Goal: Task Accomplishment & Management: Use online tool/utility

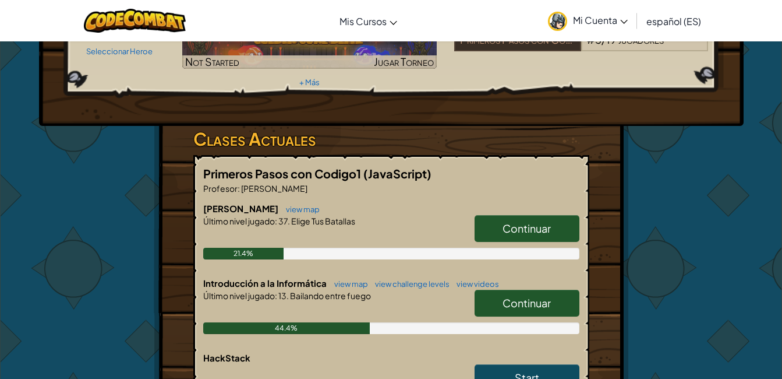
scroll to position [206, 0]
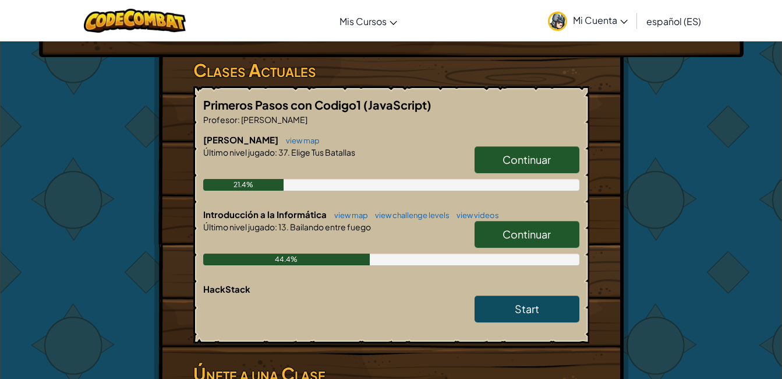
click at [560, 221] on link "Continuar" at bounding box center [527, 234] width 105 height 27
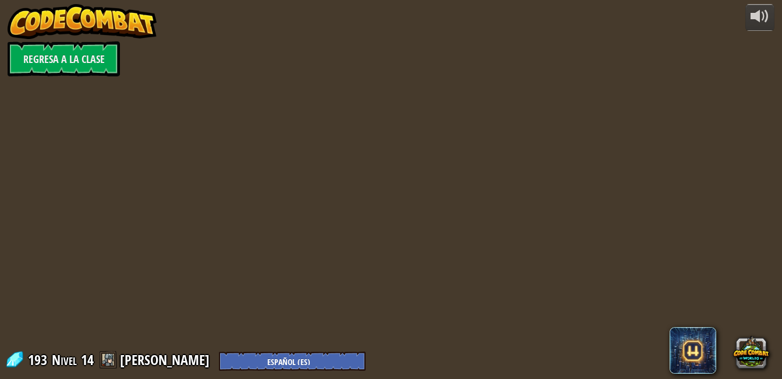
select select "es-ES"
click at [560, 214] on div at bounding box center [395, 189] width 579 height 379
select select "es-ES"
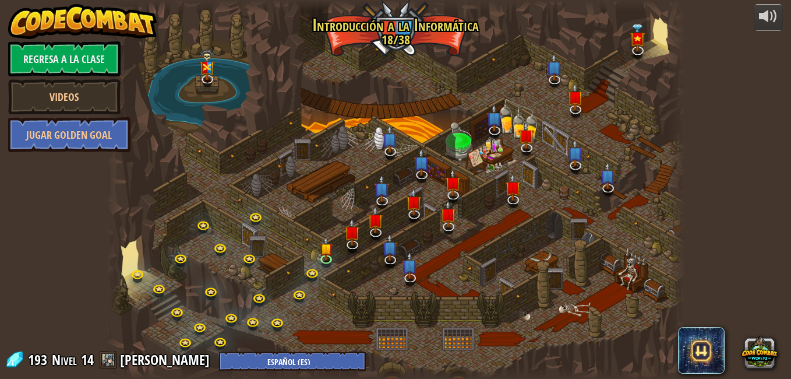
select select "es-ES"
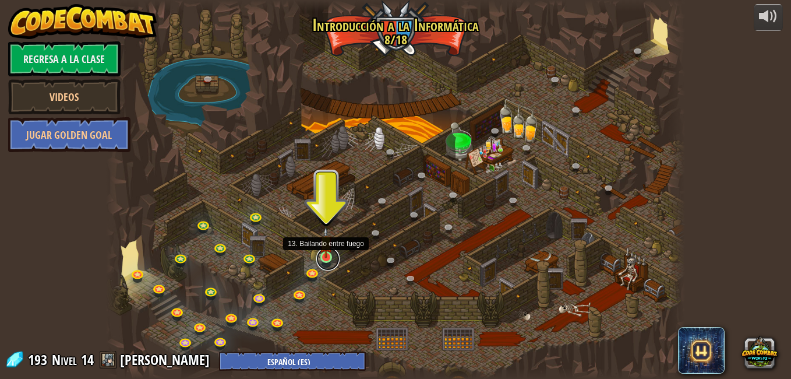
click at [324, 259] on link at bounding box center [327, 258] width 23 height 23
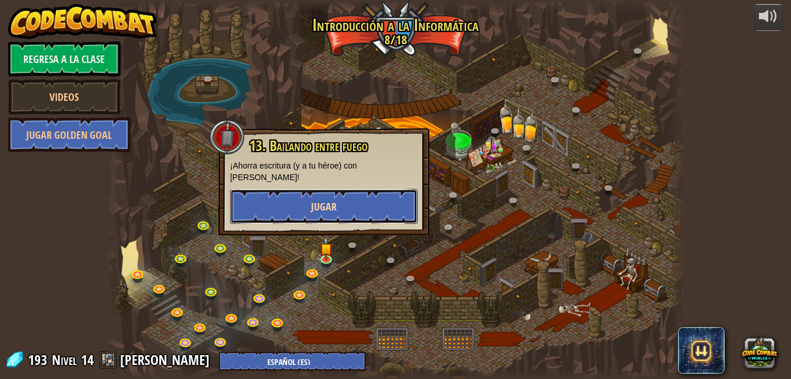
click at [337, 196] on button "Jugar" at bounding box center [324, 206] width 188 height 35
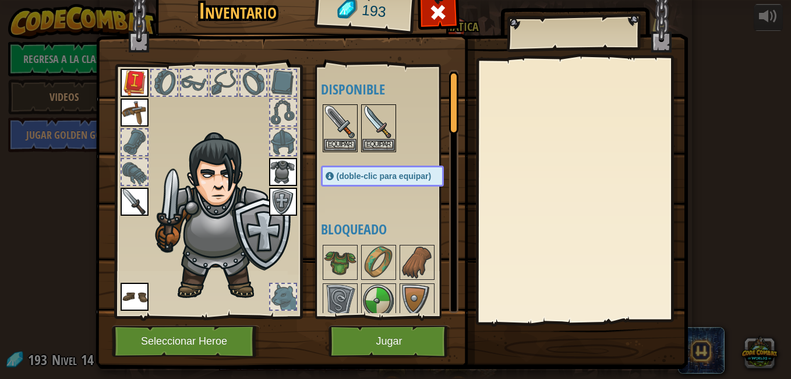
click at [358, 322] on img at bounding box center [392, 157] width 592 height 423
click at [358, 335] on button "Jugar" at bounding box center [389, 341] width 122 height 32
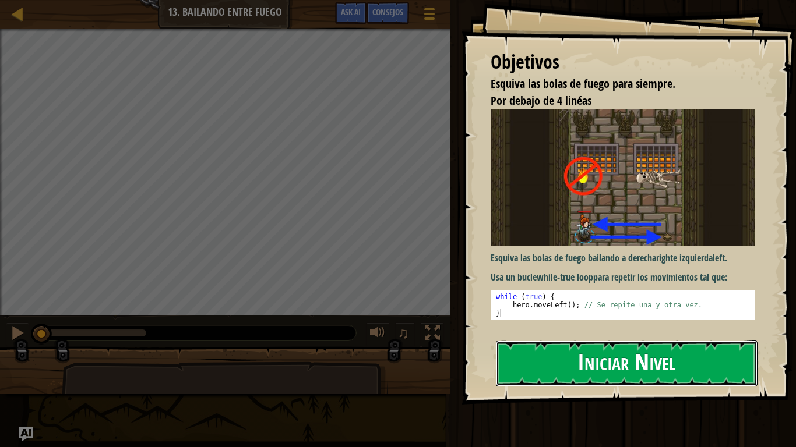
click at [532, 368] on button "Iniciar Nivel" at bounding box center [627, 364] width 262 height 46
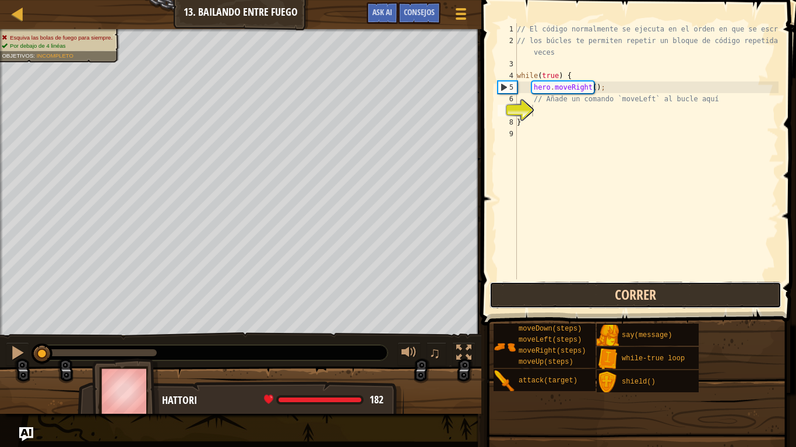
click at [619, 287] on button "Correr" at bounding box center [635, 295] width 292 height 27
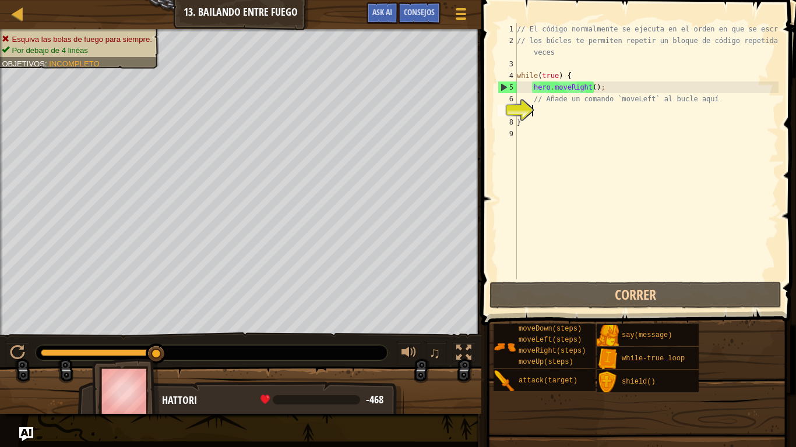
click at [527, 123] on div "// El código normalmente se ejecuta en el orden en que se escribe. // los búcle…" at bounding box center [646, 163] width 264 height 280
type textarea "}"
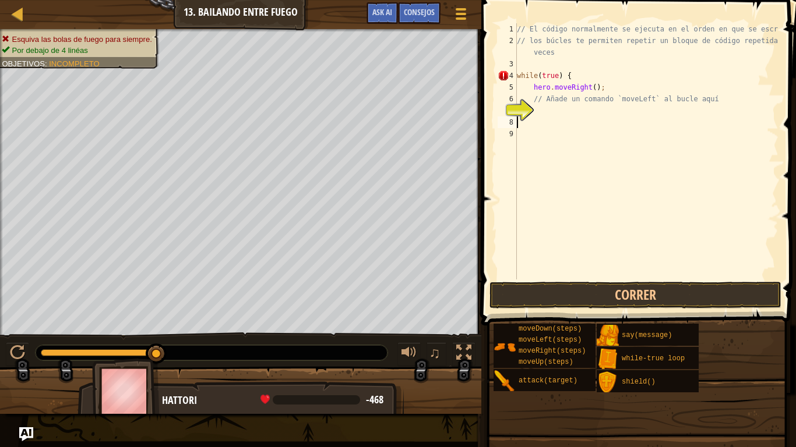
click at [564, 115] on div "// El código normalmente se ejecuta en el orden en que se escribe. // los búcle…" at bounding box center [646, 163] width 264 height 280
click at [563, 104] on div "// El código normalmente se ejecuta en el orden en que se escribe. // los búcle…" at bounding box center [646, 163] width 264 height 280
type textarea "// Añade un comando `moveLeft` al bucle aquí"
click at [539, 107] on div "// El código normalmente se ejecuta en el orden en que se escribe. // los búcle…" at bounding box center [646, 163] width 264 height 280
click at [538, 107] on div "// El código normalmente se ejecuta en el orden en que se escribe. // los búcle…" at bounding box center [646, 163] width 264 height 280
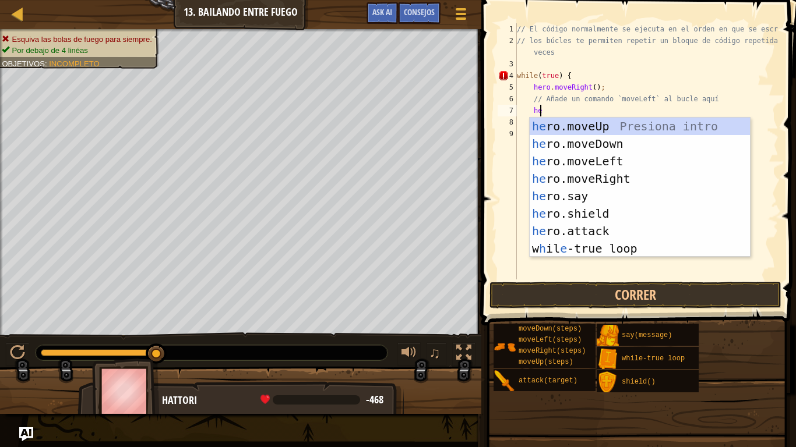
scroll to position [5, 1]
type textarea "her"
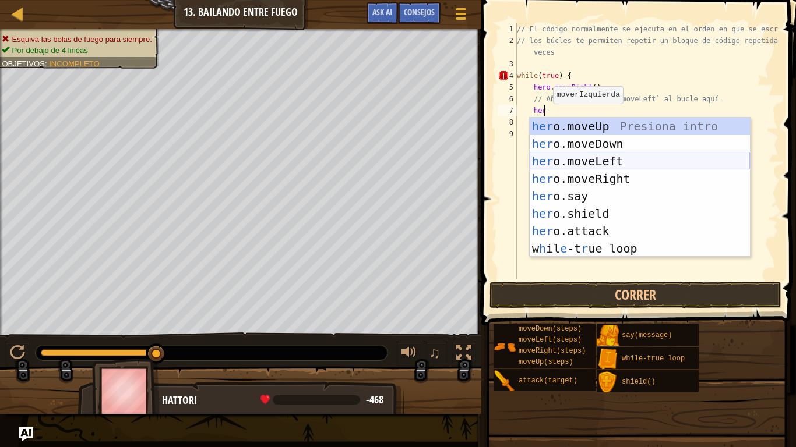
click at [606, 159] on div "her o.moveUp Presiona intro her o.moveDown Presiona intro her o.moveLeft Presio…" at bounding box center [639, 205] width 220 height 175
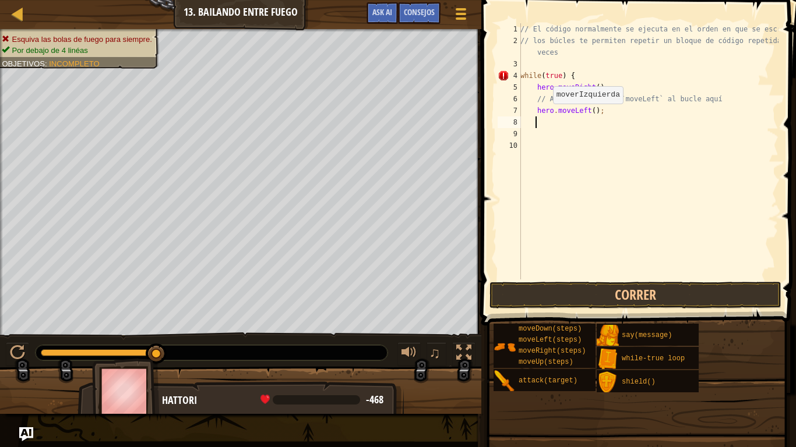
scroll to position [5, 1]
click at [607, 105] on div "// El código normalmente se ejecuta en el orden en que se escribe. // los búcle…" at bounding box center [648, 163] width 260 height 280
type textarea "hero.moveLeft();"
click at [591, 73] on div "// El código normalmente se ejecuta en el orden en que se escribe. // los búcle…" at bounding box center [648, 163] width 260 height 280
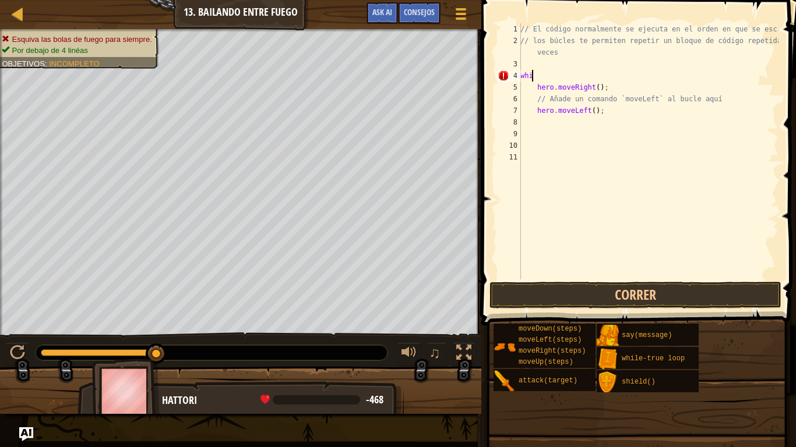
type textarea "w"
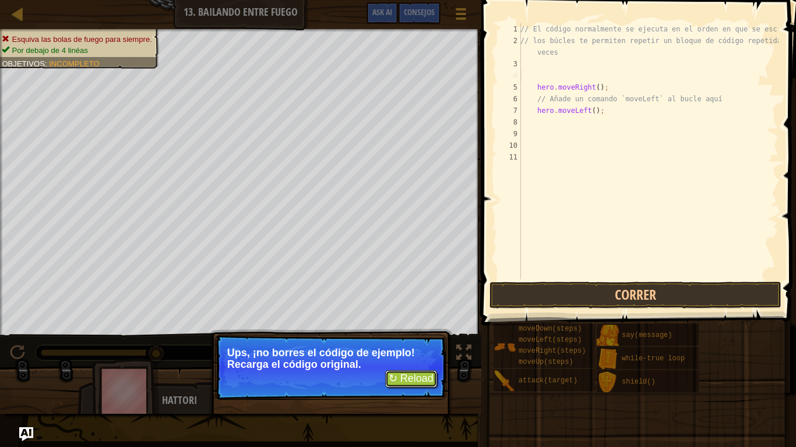
click at [411, 372] on button "↻ Reload" at bounding box center [411, 378] width 52 height 17
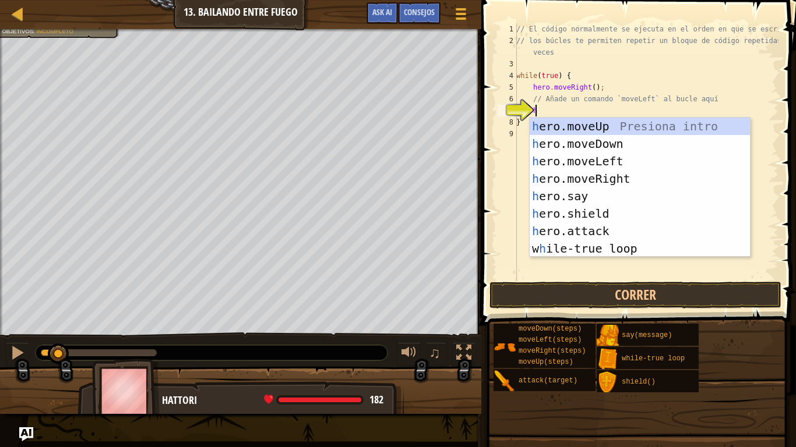
type textarea "her"
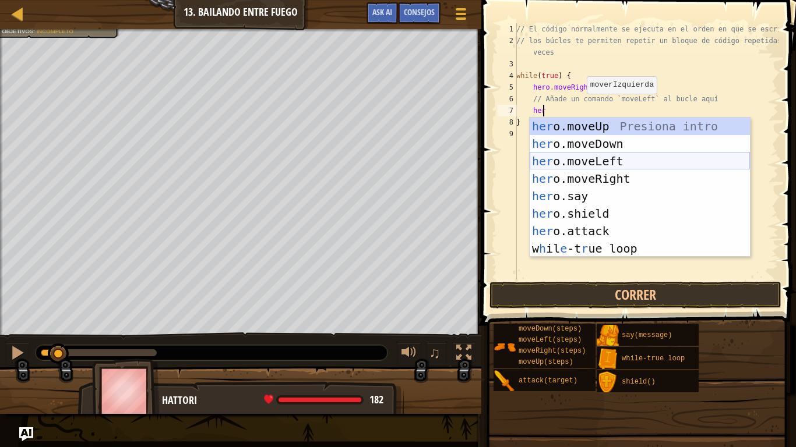
click at [589, 158] on div "her o.moveUp Presiona intro her o.moveDown Presiona intro her o.moveLeft Presio…" at bounding box center [639, 205] width 220 height 175
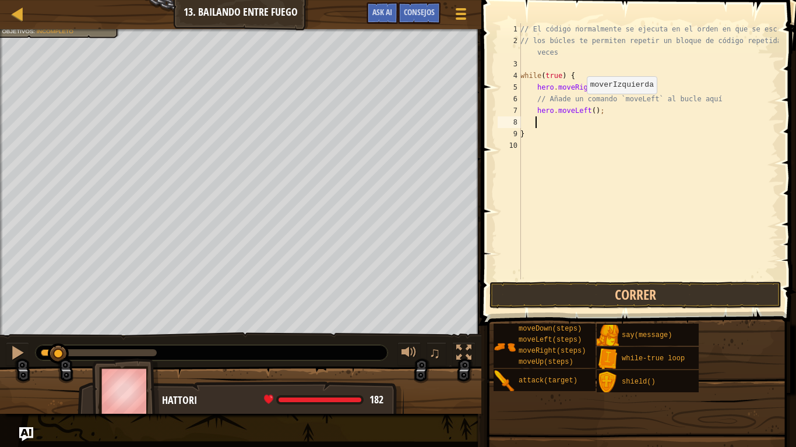
scroll to position [5, 1]
click at [572, 285] on button "Correr" at bounding box center [635, 295] width 292 height 27
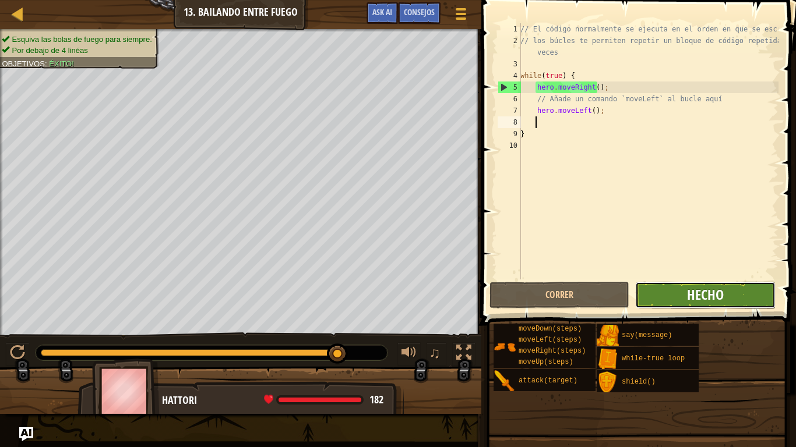
click at [713, 291] on span "Hecho" at bounding box center [705, 294] width 37 height 19
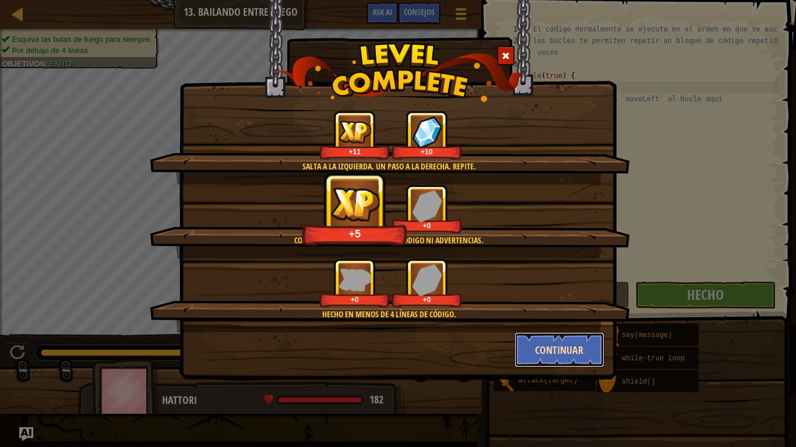
click at [573, 352] on button "Continuar" at bounding box center [559, 350] width 90 height 35
click at [573, 352] on div "Salta a la izquierda. Un paso a la derecha. Repite. +11 +10 Codigo Limpio: sin …" at bounding box center [398, 223] width 796 height 447
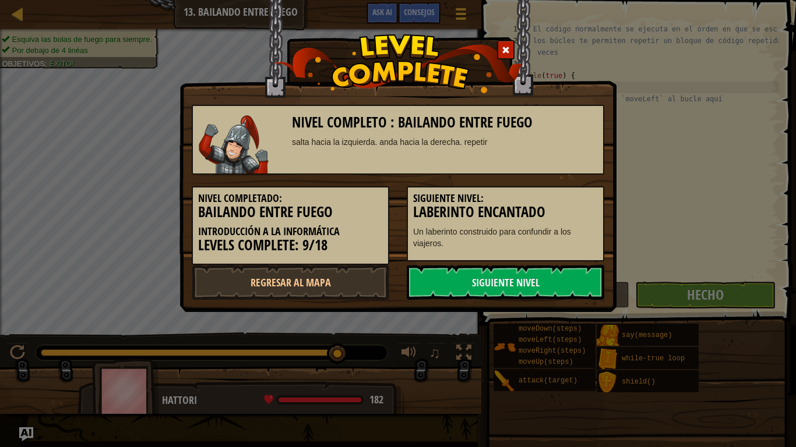
click at [394, 278] on div "Regresar al mapa" at bounding box center [290, 282] width 215 height 35
click at [355, 278] on link "Regresar al mapa" at bounding box center [290, 282] width 197 height 35
select select "es-ES"
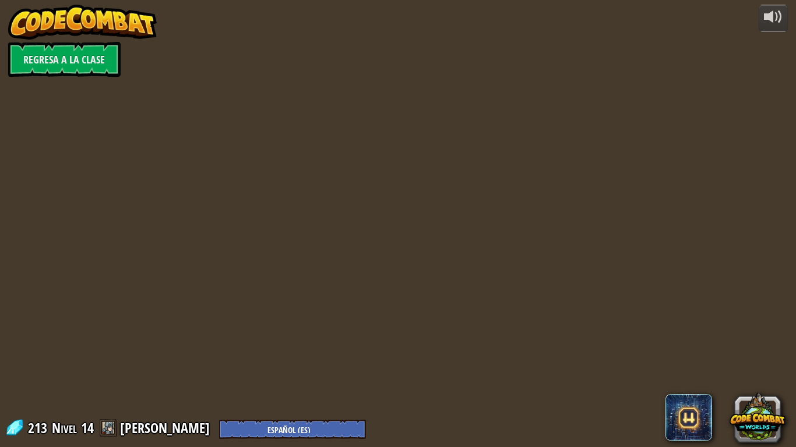
select select "es-ES"
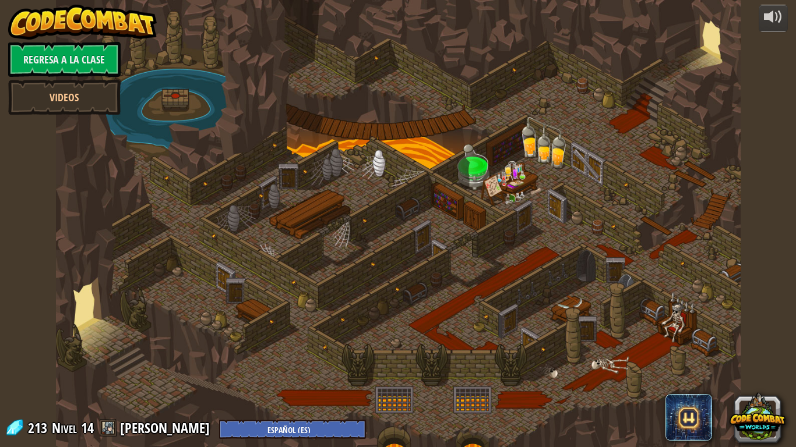
select select "es-ES"
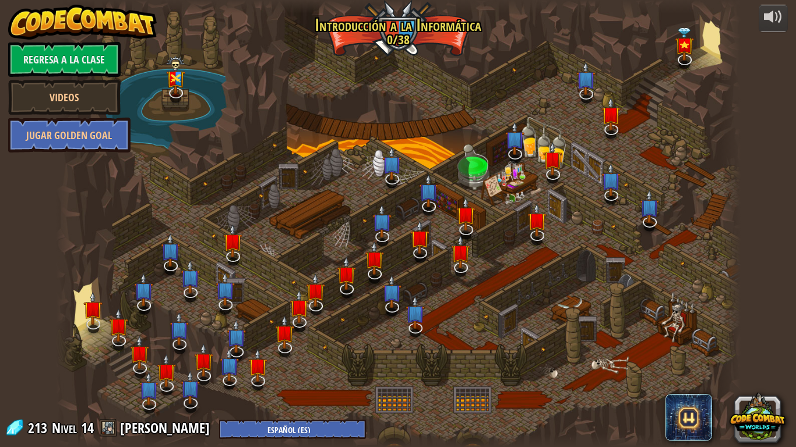
select select "es-ES"
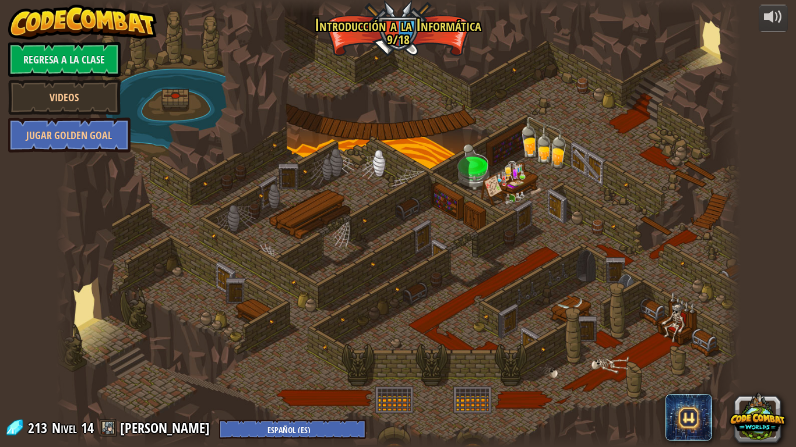
select select "es-ES"
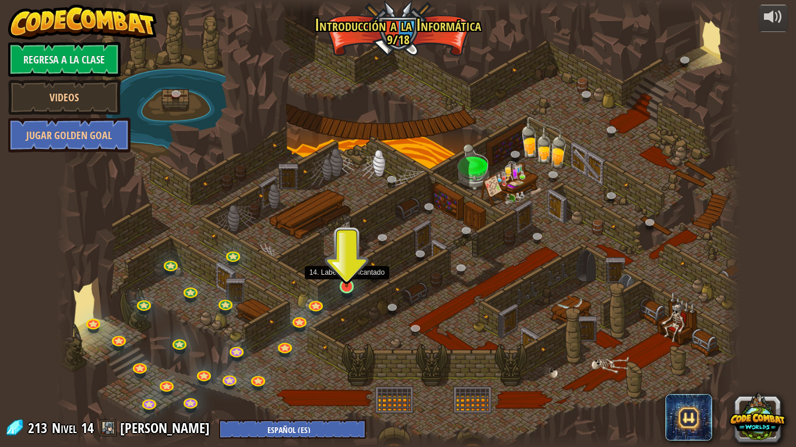
click at [348, 282] on img at bounding box center [346, 268] width 17 height 40
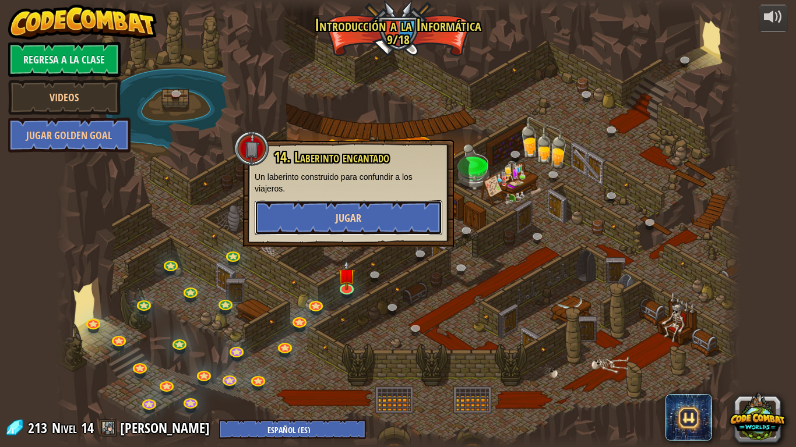
click at [346, 212] on span "Jugar" at bounding box center [348, 218] width 26 height 15
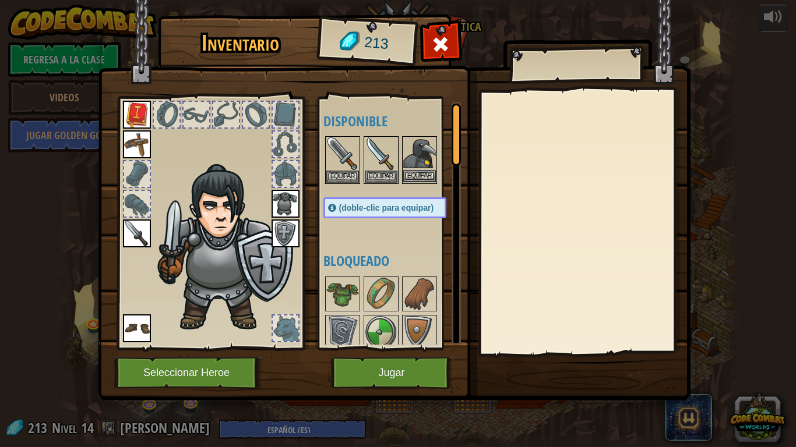
click at [416, 169] on img at bounding box center [419, 153] width 33 height 33
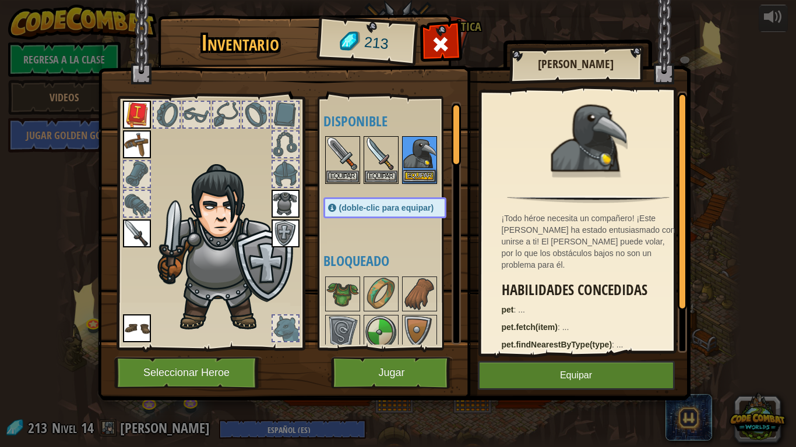
click at [416, 169] on img at bounding box center [419, 153] width 33 height 33
click at [416, 174] on button "Equipar" at bounding box center [419, 176] width 33 height 12
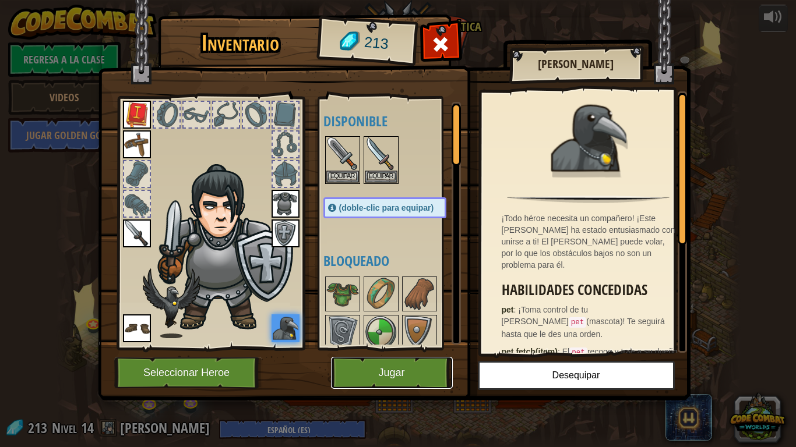
click at [390, 366] on button "Jugar" at bounding box center [392, 373] width 122 height 32
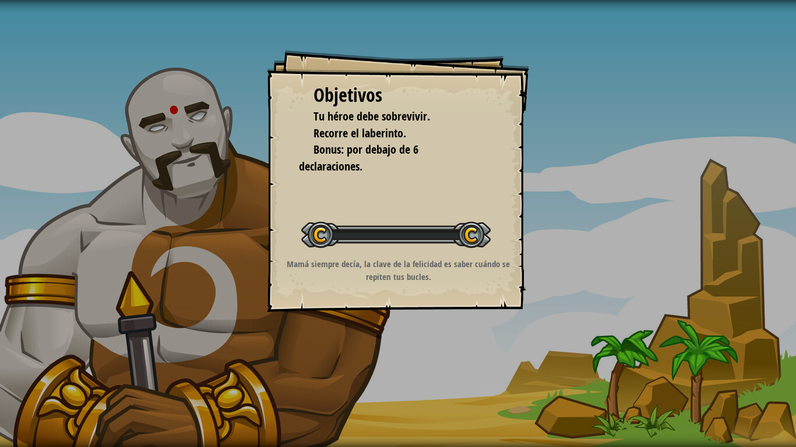
click at [390, 366] on div "Objetivos Tu héroe debe sobrevivir. Recorre el laberinto. Bonus: por debajo de …" at bounding box center [398, 223] width 796 height 447
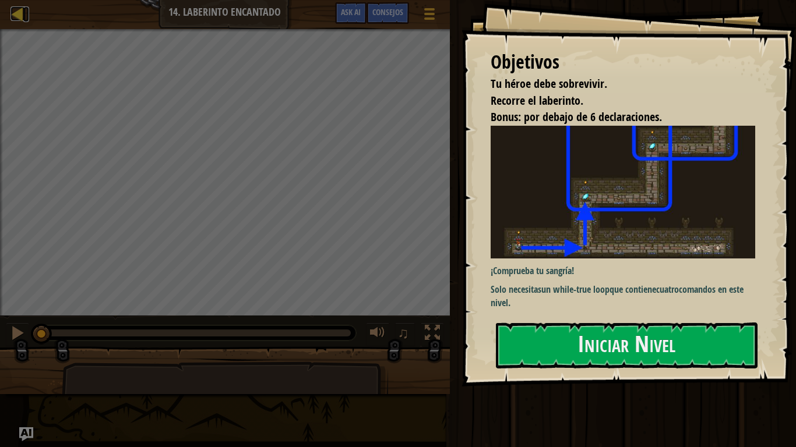
click at [14, 12] on div at bounding box center [17, 13] width 15 height 15
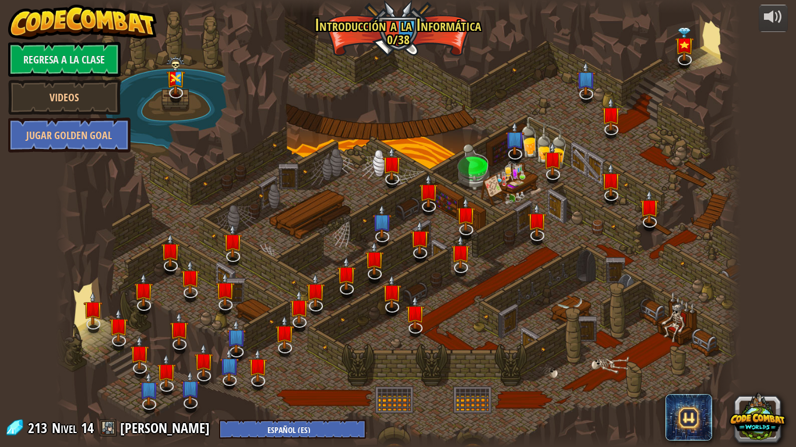
select select "es-ES"
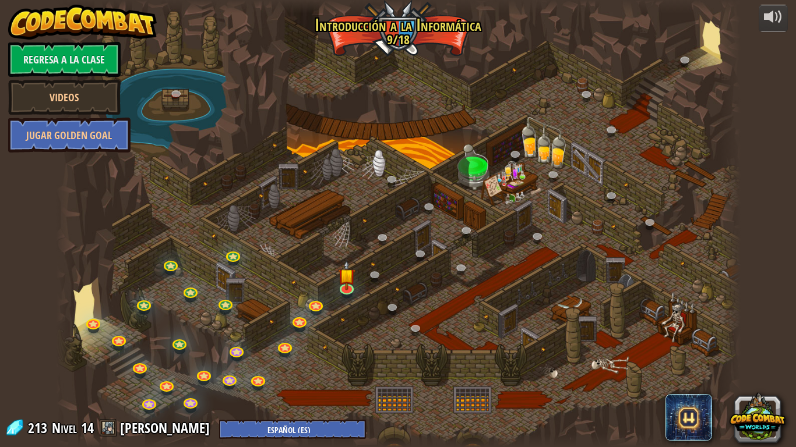
select select "es-ES"
click at [76, 51] on link "Regresa a la clase" at bounding box center [64, 59] width 112 height 35
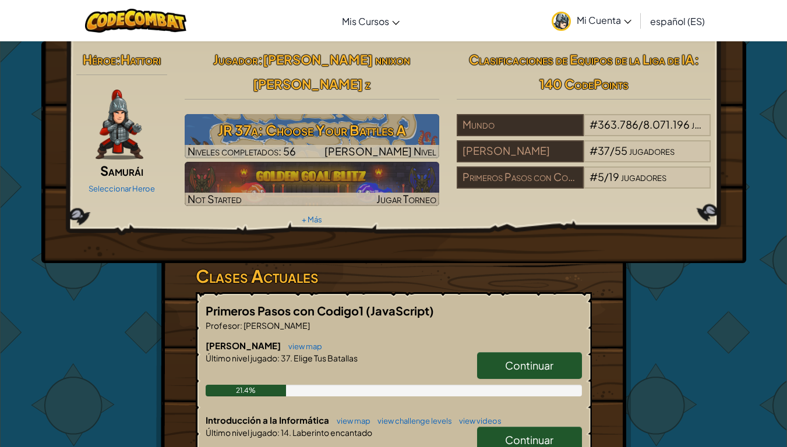
click at [528, 359] on span "Continuar" at bounding box center [529, 365] width 48 height 13
select select "es-ES"
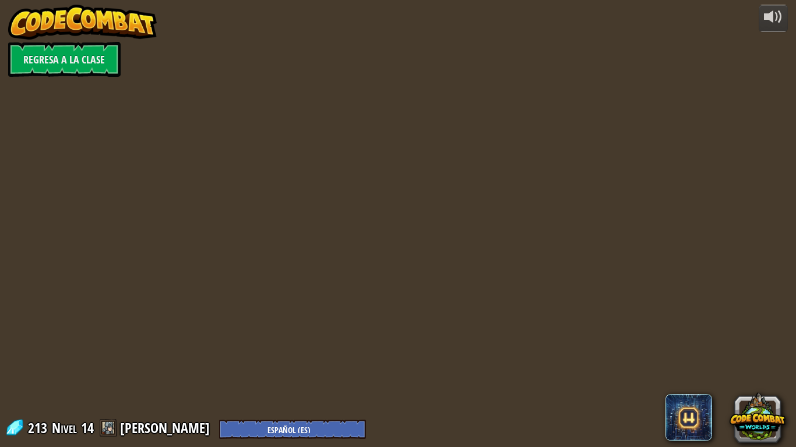
select select "es-ES"
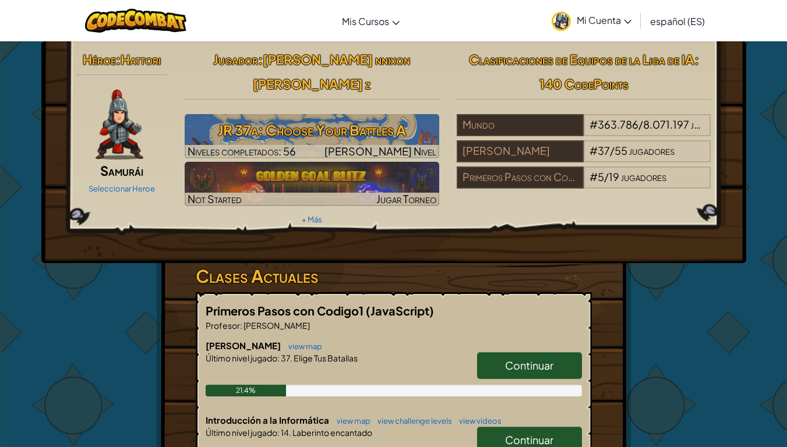
click at [531, 352] on link "Continuar" at bounding box center [529, 365] width 105 height 27
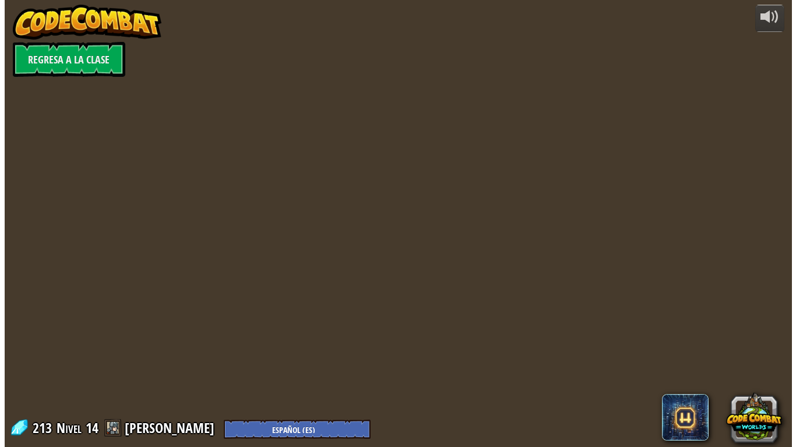
select select "es-ES"
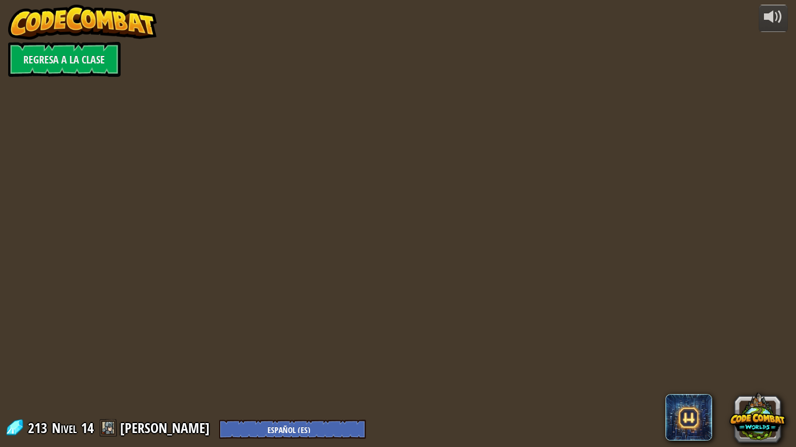
select select "es-ES"
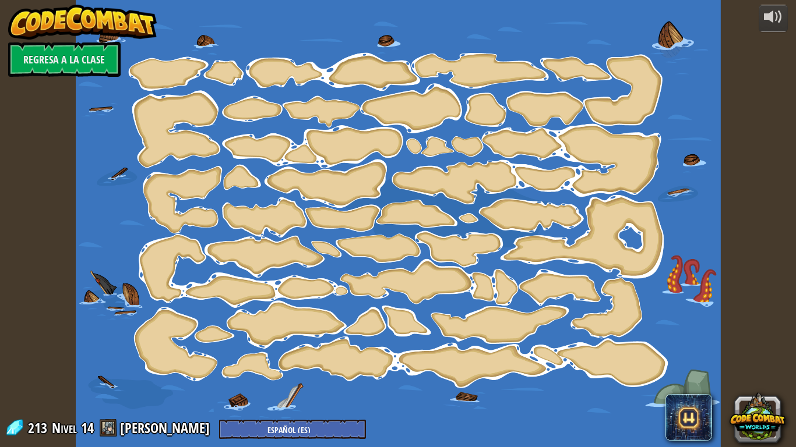
select select "es-ES"
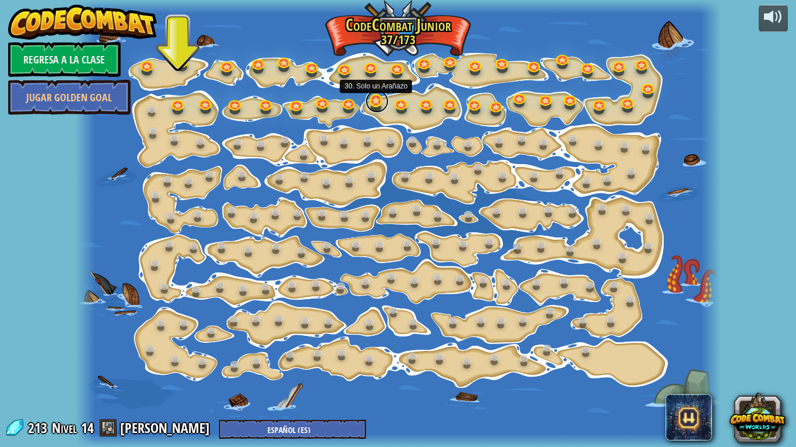
click at [377, 103] on link at bounding box center [376, 101] width 23 height 23
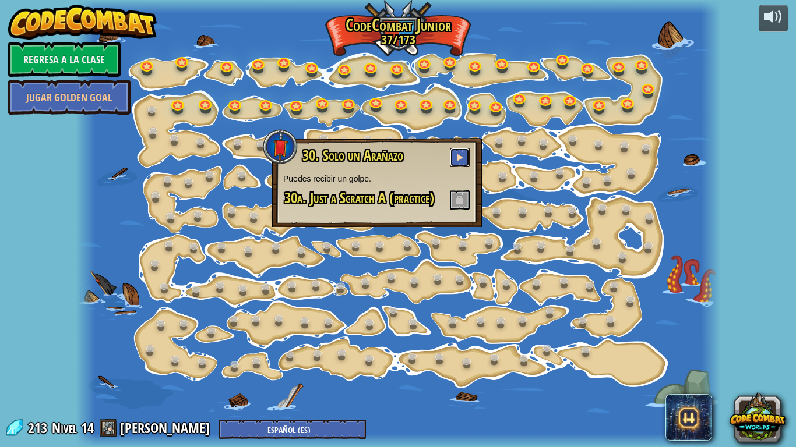
click at [462, 158] on span at bounding box center [459, 157] width 8 height 8
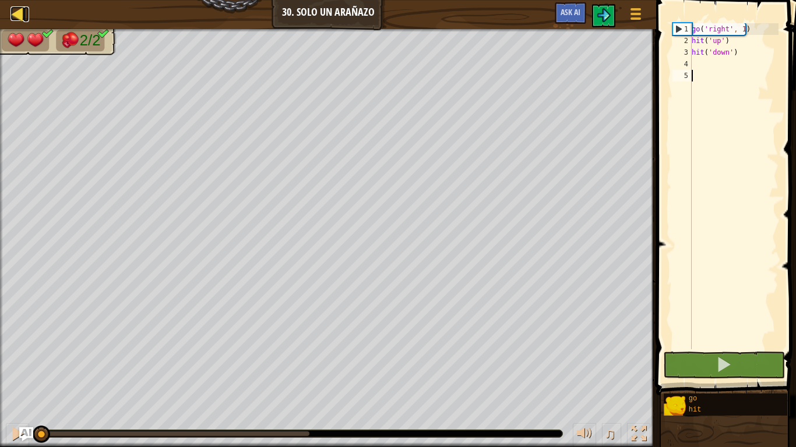
click at [12, 16] on div at bounding box center [17, 13] width 15 height 15
select select "es-ES"
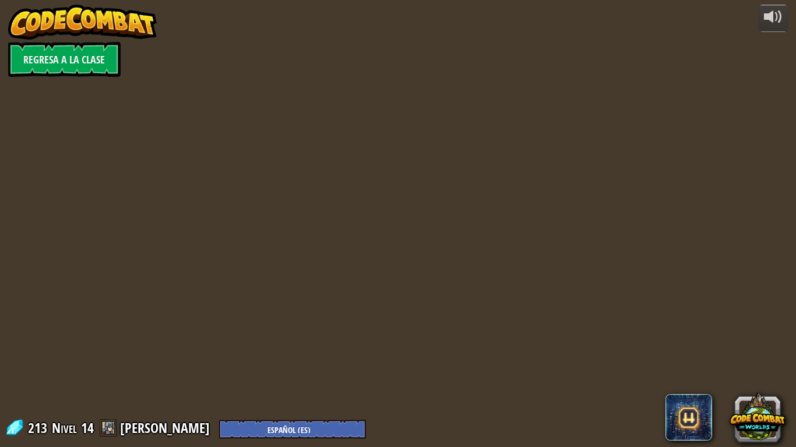
select select "es-ES"
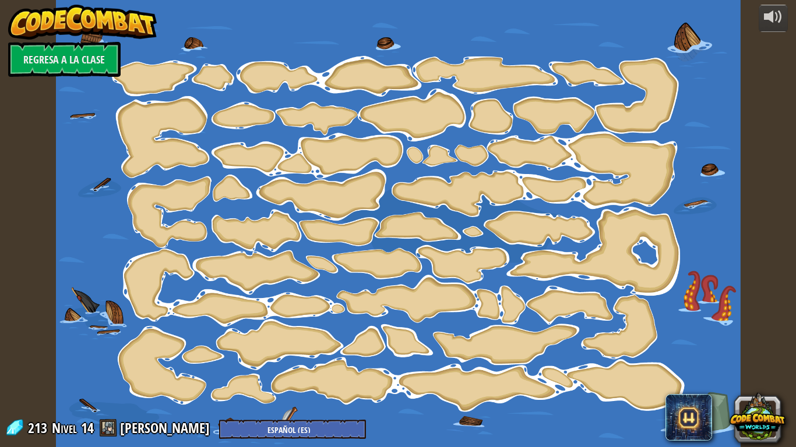
select select "es-ES"
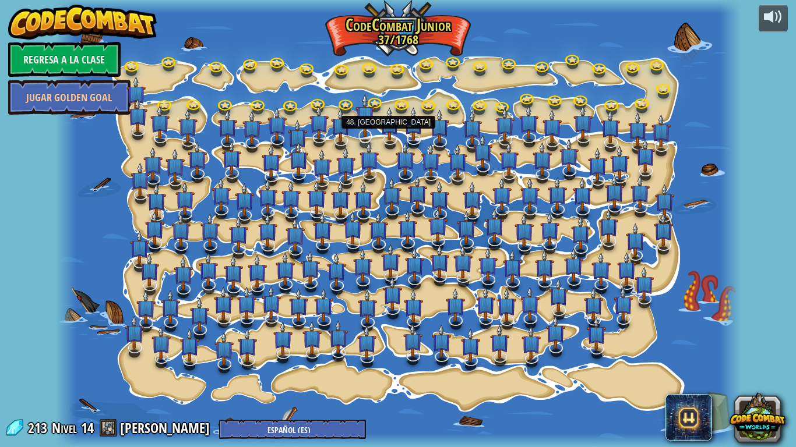
select select "es-ES"
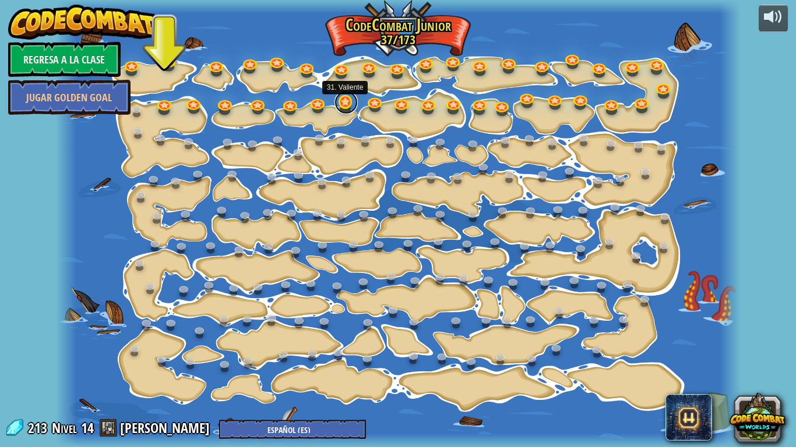
click at [344, 104] on link at bounding box center [345, 102] width 23 height 23
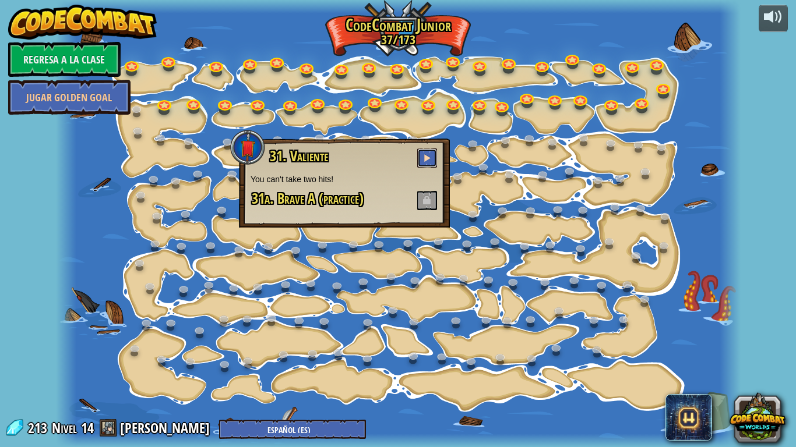
click at [424, 150] on button at bounding box center [427, 158] width 20 height 19
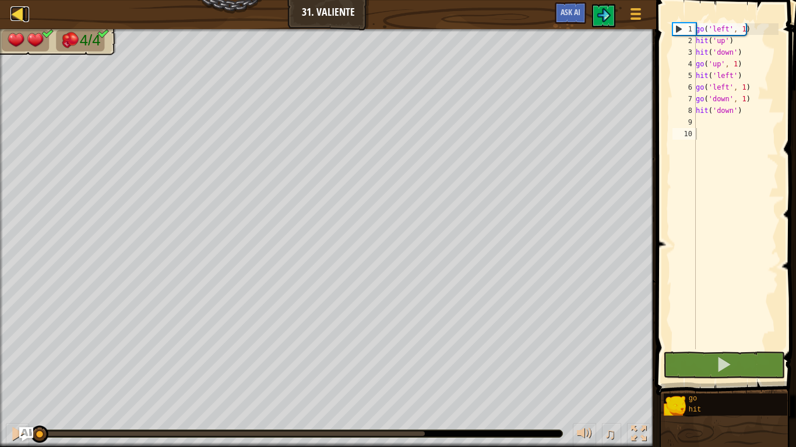
click at [17, 21] on div at bounding box center [17, 13] width 15 height 15
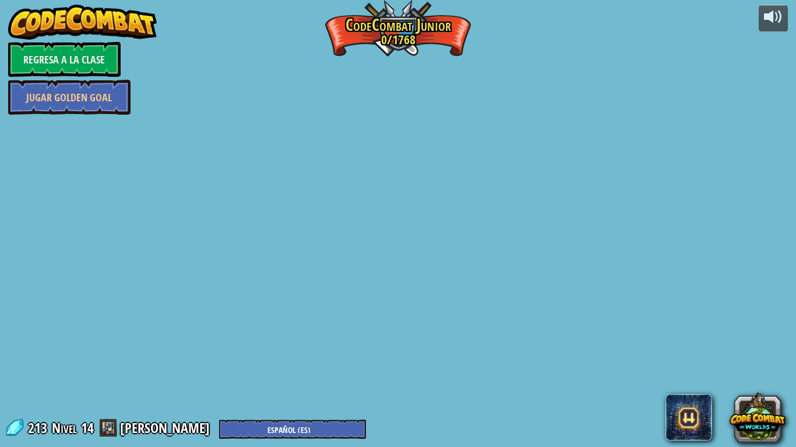
select select "es-ES"
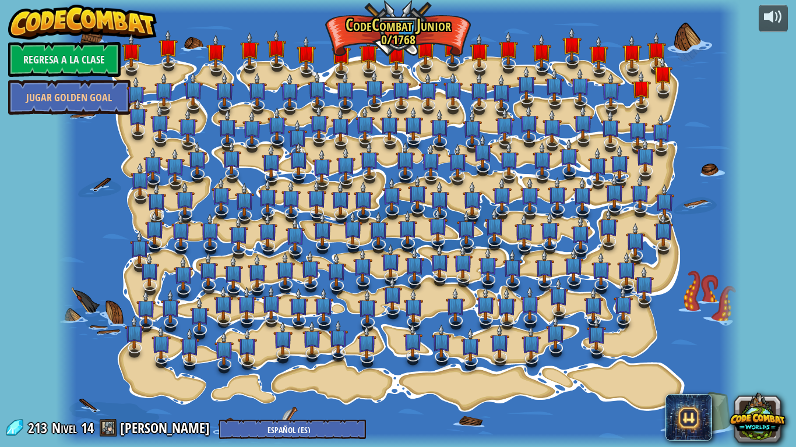
select select "es-ES"
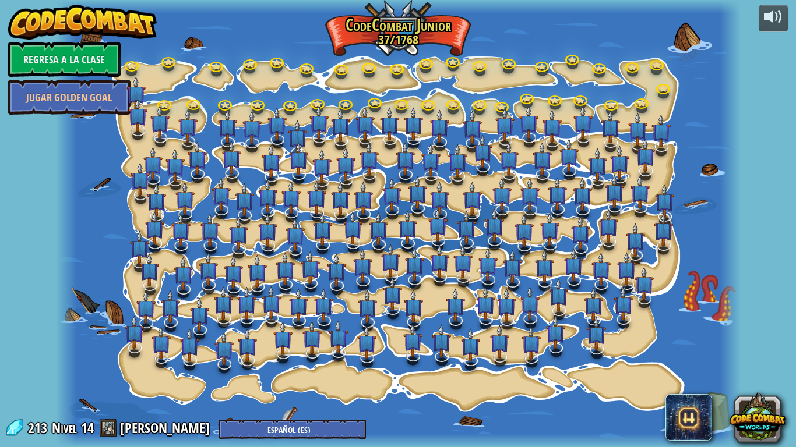
select select "es-ES"
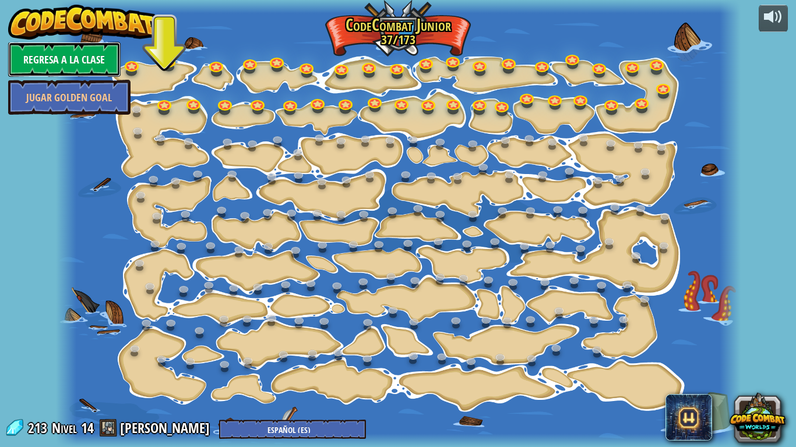
click at [44, 50] on link "Regresa a la clase" at bounding box center [64, 59] width 112 height 35
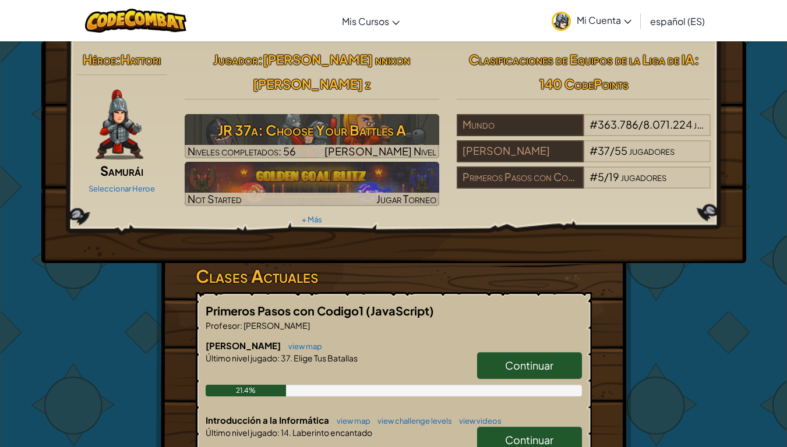
click at [511, 378] on span "Continuar" at bounding box center [529, 439] width 48 height 13
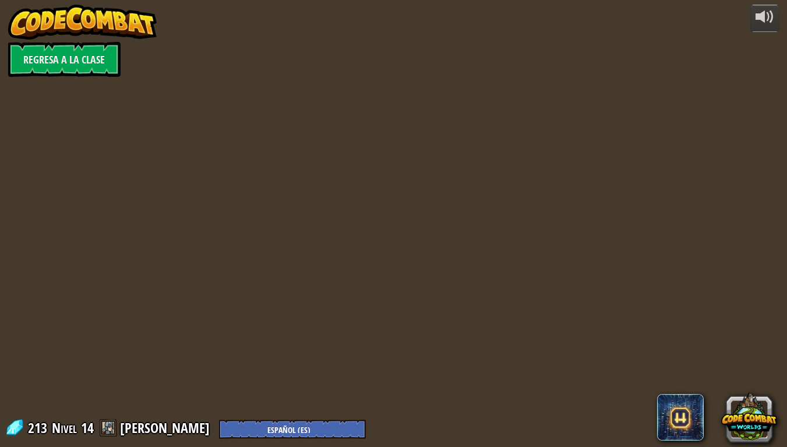
select select "es-ES"
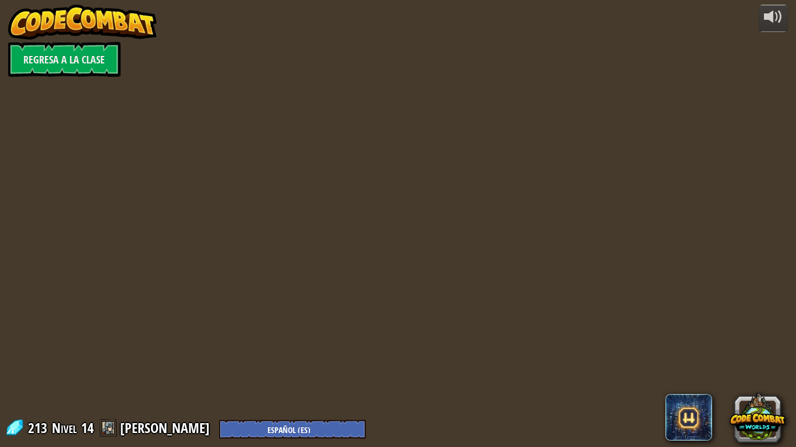
select select "es-ES"
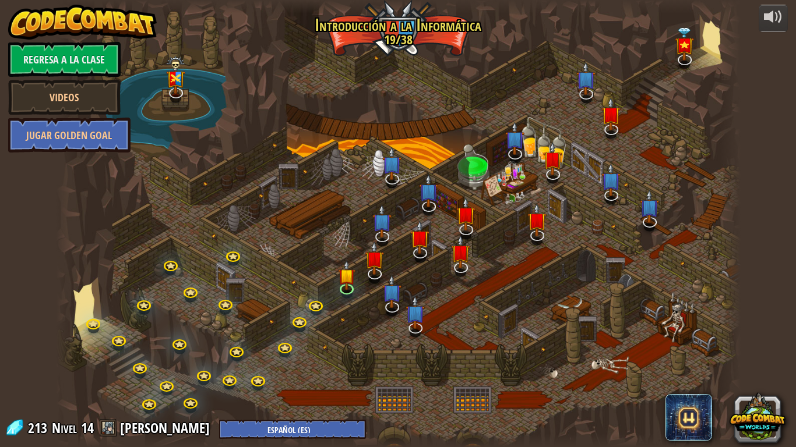
select select "es-ES"
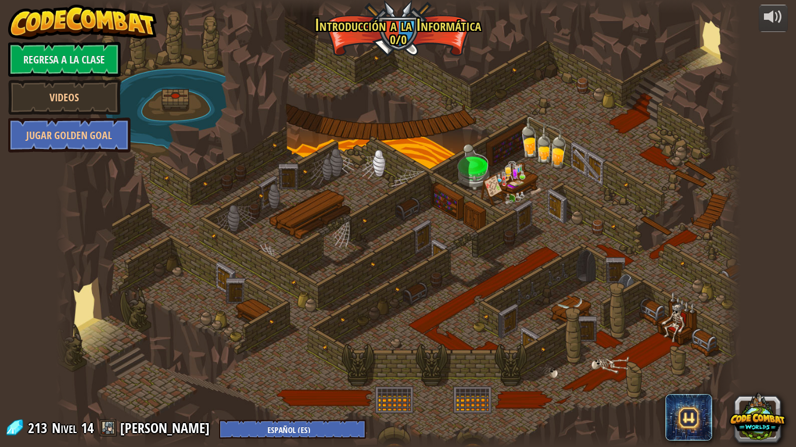
select select "es-ES"
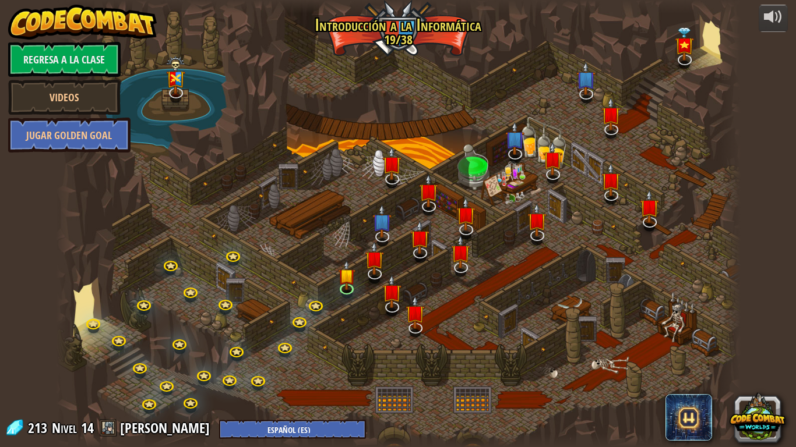
select select "es-ES"
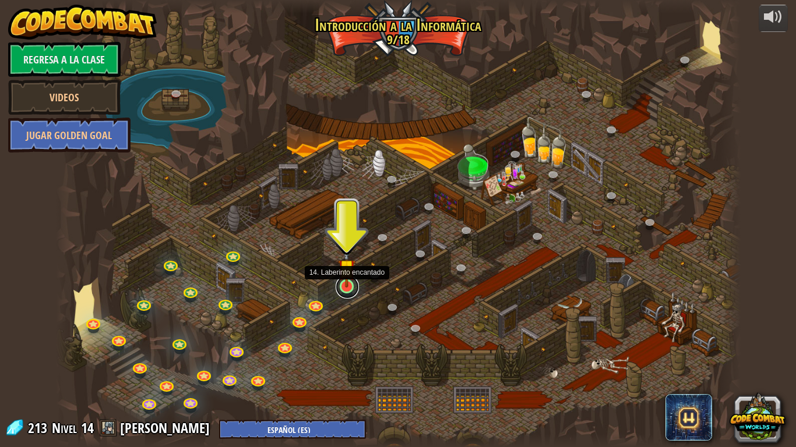
click at [347, 289] on link at bounding box center [346, 286] width 23 height 23
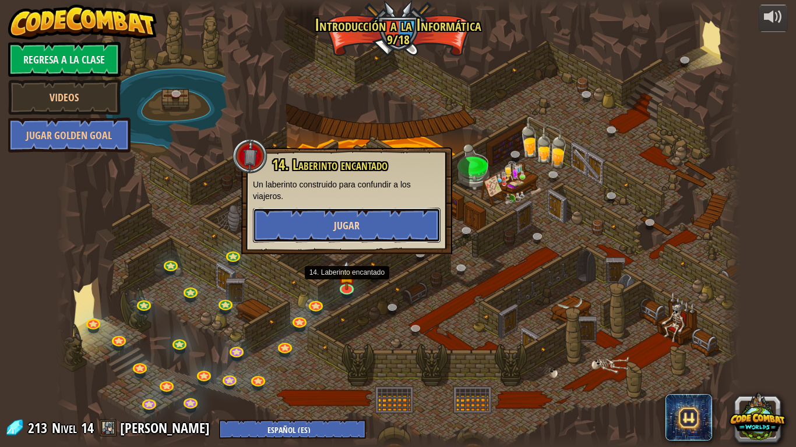
click at [347, 230] on span "Jugar" at bounding box center [347, 225] width 26 height 15
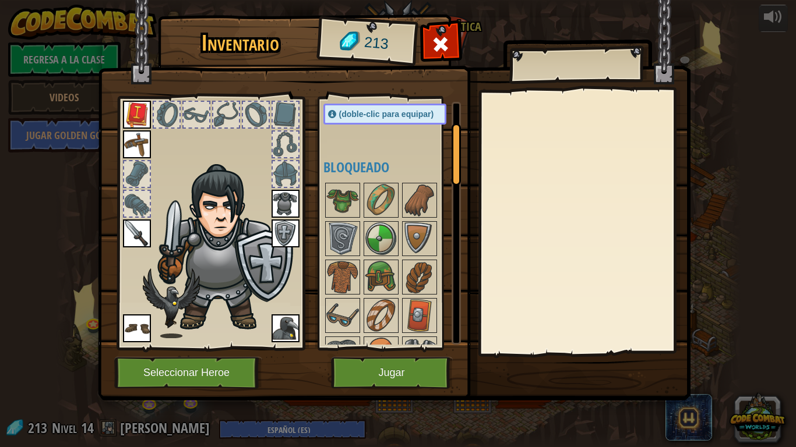
drag, startPoint x: 451, startPoint y: 149, endPoint x: 451, endPoint y: 170, distance: 21.6
click at [451, 170] on div at bounding box center [455, 154] width 9 height 62
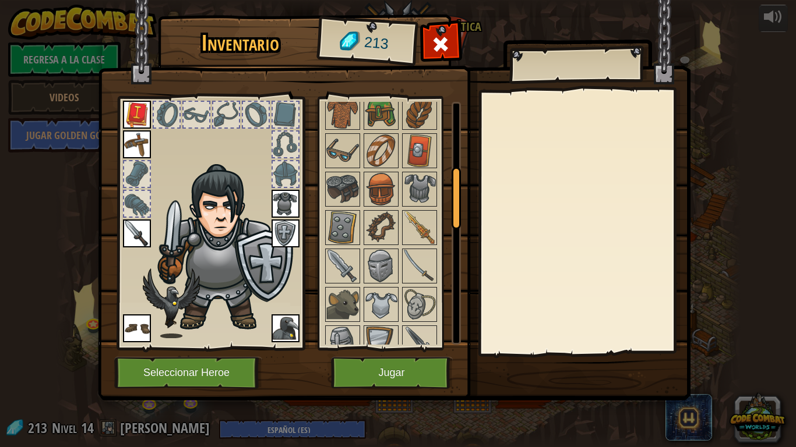
scroll to position [263, 0]
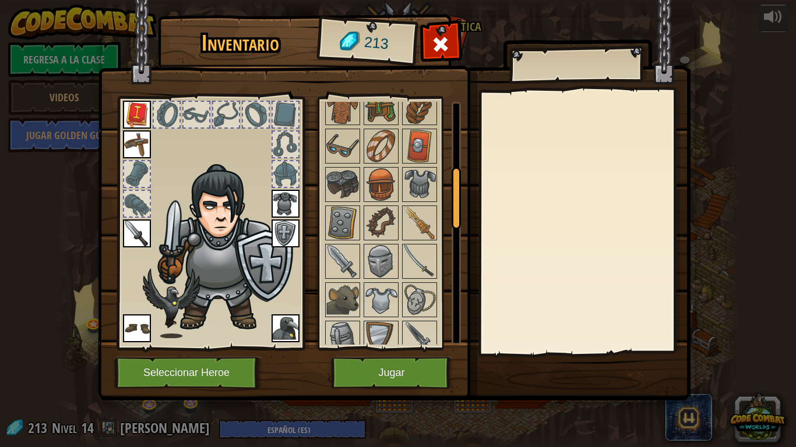
drag, startPoint x: 451, startPoint y: 171, endPoint x: 457, endPoint y: 210, distance: 40.0
click at [457, 210] on div at bounding box center [455, 198] width 9 height 62
click at [385, 259] on img at bounding box center [381, 261] width 33 height 33
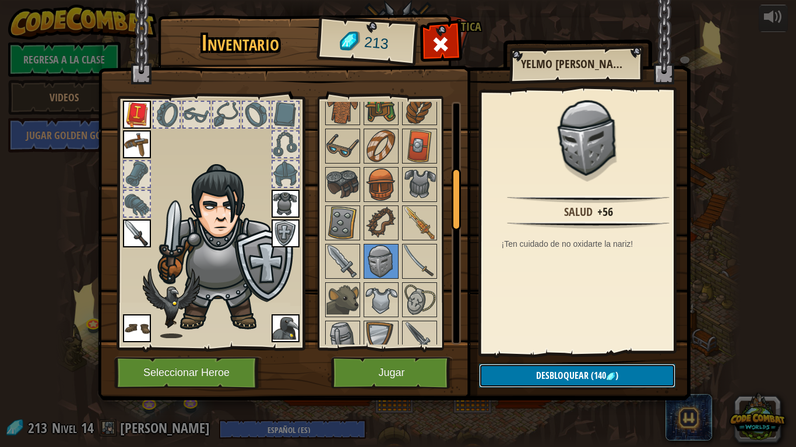
click at [528, 376] on button "Desbloquear (140 )" at bounding box center [577, 376] width 196 height 24
click at [542, 370] on button "Confirmar" at bounding box center [577, 376] width 196 height 24
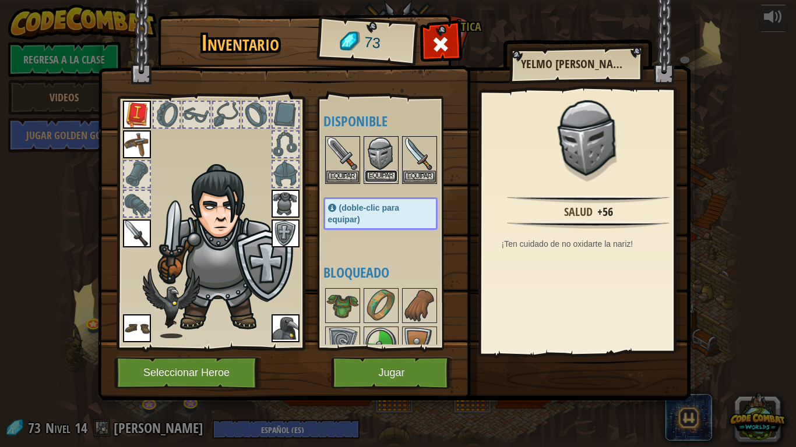
click at [388, 172] on button "Equipar" at bounding box center [381, 176] width 33 height 12
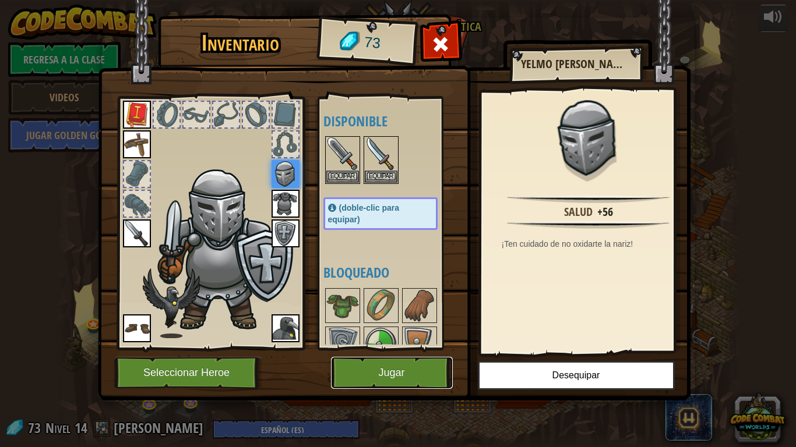
click at [398, 361] on button "Jugar" at bounding box center [392, 373] width 122 height 32
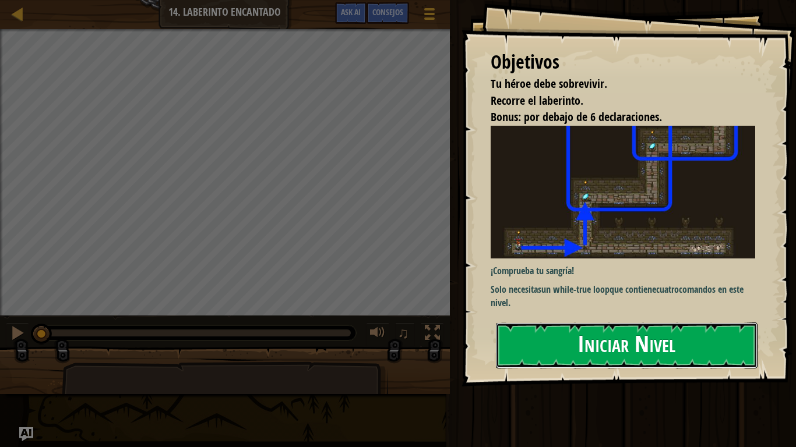
click at [592, 346] on button "Iniciar Nivel" at bounding box center [627, 346] width 262 height 46
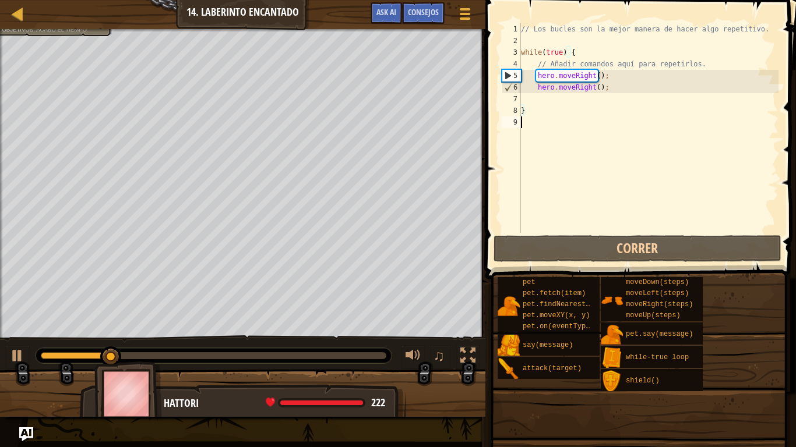
click at [762, 185] on div "// Los bucles son la mejor manera de hacer algo repetitivo. while ( true ) { //…" at bounding box center [648, 139] width 260 height 233
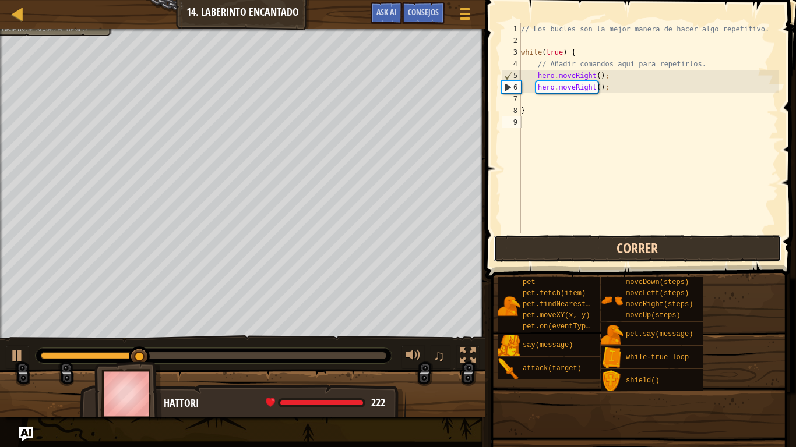
click at [677, 252] on button "Correr" at bounding box center [637, 248] width 288 height 27
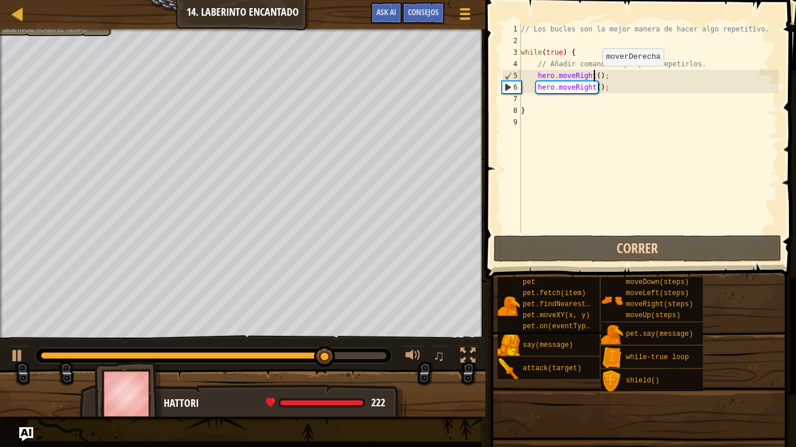
click at [592, 77] on div "// Los bucles son la mejor manera de hacer algo repetitivo. while ( true ) { //…" at bounding box center [648, 139] width 260 height 233
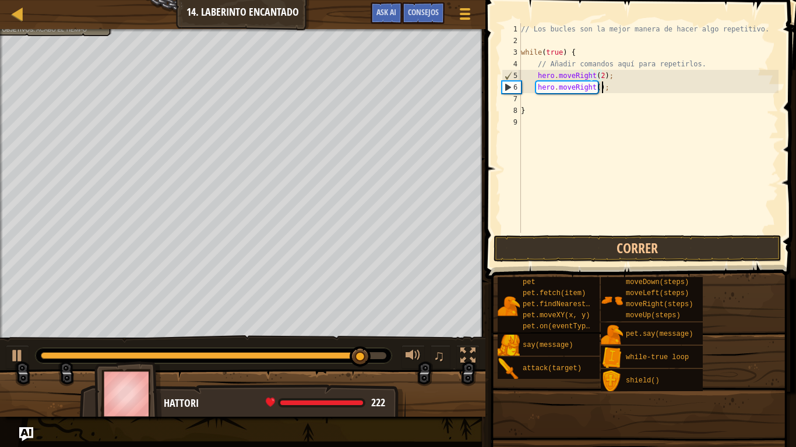
click at [601, 86] on div "// Los bucles son la mejor manera de hacer algo repetitivo. while ( true ) { //…" at bounding box center [648, 139] width 260 height 233
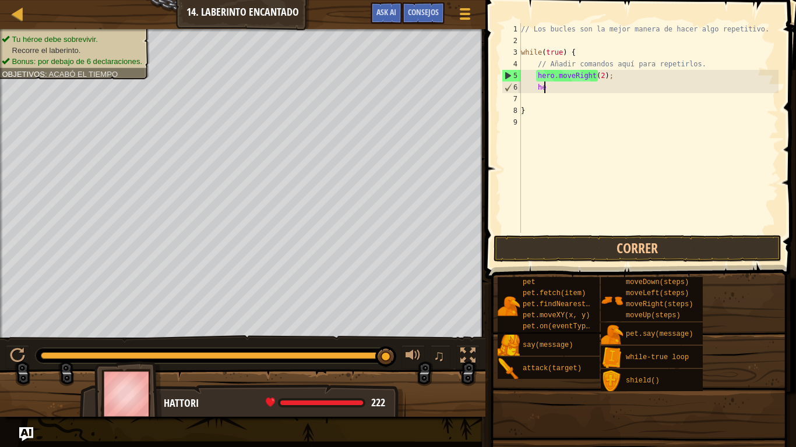
type textarea "h"
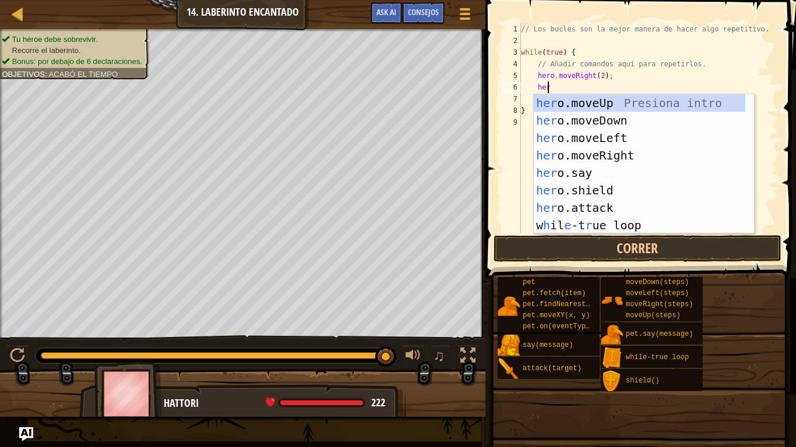
scroll to position [5, 2]
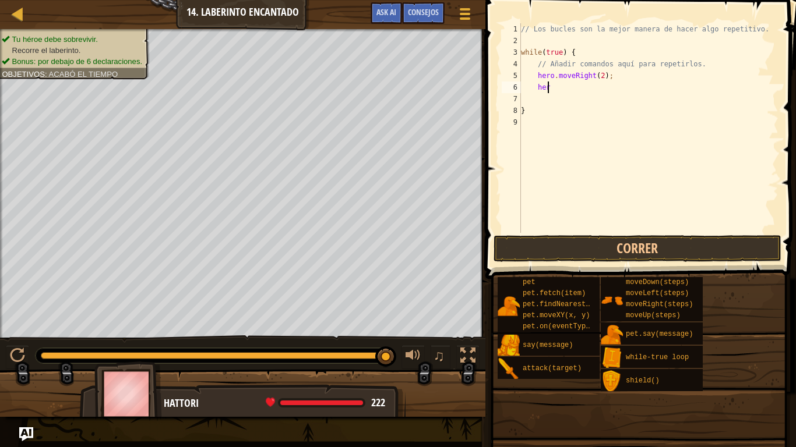
type textarea "hero"
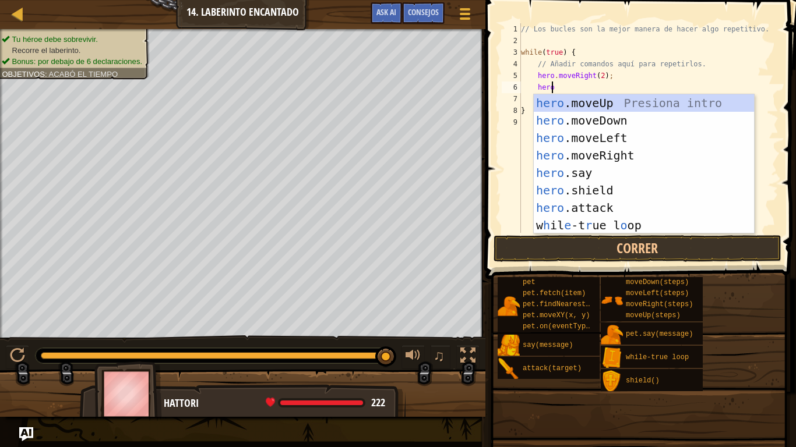
scroll to position [5, 1]
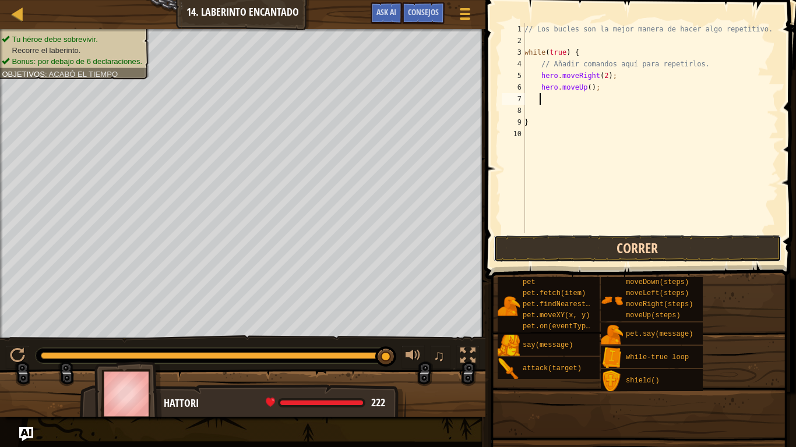
click at [586, 238] on button "Correr" at bounding box center [637, 248] width 288 height 27
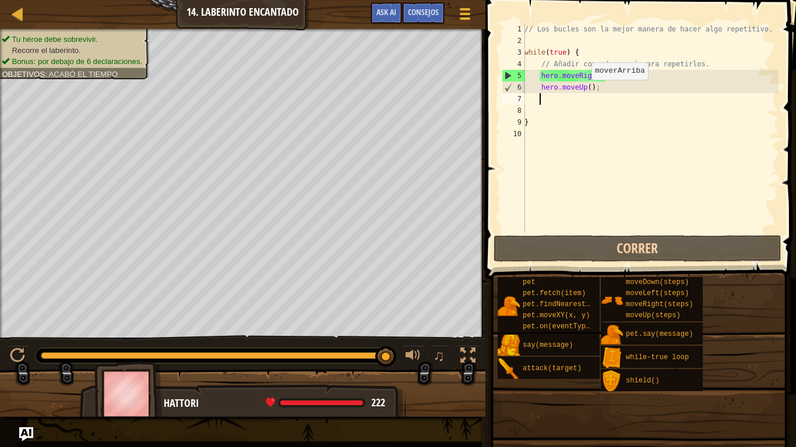
click at [585, 91] on div "// Los bucles son la mejor manera de hacer algo repetitivo. while ( true ) { //…" at bounding box center [650, 139] width 256 height 233
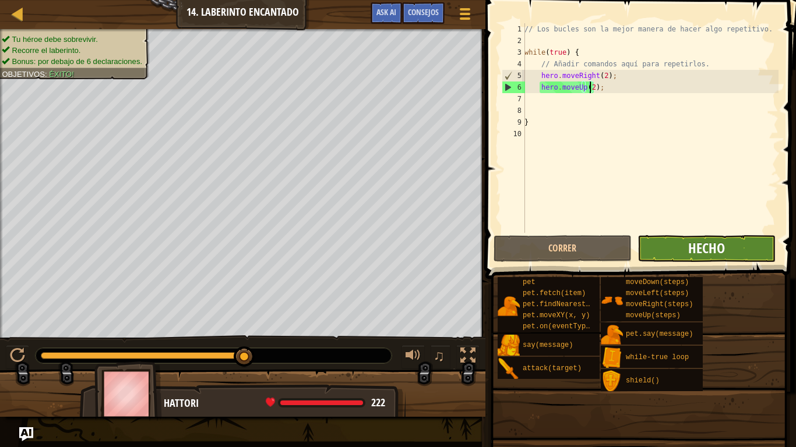
type textarea "hero.moveUp(2);"
click at [691, 253] on span "Hecho" at bounding box center [706, 248] width 37 height 19
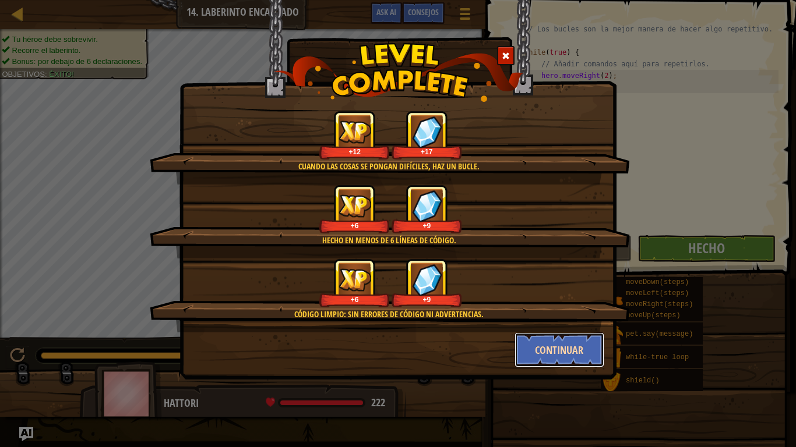
click at [595, 350] on button "Continuar" at bounding box center [559, 350] width 90 height 35
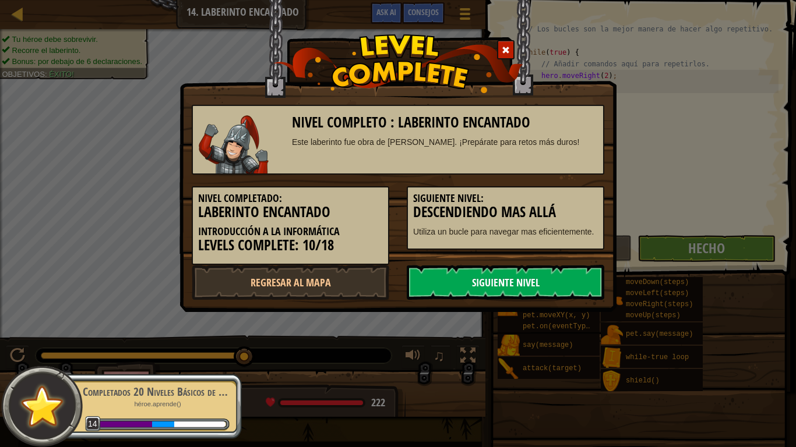
click at [534, 291] on link "Siguiente nivel" at bounding box center [505, 282] width 197 height 35
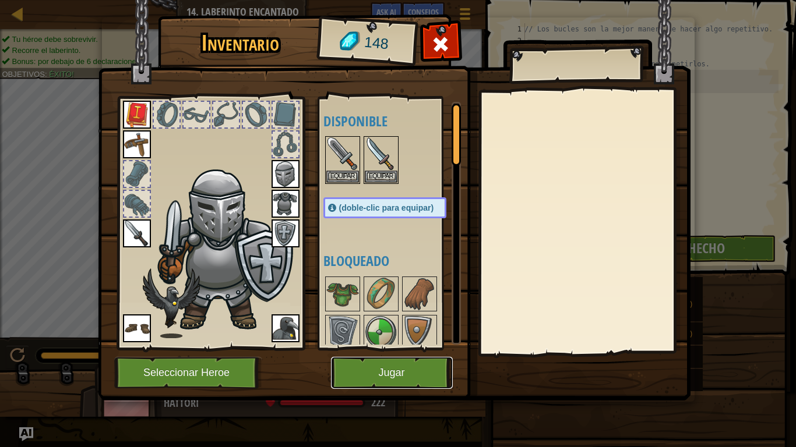
click at [364, 366] on button "Jugar" at bounding box center [392, 373] width 122 height 32
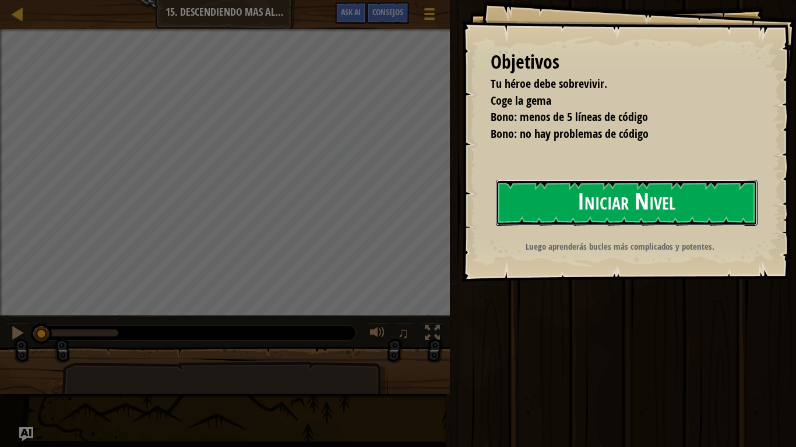
click at [585, 199] on button "Iniciar Nivel" at bounding box center [627, 203] width 262 height 46
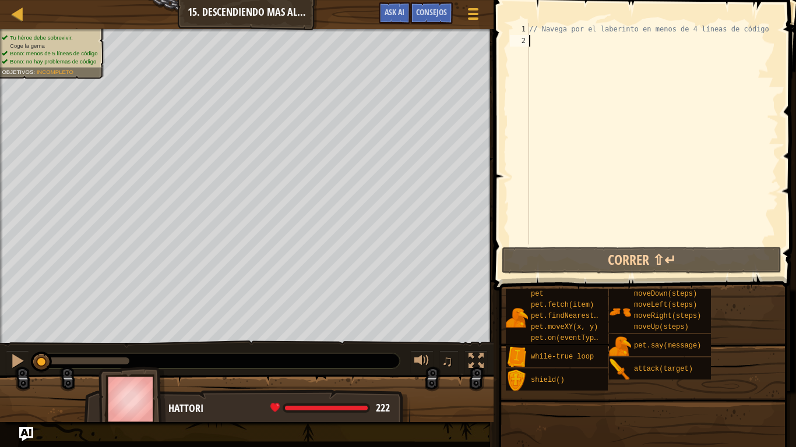
type textarea "h"
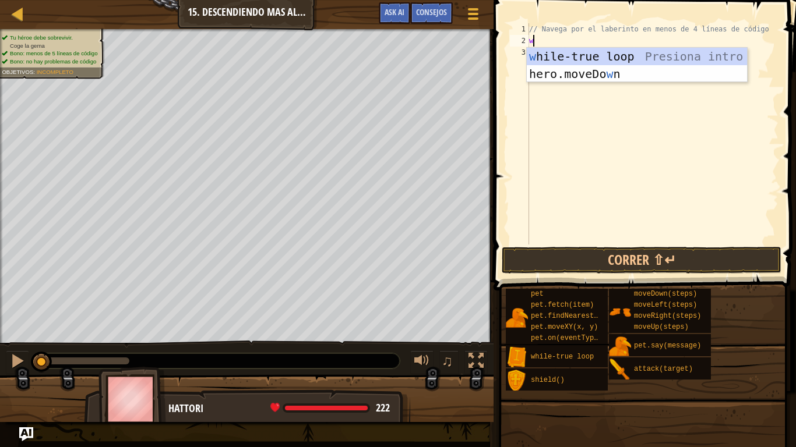
type textarea "wh"
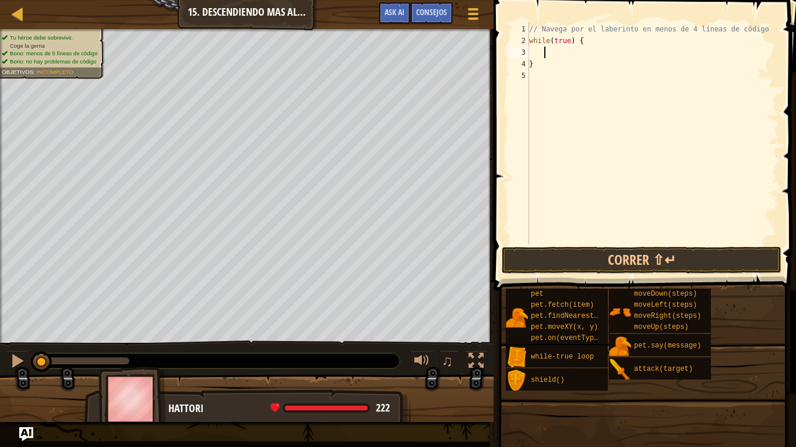
click at [551, 85] on div "// Navega por el laberinto en menos de 4 líneas de código while ( true ) { }" at bounding box center [653, 145] width 252 height 245
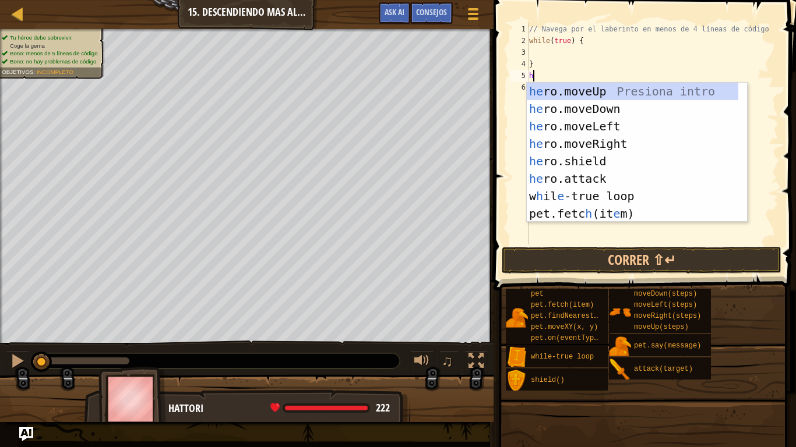
type textarea "h"
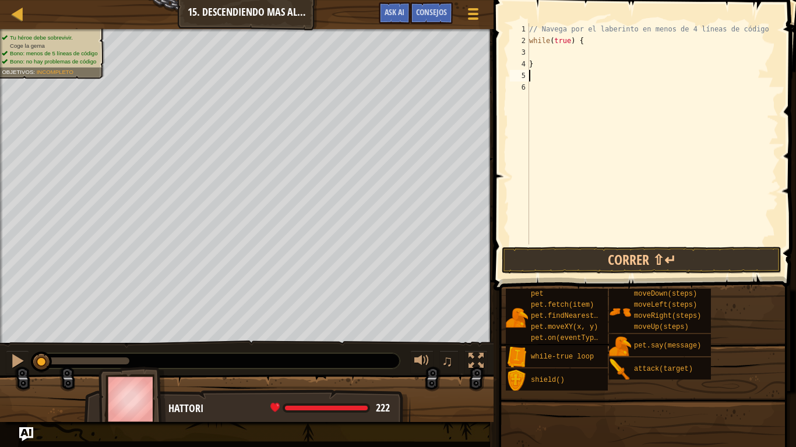
type textarea "}"
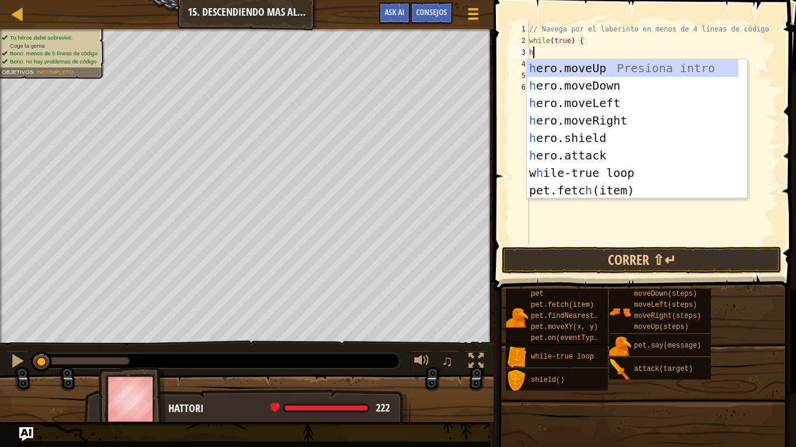
scroll to position [5, 1]
type textarea "her"
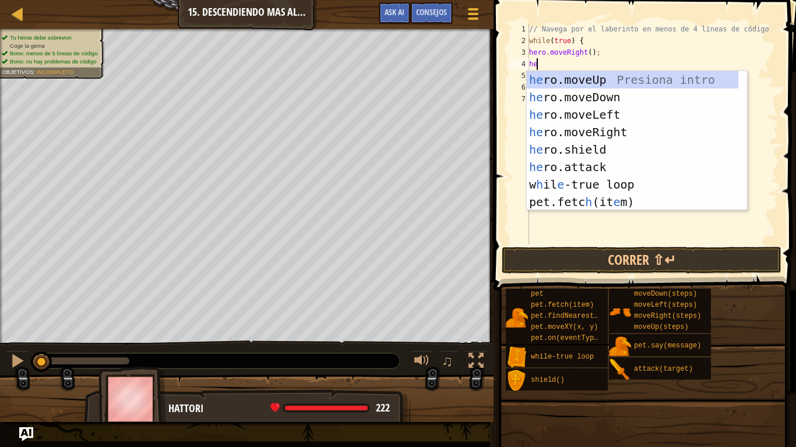
type textarea "her"
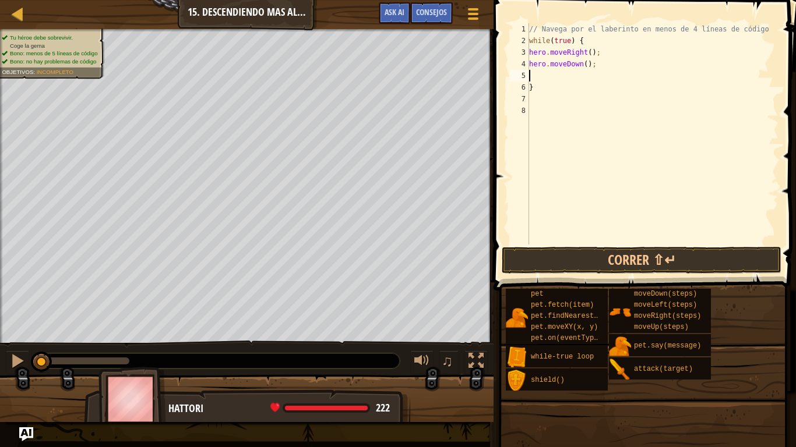
scroll to position [5, 1]
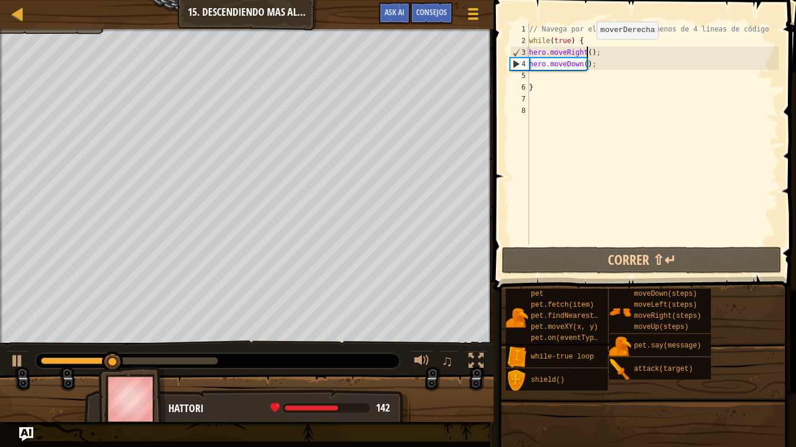
click at [587, 51] on div "// Navega por el laberinto en menos de 4 líneas de código while ( true ) { hero…" at bounding box center [653, 145] width 252 height 245
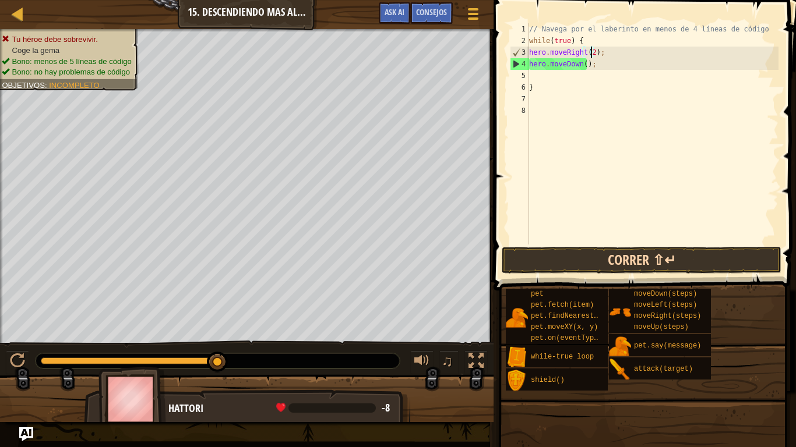
type textarea "hero.moveRight(2);"
click at [615, 255] on button "Correr ⇧↵" at bounding box center [641, 260] width 280 height 27
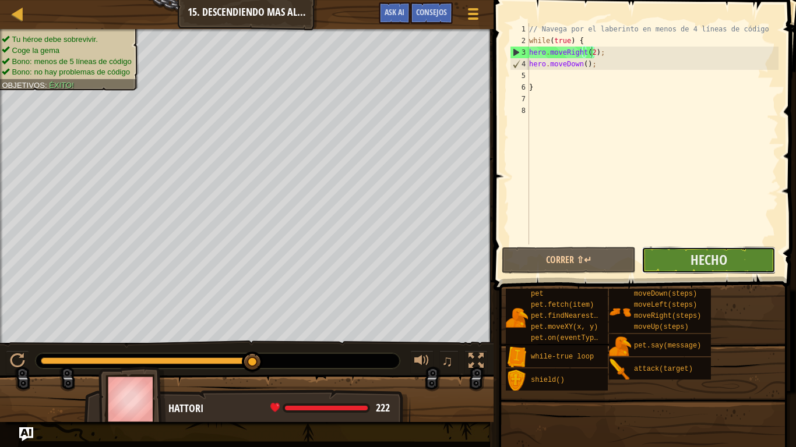
click at [659, 264] on button "Hecho" at bounding box center [708, 260] width 134 height 27
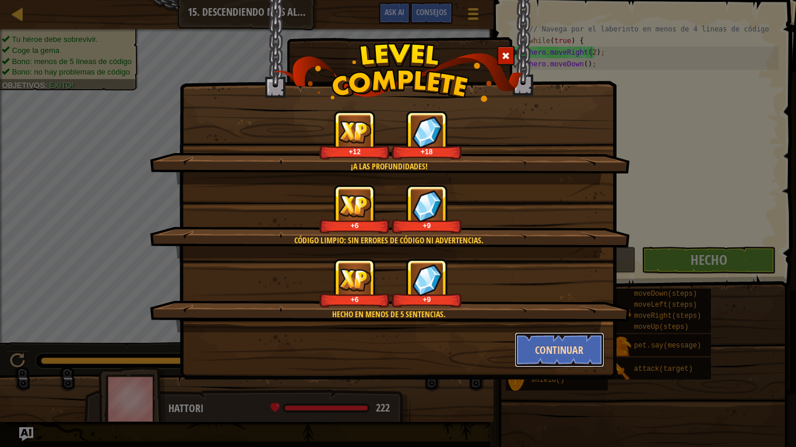
click at [587, 338] on button "Continuar" at bounding box center [559, 350] width 90 height 35
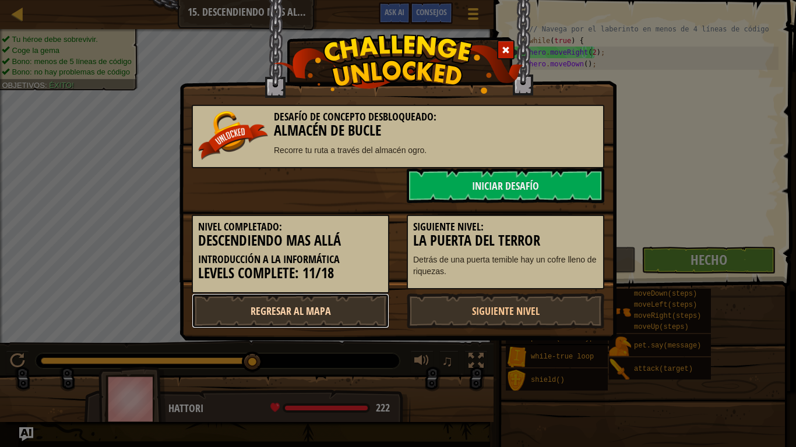
click at [376, 309] on link "Regresar al mapa" at bounding box center [290, 311] width 197 height 35
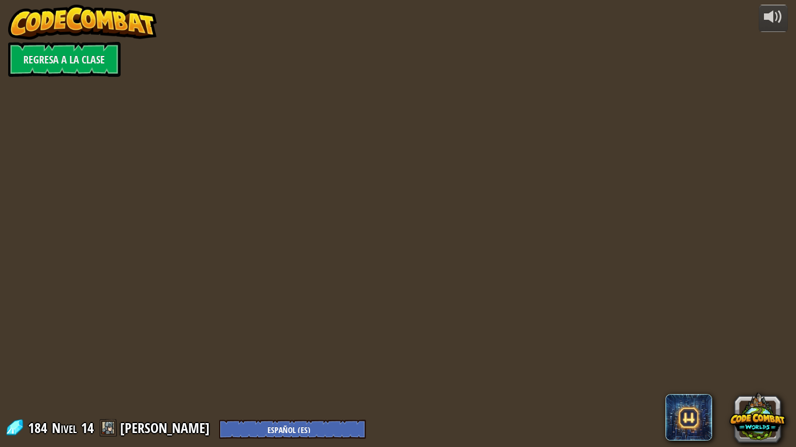
select select "es-ES"
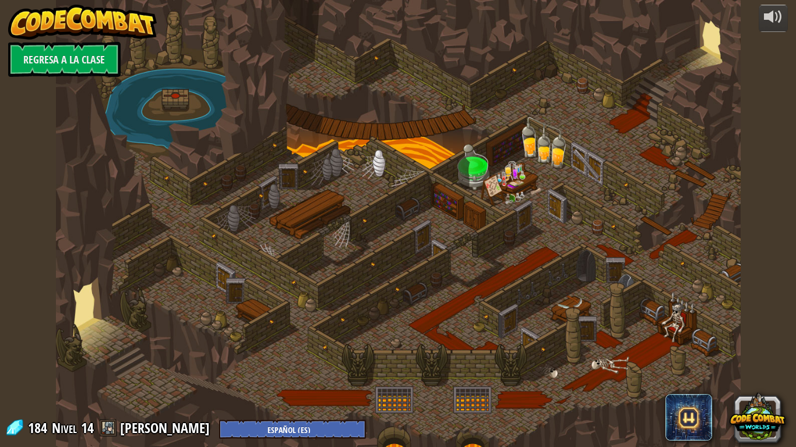
select select "es-ES"
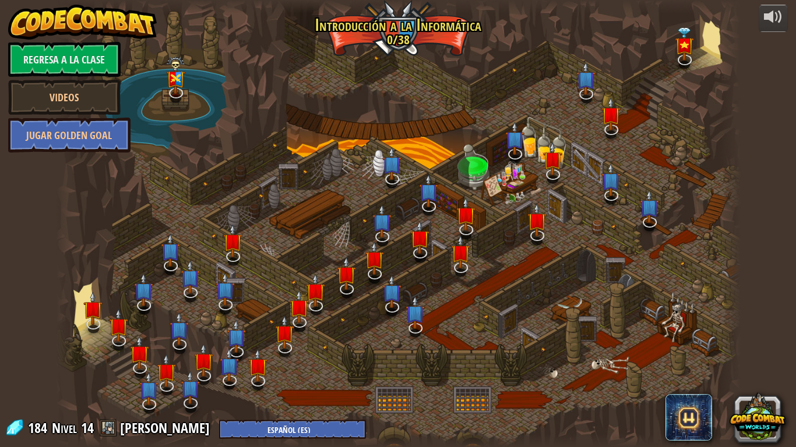
select select "es-ES"
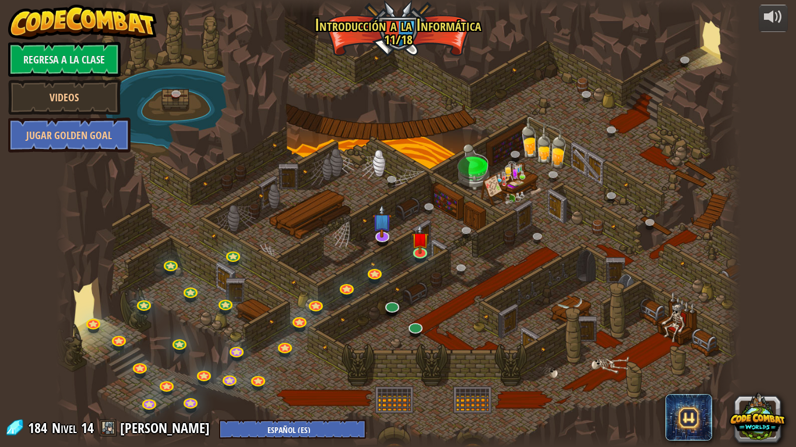
select select "es-ES"
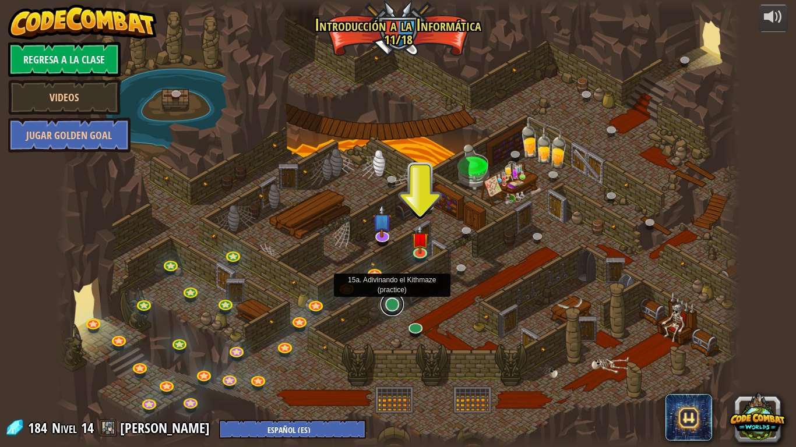
click at [388, 308] on link at bounding box center [391, 304] width 23 height 23
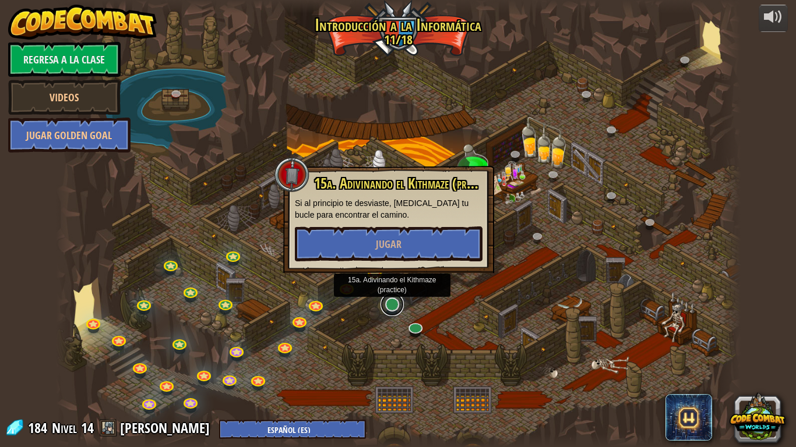
click at [388, 308] on link at bounding box center [391, 304] width 23 height 23
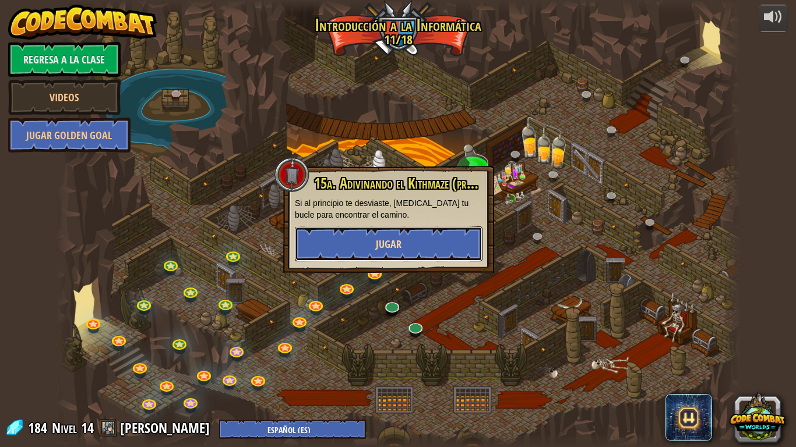
click at [397, 248] on span "Jugar" at bounding box center [389, 244] width 26 height 15
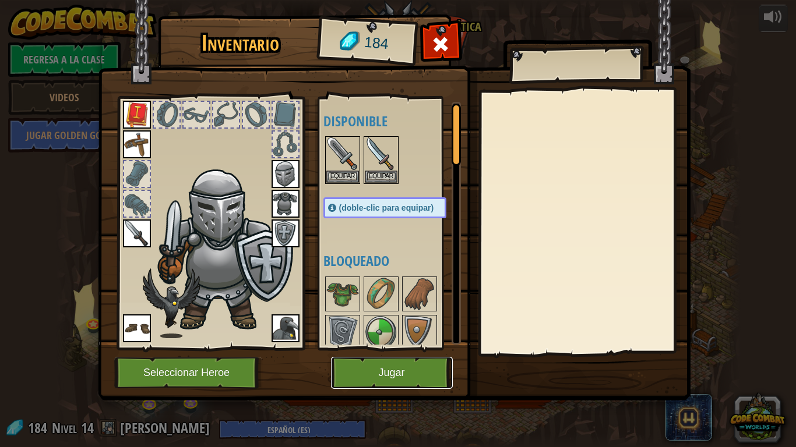
click at [362, 372] on button "Jugar" at bounding box center [392, 373] width 122 height 32
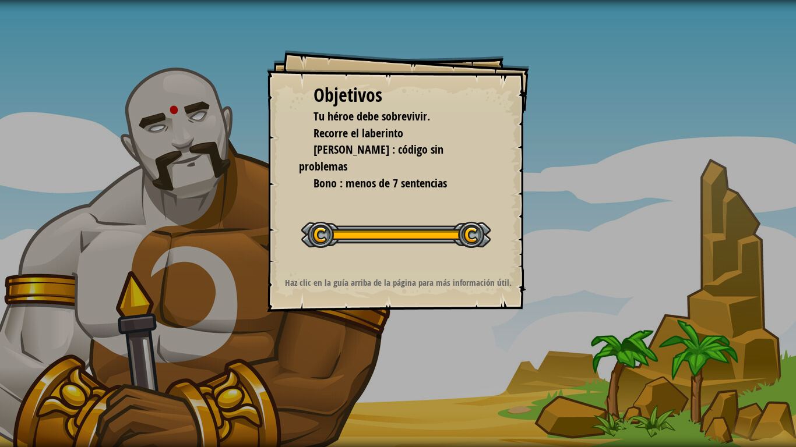
click at [0, 0] on button "Iniciar Nivel" at bounding box center [0, 0] width 0 height 0
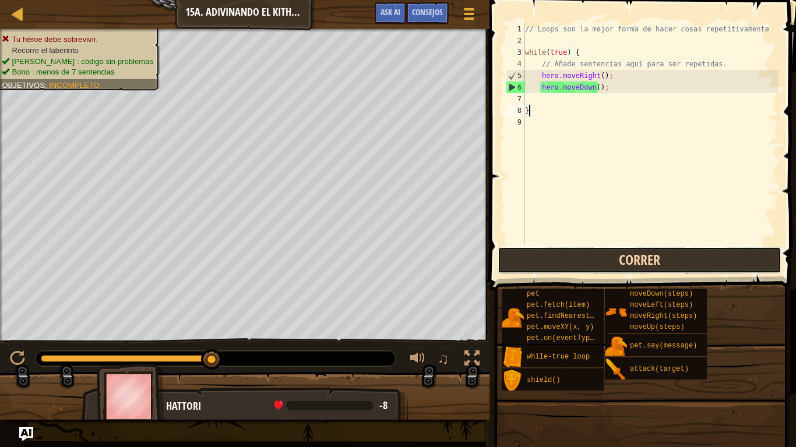
click at [620, 253] on button "Correr" at bounding box center [639, 260] width 284 height 27
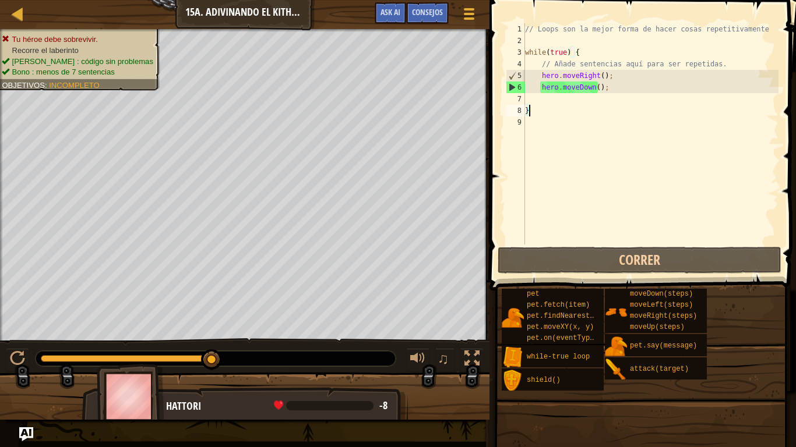
click at [563, 107] on div "// Loops son la mejor forma de hacer cosas repetitivamente while ( true ) { // …" at bounding box center [650, 145] width 256 height 245
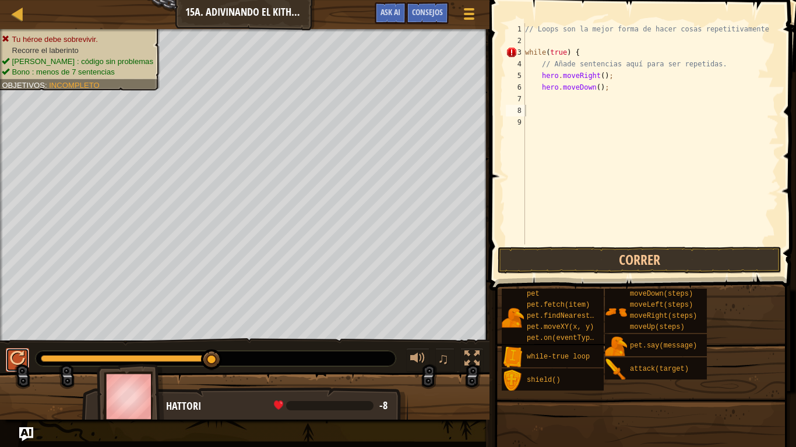
click at [12, 356] on div at bounding box center [17, 358] width 15 height 15
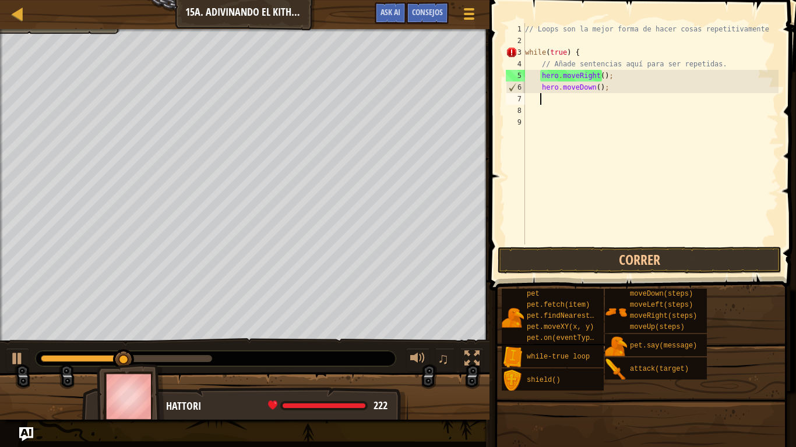
click at [583, 98] on div "// Loops son la mejor forma de hacer cosas repetitivamente while ( true ) { // …" at bounding box center [650, 145] width 256 height 245
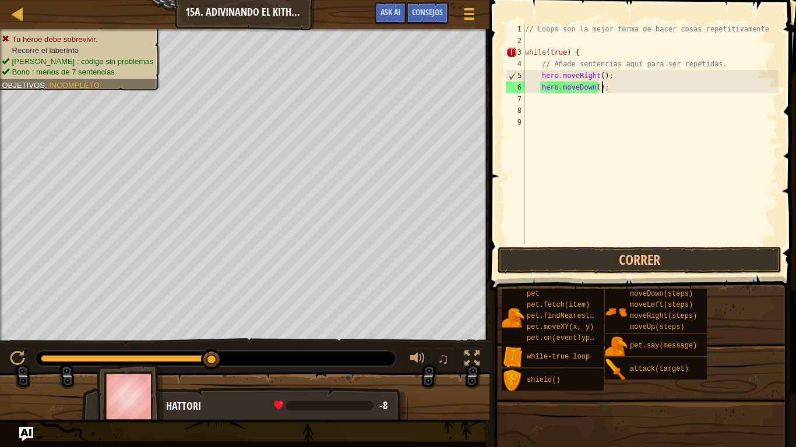
click at [617, 85] on div "// Loops son la mejor forma de hacer cosas repetitivamente while ( true ) { // …" at bounding box center [650, 145] width 256 height 245
type textarea "hero.moveDown();"
click at [19, 10] on div at bounding box center [17, 13] width 15 height 15
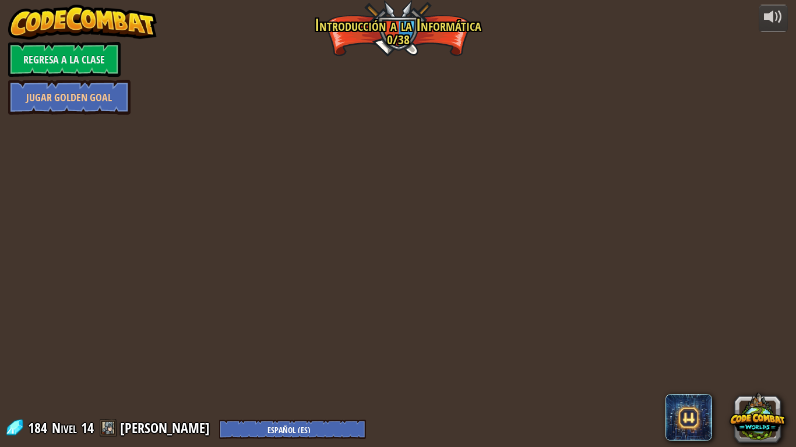
select select "es-ES"
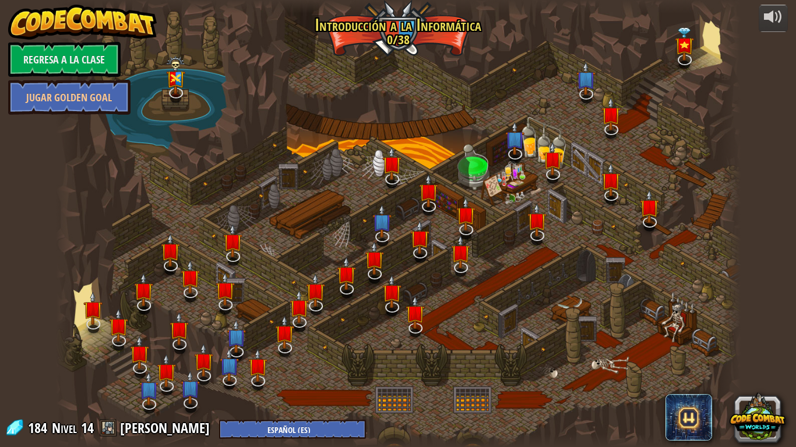
select select "es-ES"
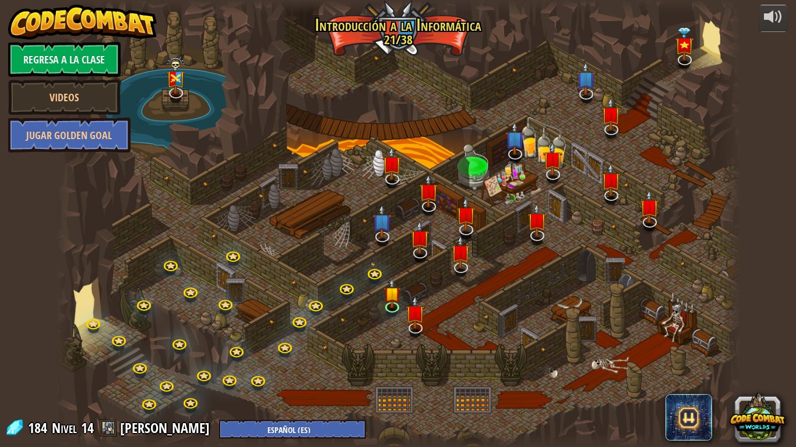
select select "es-ES"
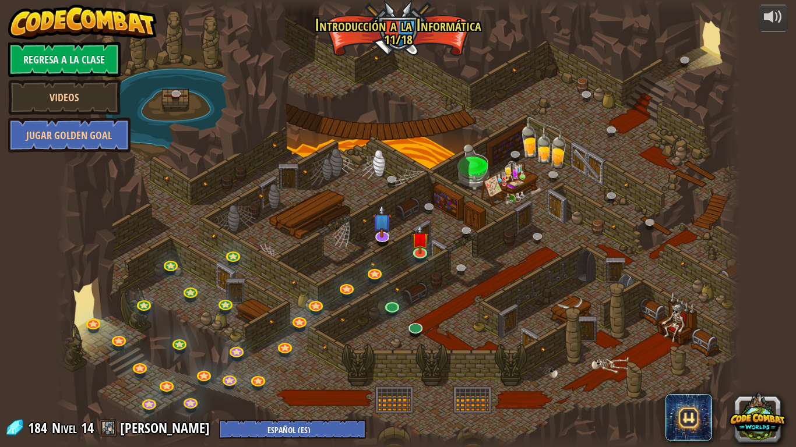
select select "es-ES"
click at [72, 48] on link "Regresa a la clase" at bounding box center [64, 59] width 112 height 35
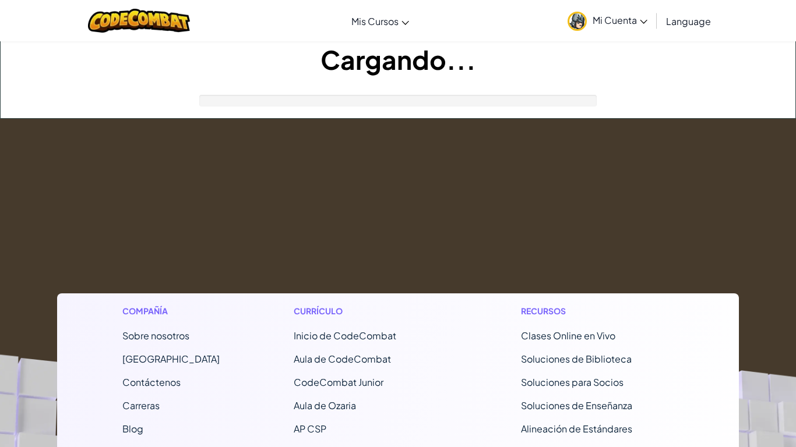
click at [72, 48] on h1 "Cargando..." at bounding box center [398, 59] width 794 height 36
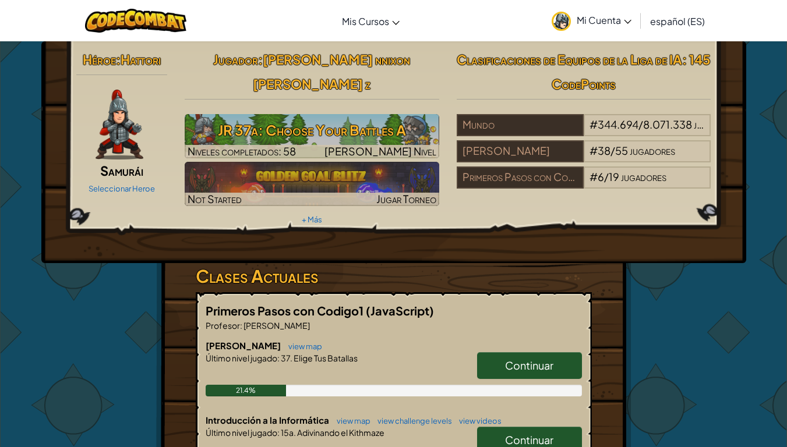
click at [521, 359] on span "Continuar" at bounding box center [529, 365] width 48 height 13
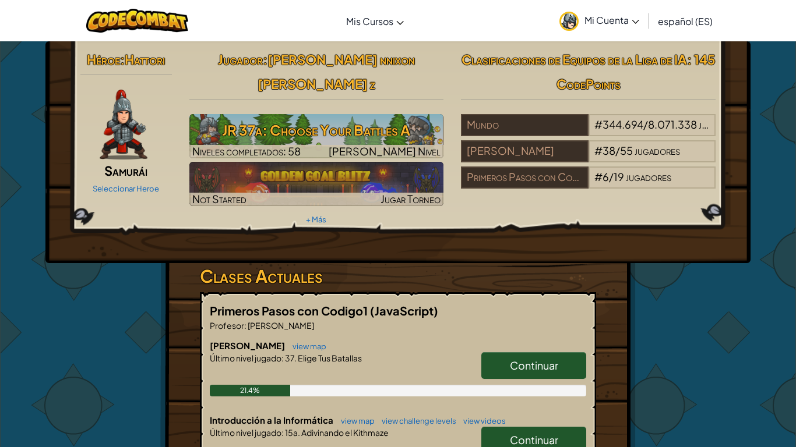
select select "es-ES"
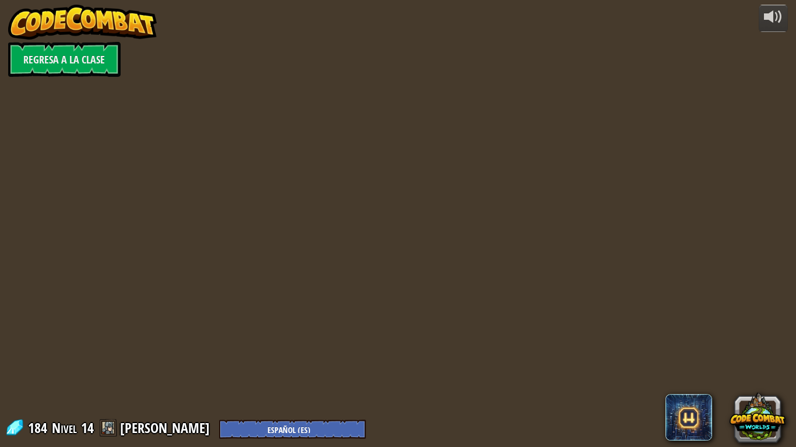
select select "es-ES"
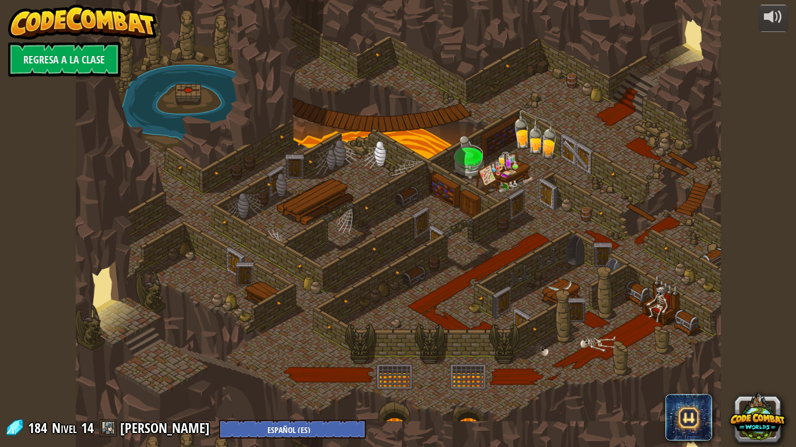
select select "es-ES"
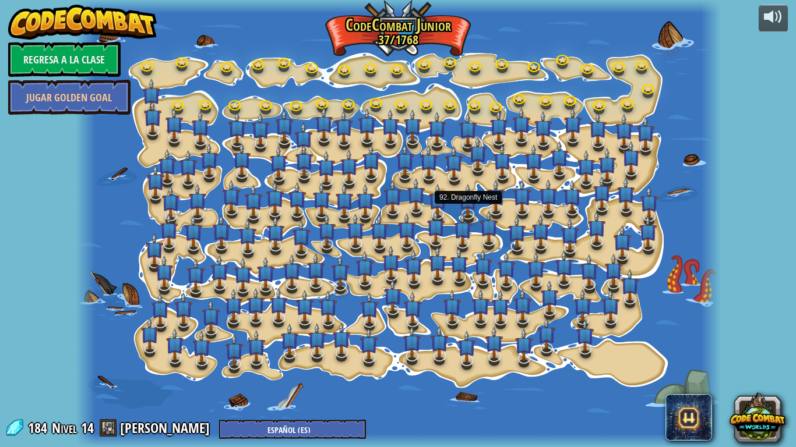
select select "es-ES"
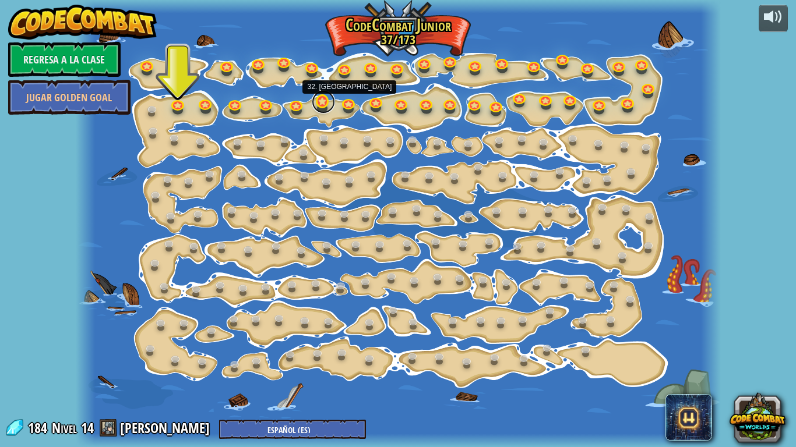
click at [322, 103] on link at bounding box center [323, 101] width 23 height 23
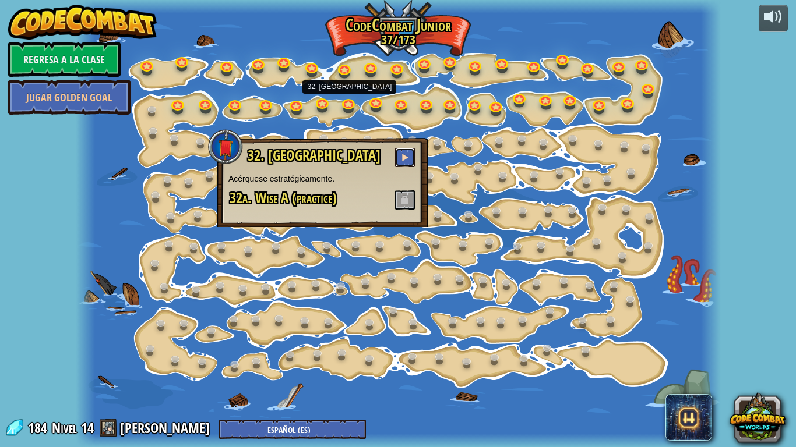
click at [400, 163] on button at bounding box center [405, 157] width 20 height 19
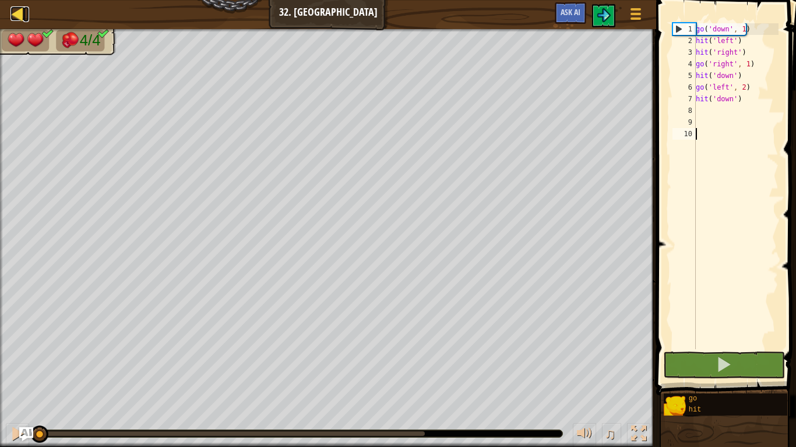
click at [19, 15] on div at bounding box center [17, 13] width 15 height 15
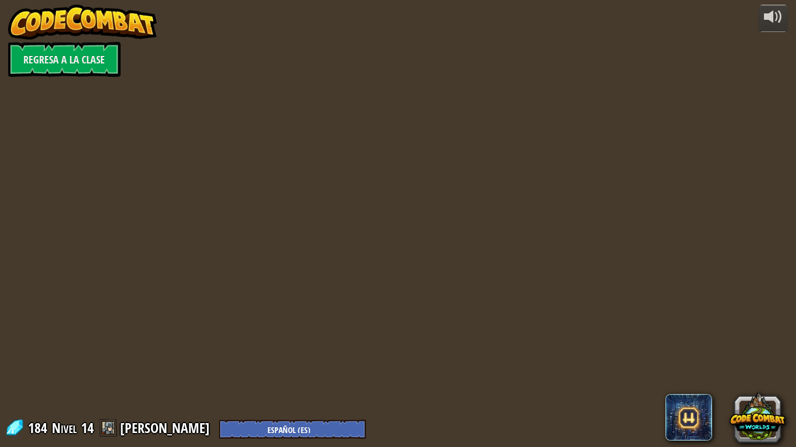
select select "es-ES"
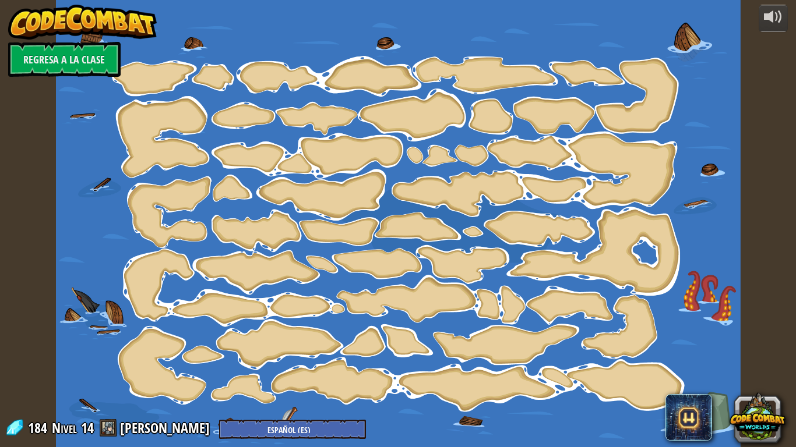
select select "es-ES"
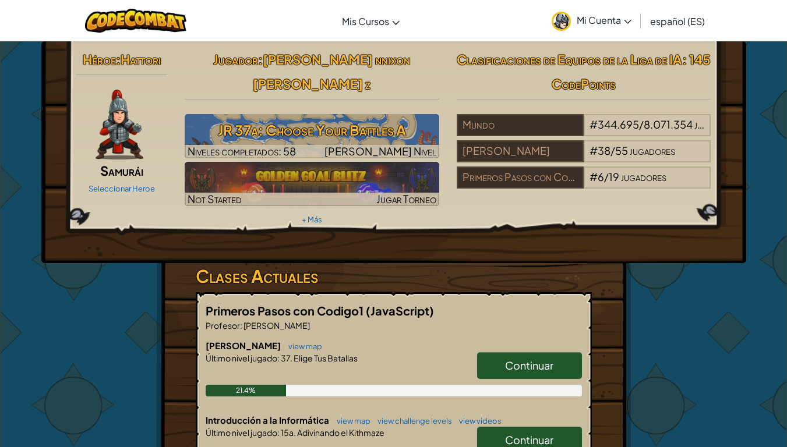
click at [529, 378] on link "Continuar" at bounding box center [529, 440] width 105 height 27
select select "es-ES"
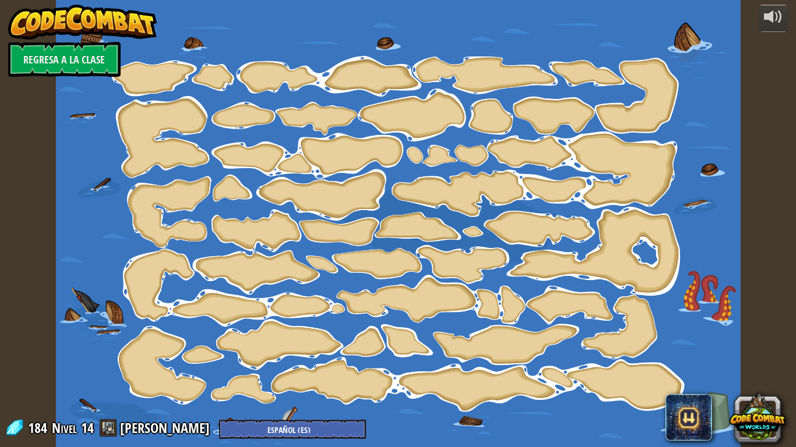
select select "es-ES"
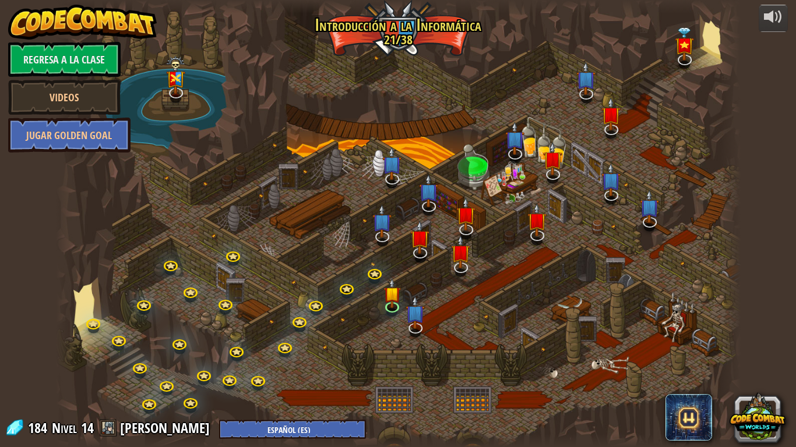
select select "es-ES"
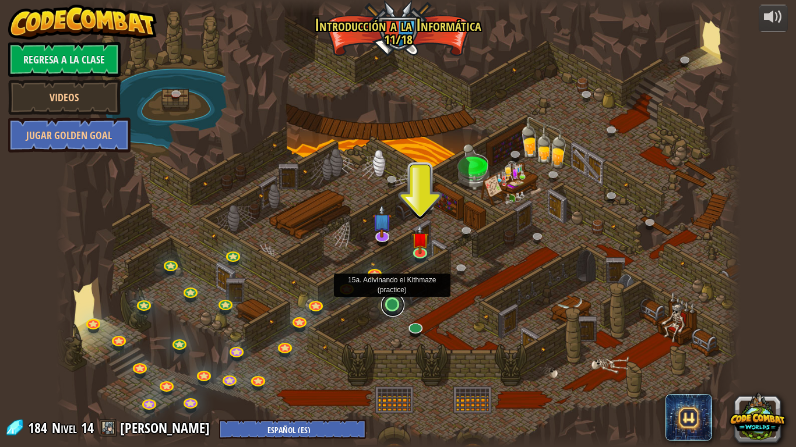
click at [393, 307] on link at bounding box center [392, 305] width 23 height 23
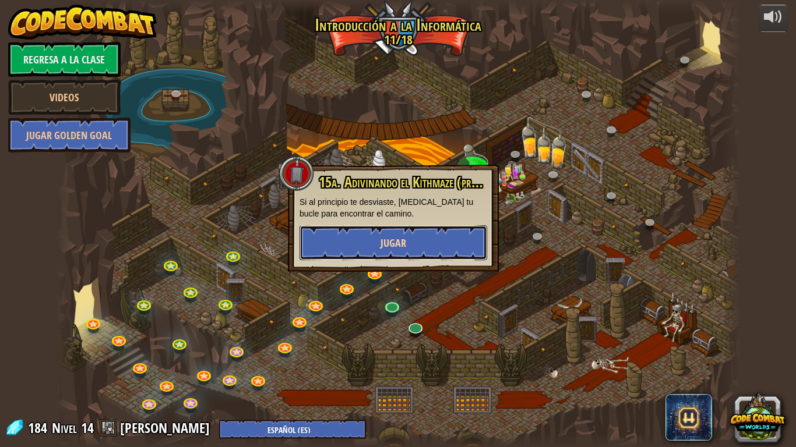
click at [397, 249] on span "Jugar" at bounding box center [393, 243] width 26 height 15
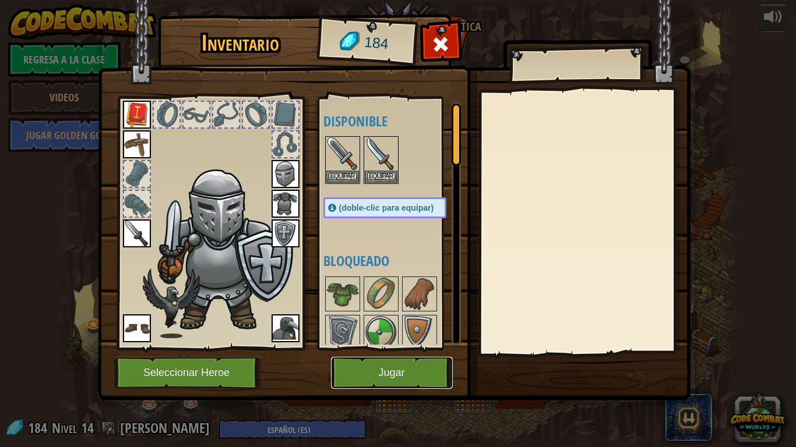
click at [395, 378] on button "Jugar" at bounding box center [392, 373] width 122 height 32
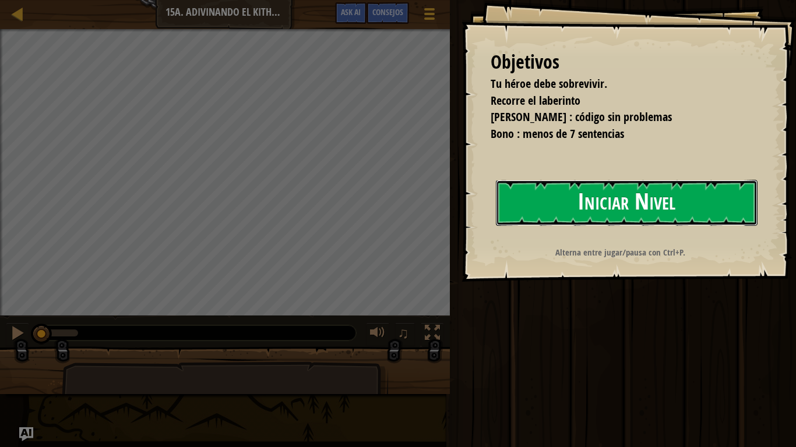
click at [632, 195] on button "Iniciar Nivel" at bounding box center [627, 203] width 262 height 46
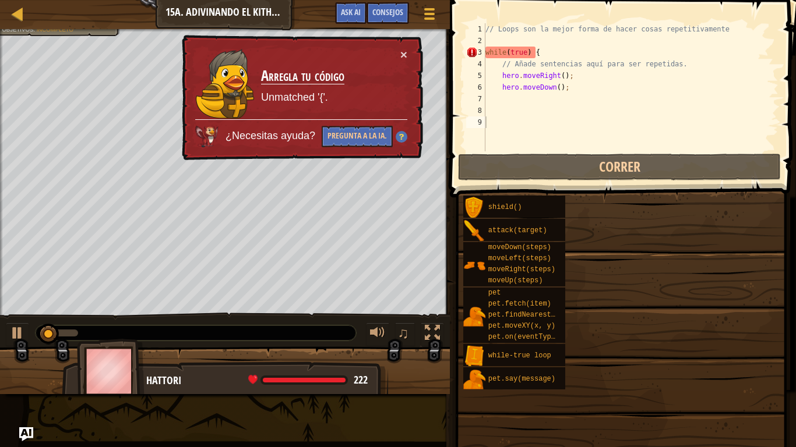
click at [632, 195] on div "shield() attack(target) moveDown(steps) moveLeft(steps) moveRight(steps) moveUp…" at bounding box center [624, 292] width 325 height 195
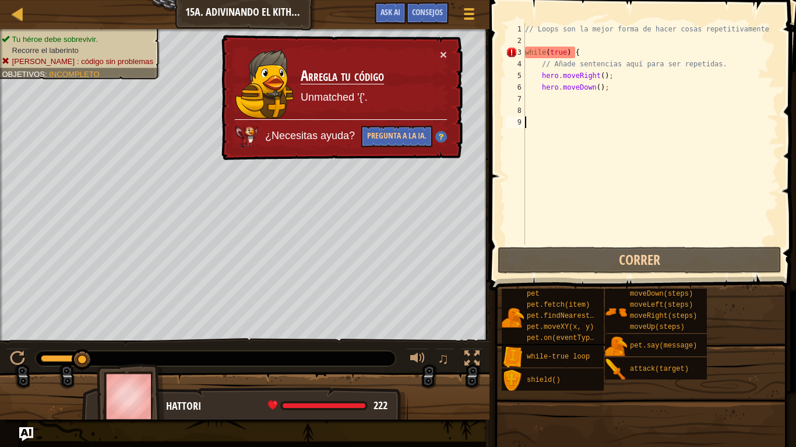
click at [620, 100] on div "// Loops son la mejor forma de hacer cosas repetitivamente while ( true ) { // …" at bounding box center [650, 145] width 256 height 245
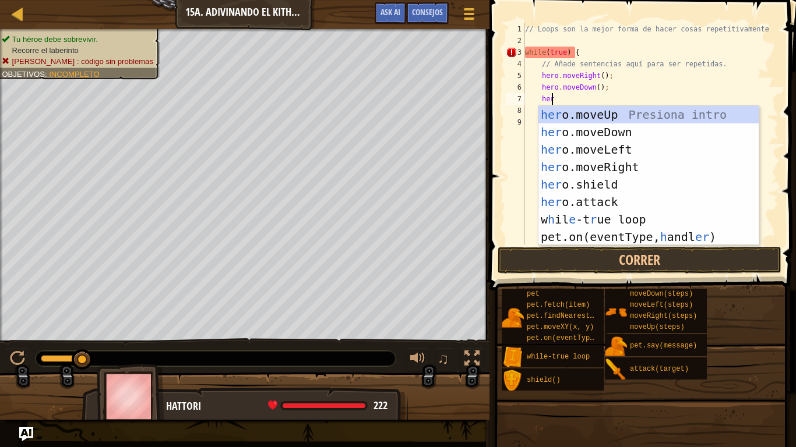
scroll to position [5, 2]
type textarea "hero"
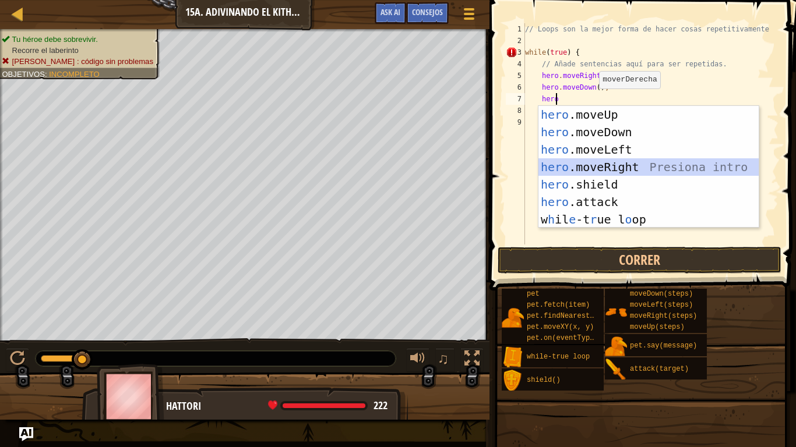
click at [612, 171] on div "hero .moveUp Presiona intro hero .moveDown Presiona intro hero .moveLeft Presio…" at bounding box center [648, 184] width 220 height 157
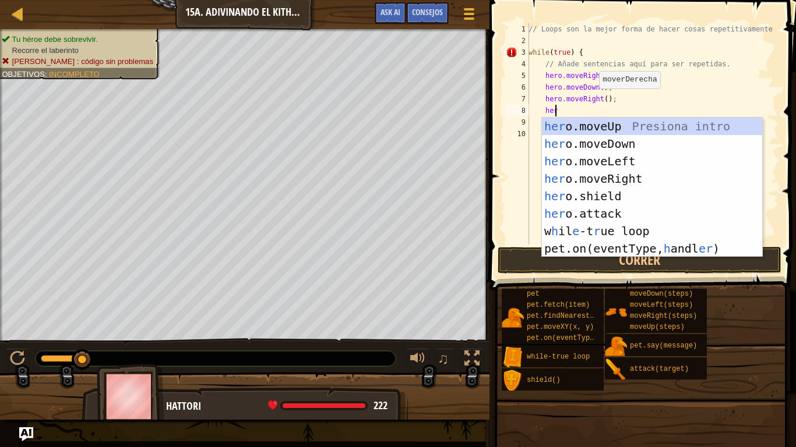
type textarea "hero"
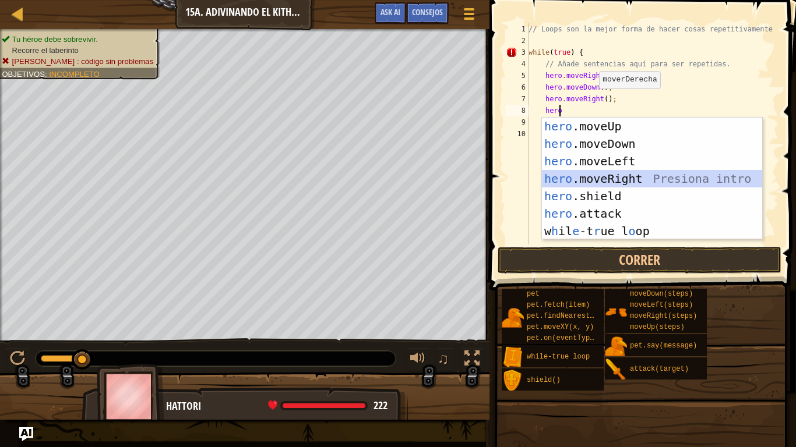
click at [614, 181] on div "hero .moveUp Presiona intro hero .moveDown Presiona intro hero .moveLeft Presio…" at bounding box center [652, 196] width 220 height 157
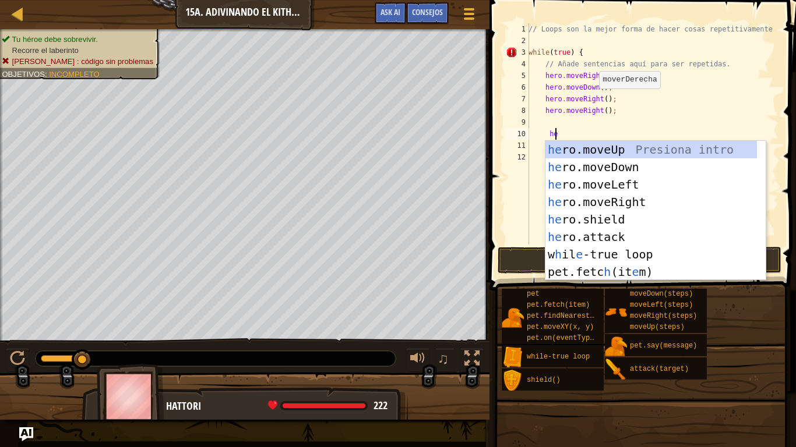
type textarea "her"
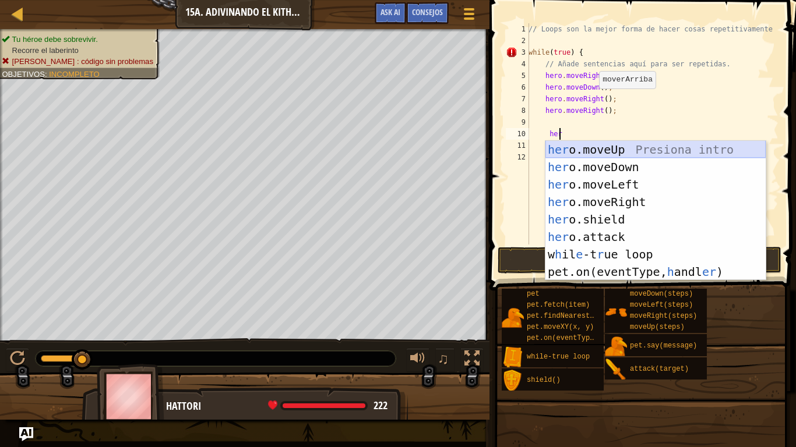
click at [623, 152] on div "her o.moveUp Presiona intro her o.moveDown Presiona intro her o.moveLeft Presio…" at bounding box center [655, 228] width 220 height 175
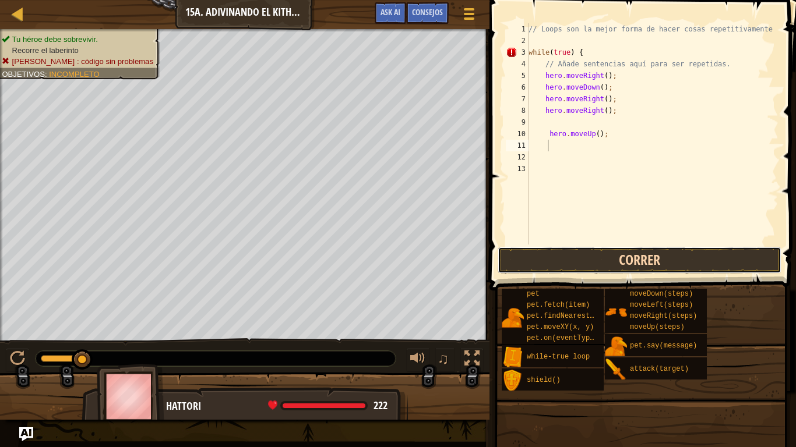
click at [649, 259] on button "Correr" at bounding box center [639, 260] width 284 height 27
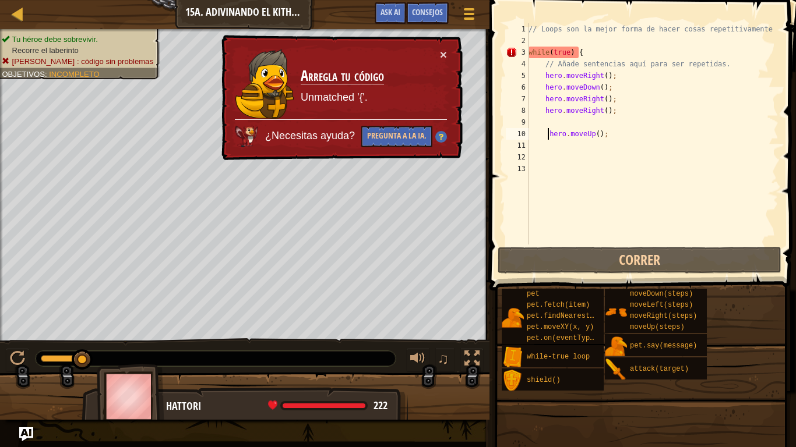
click at [547, 134] on div "// Loops son la mejor forma de hacer cosas repetitivamente while ( true ) { // …" at bounding box center [652, 145] width 252 height 245
type textarea "hero.moveUp();"
click at [531, 150] on div "// Loops son la mejor forma de hacer cosas repetitivamente while ( true ) { // …" at bounding box center [652, 145] width 252 height 245
type textarea "}"
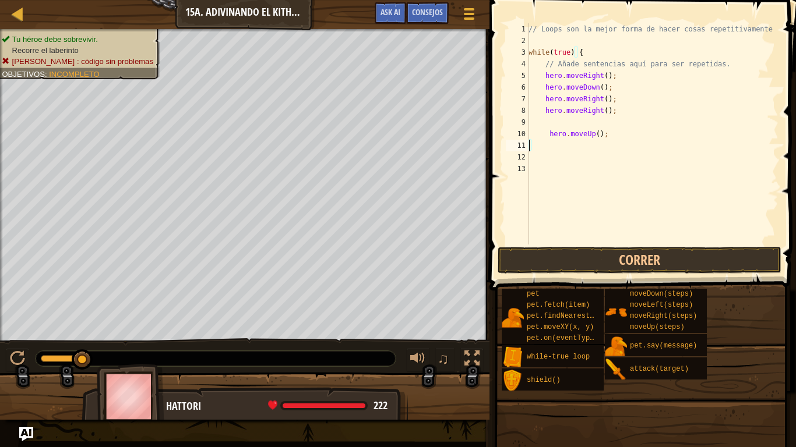
scroll to position [5, 1]
type textarea "]"
click at [634, 250] on button "Correr" at bounding box center [639, 260] width 284 height 27
type textarea "]"
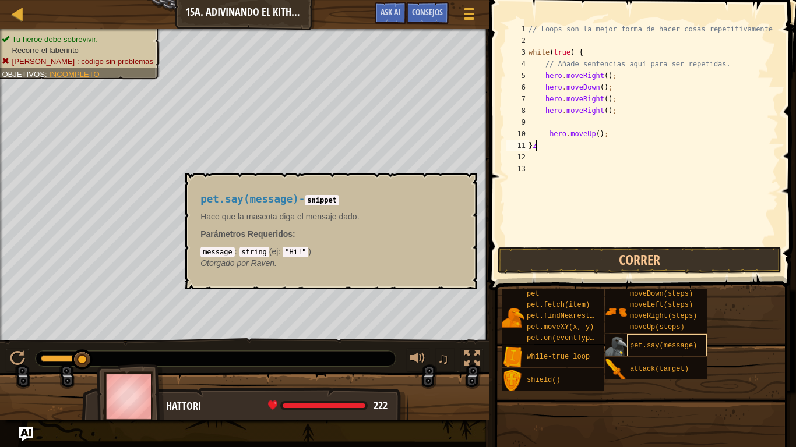
scroll to position [5, 1]
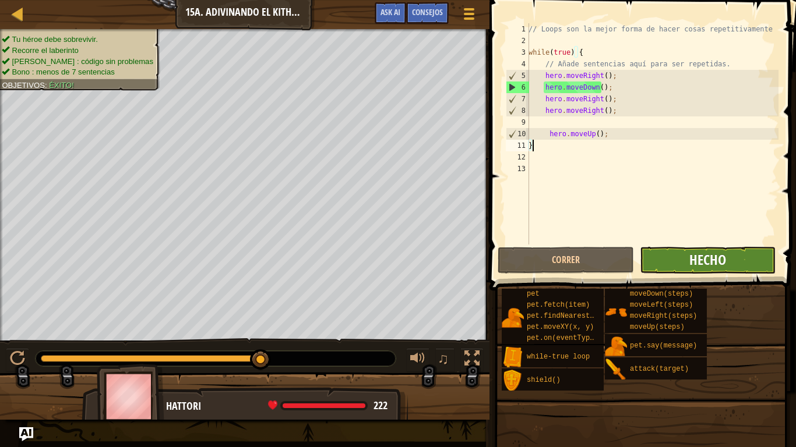
type textarea "}"
click at [724, 263] on span "Hecho" at bounding box center [707, 259] width 37 height 19
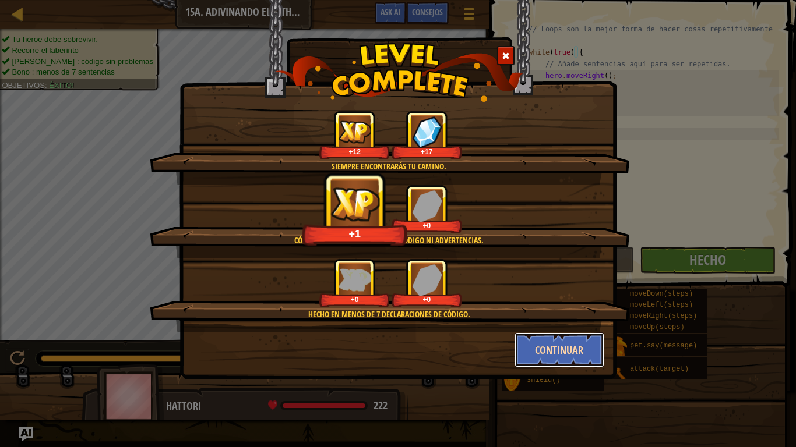
click at [557, 349] on button "Continuar" at bounding box center [559, 350] width 90 height 35
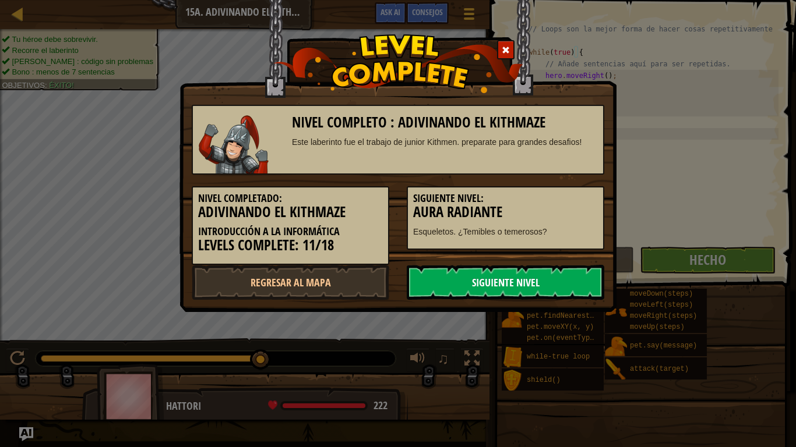
drag, startPoint x: 557, startPoint y: 349, endPoint x: 478, endPoint y: 295, distance: 96.8
click at [478, 295] on div "Nivel completo : Adivinando el Kithmaze Este laberinto fue el trabajo de junior…" at bounding box center [398, 223] width 796 height 447
click at [315, 273] on link "Regresar al mapa" at bounding box center [290, 282] width 197 height 35
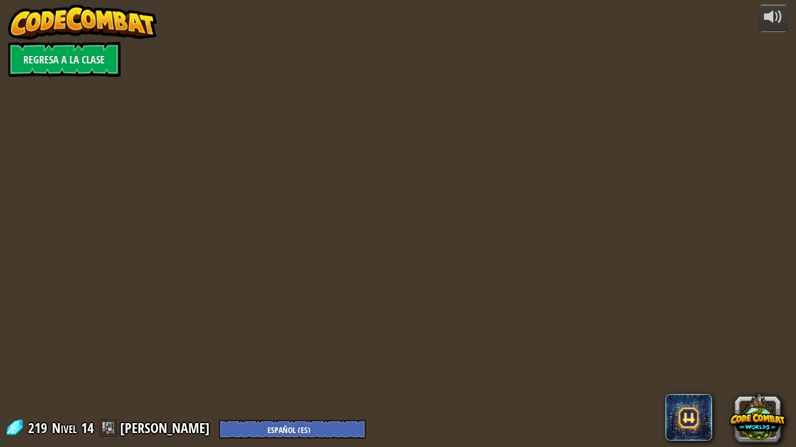
select select "es-ES"
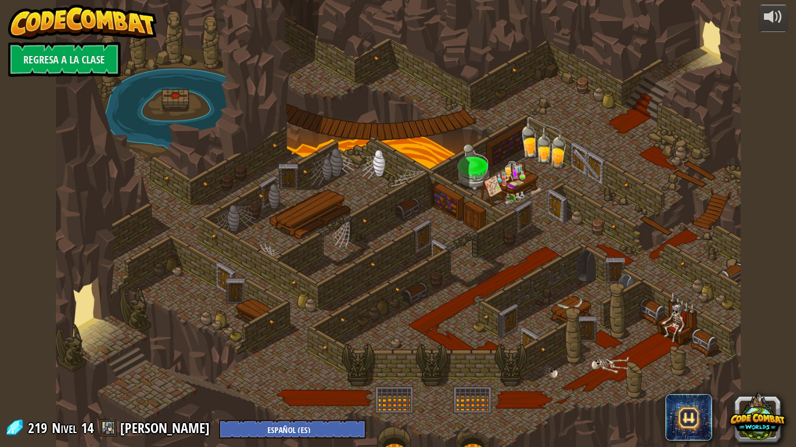
select select "es-ES"
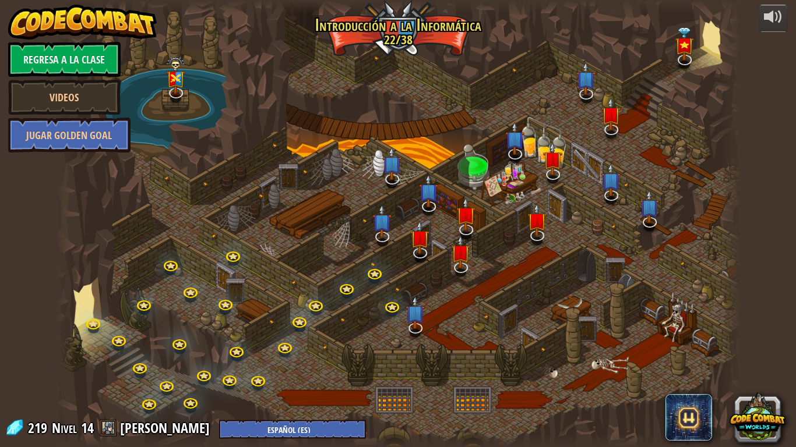
select select "es-ES"
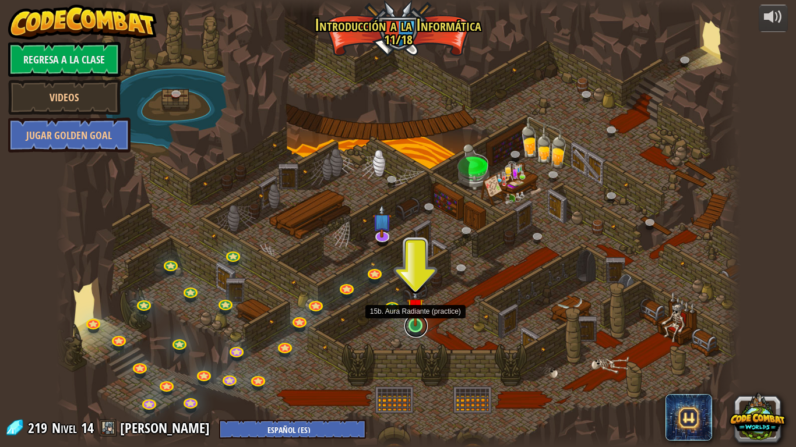
click at [416, 327] on link at bounding box center [415, 326] width 23 height 23
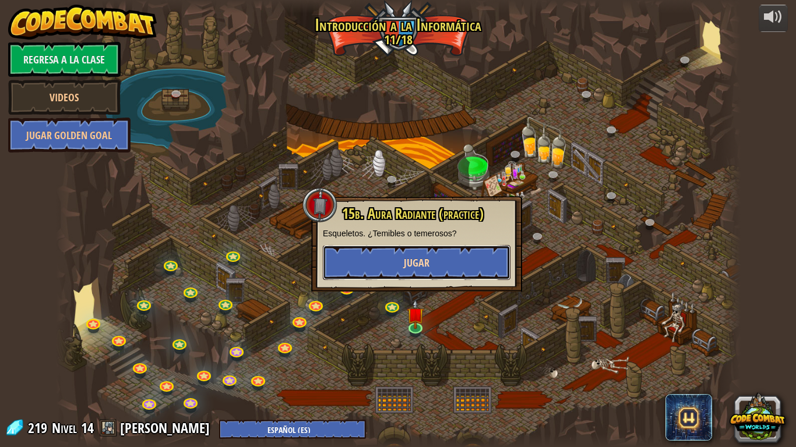
click at [461, 253] on button "Jugar" at bounding box center [417, 262] width 188 height 35
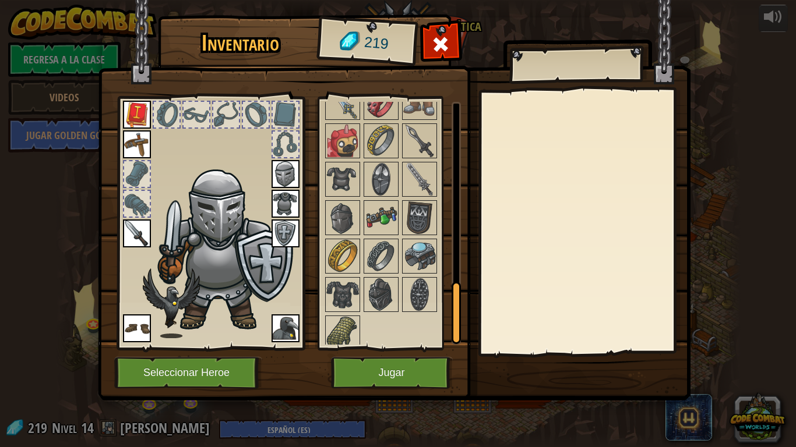
scroll to position [749, 0]
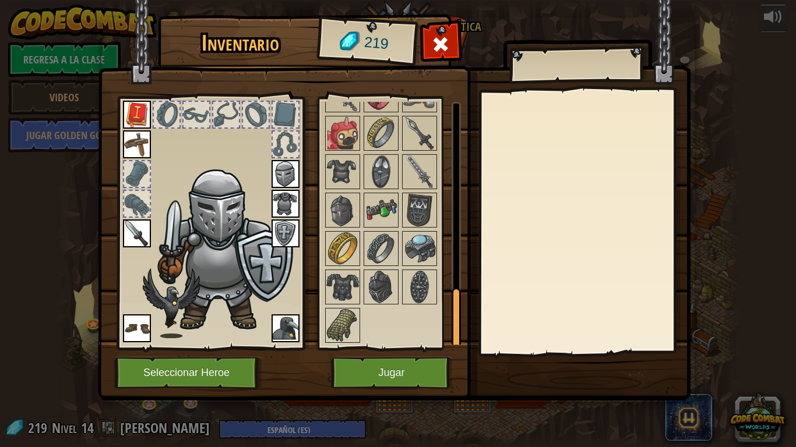
drag, startPoint x: 454, startPoint y: 141, endPoint x: 454, endPoint y: 328, distance: 187.5
click at [454, 328] on div at bounding box center [455, 319] width 9 height 62
click at [338, 319] on img at bounding box center [342, 325] width 33 height 33
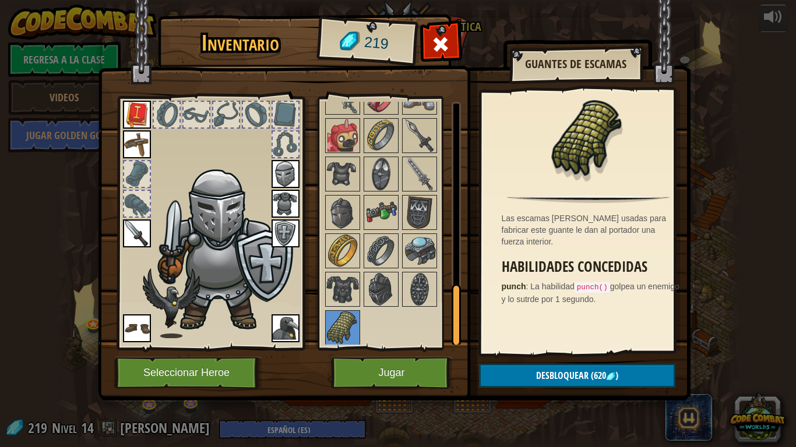
drag, startPoint x: 454, startPoint y: 309, endPoint x: 456, endPoint y: 295, distance: 13.6
click at [455, 302] on div at bounding box center [455, 315] width 9 height 62
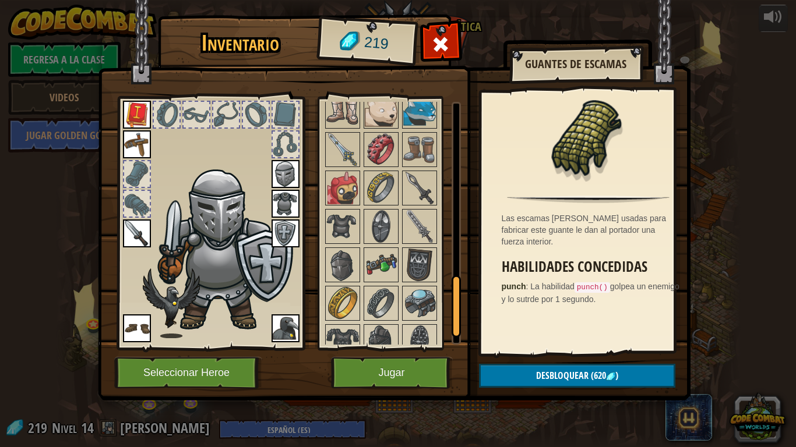
drag, startPoint x: 456, startPoint y: 295, endPoint x: 457, endPoint y: 278, distance: 16.9
click at [457, 278] on div at bounding box center [455, 306] width 9 height 62
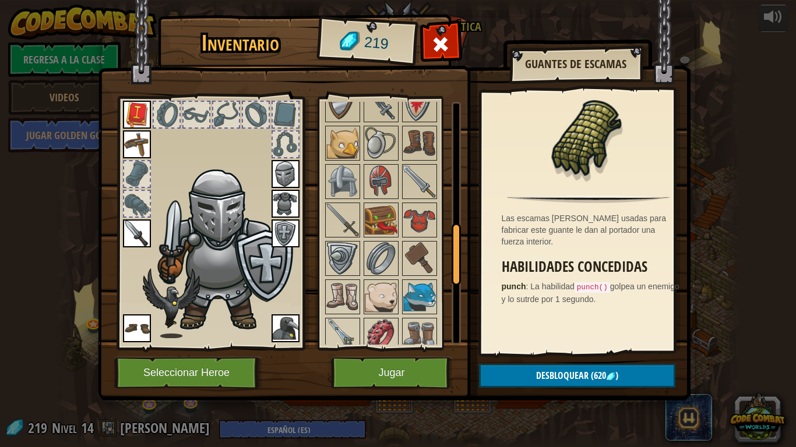
scroll to position [487, 0]
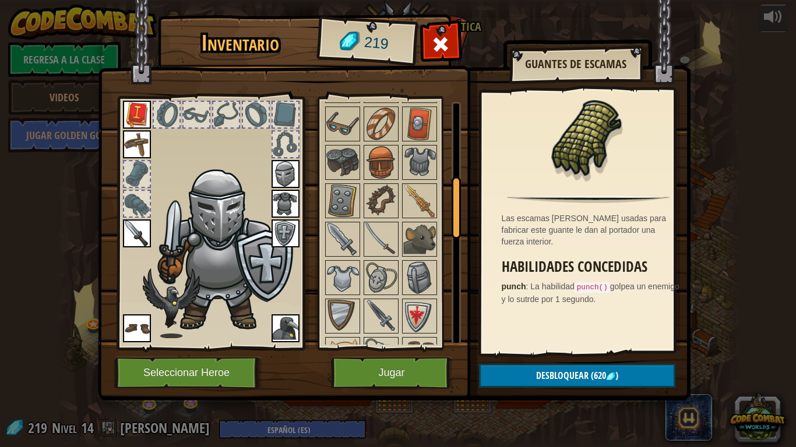
drag, startPoint x: 457, startPoint y: 267, endPoint x: 459, endPoint y: 200, distance: 66.4
click at [459, 200] on div at bounding box center [455, 223] width 9 height 243
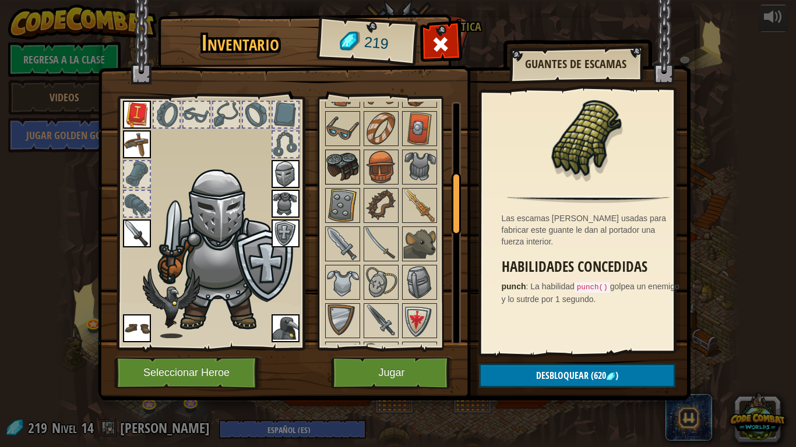
click at [334, 169] on img at bounding box center [342, 167] width 33 height 33
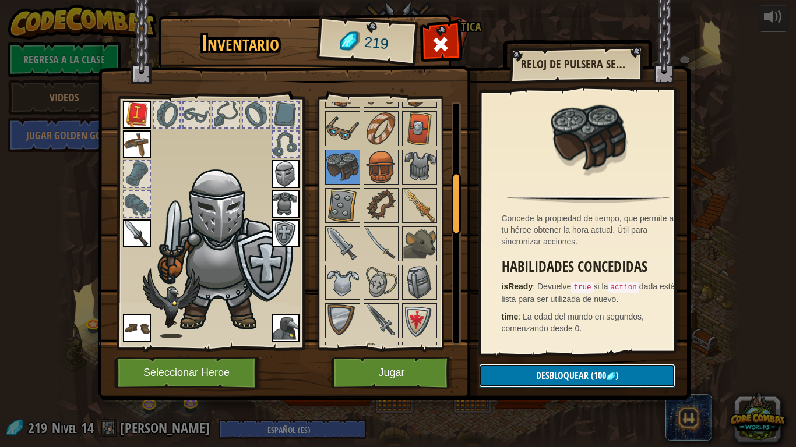
click at [505, 368] on button "Desbloquear (100 )" at bounding box center [577, 376] width 196 height 24
click at [533, 376] on button "Confirmar" at bounding box center [577, 376] width 196 height 24
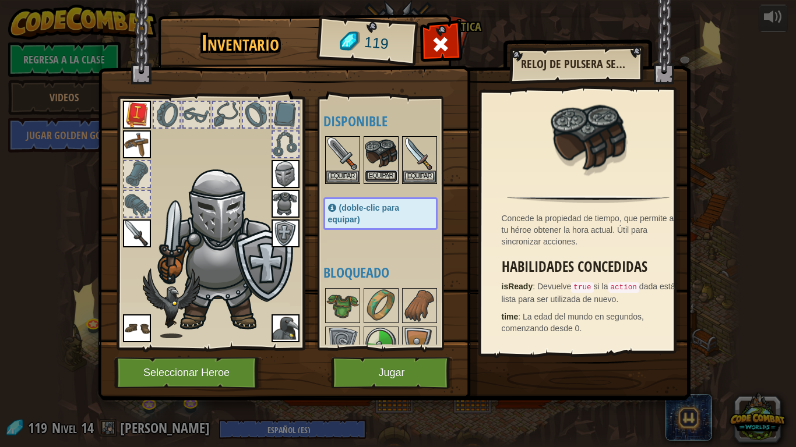
click at [387, 176] on button "Equipar" at bounding box center [381, 176] width 33 height 12
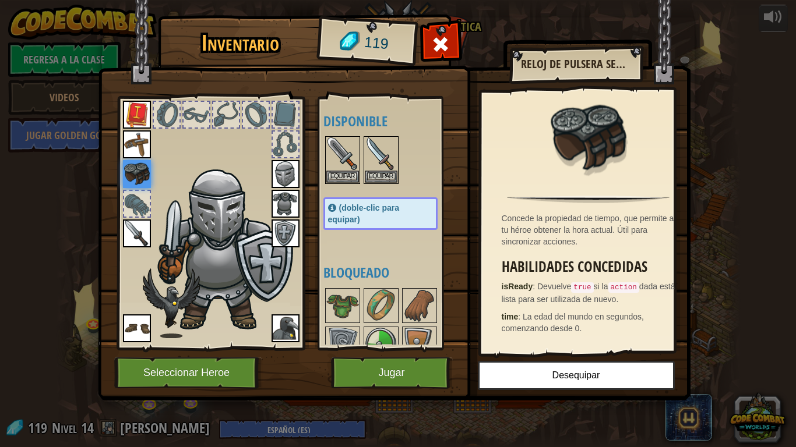
click at [466, 293] on img at bounding box center [394, 189] width 592 height 423
drag, startPoint x: 349, startPoint y: 169, endPoint x: 340, endPoint y: 162, distance: 12.1
click at [340, 162] on img at bounding box center [342, 153] width 33 height 33
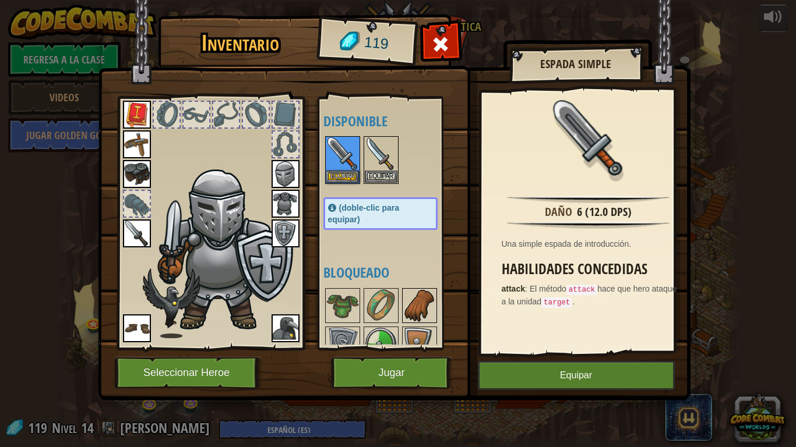
click at [426, 299] on img at bounding box center [419, 305] width 33 height 33
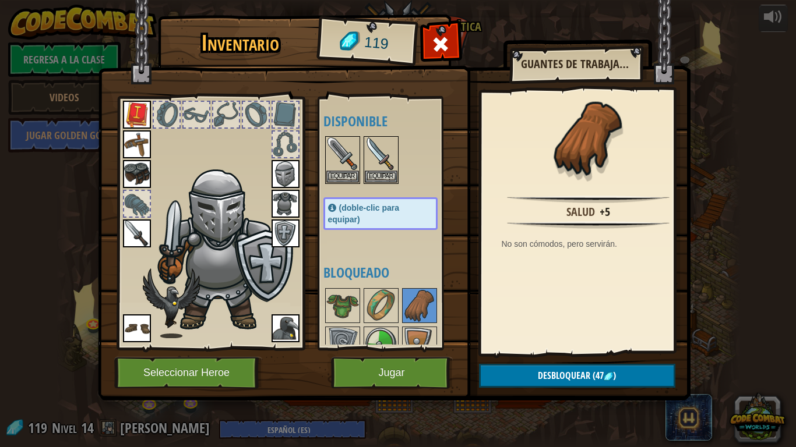
drag, startPoint x: 465, startPoint y: 164, endPoint x: 469, endPoint y: 209, distance: 44.4
click at [469, 209] on img at bounding box center [394, 189] width 592 height 423
click at [429, 36] on div at bounding box center [440, 47] width 37 height 37
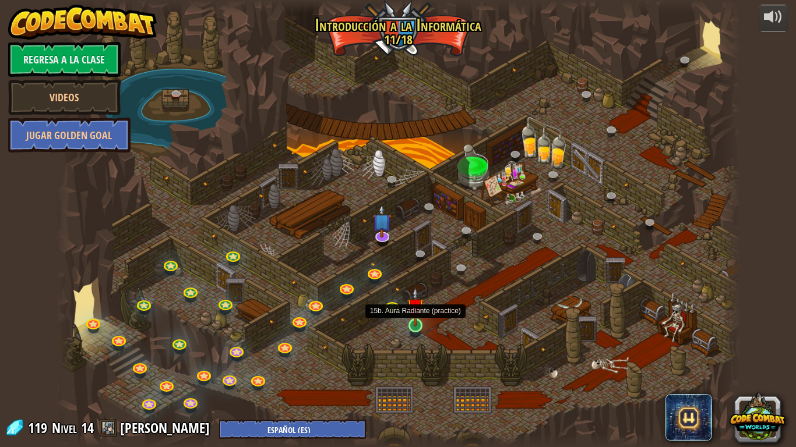
click at [412, 319] on img at bounding box center [415, 307] width 17 height 40
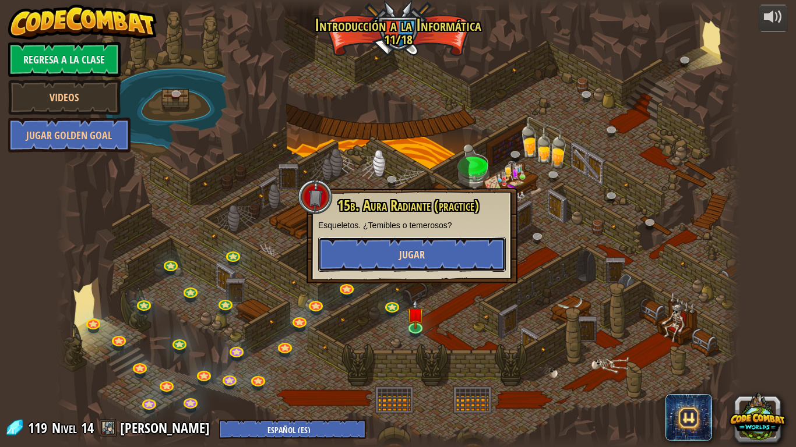
click at [414, 246] on button "Jugar" at bounding box center [412, 254] width 188 height 35
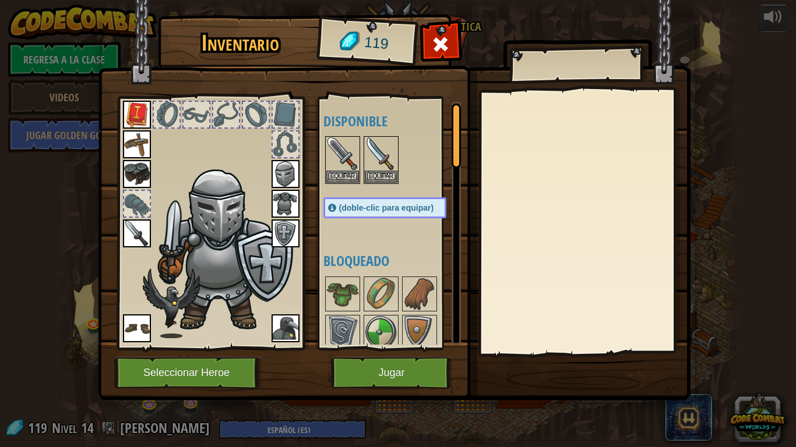
click at [453, 158] on div at bounding box center [455, 136] width 9 height 65
click at [455, 165] on div at bounding box center [455, 136] width 9 height 65
drag, startPoint x: 455, startPoint y: 165, endPoint x: 457, endPoint y: 190, distance: 25.1
click at [457, 181] on div at bounding box center [455, 223] width 9 height 243
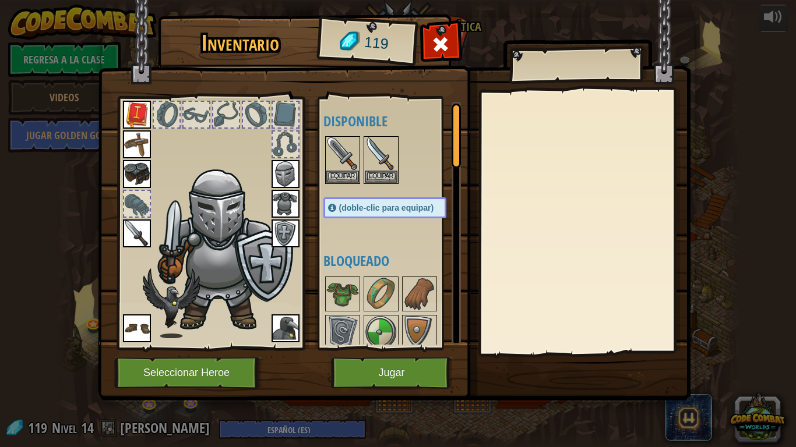
scroll to position [68, 0]
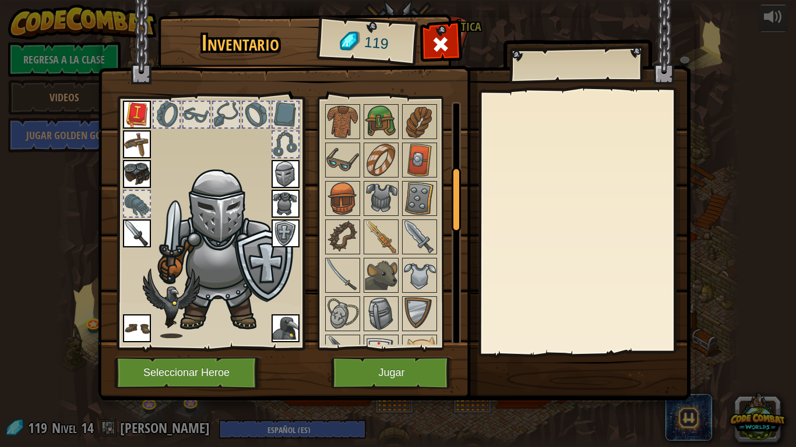
click at [457, 196] on div at bounding box center [455, 223] width 9 height 243
click at [457, 197] on div at bounding box center [455, 202] width 9 height 65
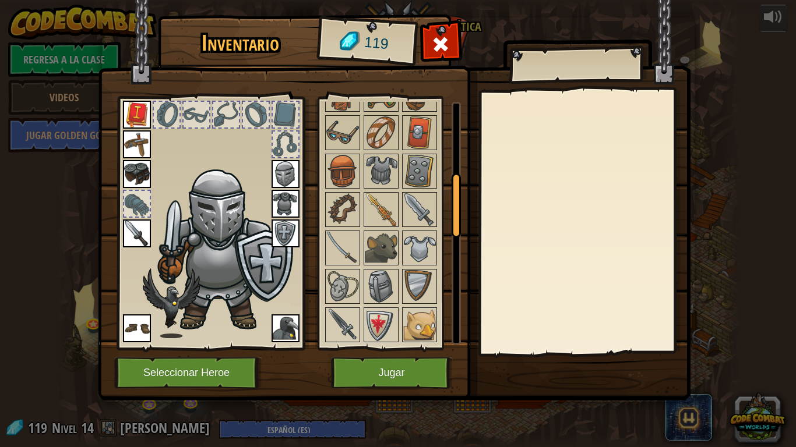
click at [457, 202] on div at bounding box center [455, 205] width 9 height 65
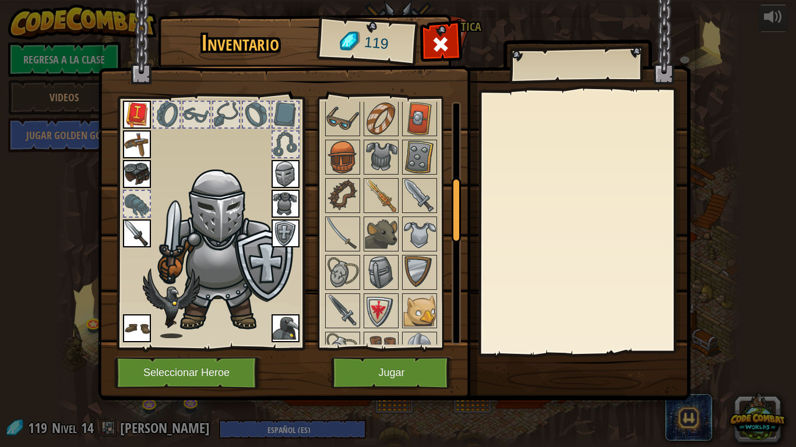
click at [457, 207] on div at bounding box center [455, 210] width 9 height 65
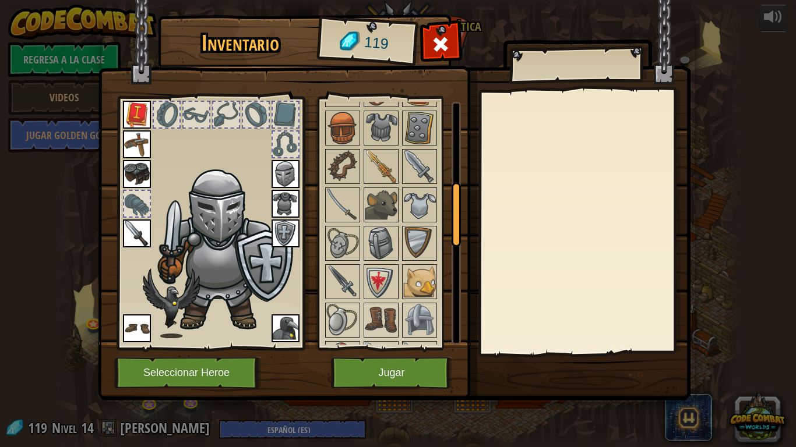
click at [454, 230] on div at bounding box center [455, 214] width 9 height 65
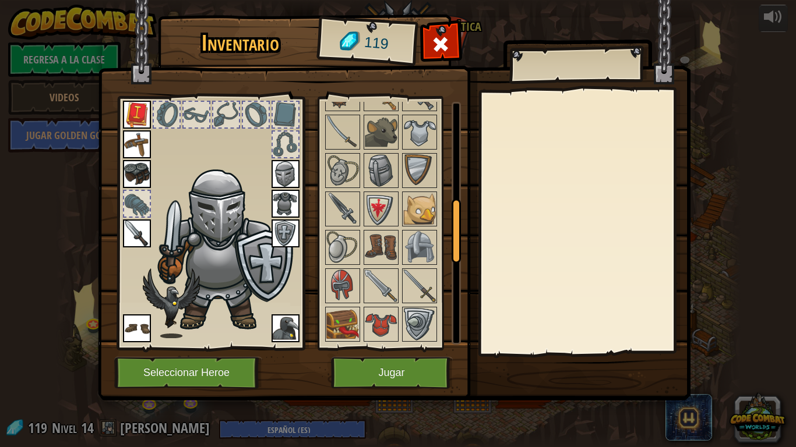
drag, startPoint x: 454, startPoint y: 230, endPoint x: 450, endPoint y: 250, distance: 20.2
click at [450, 248] on div "Disponible [GEOGRAPHIC_DATA] [GEOGRAPHIC_DATA] [GEOGRAPHIC_DATA] [GEOGRAPHIC_DA…" at bounding box center [391, 223] width 137 height 243
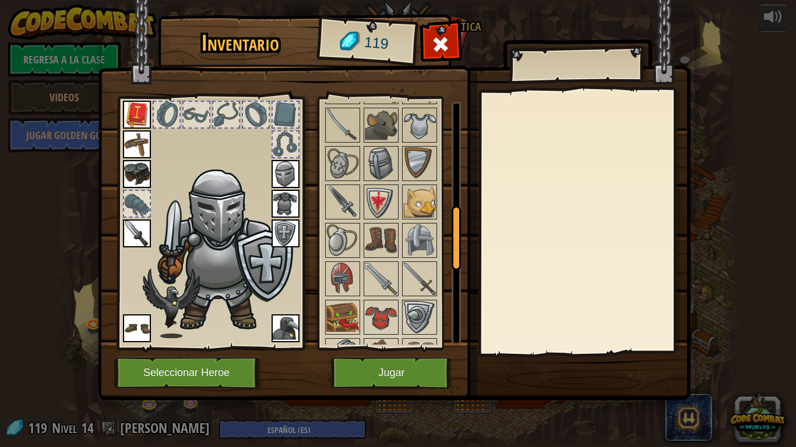
click at [448, 287] on div at bounding box center [396, 259] width 146 height 769
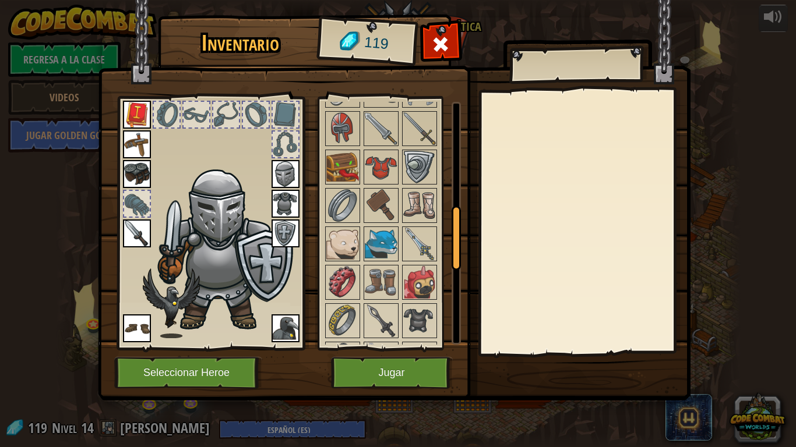
click at [458, 275] on div at bounding box center [455, 223] width 9 height 243
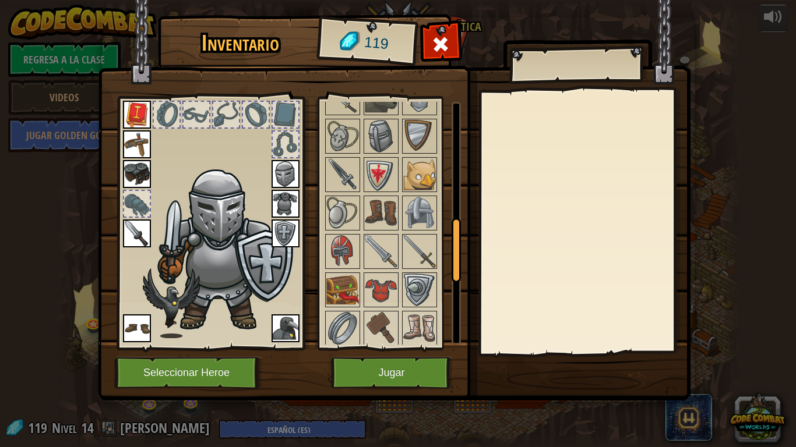
drag, startPoint x: 458, startPoint y: 275, endPoint x: 457, endPoint y: 236, distance: 39.0
click at [457, 236] on div at bounding box center [455, 250] width 9 height 65
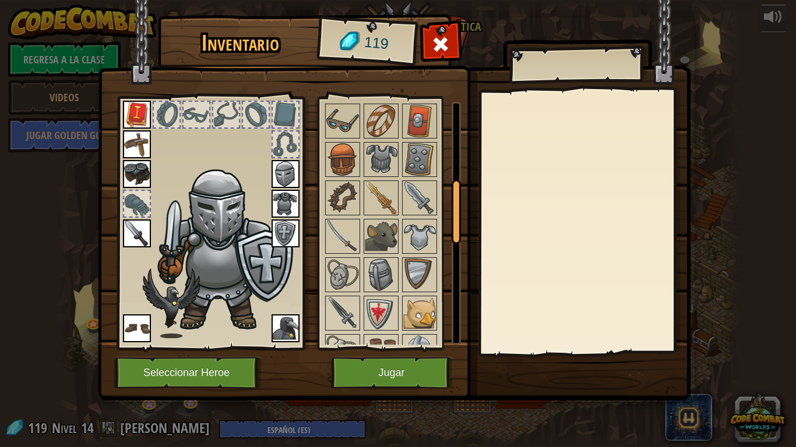
drag, startPoint x: 457, startPoint y: 236, endPoint x: 457, endPoint y: 204, distance: 31.5
click at [457, 204] on div at bounding box center [455, 211] width 9 height 65
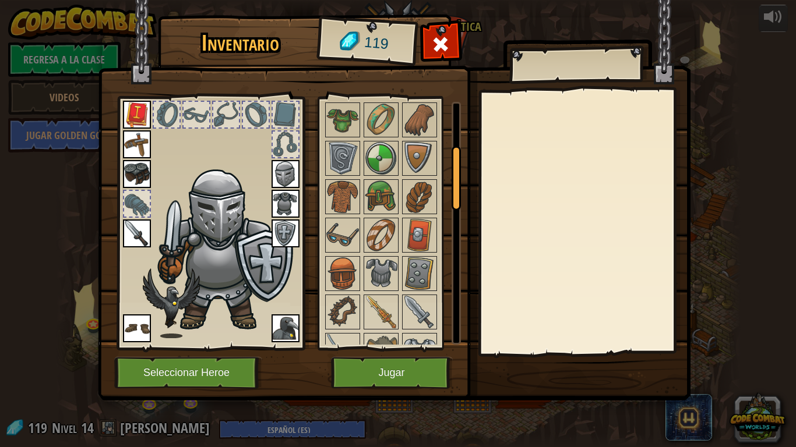
drag, startPoint x: 457, startPoint y: 204, endPoint x: 453, endPoint y: 171, distance: 33.4
click at [453, 171] on div at bounding box center [455, 178] width 9 height 65
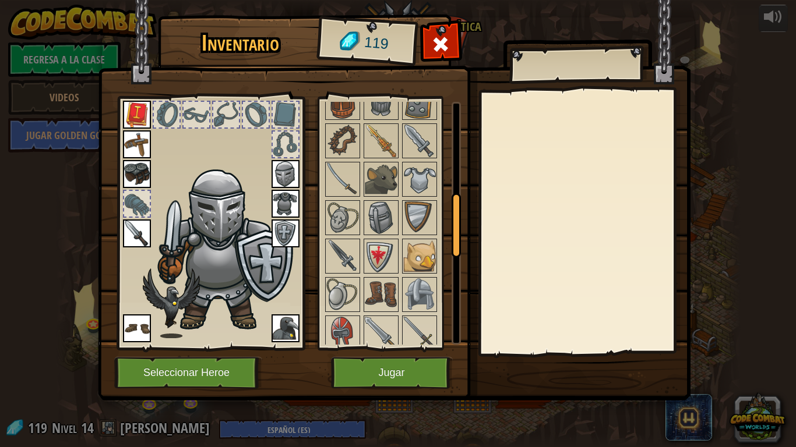
drag, startPoint x: 453, startPoint y: 171, endPoint x: 450, endPoint y: 222, distance: 51.3
click at [450, 220] on div "Disponible [GEOGRAPHIC_DATA] [GEOGRAPHIC_DATA] [GEOGRAPHIC_DATA] [GEOGRAPHIC_DA…" at bounding box center [391, 223] width 137 height 243
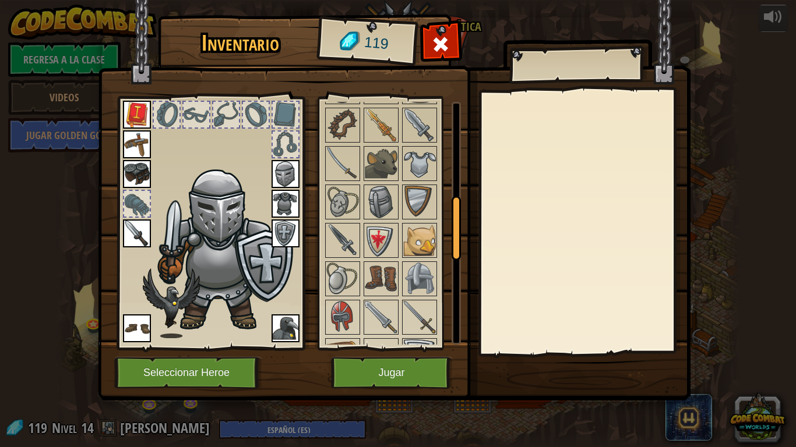
drag, startPoint x: 450, startPoint y: 240, endPoint x: 452, endPoint y: 253, distance: 13.5
click at [451, 254] on div "Disponible [GEOGRAPHIC_DATA] [GEOGRAPHIC_DATA] [GEOGRAPHIC_DATA] [GEOGRAPHIC_DA…" at bounding box center [391, 223] width 137 height 243
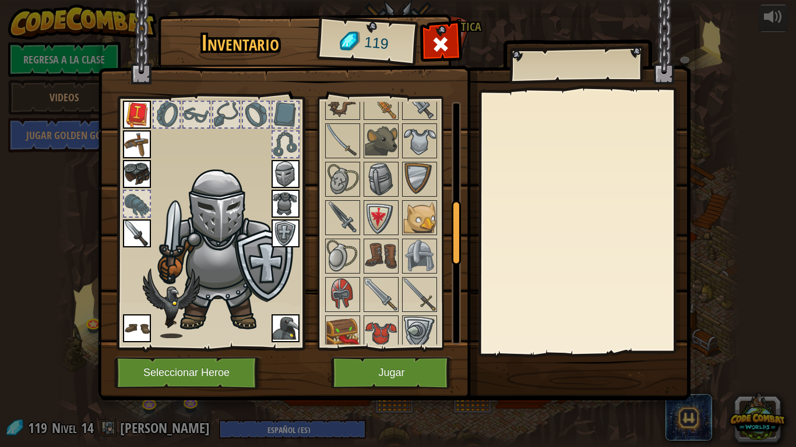
drag, startPoint x: 454, startPoint y: 248, endPoint x: 455, endPoint y: 261, distance: 13.4
click at [455, 257] on div at bounding box center [455, 232] width 9 height 65
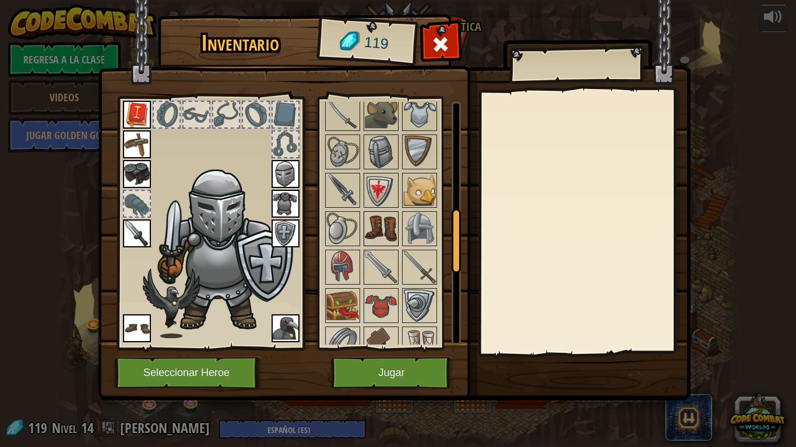
click at [390, 239] on img at bounding box center [381, 229] width 33 height 33
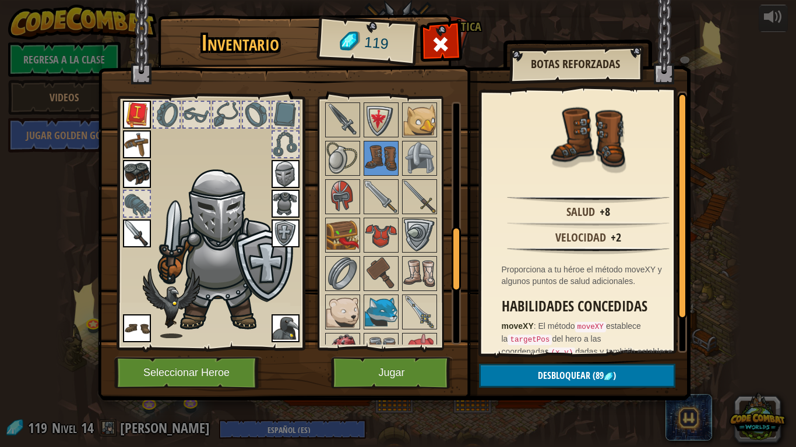
scroll to position [493, 0]
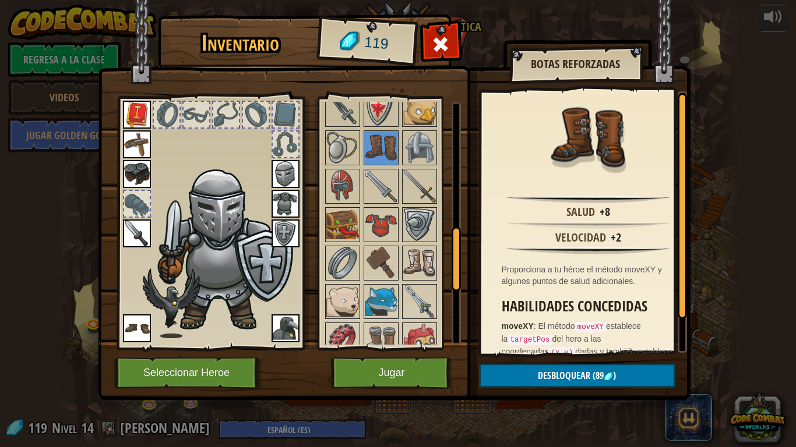
drag, startPoint x: 455, startPoint y: 253, endPoint x: 453, endPoint y: 273, distance: 19.9
click at [453, 273] on div at bounding box center [455, 259] width 9 height 65
click at [434, 272] on img at bounding box center [419, 262] width 33 height 33
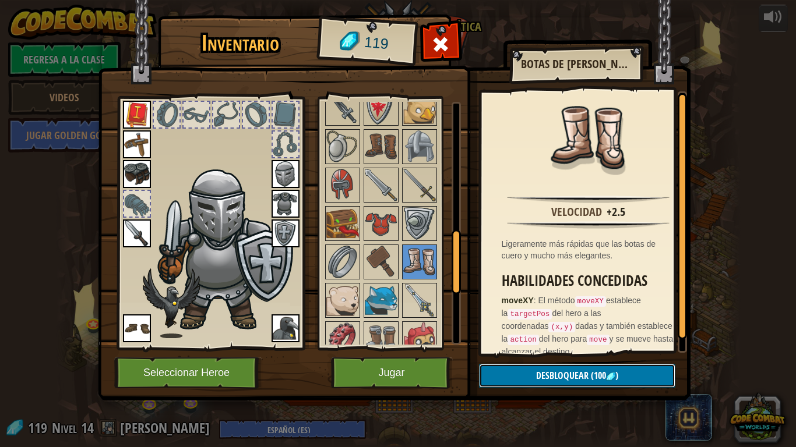
click at [553, 368] on button "Desbloquear (100 )" at bounding box center [577, 376] width 196 height 24
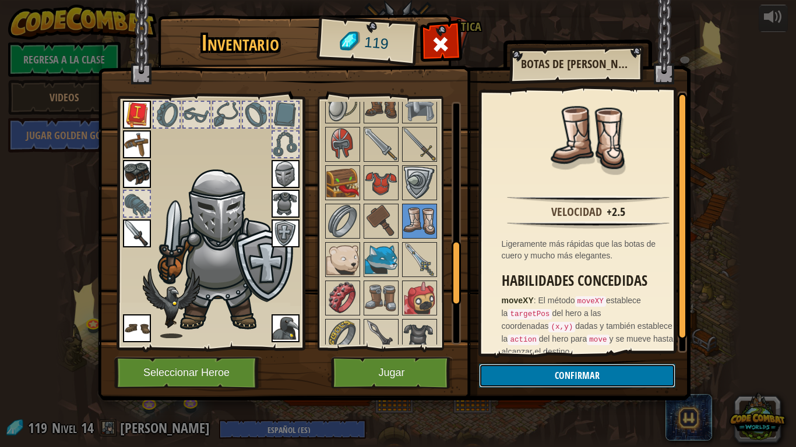
scroll to position [536, 0]
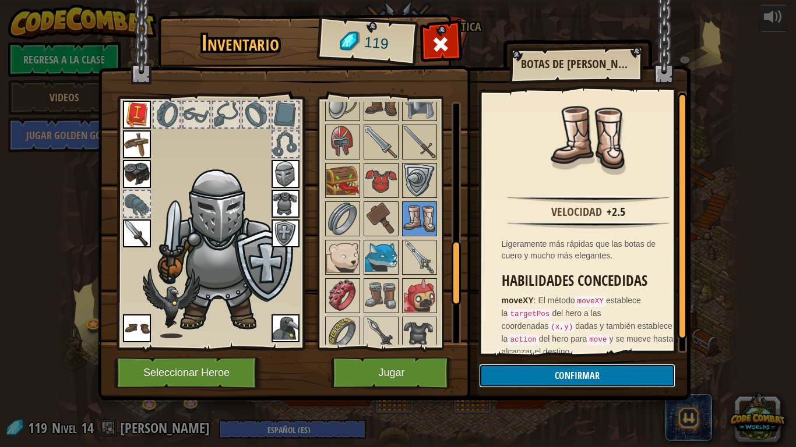
drag, startPoint x: 457, startPoint y: 291, endPoint x: 457, endPoint y: 301, distance: 9.3
click at [457, 301] on div at bounding box center [455, 273] width 9 height 65
click at [366, 305] on img at bounding box center [381, 296] width 33 height 33
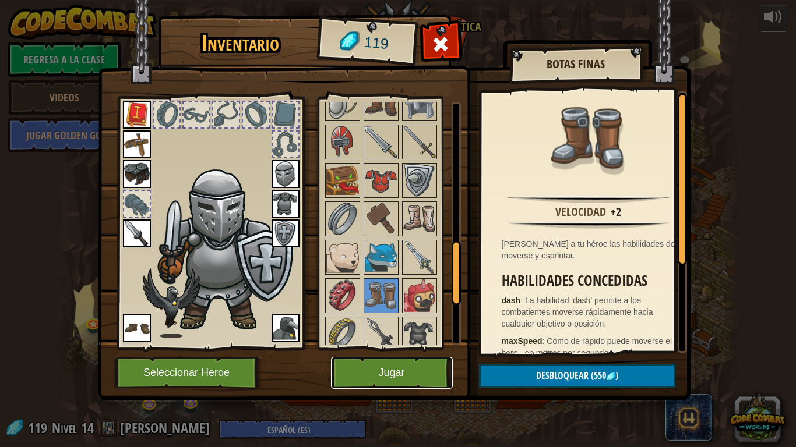
click at [375, 368] on button "Jugar" at bounding box center [392, 373] width 122 height 32
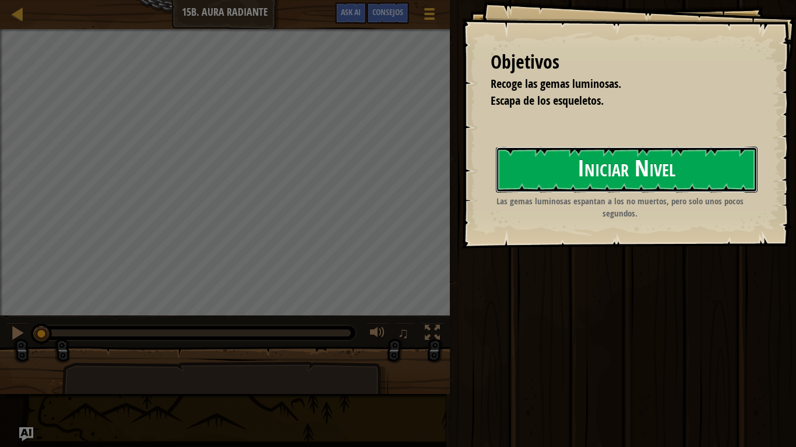
click at [560, 181] on button "Iniciar Nivel" at bounding box center [627, 170] width 262 height 46
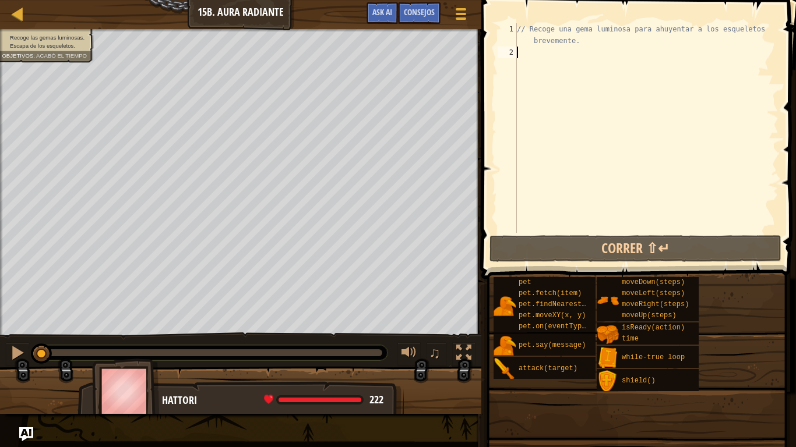
scroll to position [5, 0]
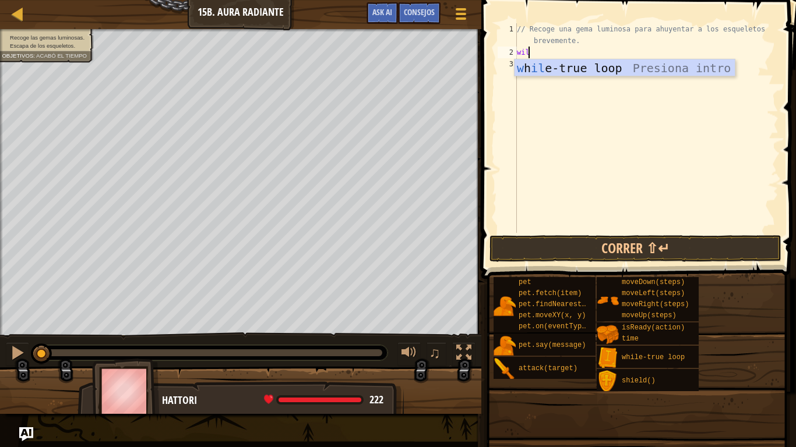
type textarea "wile"
click at [553, 77] on div "// Recoge una gema luminosa para ahuyentar a los esqueletos brevemente. wile" at bounding box center [646, 145] width 264 height 245
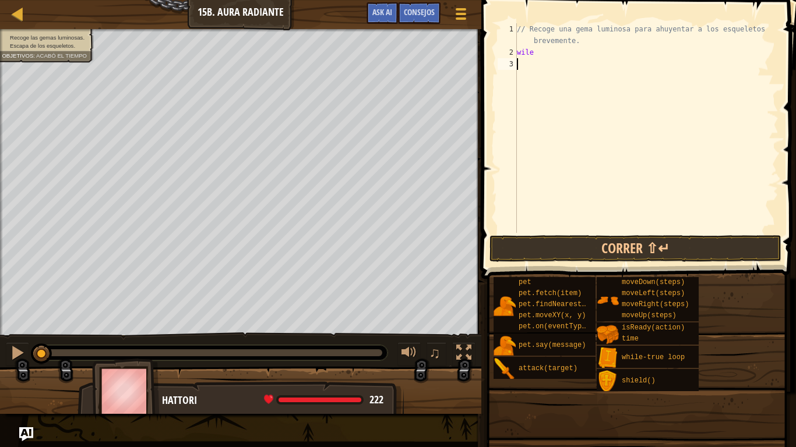
click at [553, 77] on div "// Recoge una gema luminosa para ahuyentar a los esqueletos brevemente. wile" at bounding box center [646, 145] width 264 height 245
click at [543, 59] on div "// Recoge una gema luminosa para ahuyentar a los esqueletos brevemente. wile" at bounding box center [646, 145] width 264 height 245
click at [539, 56] on div "// Recoge una gema luminosa para ahuyentar a los esqueletos brevemente. wile" at bounding box center [646, 145] width 264 height 245
type textarea "w"
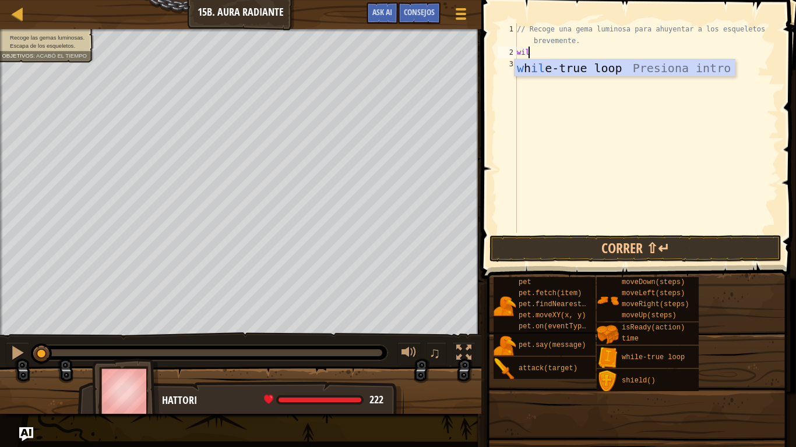
type textarea "wile"
click at [563, 65] on div "w h ile -true loop Presiona intro" at bounding box center [624, 85] width 220 height 52
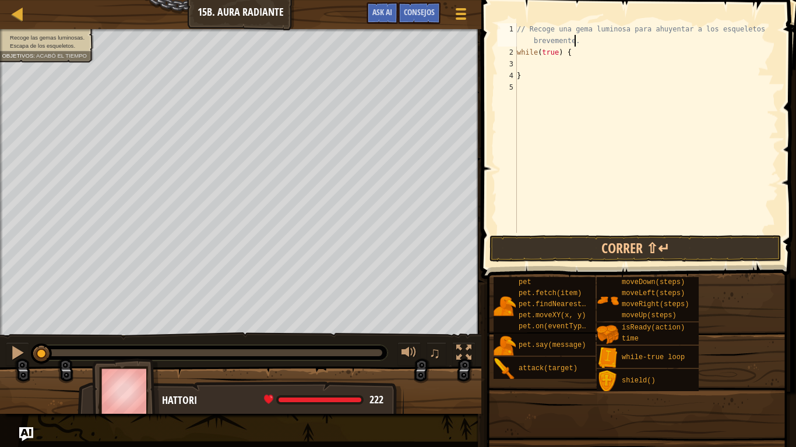
click at [582, 45] on div "// Recoge una gema luminosa para ahuyentar a los esqueletos brevemente. while (…" at bounding box center [646, 145] width 264 height 245
click at [582, 51] on div "// Recoge una gema luminosa para ahuyentar a los esqueletos brevemente. while (…" at bounding box center [646, 145] width 264 height 245
type textarea "while(true) {"
click at [520, 63] on div "// Recoge una gema luminosa para ahuyentar a los esqueletos brevemente. while (…" at bounding box center [646, 145] width 264 height 245
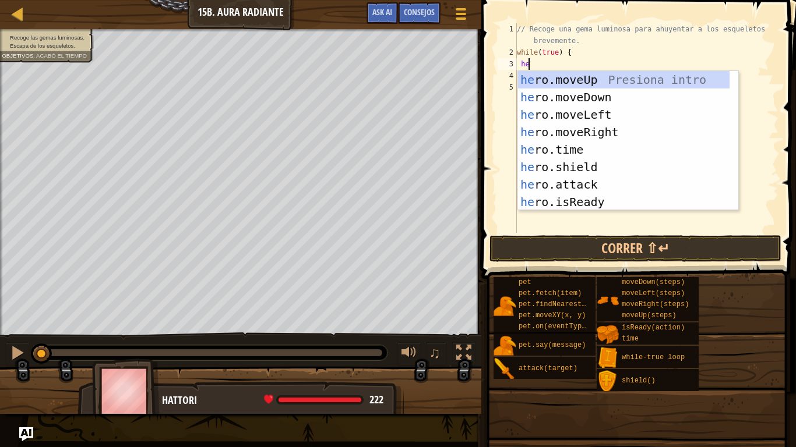
type textarea "her"
click at [567, 96] on div "her o.moveUp Presiona intro her o.moveDown Presiona intro her o.moveLeft Presio…" at bounding box center [623, 158] width 211 height 175
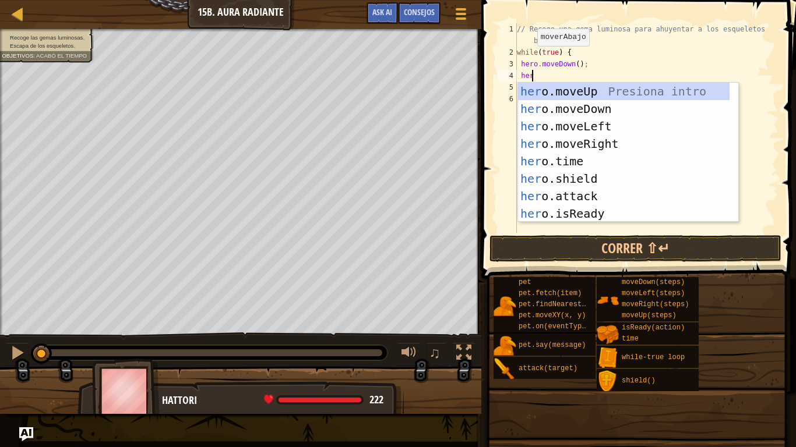
type textarea "hero"
click at [588, 111] on div "hero .moveUp Presiona intro hero .moveDown Presiona intro hero .moveLeft Presio…" at bounding box center [623, 170] width 211 height 175
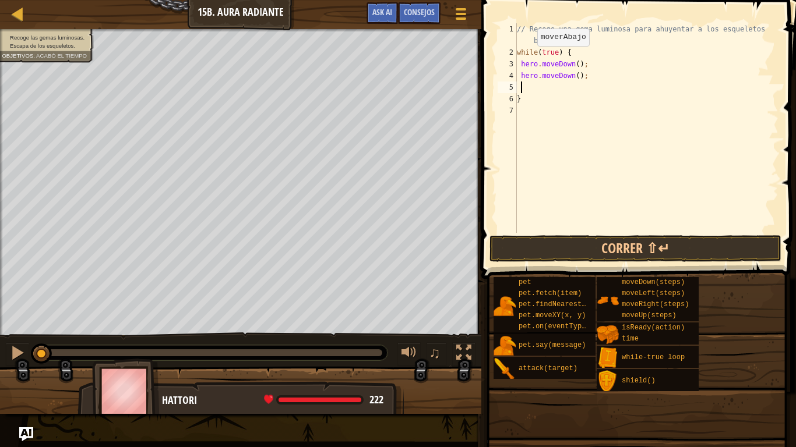
scroll to position [5, 1]
click at [581, 65] on div "// Recoge una gema luminosa para ahuyentar a los esqueletos brevemente. while (…" at bounding box center [646, 145] width 264 height 245
click at [569, 64] on div "// Recoge una gema luminosa para ahuyentar a los esqueletos brevemente. while (…" at bounding box center [646, 145] width 264 height 245
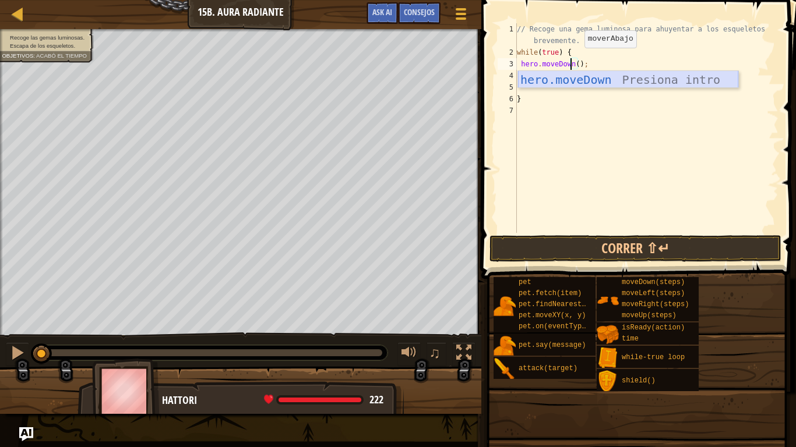
click at [634, 78] on div "hero.moveDown Presiona intro" at bounding box center [628, 97] width 220 height 52
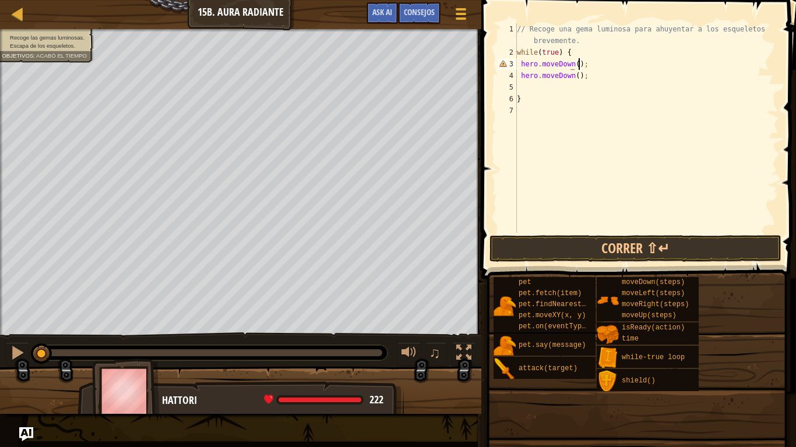
scroll to position [5, 5]
click at [574, 57] on div "// Recoge una gema luminosa para ahuyentar a los esqueletos brevemente. while (…" at bounding box center [646, 145] width 264 height 245
type textarea "while(true) {"
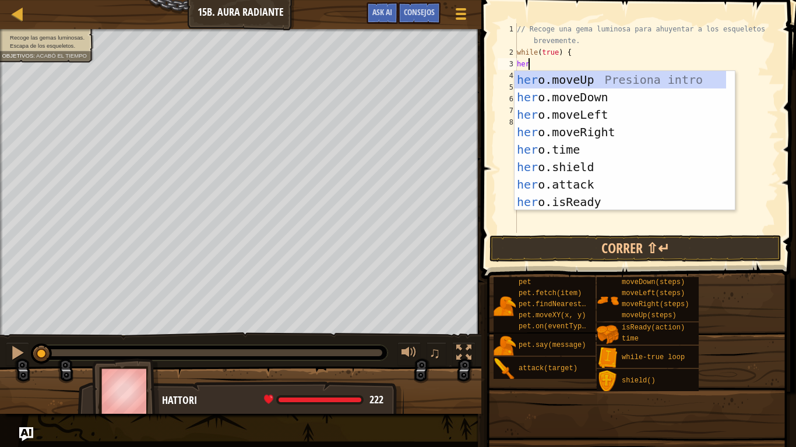
type textarea "hero"
click at [588, 76] on div "hero .moveUp Presiona intro hero .moveDown Presiona intro hero .moveLeft Presio…" at bounding box center [619, 158] width 211 height 175
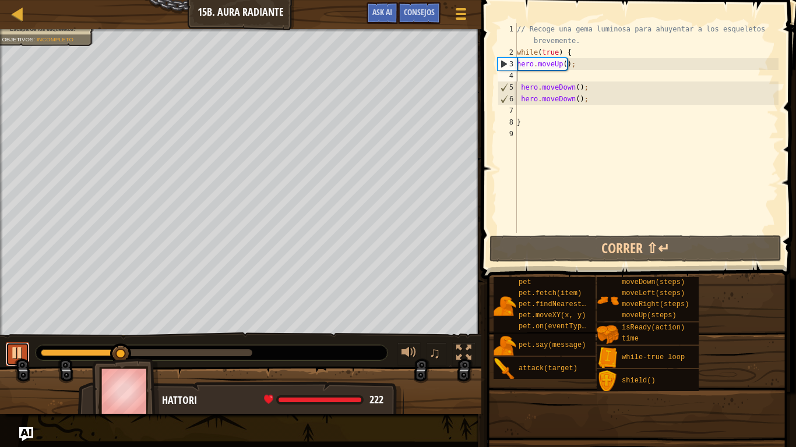
click at [21, 350] on div at bounding box center [17, 352] width 15 height 15
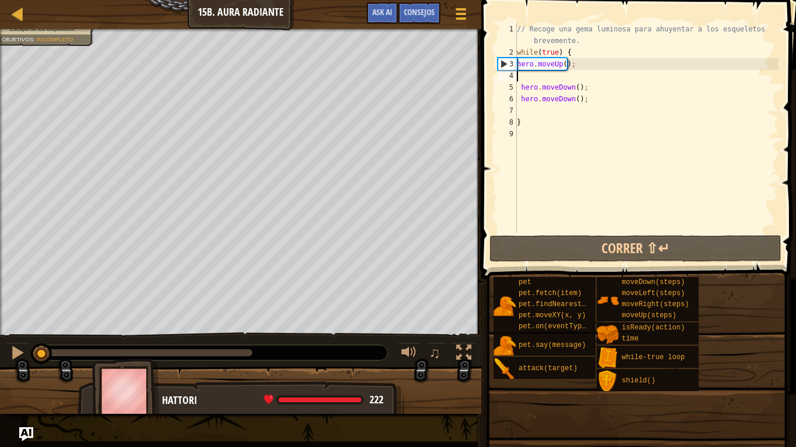
drag, startPoint x: 120, startPoint y: 347, endPoint x: 32, endPoint y: 349, distance: 88.0
click at [32, 349] on div at bounding box center [41, 354] width 21 height 21
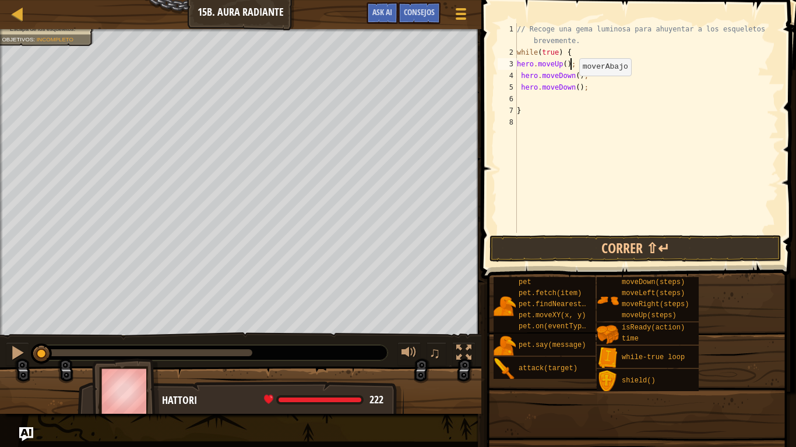
click at [569, 87] on div "// Recoge una gema luminosa para ahuyentar a los esqueletos brevemente. while (…" at bounding box center [646, 145] width 264 height 245
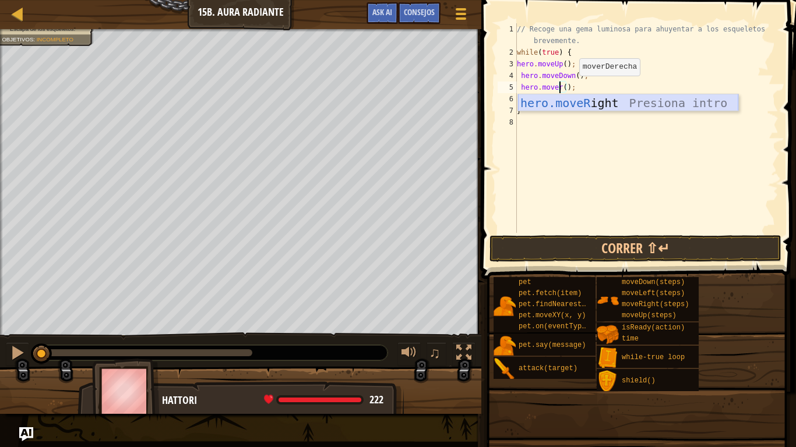
click at [581, 98] on div "hero.moveR ight Presiona intro" at bounding box center [628, 120] width 220 height 52
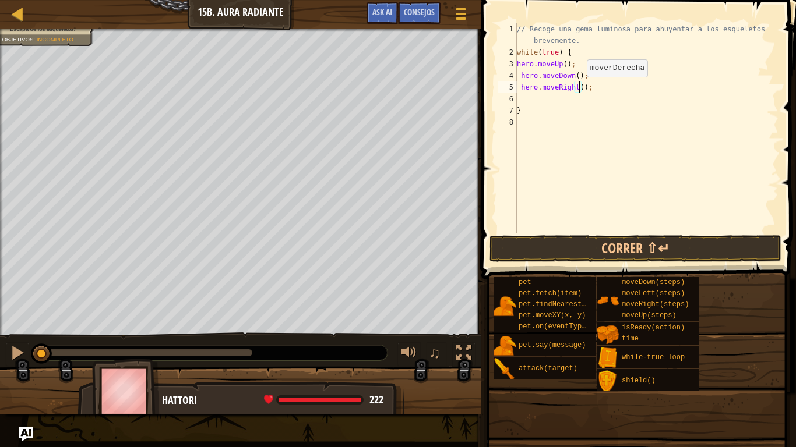
click at [577, 89] on div "// Recoge una gema luminosa para ahuyentar a los esqueletos brevemente. while (…" at bounding box center [646, 145] width 264 height 245
type textarea "hero.moveRight(2);"
click at [570, 248] on button "Correr ⇧↵" at bounding box center [635, 248] width 292 height 27
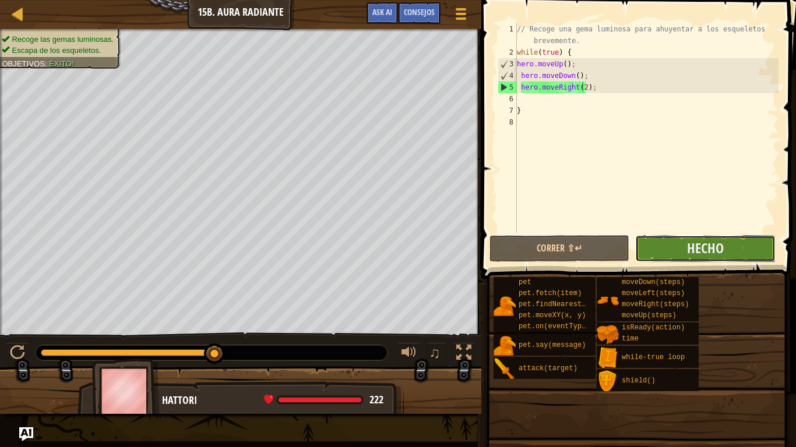
click at [741, 247] on button "Hecho" at bounding box center [705, 248] width 140 height 27
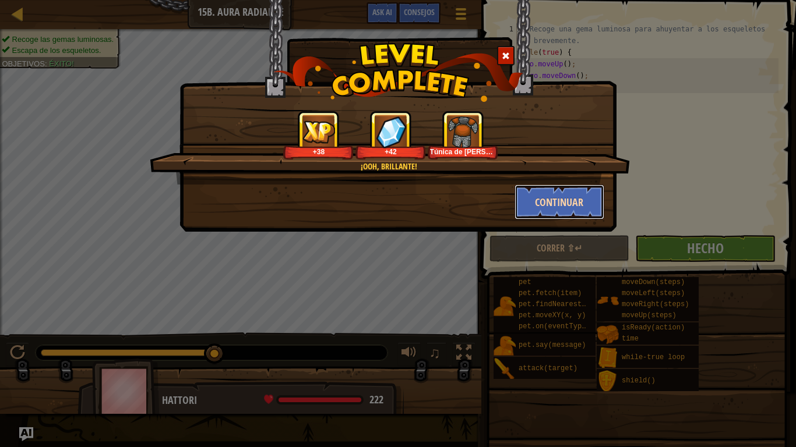
click at [571, 196] on button "Continuar" at bounding box center [559, 202] width 90 height 35
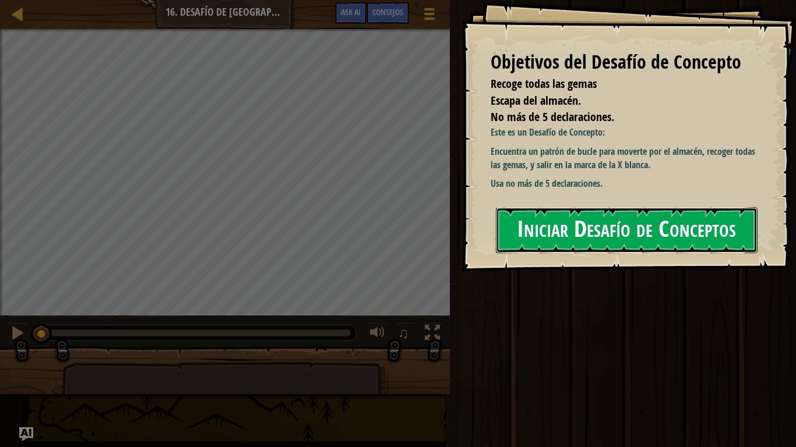
click at [593, 234] on button "Iniciar Desafío de Conceptos" at bounding box center [627, 230] width 262 height 46
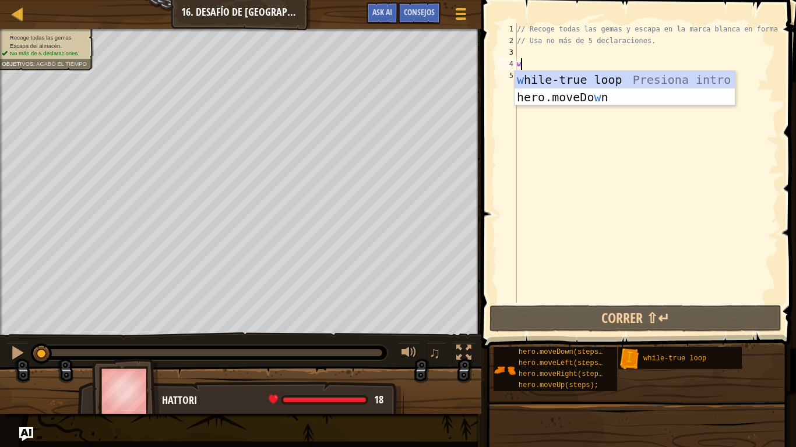
type textarea "we"
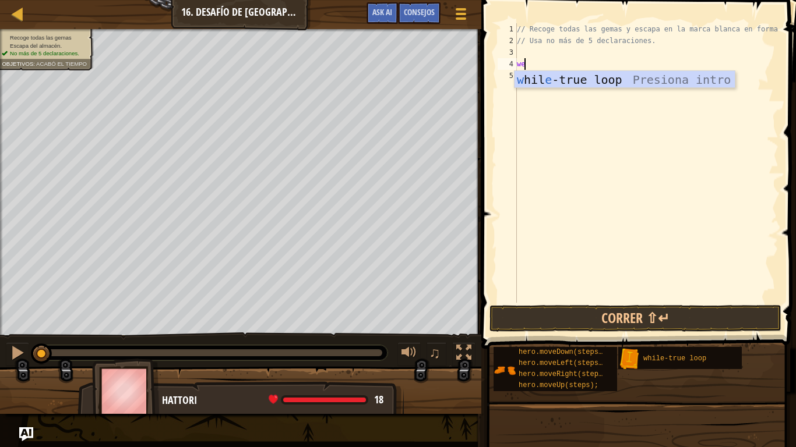
scroll to position [5, 0]
click at [599, 78] on div "w hil e -true loop Presiona intro" at bounding box center [624, 97] width 220 height 52
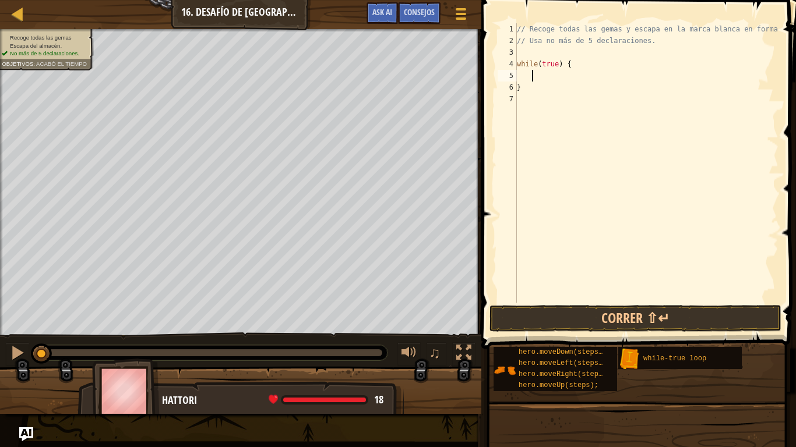
click at [550, 75] on div "// Recoge todas las gemas y escapa en la marca blanca en forma de X // Usa no m…" at bounding box center [646, 174] width 264 height 303
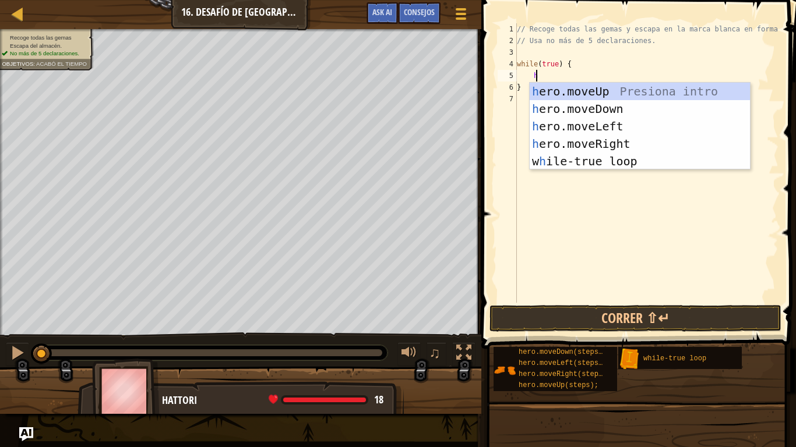
scroll to position [5, 1]
type textarea "her"
click at [598, 89] on div "her o.moveUp Presiona intro her o.moveDown Presiona intro her o.moveLeft Presio…" at bounding box center [639, 144] width 220 height 122
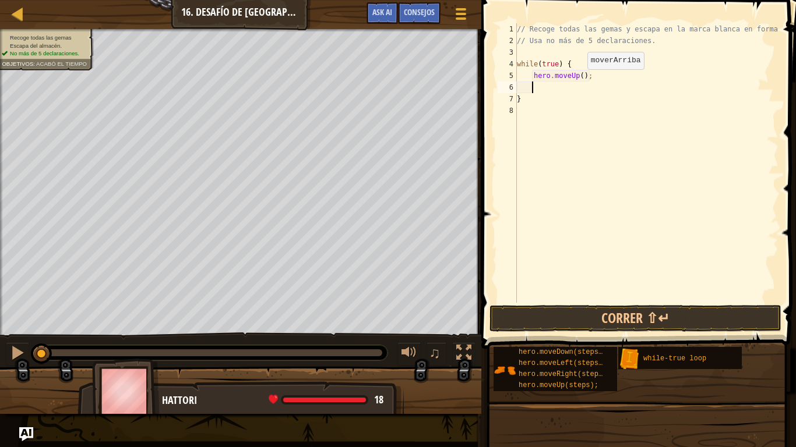
scroll to position [5, 1]
click at [581, 320] on button "Correr ⇧↵" at bounding box center [635, 318] width 292 height 27
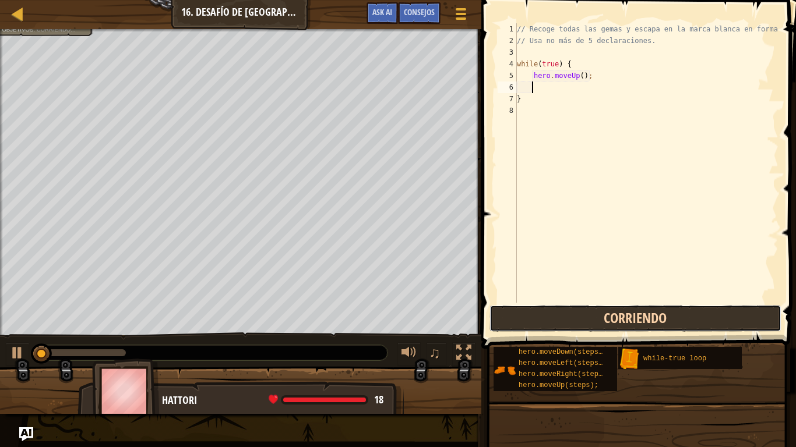
click at [581, 322] on button "Corriendo" at bounding box center [635, 318] width 292 height 27
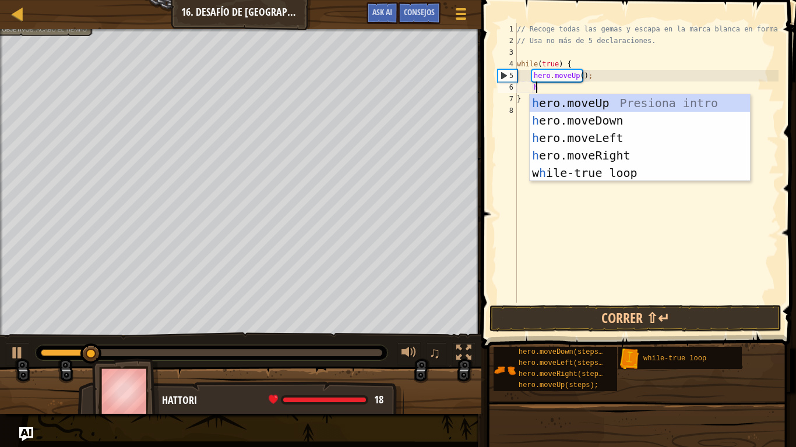
scroll to position [5, 1]
type textarea "hee"
click at [614, 150] on div "he ro.mov e Up Presiona intro he ro.mov e Down Presiona intro he ro.mov e Left …" at bounding box center [639, 155] width 220 height 122
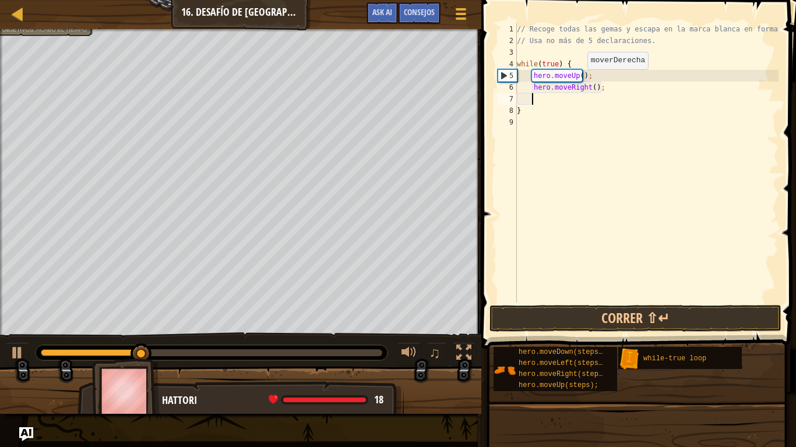
scroll to position [5, 1]
click at [588, 310] on button "Correr ⇧↵" at bounding box center [635, 318] width 292 height 27
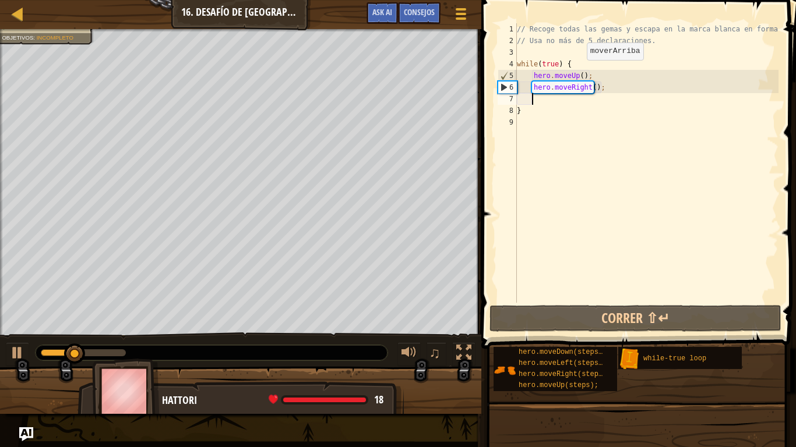
click at [577, 72] on div "// Recoge todas las gemas y escapa en la marca blanca en forma de X // Usa no m…" at bounding box center [646, 174] width 264 height 303
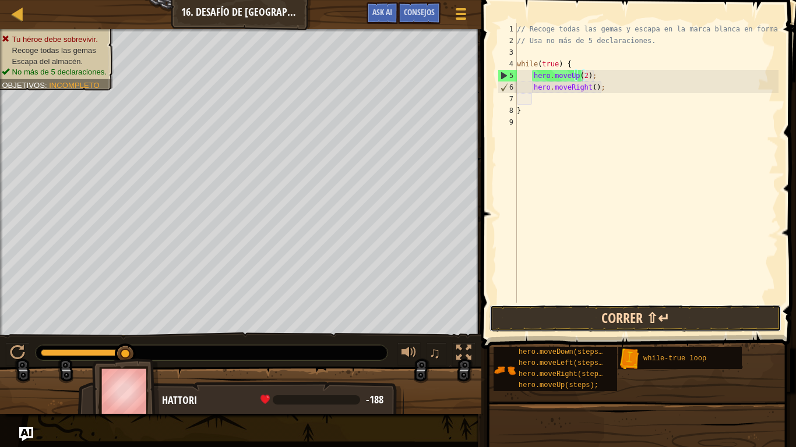
click at [602, 312] on button "Correr ⇧↵" at bounding box center [635, 318] width 292 height 27
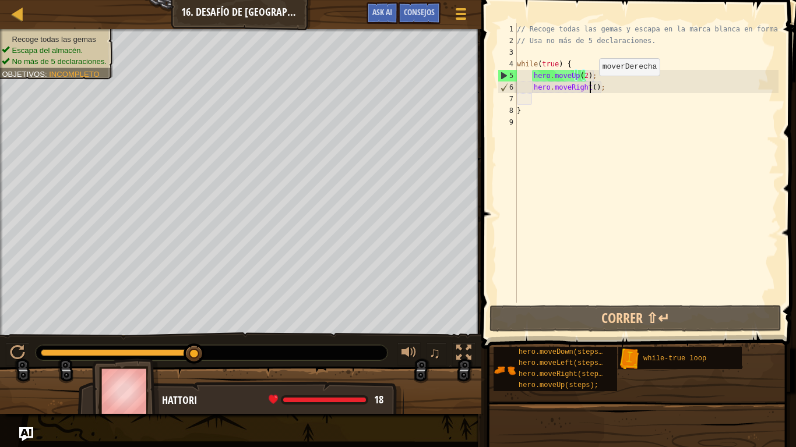
click at [589, 87] on div "// Recoge todas las gemas y escapa en la marca blanca en forma de X // Usa no m…" at bounding box center [646, 174] width 264 height 303
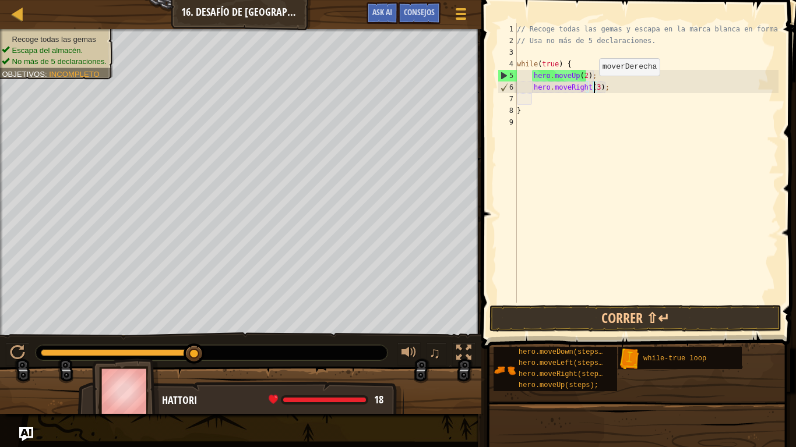
scroll to position [5, 6]
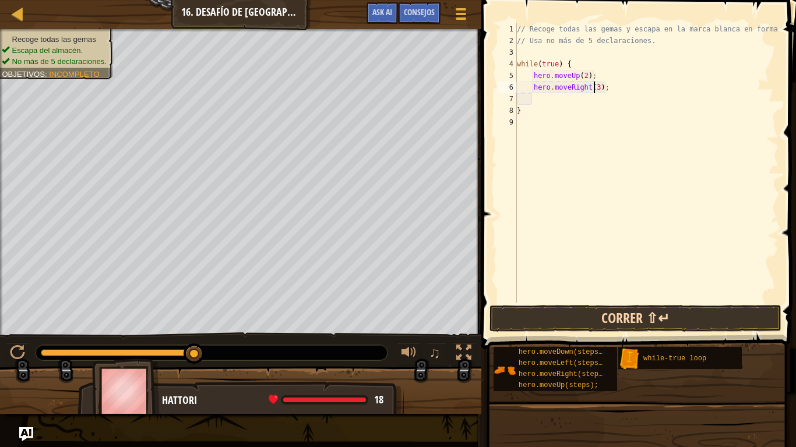
type textarea "hero.moveRight(3);"
click at [642, 322] on button "Correr ⇧↵" at bounding box center [635, 318] width 292 height 27
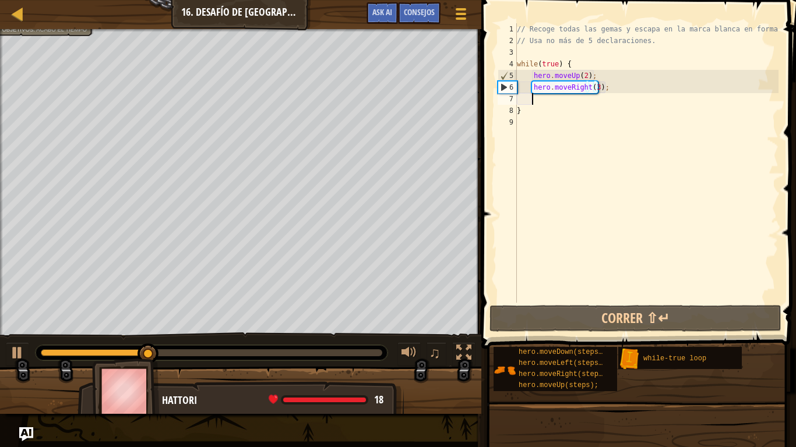
click at [535, 104] on div "// Recoge todas las gemas y escapa en la marca blanca en forma de X // Usa no m…" at bounding box center [646, 174] width 264 height 303
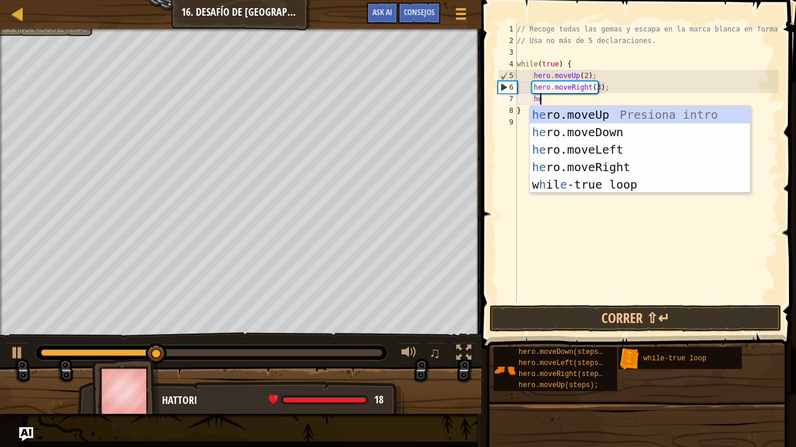
scroll to position [5, 1]
click at [609, 135] on div "her o.moveUp Presiona intro her o.moveDown Presiona intro her o.moveLeft Presio…" at bounding box center [639, 167] width 220 height 122
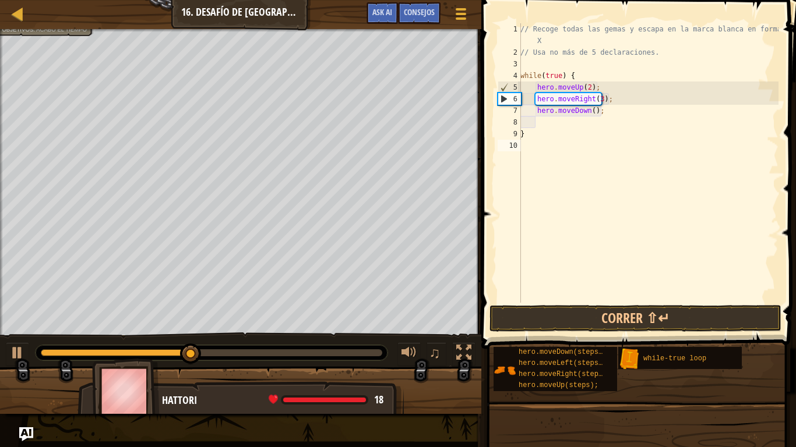
click at [609, 135] on div "// Recoge todas las gemas y escapa en la marca blanca en forma de X // Usa no m…" at bounding box center [650, 174] width 264 height 303
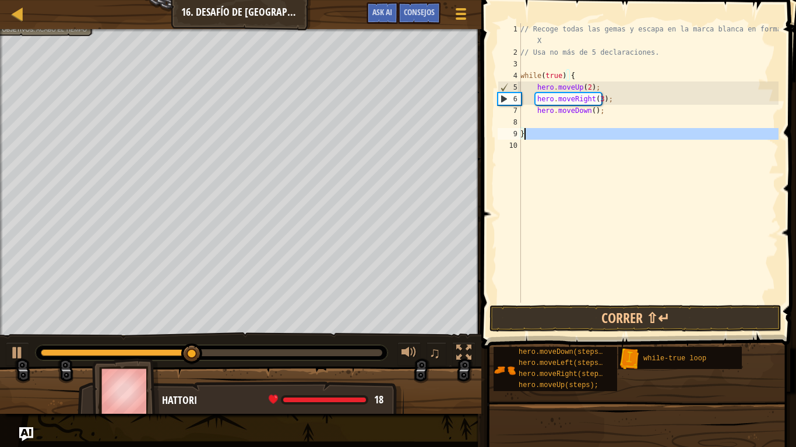
scroll to position [5, 0]
click at [589, 317] on button "Correr ⇧↵" at bounding box center [635, 318] width 292 height 27
type textarea "}"
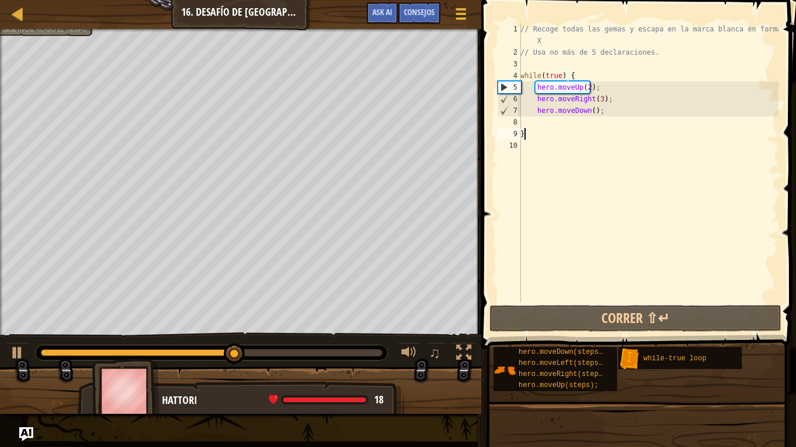
click at [538, 118] on div "// Recoge todas las gemas y escapa en la marca blanca en forma de X // Usa no m…" at bounding box center [648, 180] width 260 height 315
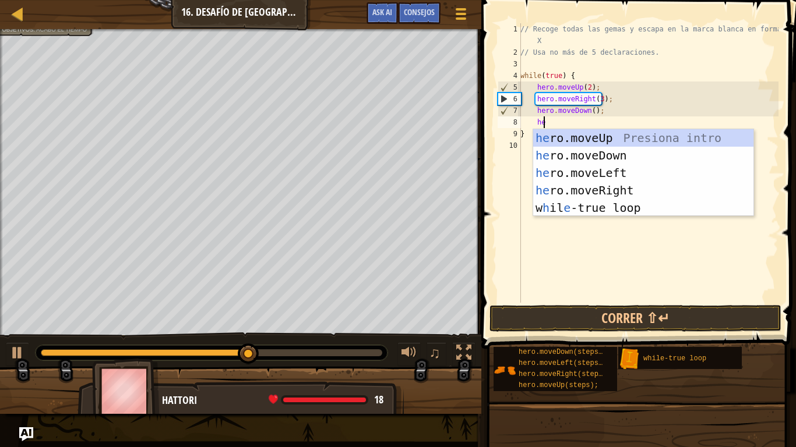
scroll to position [5, 1]
type textarea "her"
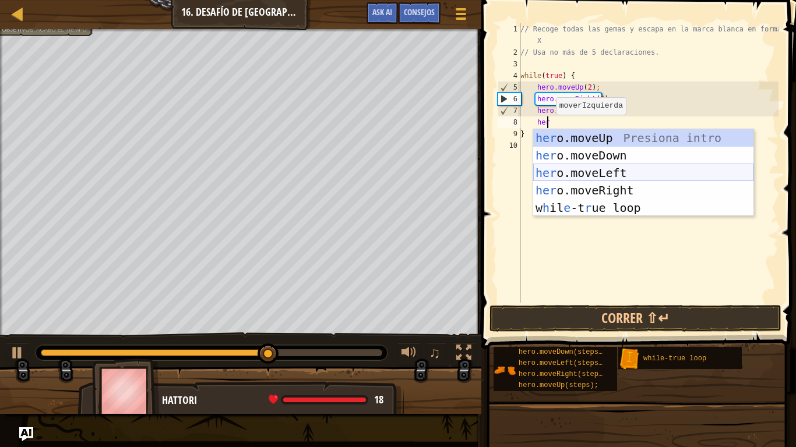
click at [584, 168] on div "her o.moveUp Presiona intro her o.moveDown Presiona intro her o.moveLeft Presio…" at bounding box center [643, 190] width 220 height 122
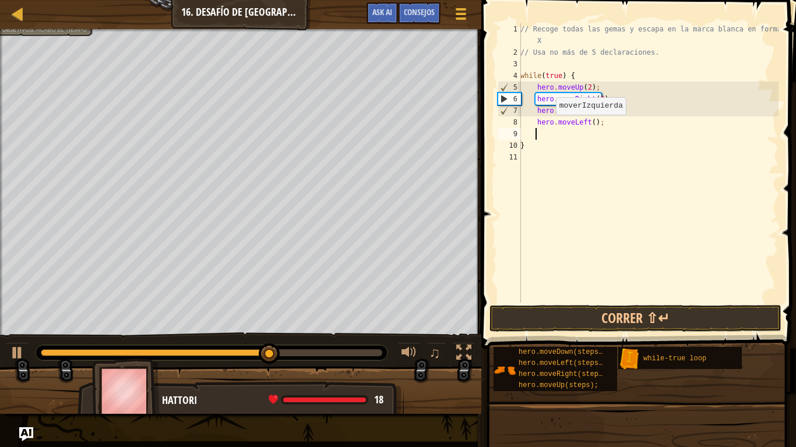
scroll to position [5, 1]
click at [588, 121] on div "// Recoge todas las gemas y escapa en la marca blanca en forma de X // Usa no m…" at bounding box center [648, 180] width 260 height 315
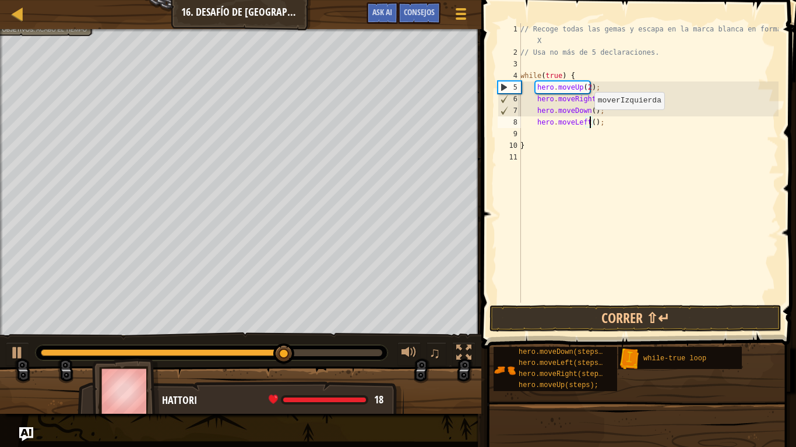
scroll to position [5, 6]
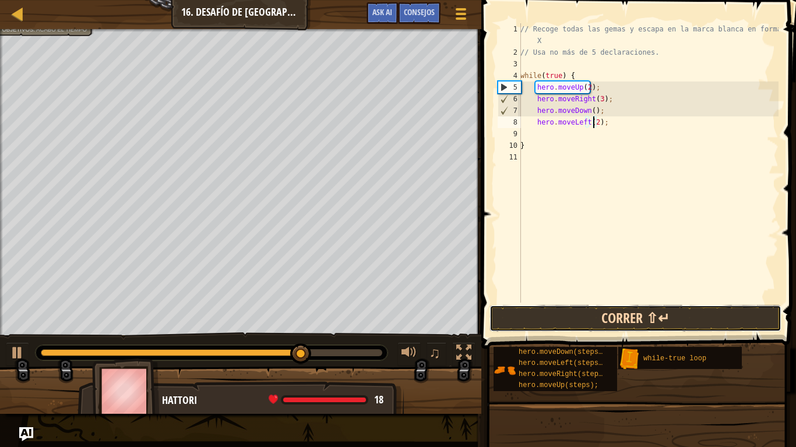
click at [573, 315] on button "Correr ⇧↵" at bounding box center [635, 318] width 292 height 27
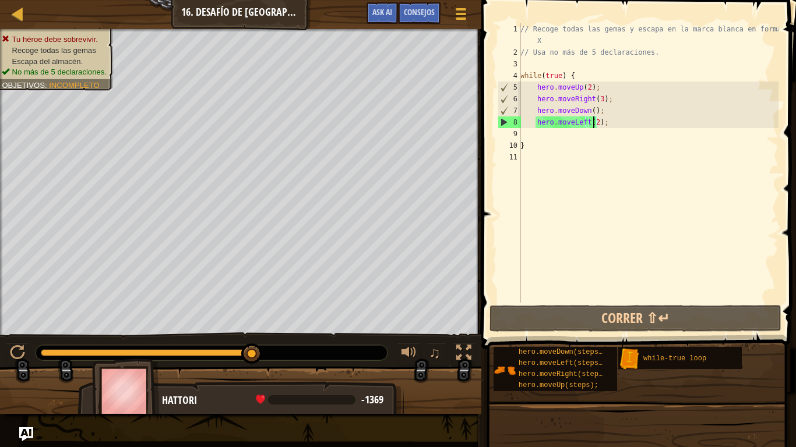
click at [630, 128] on div "// Recoge todas las gemas y escapa en la marca blanca en forma de X // Usa no m…" at bounding box center [648, 180] width 260 height 315
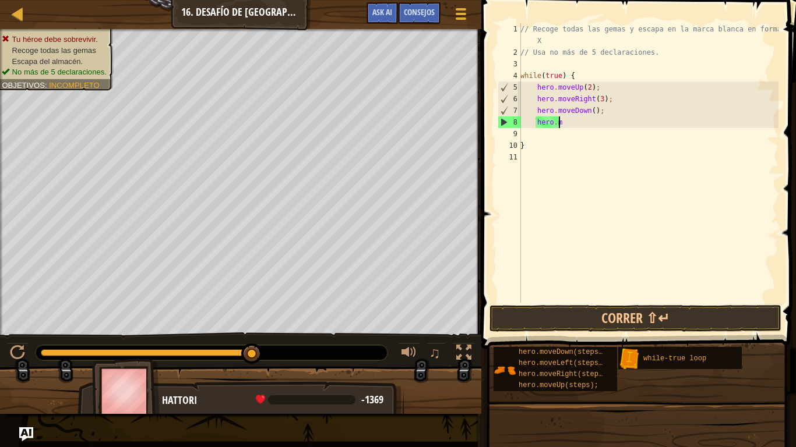
type textarea "h"
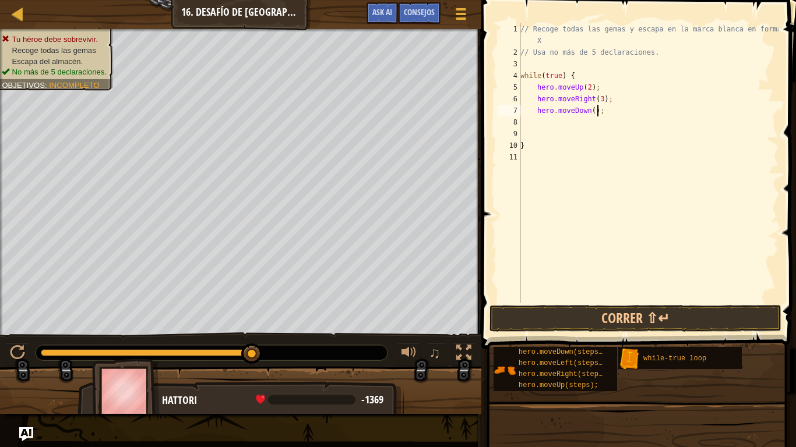
click at [619, 108] on div "// Recoge todas las gemas y escapa en la marca blanca en forma de X // Usa no m…" at bounding box center [648, 180] width 260 height 315
type textarea "h"
click at [605, 83] on div "// Recoge todas las gemas y escapa en la marca blanca en forma de X // Usa no m…" at bounding box center [648, 180] width 260 height 315
type textarea "h"
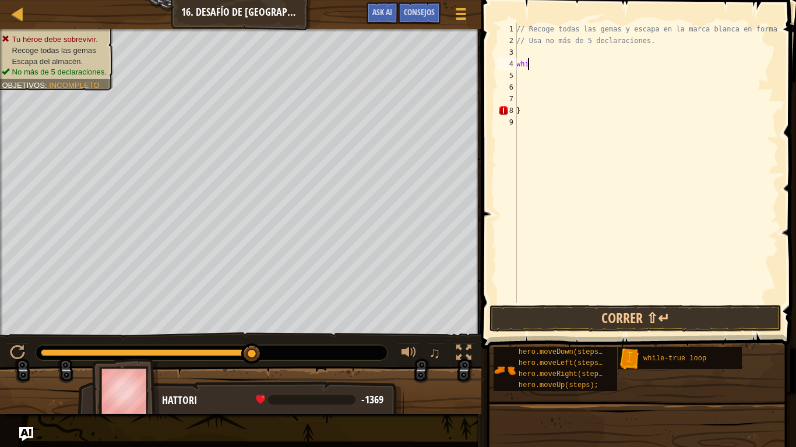
type textarea "w"
click at [531, 83] on div "// Recoge todas las gemas y escapa en la marca blanca en forma de X // Usa no m…" at bounding box center [646, 174] width 264 height 303
type textarea "}"
click at [521, 54] on div "// Recoge todas las gemas y escapa en la marca blanca en forma de X // Usa no m…" at bounding box center [646, 174] width 264 height 303
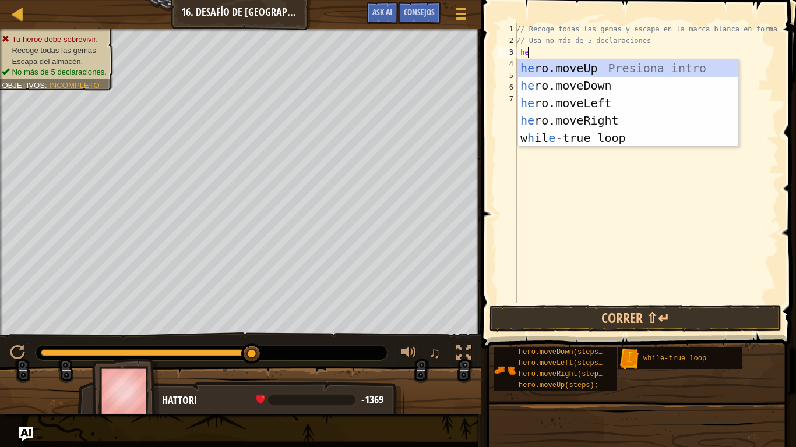
type textarea "her"
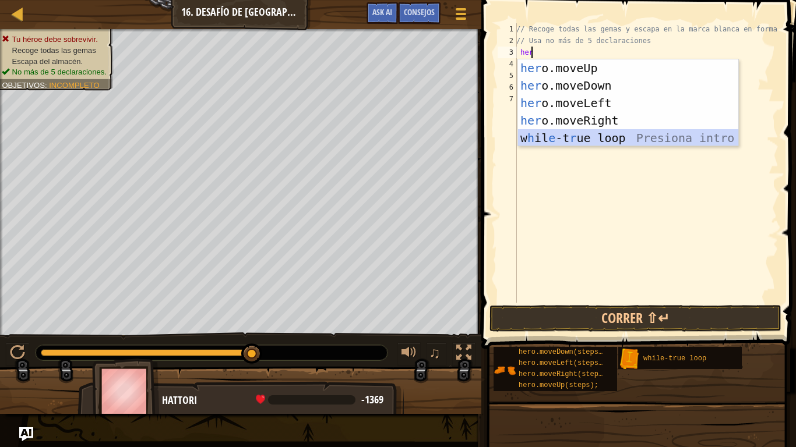
click at [566, 134] on div "her o.moveUp Presiona intro her o.moveDown Presiona intro her o.moveLeft Presio…" at bounding box center [628, 120] width 220 height 122
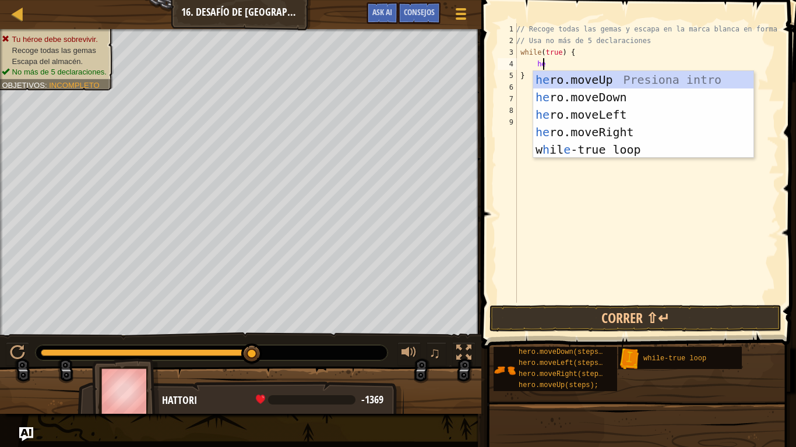
type textarea "her"
click at [581, 77] on div "her o.moveUp Presiona intro her o.moveDown Presiona intro her o.moveLeft Presio…" at bounding box center [643, 132] width 220 height 122
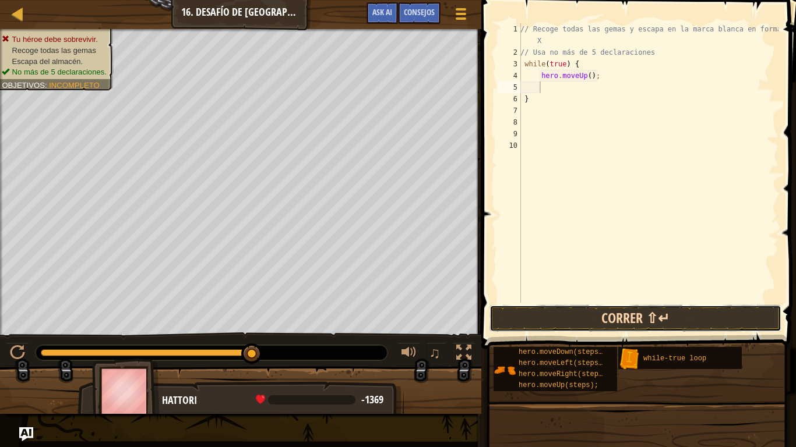
click at [585, 322] on button "Correr ⇧↵" at bounding box center [635, 318] width 292 height 27
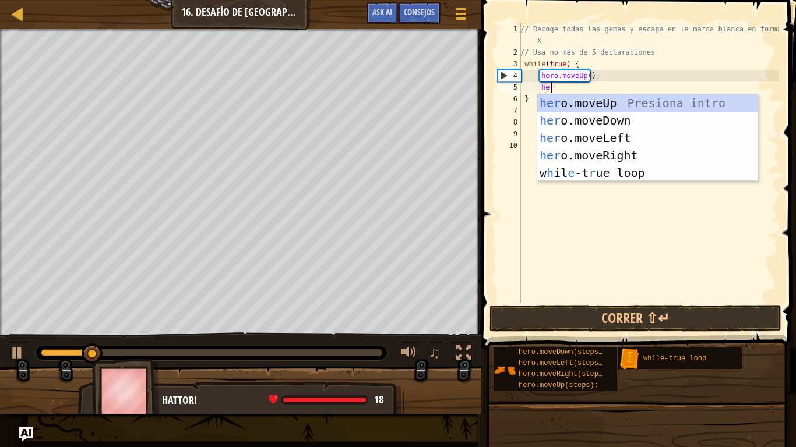
type textarea "her"
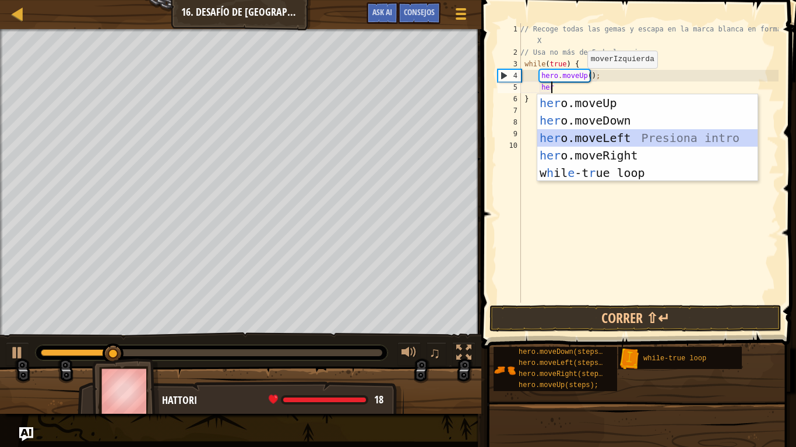
click at [612, 135] on div "her o.moveUp Presiona intro her o.moveDown Presiona intro her o.moveLeft Presio…" at bounding box center [647, 155] width 220 height 122
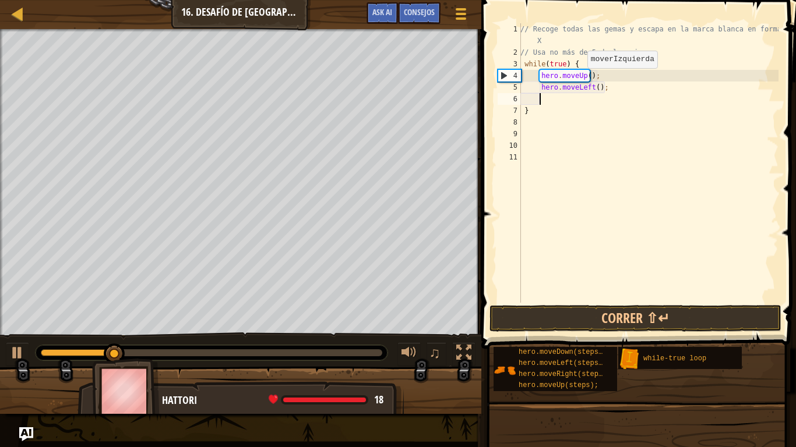
scroll to position [5, 1]
click at [585, 76] on div "// Recoge todas las gemas y escapa en la marca blanca en forma de X // Usa no m…" at bounding box center [648, 180] width 260 height 315
click at [593, 87] on div "// Recoge todas las gemas y escapa en la marca blanca en forma de X // Usa no m…" at bounding box center [648, 180] width 260 height 315
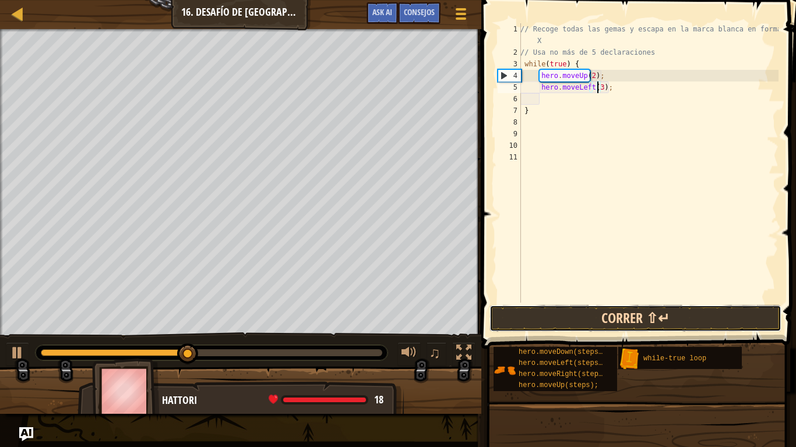
click at [612, 312] on button "Correr ⇧↵" at bounding box center [635, 318] width 292 height 27
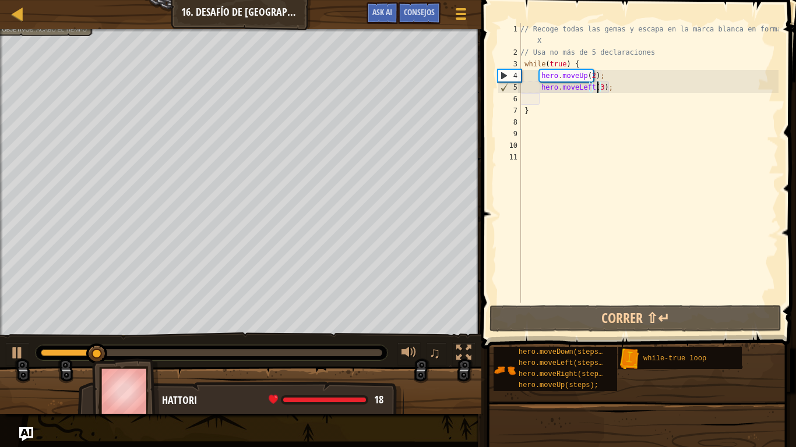
click at [609, 87] on div "// Recoge todas las gemas y escapa en la marca blanca en forma de X // Usa no m…" at bounding box center [648, 180] width 260 height 315
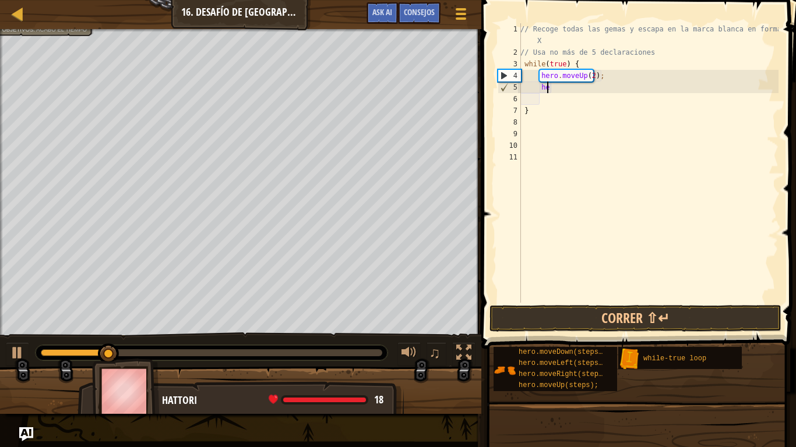
type textarea "h"
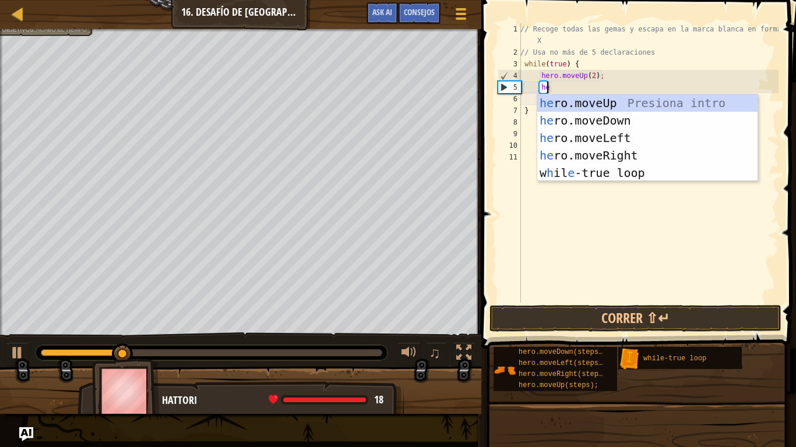
type textarea "her"
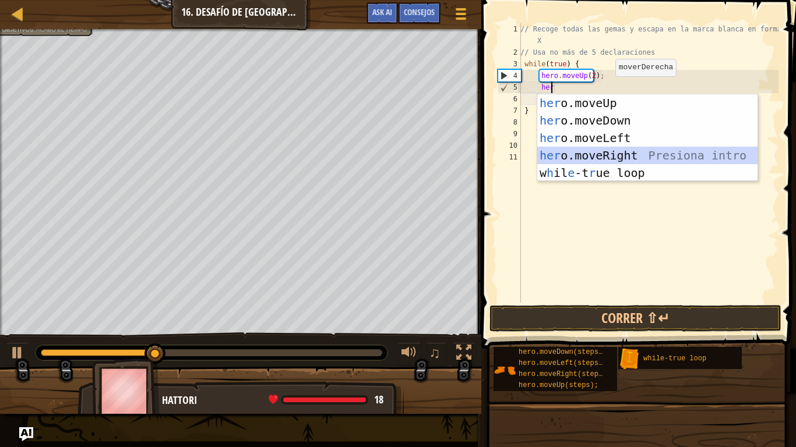
click at [609, 151] on div "her o.moveUp Presiona intro her o.moveDown Presiona intro her o.moveLeft Presio…" at bounding box center [647, 155] width 220 height 122
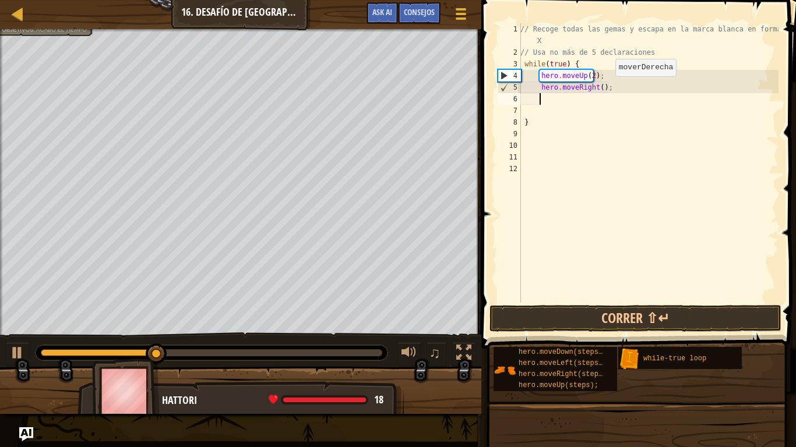
scroll to position [5, 1]
click at [596, 88] on div "// Recoge todas las gemas y escapa en la marca blanca en forma de X // Usa no m…" at bounding box center [648, 180] width 260 height 315
type textarea "hero.moveRight(3);"
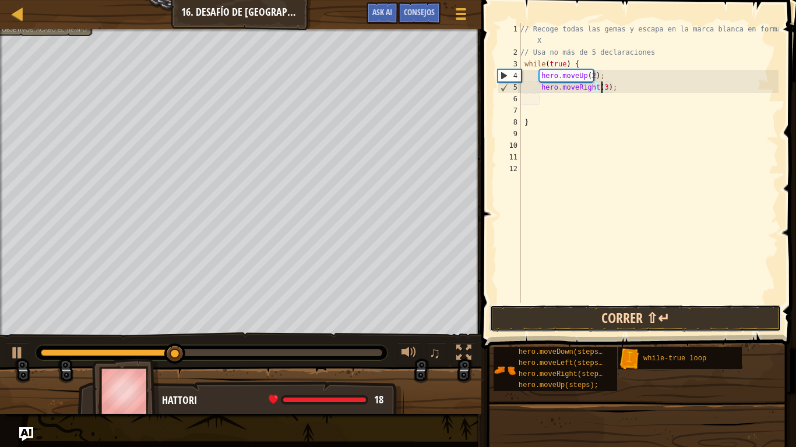
click at [605, 306] on button "Correr ⇧↵" at bounding box center [635, 318] width 292 height 27
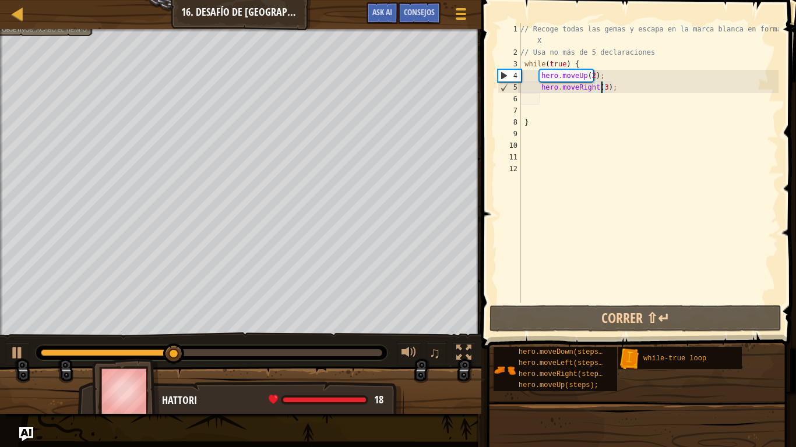
click at [548, 100] on div "// Recoge todas las gemas y escapa en la marca blanca en forma de X // Usa no m…" at bounding box center [648, 180] width 260 height 315
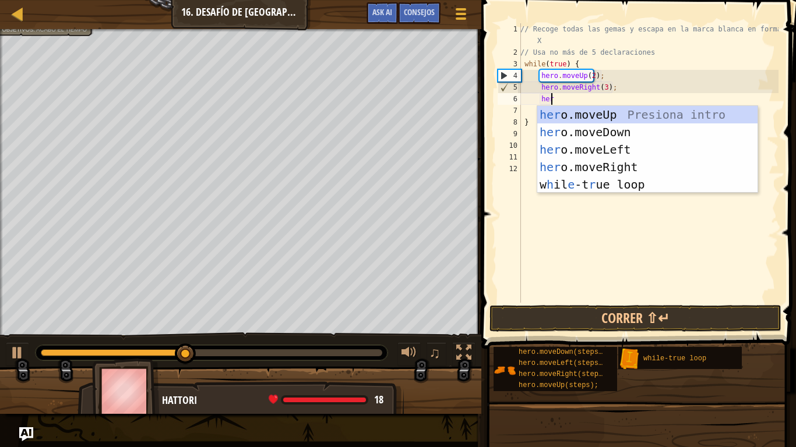
type textarea "her"
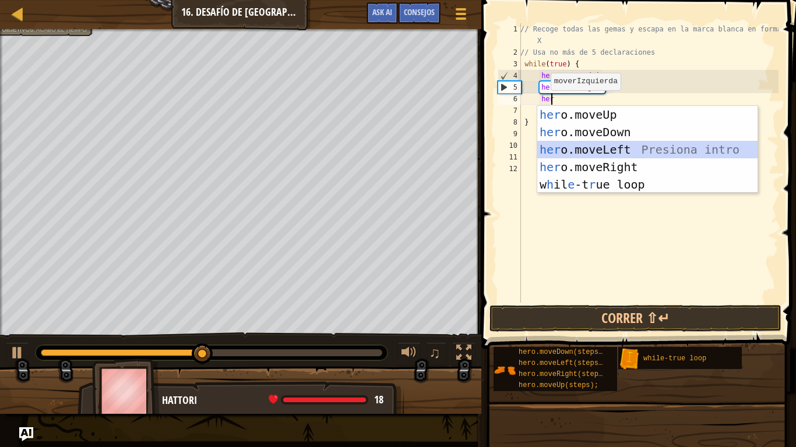
click at [584, 144] on div "her o.moveUp Presiona intro her o.moveDown Presiona intro her o.moveLeft Presio…" at bounding box center [647, 167] width 220 height 122
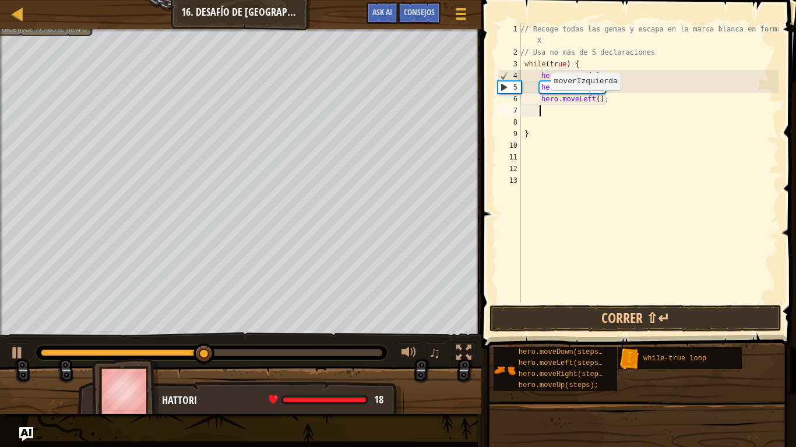
scroll to position [5, 1]
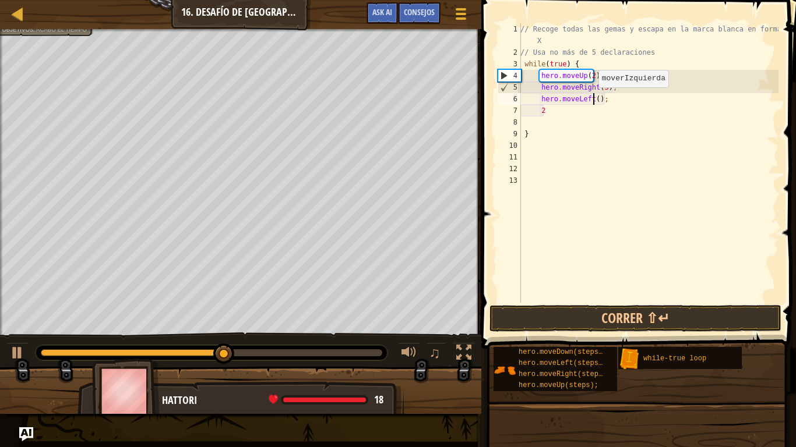
click at [592, 99] on div "// Recoge todas las gemas y escapa en la marca blanca en forma de X // Usa no m…" at bounding box center [648, 180] width 260 height 315
click at [549, 114] on div "// Recoge todas las gemas y escapa en la marca blanca en forma de X // Usa no m…" at bounding box center [648, 180] width 260 height 315
type textarea "2"
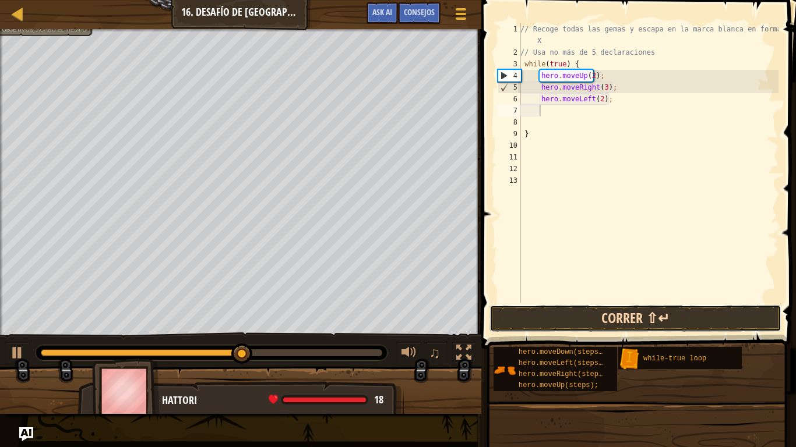
click at [543, 314] on button "Correr ⇧↵" at bounding box center [635, 318] width 292 height 27
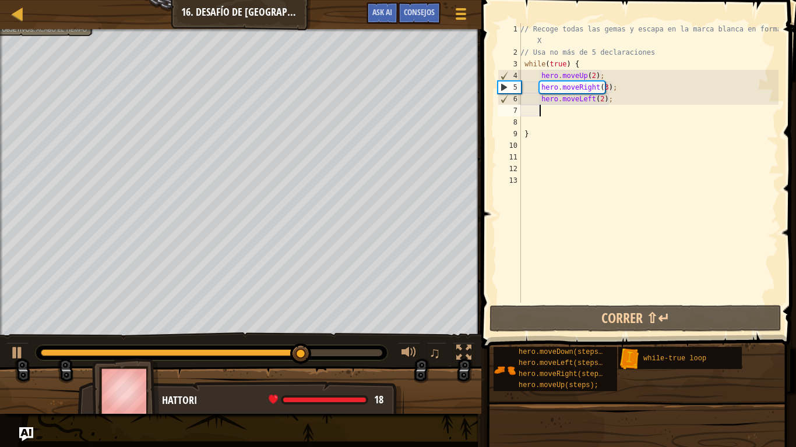
click at [571, 110] on div "// Recoge todas las gemas y escapa en la marca blanca en forma de X // Usa no m…" at bounding box center [648, 180] width 260 height 315
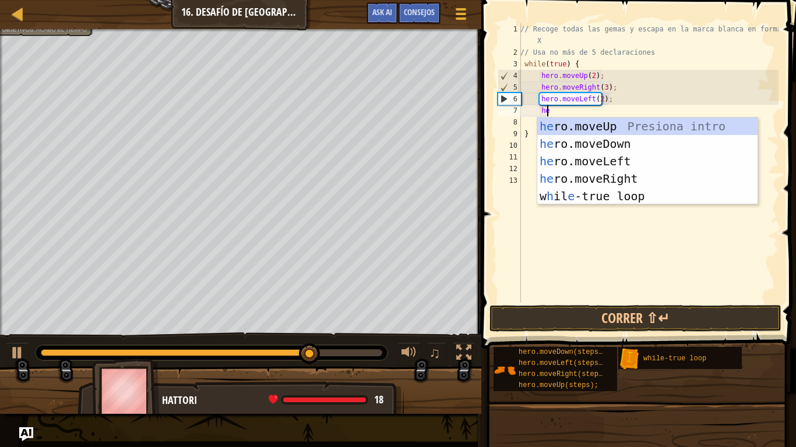
type textarea "her"
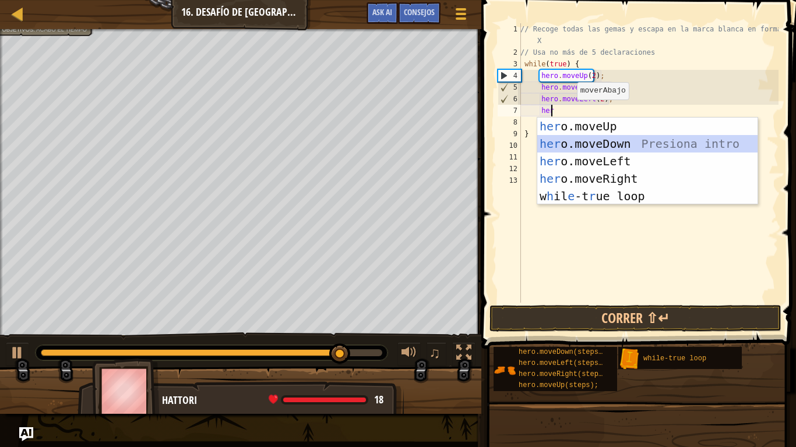
click at [607, 146] on div "her o.moveUp Presiona intro her o.moveDown Presiona intro her o.moveLeft Presio…" at bounding box center [647, 179] width 220 height 122
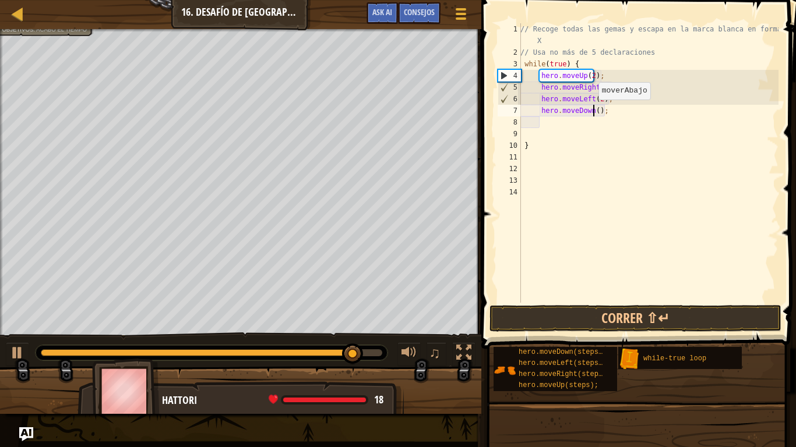
click at [592, 111] on div "// Recoge todas las gemas y escapa en la marca blanca en forma de X // Usa no m…" at bounding box center [648, 180] width 260 height 315
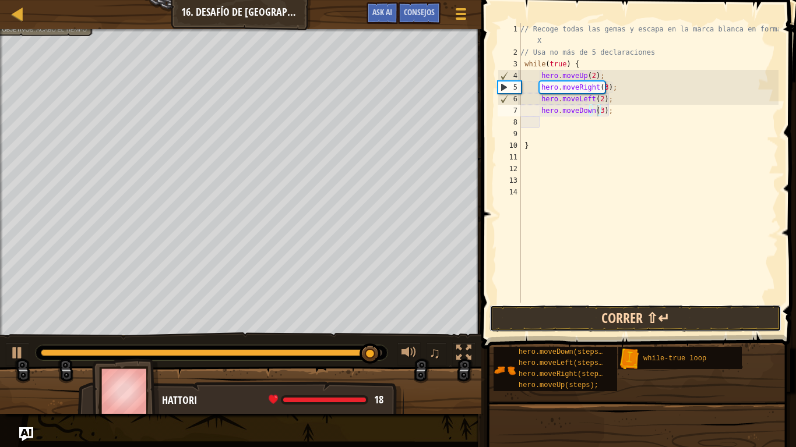
click at [606, 317] on button "Correr ⇧↵" at bounding box center [635, 318] width 292 height 27
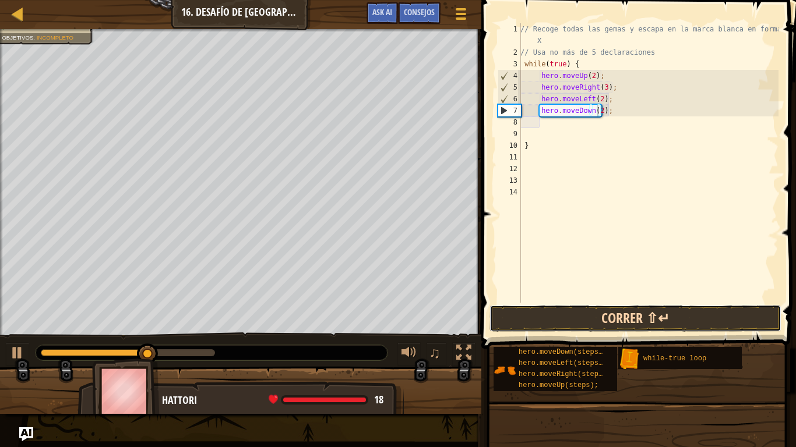
click at [626, 310] on button "Correr ⇧↵" at bounding box center [635, 318] width 292 height 27
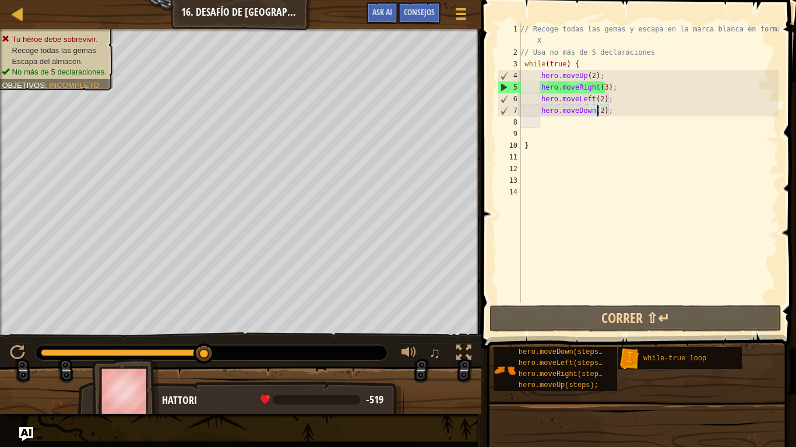
click at [619, 115] on div "// Recoge todas las gemas y escapa en la marca blanca en forma de X // Usa no m…" at bounding box center [648, 180] width 260 height 315
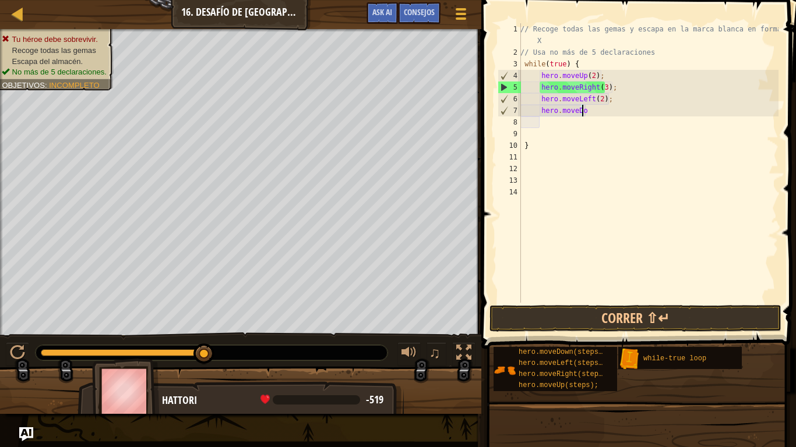
type textarea "h"
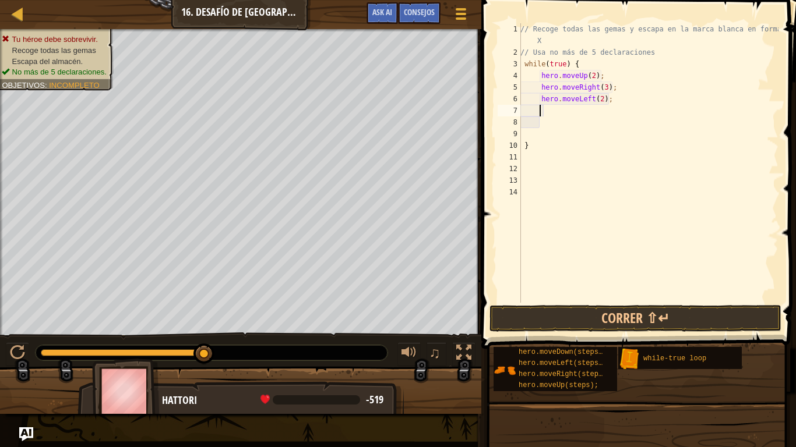
click at [624, 95] on div "// Recoge todas las gemas y escapa en la marca blanca en forma de X // Usa no m…" at bounding box center [648, 180] width 260 height 315
type textarea "h"
click at [628, 84] on div "// Recoge todas las gemas y escapa en la marca blanca en forma de X // Usa no m…" at bounding box center [648, 180] width 260 height 315
type textarea "h"
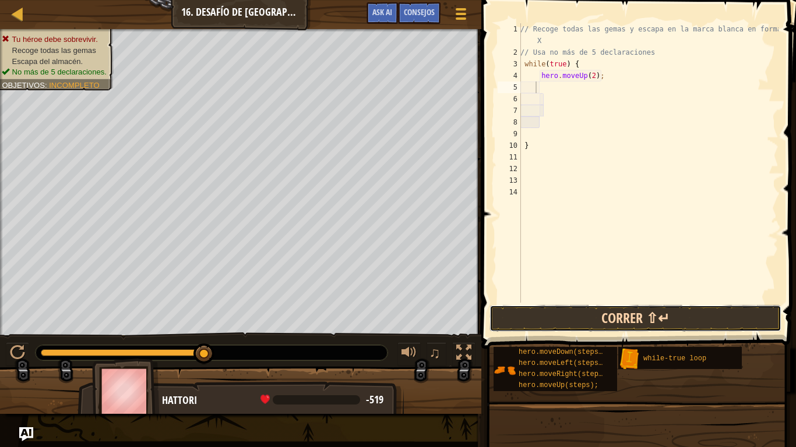
click at [599, 312] on button "Correr ⇧↵" at bounding box center [635, 318] width 292 height 27
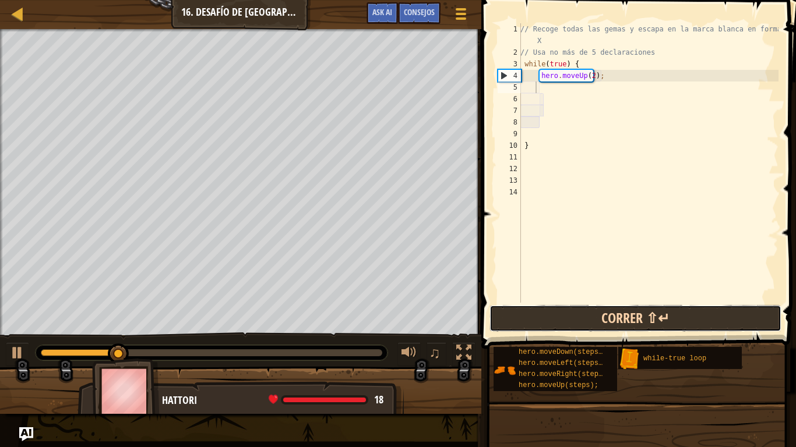
click at [627, 309] on button "Correr ⇧↵" at bounding box center [635, 318] width 292 height 27
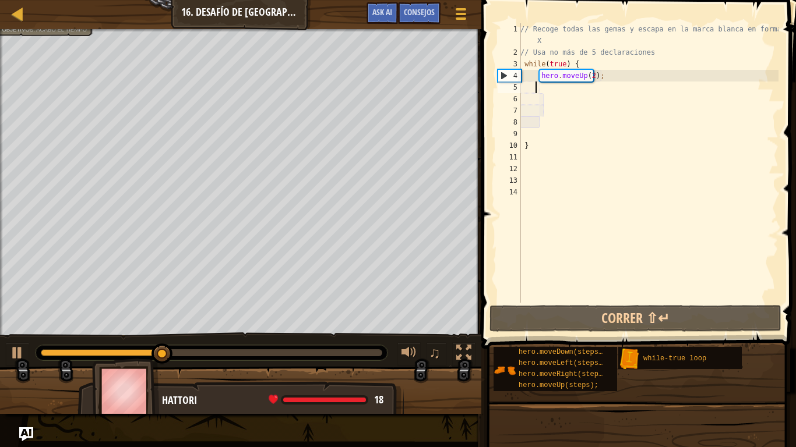
click at [544, 85] on div "// Recoge todas las gemas y escapa en la marca blanca en forma de X // Usa no m…" at bounding box center [648, 180] width 260 height 315
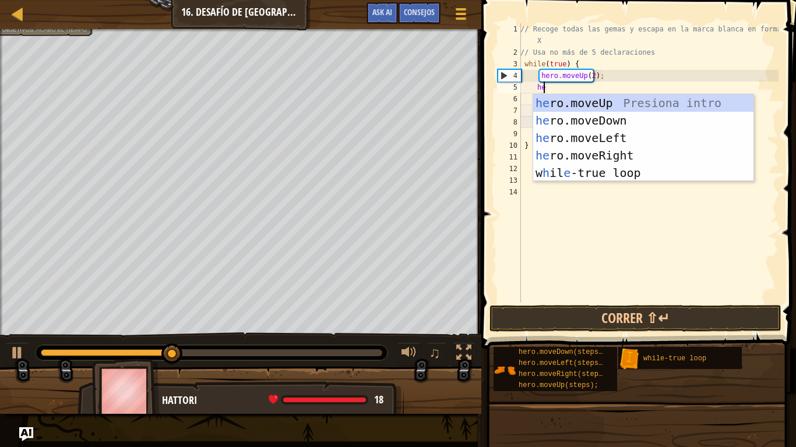
scroll to position [5, 1]
type textarea "her"
click at [608, 151] on div "her o.moveUp Presiona intro her o.moveDown Presiona intro her o.moveLeft Presio…" at bounding box center [643, 155] width 220 height 122
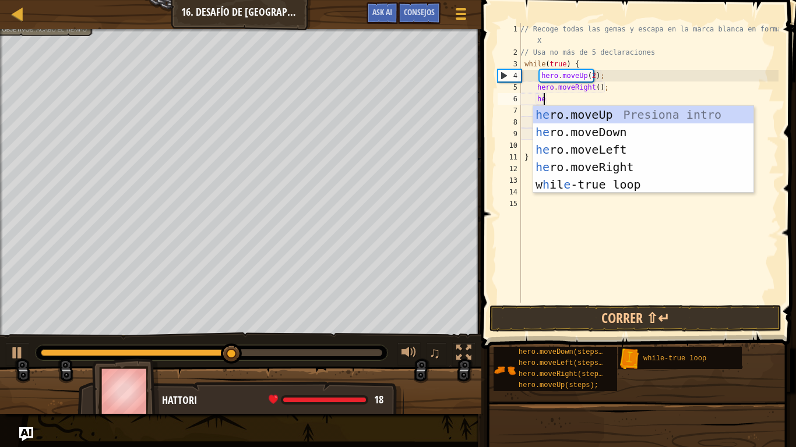
type textarea "he"
click at [605, 131] on div "he ro.moveUp Presiona intro he ro.moveDown Presiona intro he ro.moveLeft Presio…" at bounding box center [643, 167] width 220 height 122
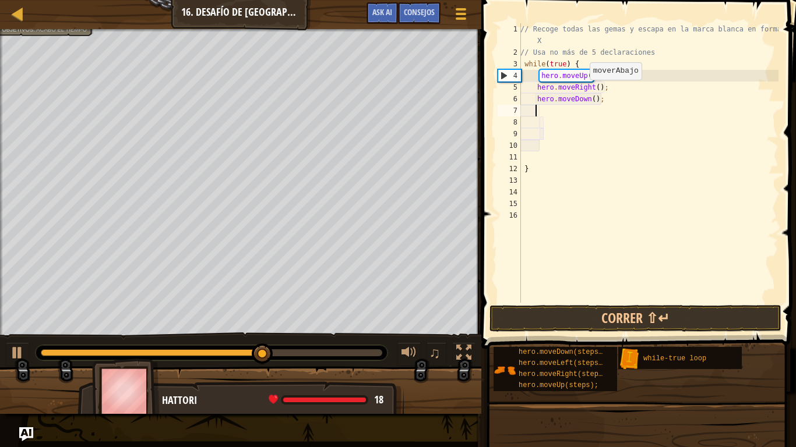
scroll to position [5, 1]
click at [622, 311] on button "Correr ⇧↵" at bounding box center [635, 318] width 292 height 27
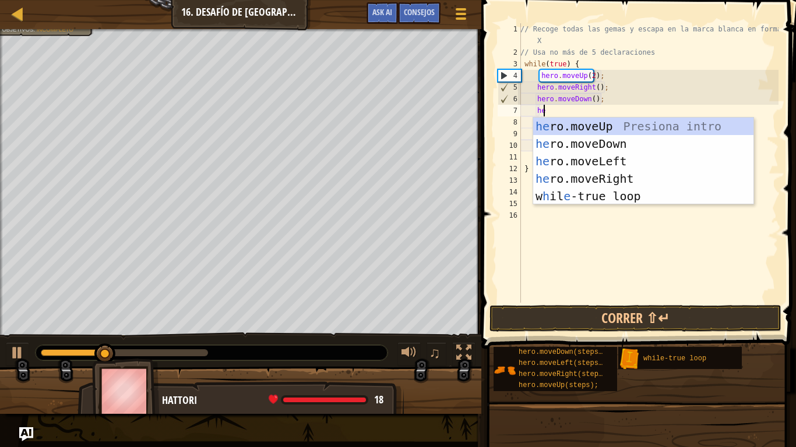
scroll to position [5, 1]
type textarea "her"
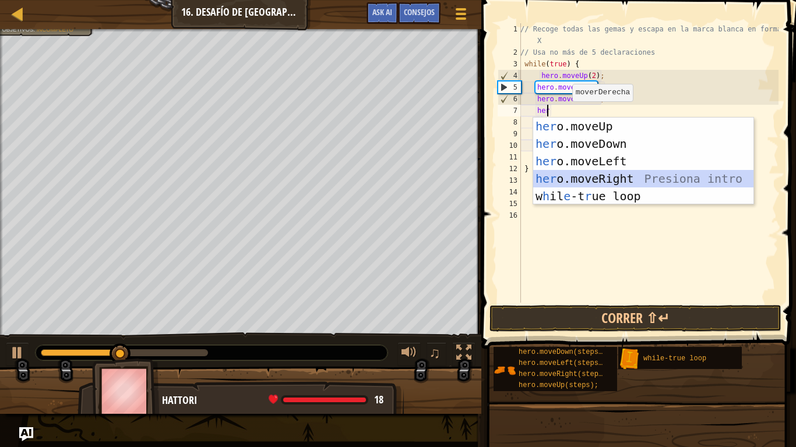
click at [607, 175] on div "her o.moveUp Presiona intro her o.moveDown Presiona intro her o.moveLeft Presio…" at bounding box center [643, 179] width 220 height 122
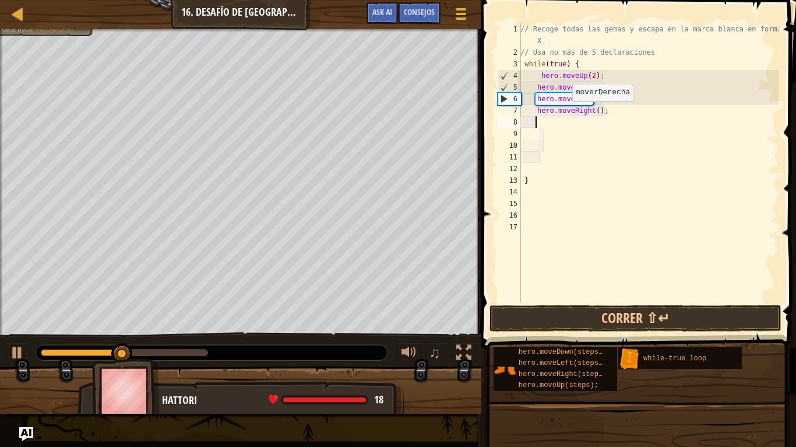
scroll to position [5, 1]
click at [595, 313] on button "Correr ⇧↵" at bounding box center [635, 318] width 292 height 27
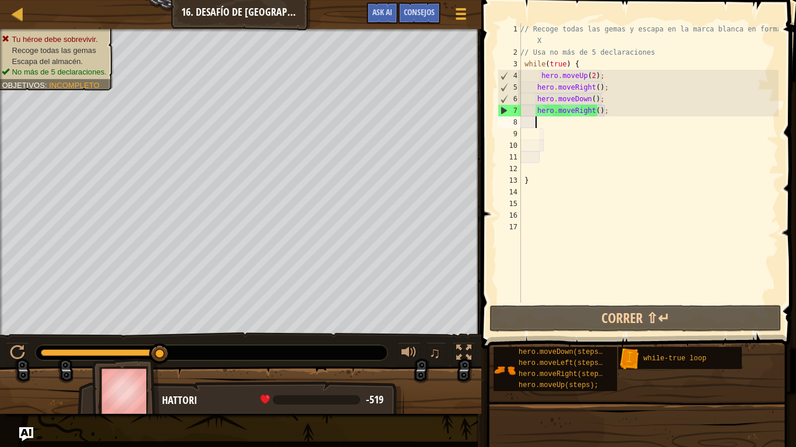
click at [548, 125] on div "// Recoge todas las gemas y escapa en la marca blanca en forma de X // Usa no m…" at bounding box center [648, 180] width 260 height 315
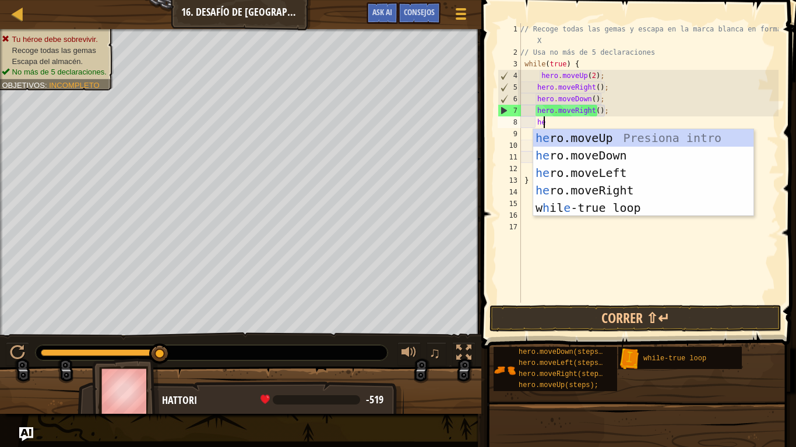
scroll to position [5, 1]
type textarea "her"
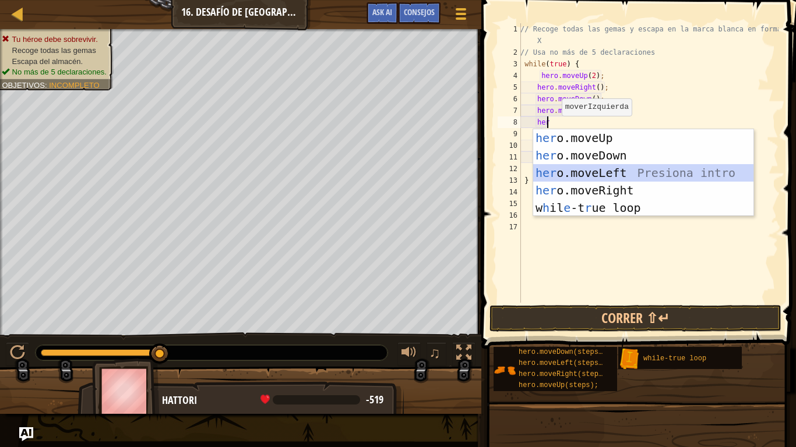
click at [595, 170] on div "her o.moveUp Presiona intro her o.moveDown Presiona intro her o.moveLeft Presio…" at bounding box center [643, 190] width 220 height 122
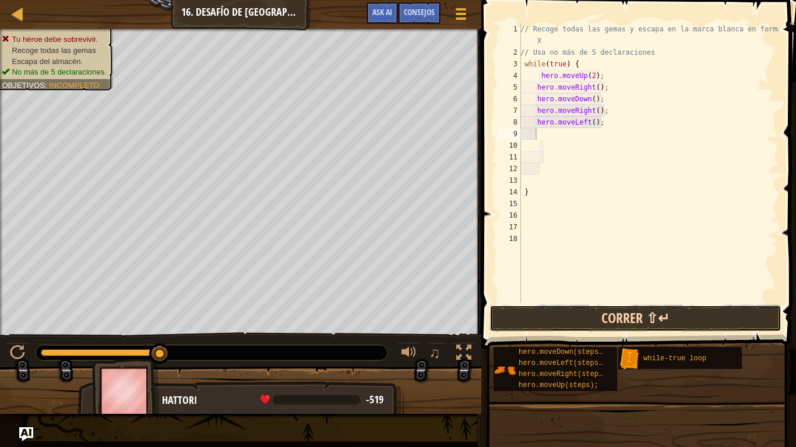
click at [621, 312] on button "Correr ⇧↵" at bounding box center [635, 318] width 292 height 27
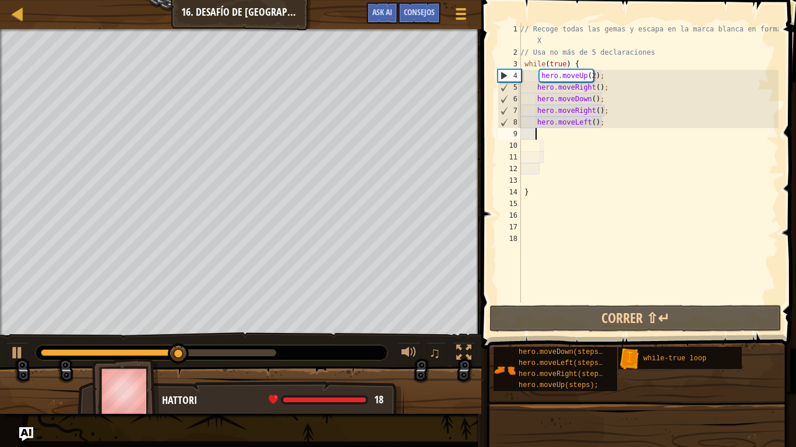
click at [622, 123] on div "// Recoge todas las gemas y escapa en la marca blanca en forma de X // Usa no m…" at bounding box center [648, 180] width 260 height 315
type textarea "h"
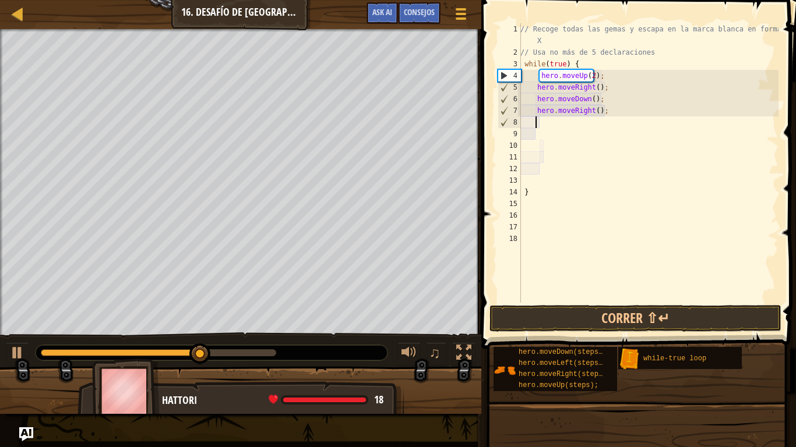
click at [618, 111] on div "// Recoge todas las gemas y escapa en la marca blanca en forma de X // Usa no m…" at bounding box center [648, 180] width 260 height 315
type textarea "h"
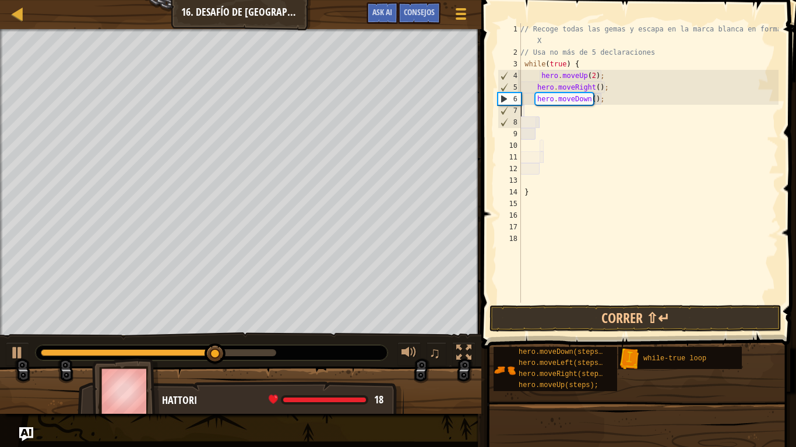
scroll to position [5, 0]
click at [609, 95] on div "// Recoge todas las gemas y escapa en la marca blanca en forma de X // Usa no m…" at bounding box center [648, 180] width 260 height 315
type textarea "h"
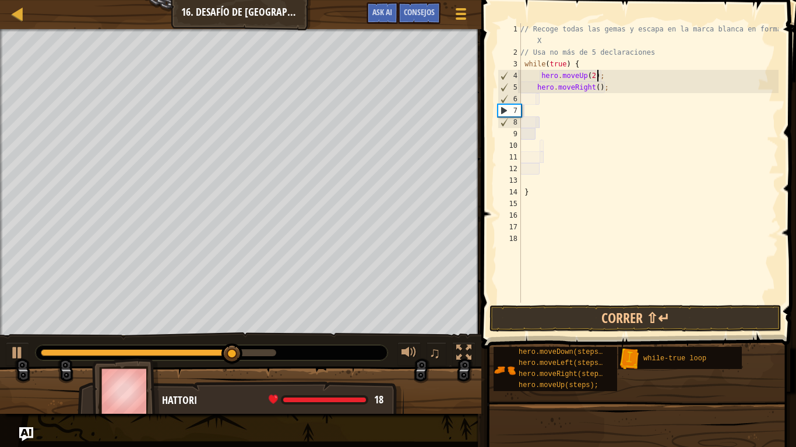
click at [610, 70] on div "// Recoge todas las gemas y escapa en la marca blanca en forma de X // Usa no m…" at bounding box center [648, 180] width 260 height 315
click at [610, 71] on div "// Recoge todas las gemas y escapa en la marca blanca en forma de X // Usa no m…" at bounding box center [648, 180] width 260 height 315
type textarea "h"
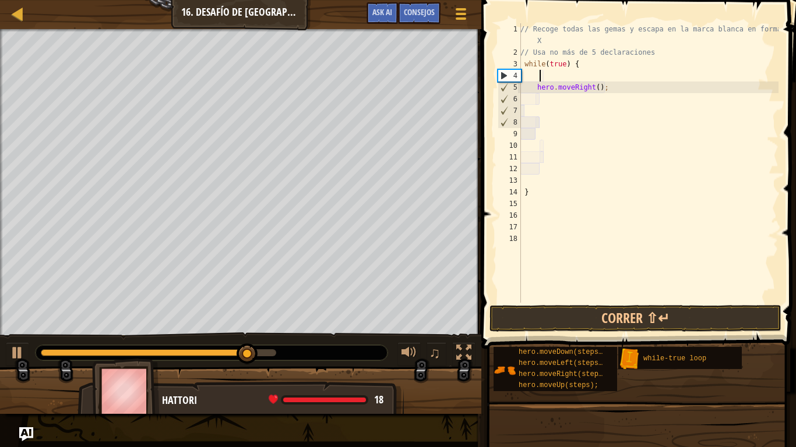
scroll to position [5, 0]
click at [617, 84] on div "// Recoge todas las gemas y escapa en la [PERSON_NAME] en forma de X // Usa no …" at bounding box center [648, 180] width 260 height 315
type textarea "h"
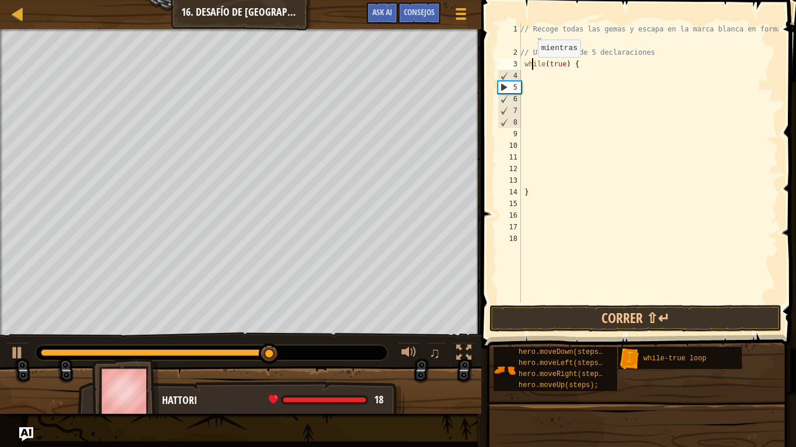
click at [531, 69] on div "// Recoge todas las gemas y escapa en la marca blanca en forma de X // Usa no m…" at bounding box center [648, 180] width 260 height 315
type textarea "while(true) {"
click at [528, 70] on div "// Recoge todas las gemas y escapa en la marca blanca en forma de X // Usa no m…" at bounding box center [648, 180] width 260 height 315
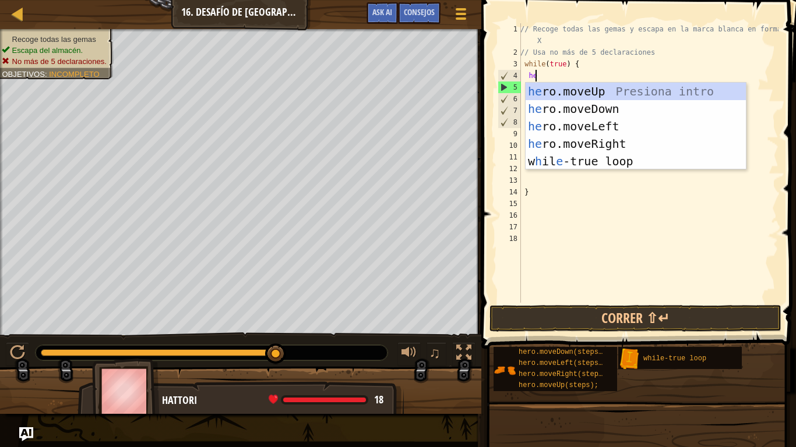
scroll to position [5, 1]
type textarea "her"
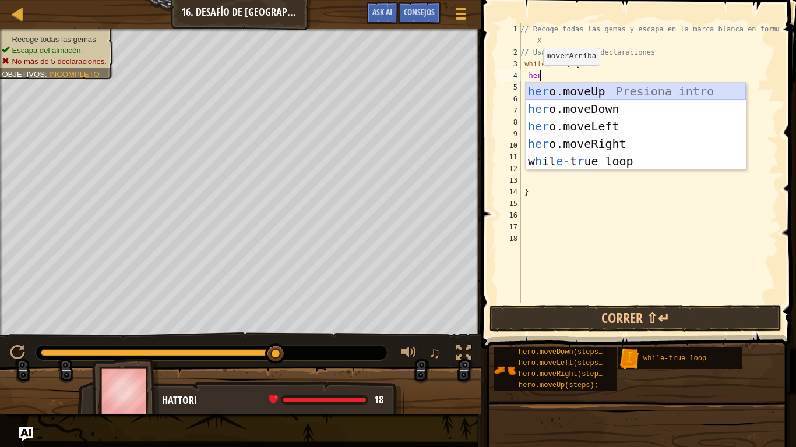
click at [573, 88] on div "her o.moveUp Presiona intro her o.moveDown Presiona intro her o.moveLeft Presio…" at bounding box center [635, 144] width 220 height 122
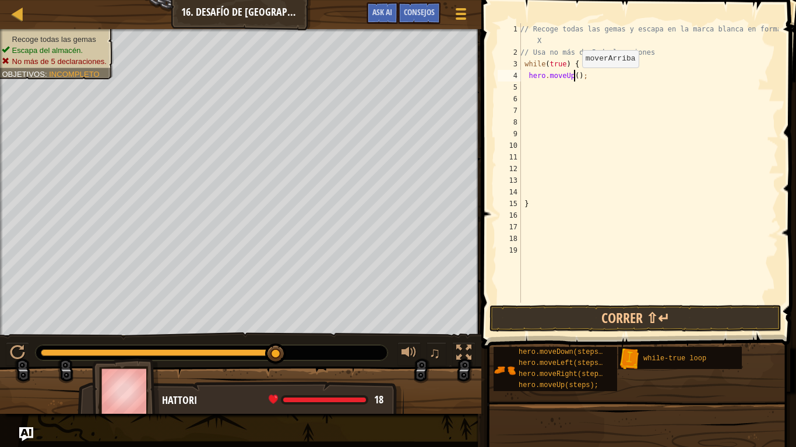
click at [575, 79] on div "// Recoge todas las gemas y escapa en la marca blanca en forma de X // Usa no m…" at bounding box center [648, 180] width 260 height 315
type textarea "hero.moveUp(2);"
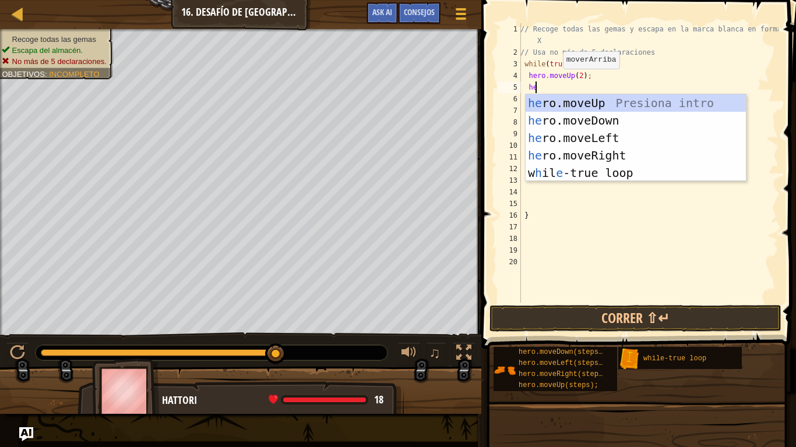
scroll to position [5, 1]
type textarea "her"
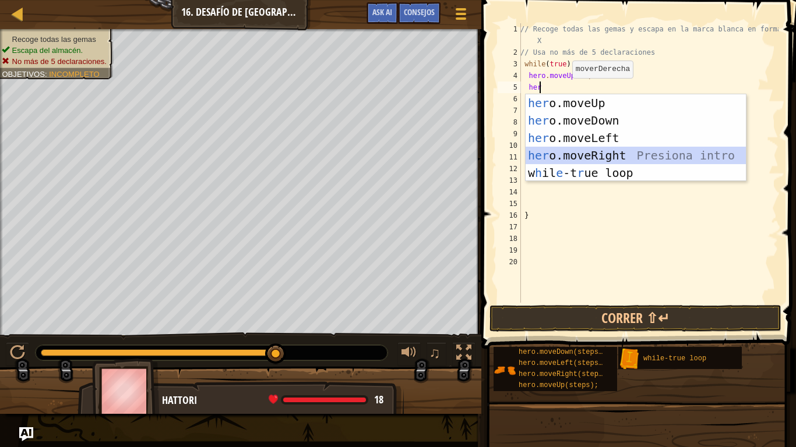
click at [592, 151] on div "her o.moveUp Presiona intro her o.moveDown Presiona intro her o.moveLeft Presio…" at bounding box center [635, 155] width 220 height 122
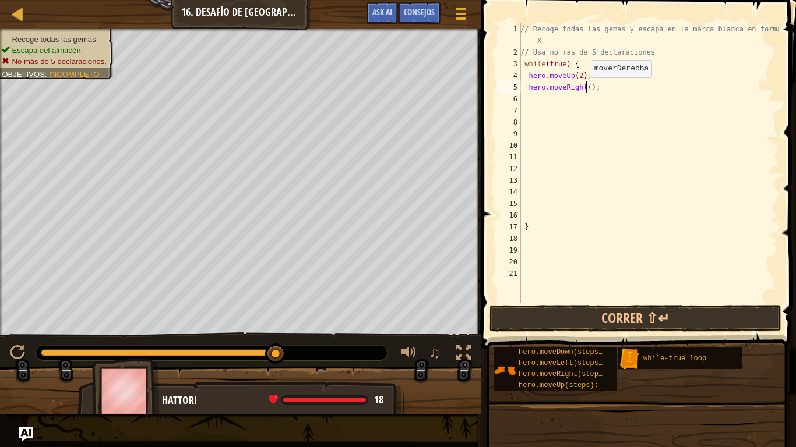
click at [584, 89] on div "// Recoge todas las gemas y escapa en la marca blanca en forma de X // Usa no m…" at bounding box center [648, 180] width 260 height 315
type textarea "hero.moveRight(2);"
click at [605, 91] on div "// Recoge todas las gemas y escapa en la marca blanca en forma de X // Usa no m…" at bounding box center [648, 180] width 260 height 315
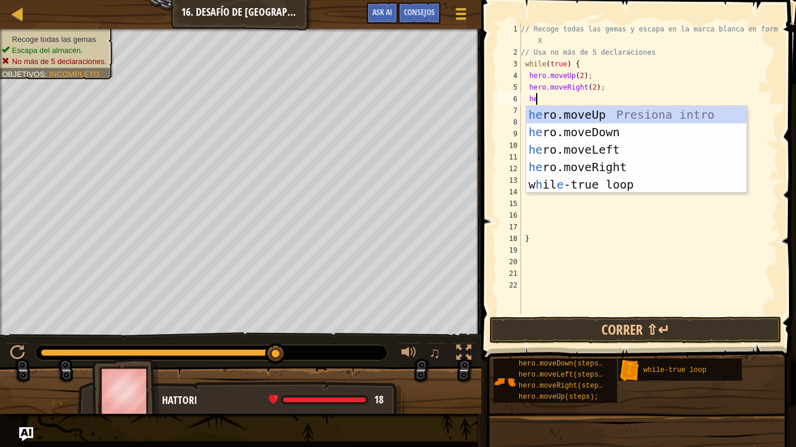
scroll to position [5, 1]
type textarea "her"
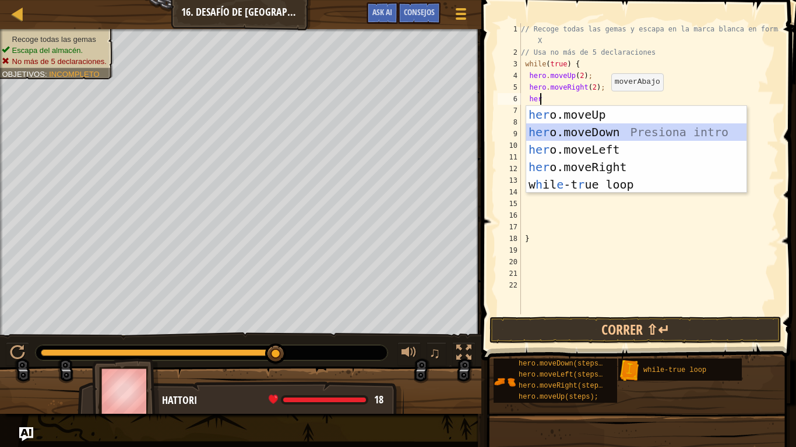
click at [607, 134] on div "her o.moveUp Presiona intro her o.moveDown Presiona intro her o.moveLeft Presio…" at bounding box center [636, 167] width 220 height 122
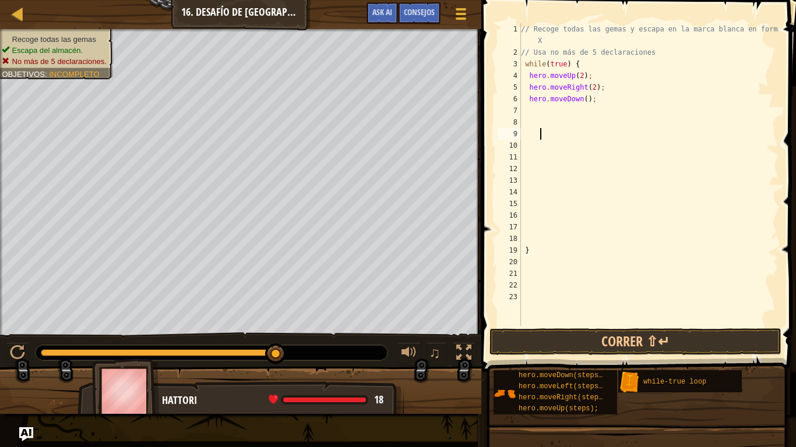
click at [607, 135] on div "// Recoge todas las gemas y escapa en la marca blanca en forma de X // Usa no m…" at bounding box center [648, 192] width 260 height 338
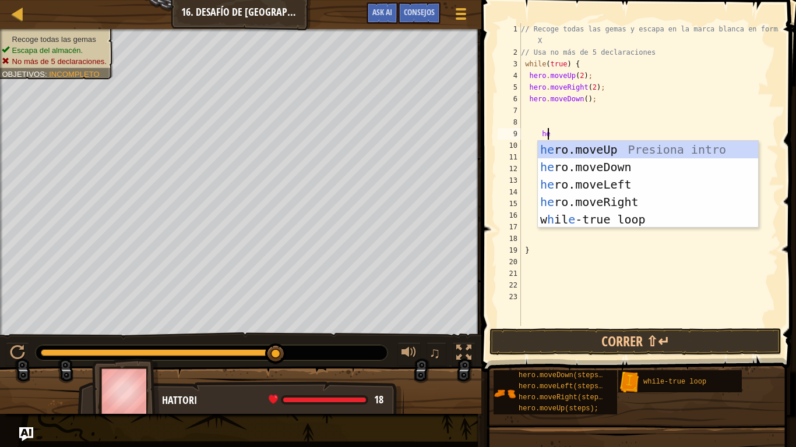
type textarea "her"
click at [610, 182] on div "her o.moveUp Presiona intro her o.moveDown Presiona intro her o.moveLeft Presio…" at bounding box center [648, 202] width 220 height 122
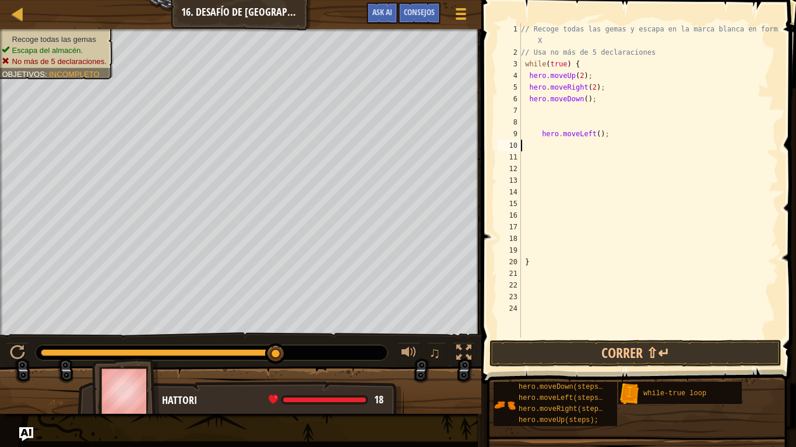
scroll to position [5, 0]
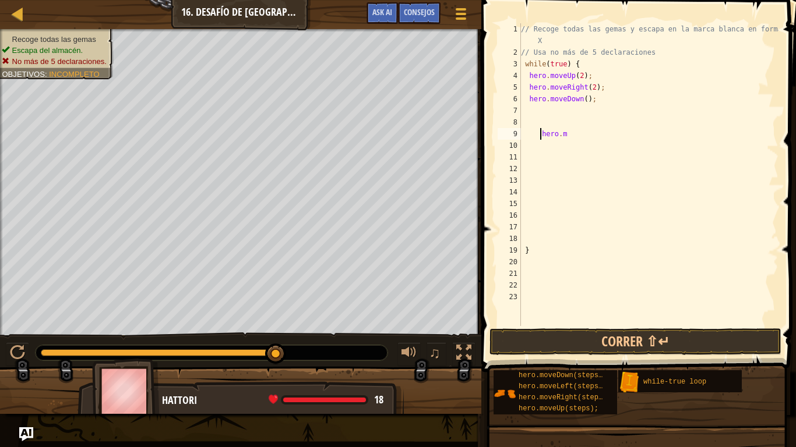
click at [542, 136] on div "// Recoge todas las gemas y escapa en la marca blanca en forma de X // Usa no m…" at bounding box center [648, 192] width 260 height 338
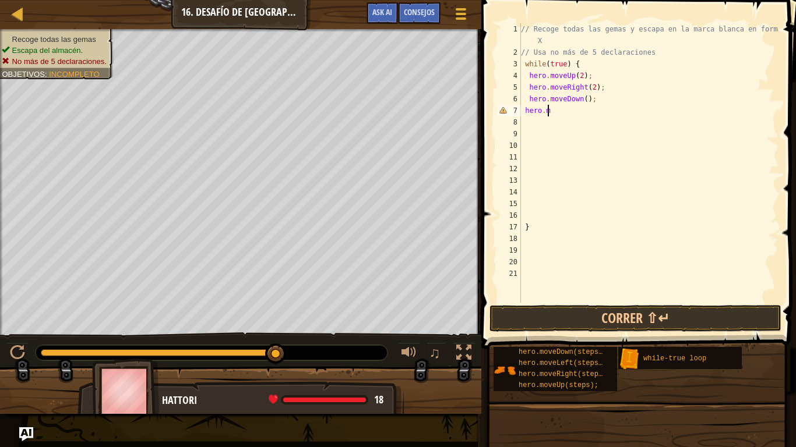
click at [561, 113] on div "// Recoge todas las gemas y escapa en la marca blanca en forma de X // Usa no m…" at bounding box center [648, 180] width 260 height 315
type textarea "h"
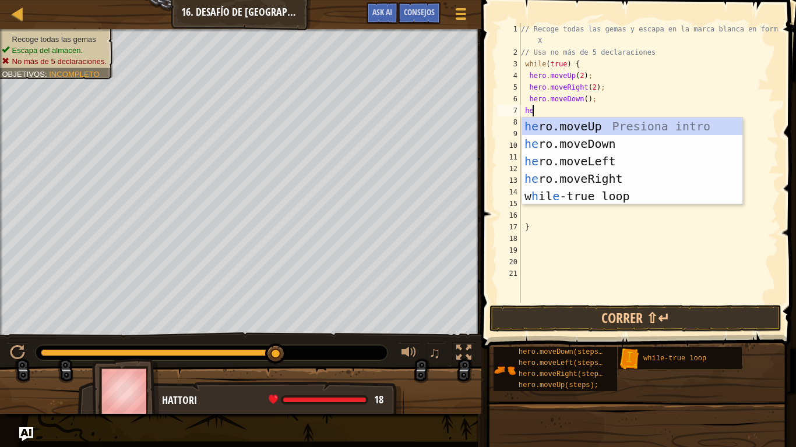
type textarea "her"
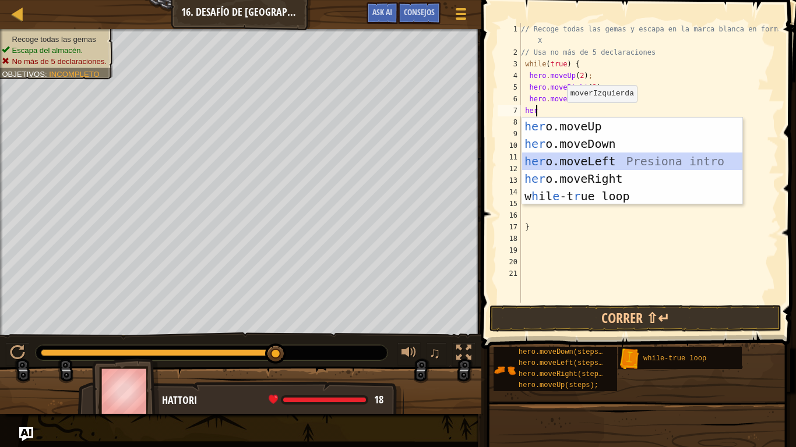
click at [587, 162] on div "her o.moveUp Presiona intro her o.moveDown Presiona intro her o.moveLeft Presio…" at bounding box center [632, 179] width 220 height 122
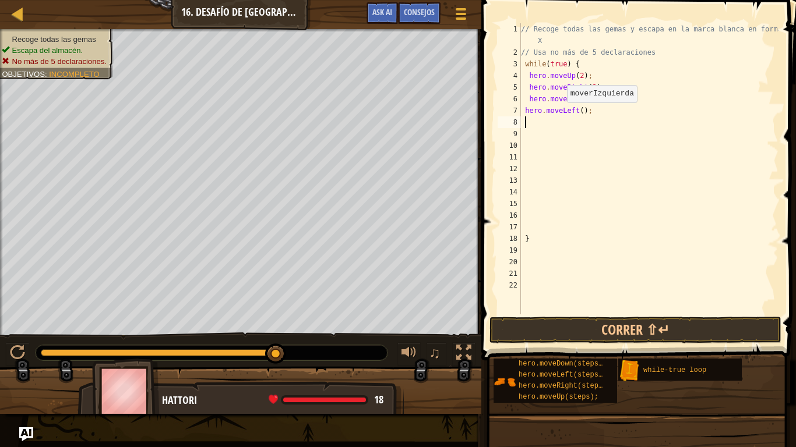
scroll to position [5, 0]
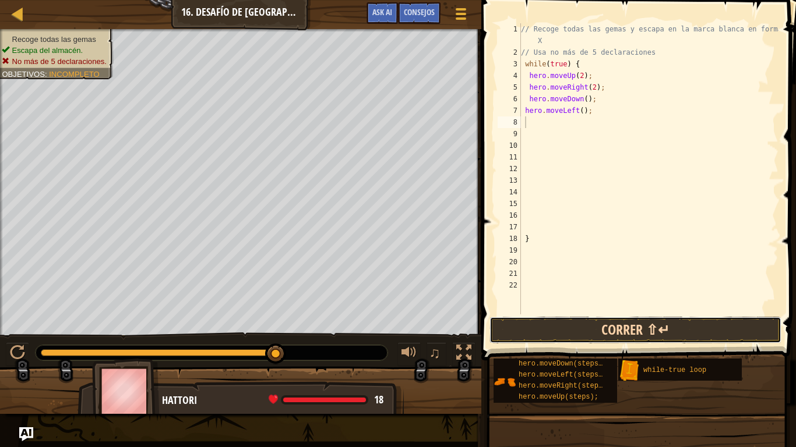
click at [617, 332] on button "Correr ⇧↵" at bounding box center [635, 330] width 292 height 27
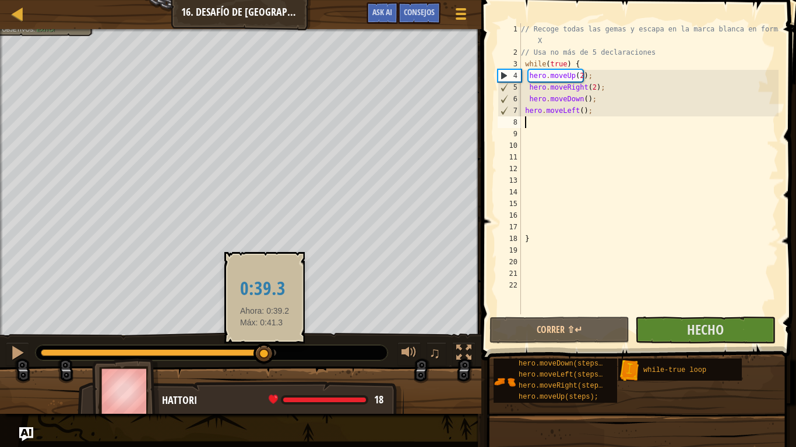
drag, startPoint x: 153, startPoint y: 352, endPoint x: 267, endPoint y: 344, distance: 114.4
click at [266, 344] on div at bounding box center [263, 354] width 21 height 21
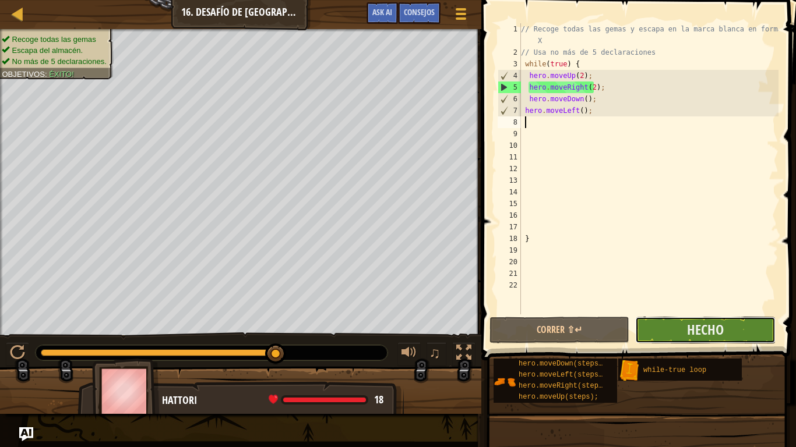
click at [676, 329] on button "Hecho" at bounding box center [705, 330] width 140 height 27
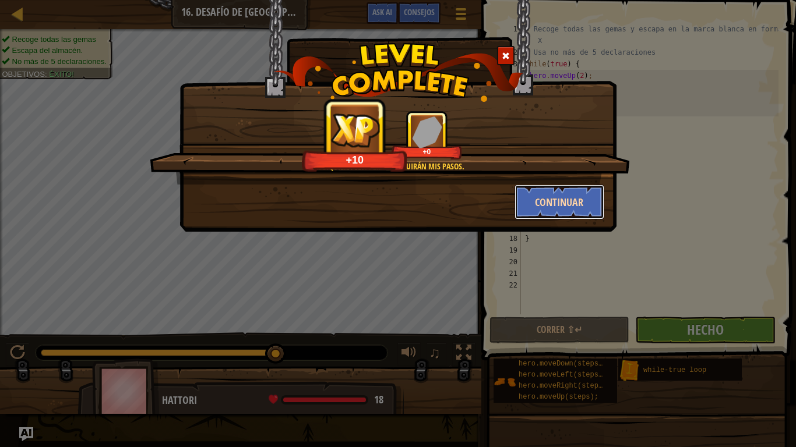
click at [533, 210] on button "Continuar" at bounding box center [559, 202] width 90 height 35
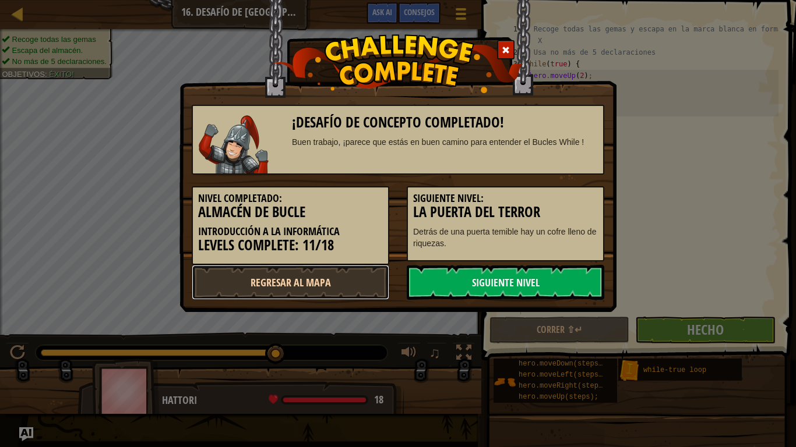
click at [330, 275] on link "Regresar al mapa" at bounding box center [290, 282] width 197 height 35
select select "es-ES"
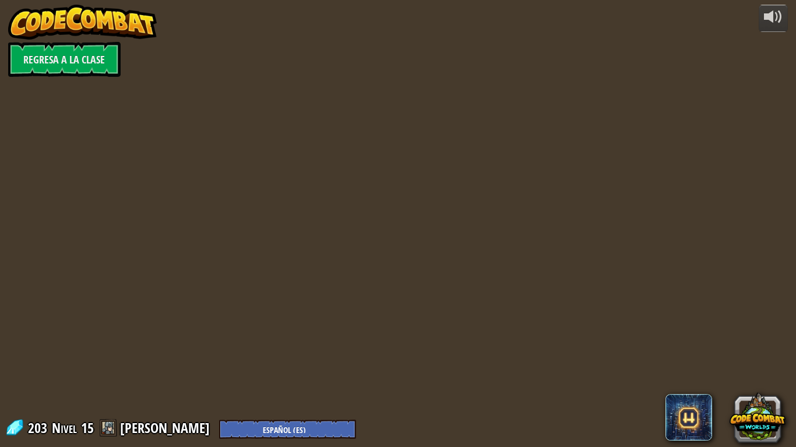
select select "es-ES"
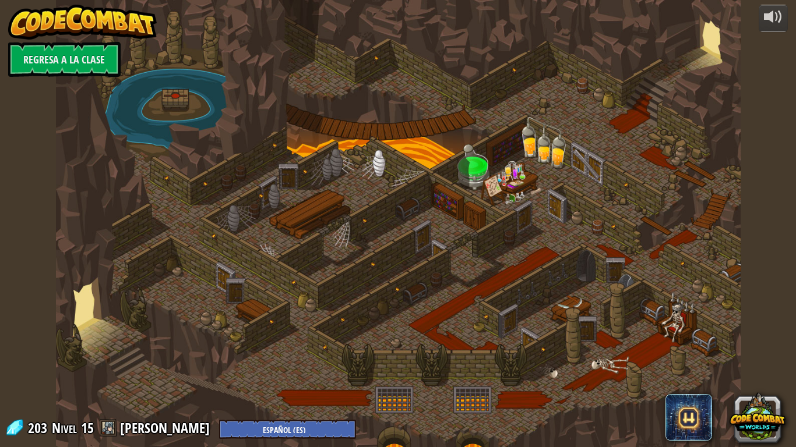
select select "es-ES"
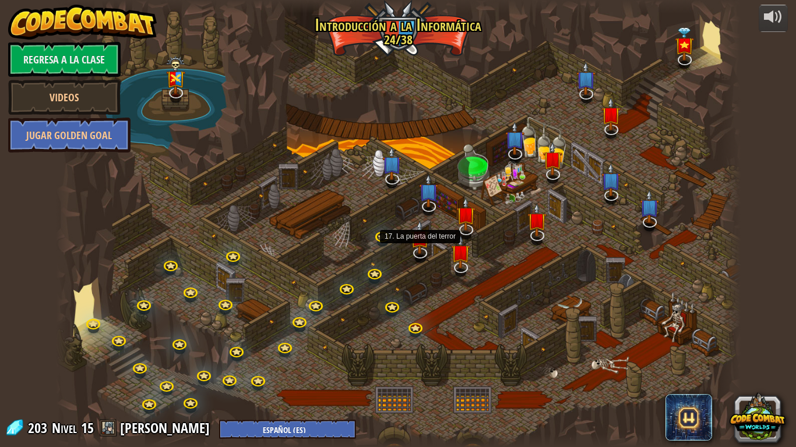
select select "es-ES"
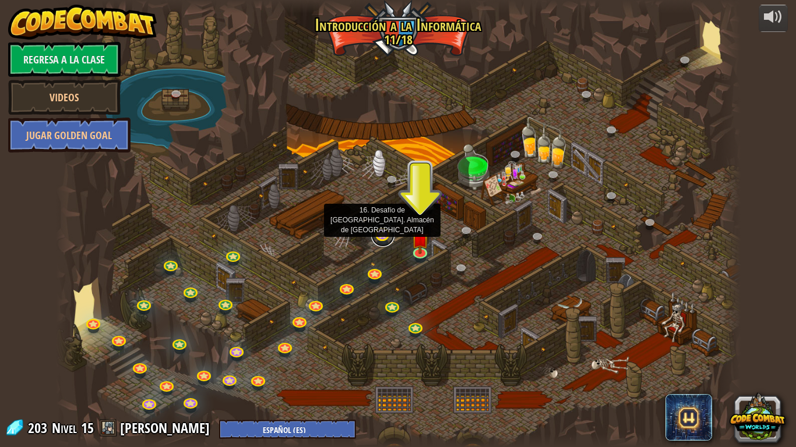
click at [376, 234] on link at bounding box center [382, 235] width 23 height 23
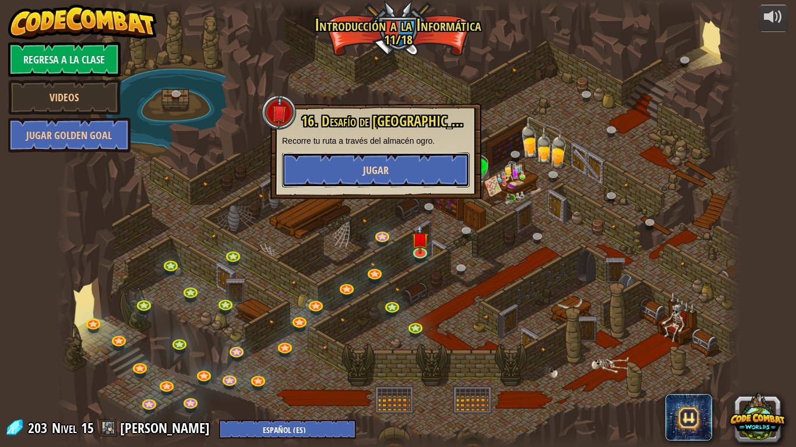
click at [379, 175] on span "Jugar" at bounding box center [376, 170] width 26 height 15
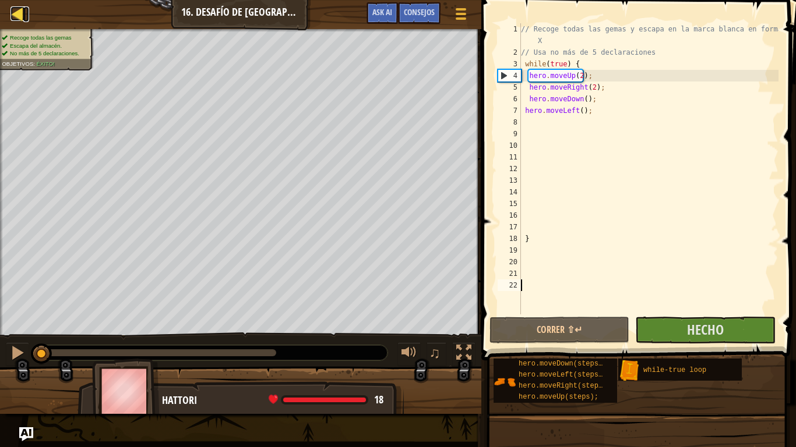
click at [15, 13] on div at bounding box center [17, 13] width 15 height 15
select select "es-ES"
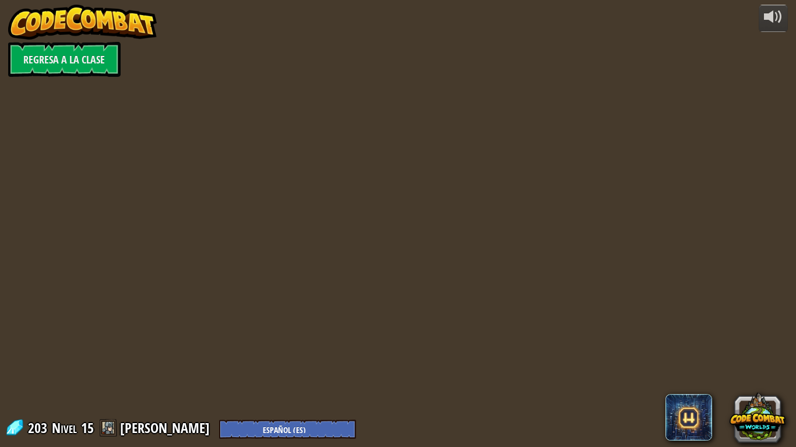
select select "es-ES"
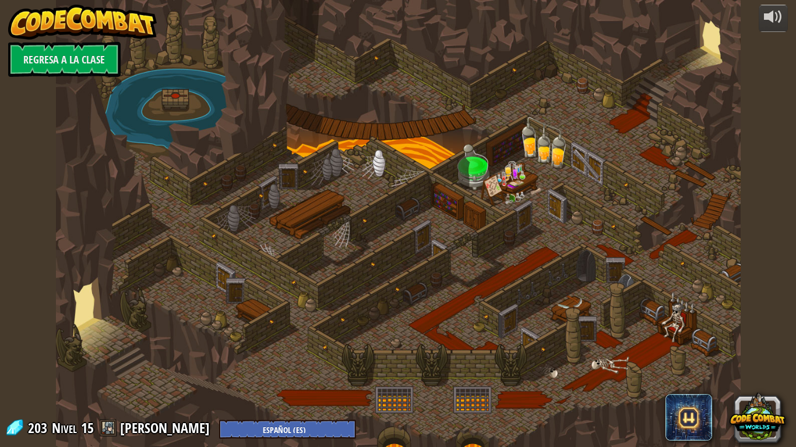
select select "es-ES"
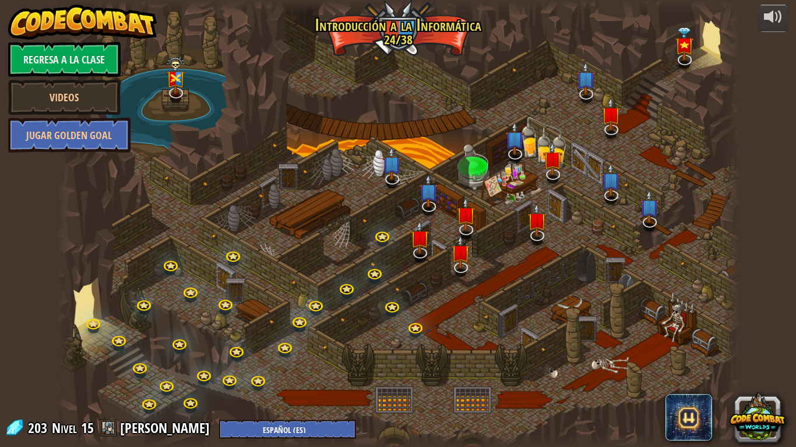
select select "es-ES"
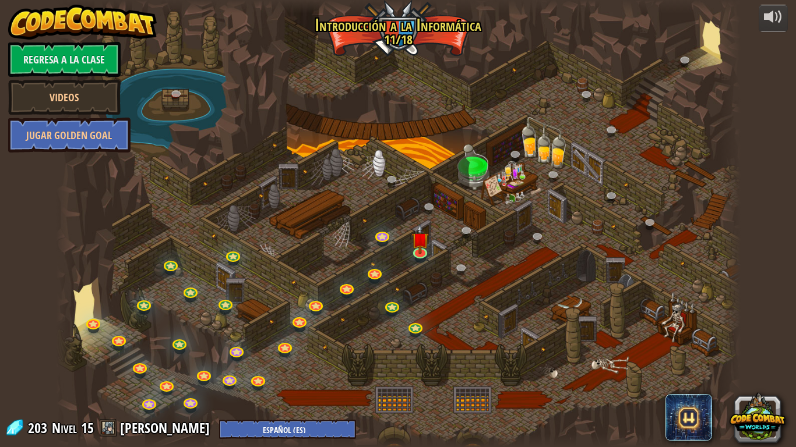
select select "es-ES"
click at [419, 252] on img at bounding box center [419, 232] width 17 height 40
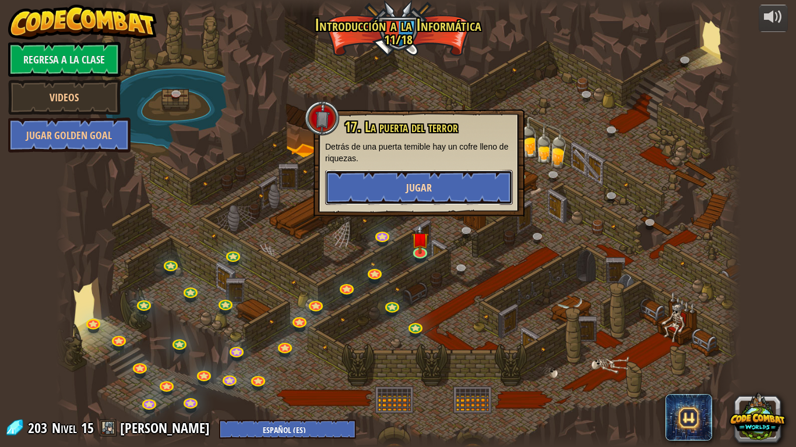
click at [383, 172] on button "Jugar" at bounding box center [419, 187] width 188 height 35
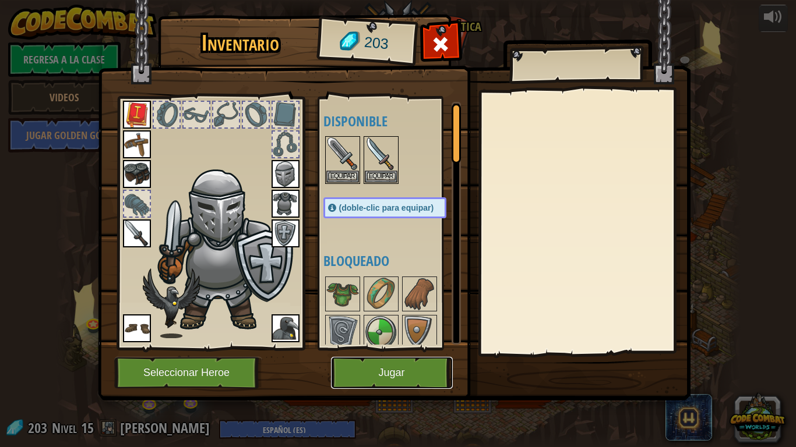
click at [387, 366] on button "Jugar" at bounding box center [392, 373] width 122 height 32
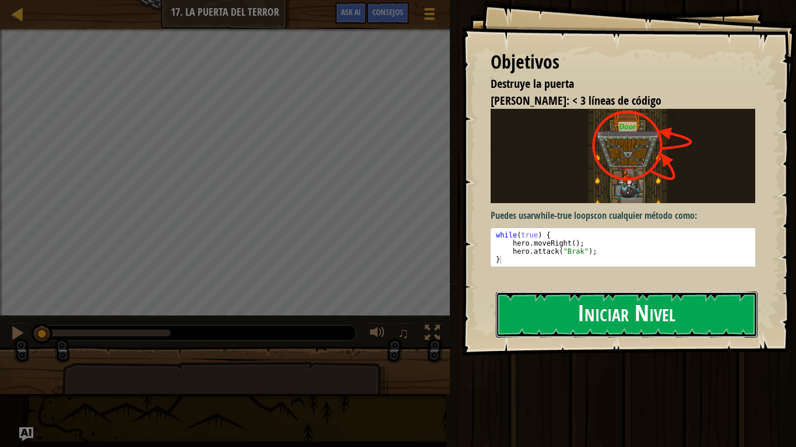
click at [575, 317] on button "Iniciar Nivel" at bounding box center [627, 315] width 262 height 46
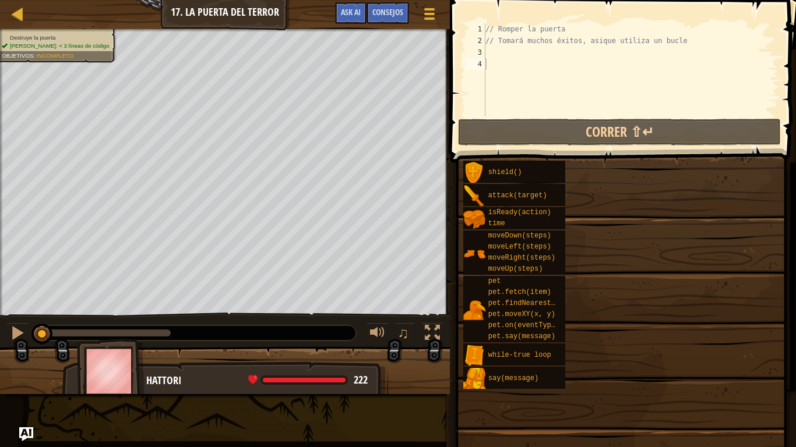
click at [575, 317] on div "shield() attack(target) isReady(action) time moveDown(steps) moveLeft(steps) mo…" at bounding box center [624, 274] width 325 height 229
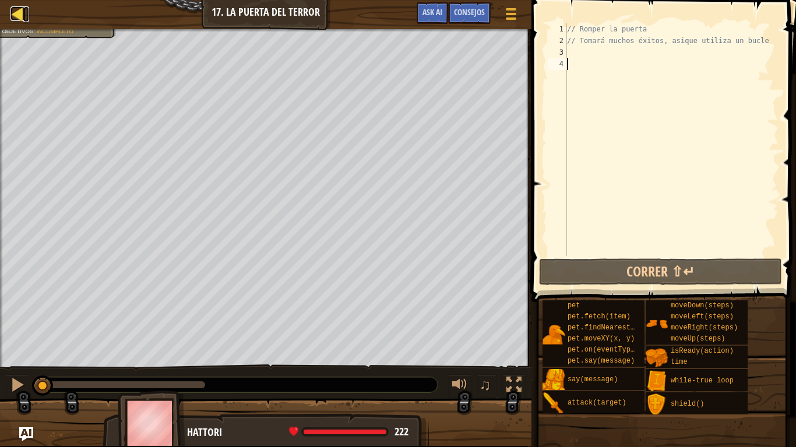
click at [20, 14] on div at bounding box center [17, 13] width 15 height 15
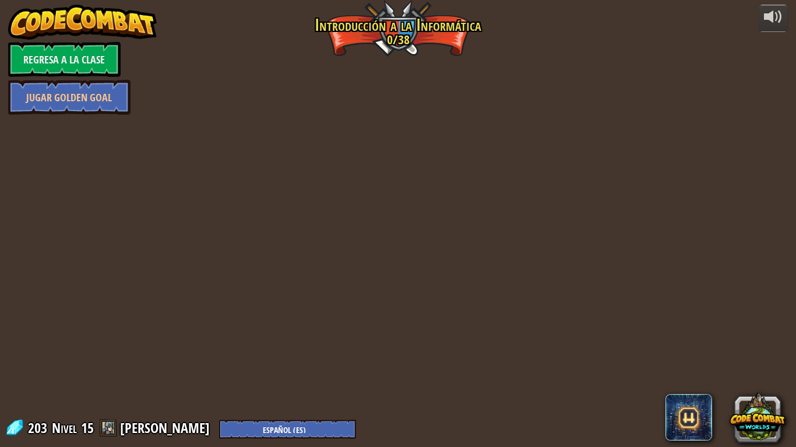
select select "es-ES"
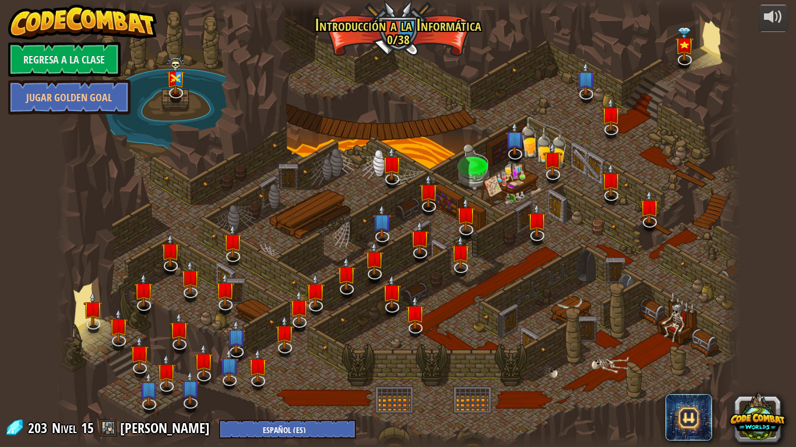
select select "es-ES"
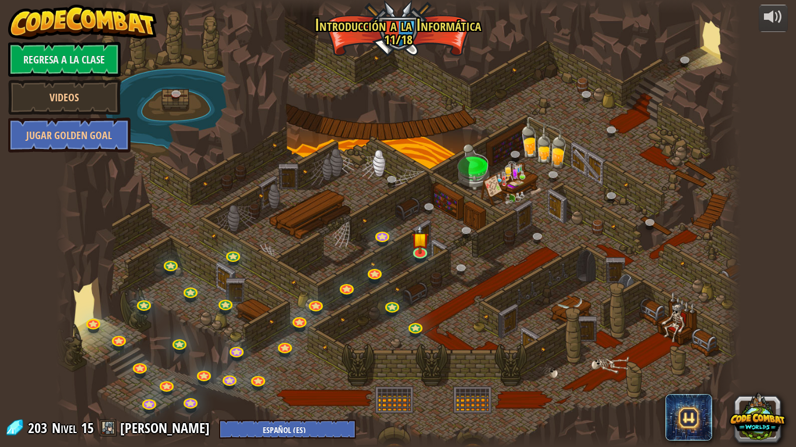
select select "es-ES"
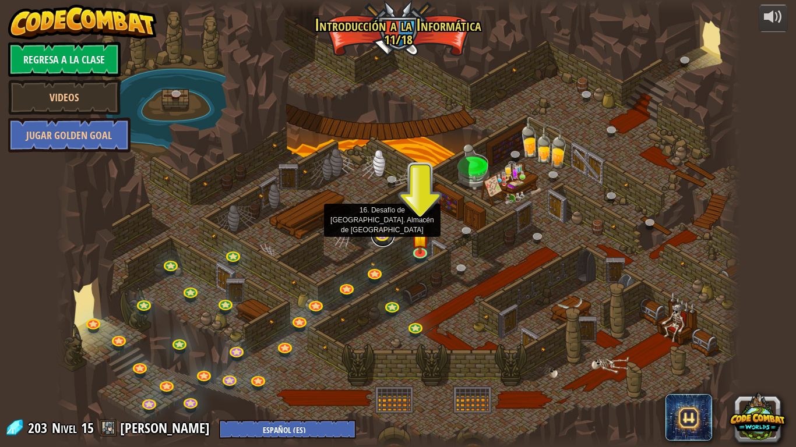
click at [379, 234] on link at bounding box center [382, 235] width 23 height 23
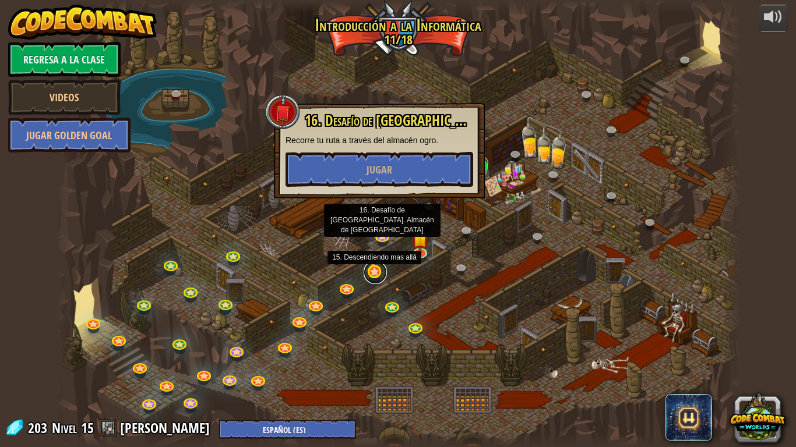
click at [368, 273] on link at bounding box center [374, 272] width 23 height 23
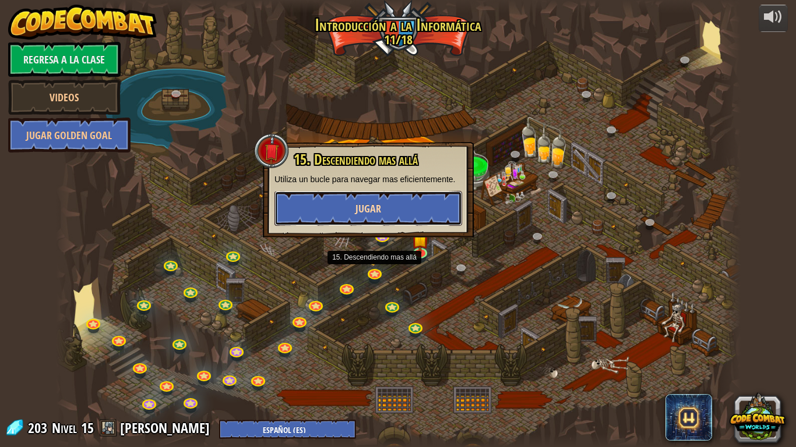
click at [351, 214] on button "Jugar" at bounding box center [368, 208] width 188 height 35
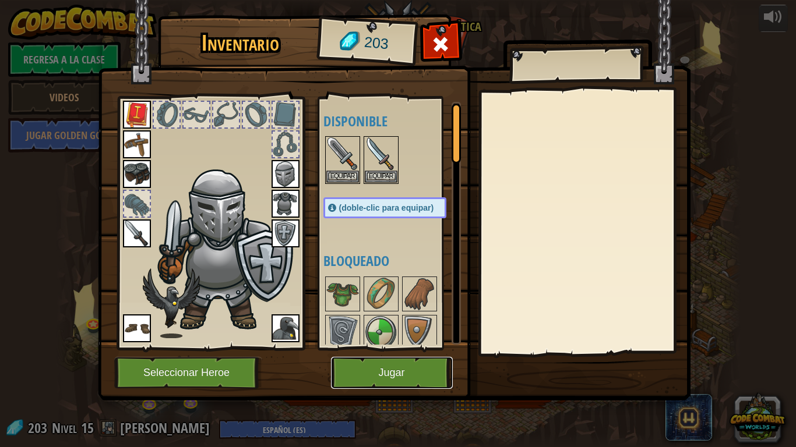
click at [390, 382] on button "Jugar" at bounding box center [392, 373] width 122 height 32
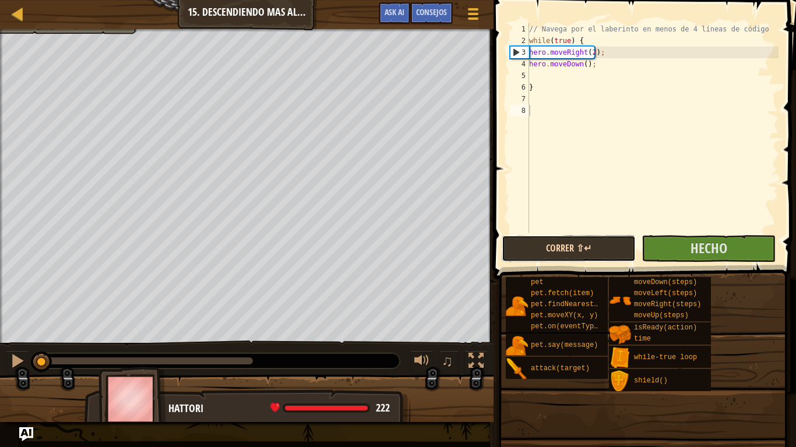
click at [560, 253] on button "Correr ⇧↵" at bounding box center [568, 248] width 134 height 27
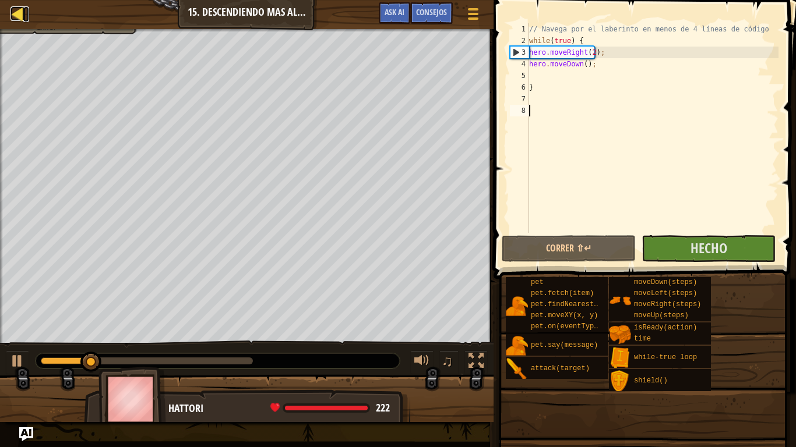
click at [21, 8] on div at bounding box center [17, 13] width 15 height 15
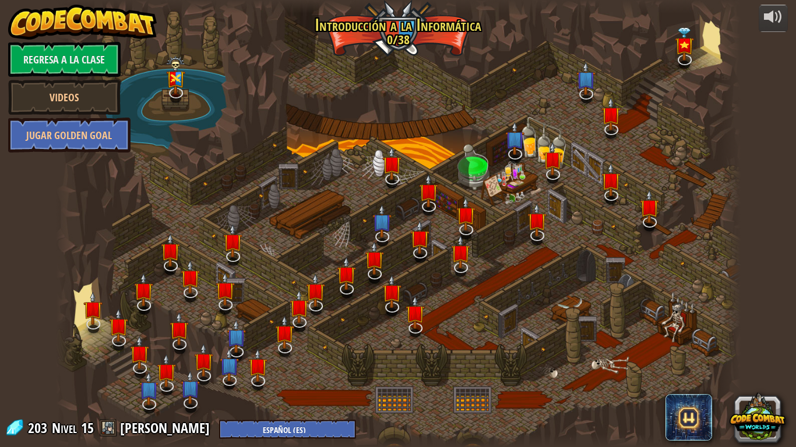
select select "es-ES"
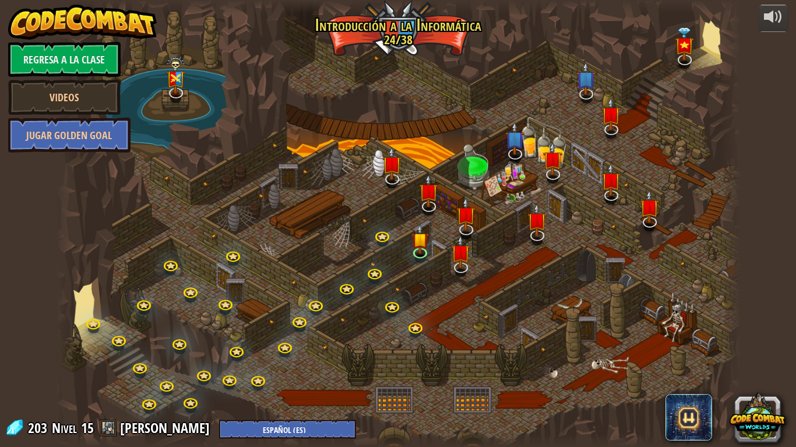
select select "es-ES"
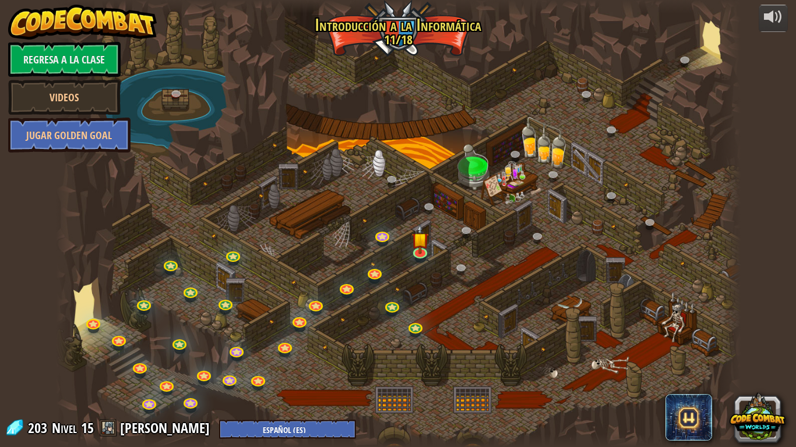
select select "es-ES"
click at [419, 330] on link at bounding box center [415, 326] width 23 height 23
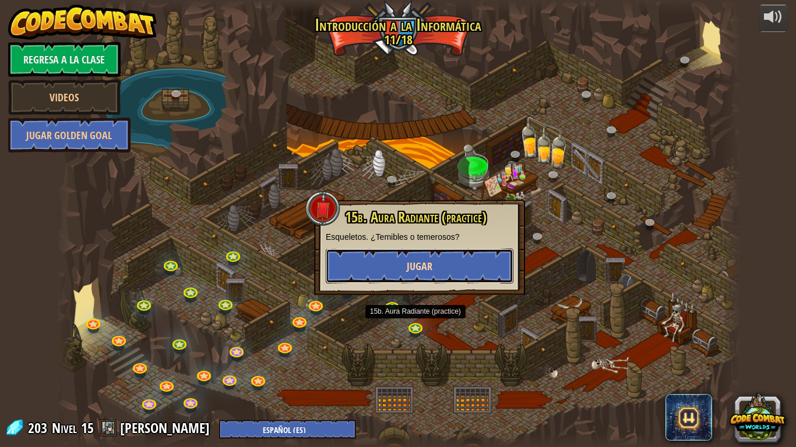
click at [407, 264] on span "Jugar" at bounding box center [420, 266] width 26 height 15
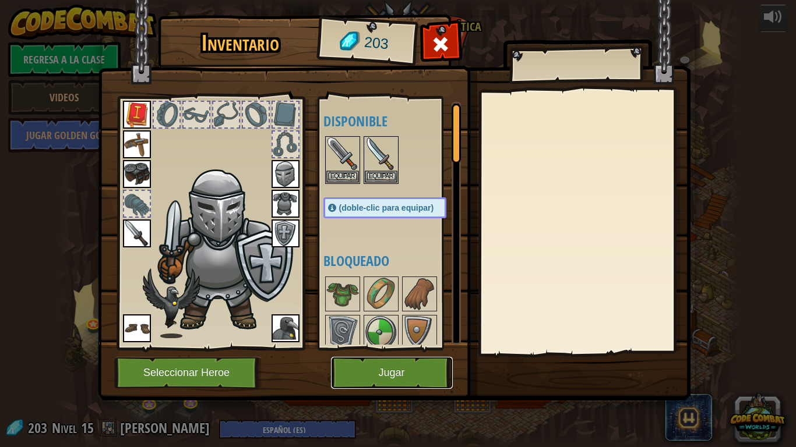
click at [387, 382] on button "Jugar" at bounding box center [392, 373] width 122 height 32
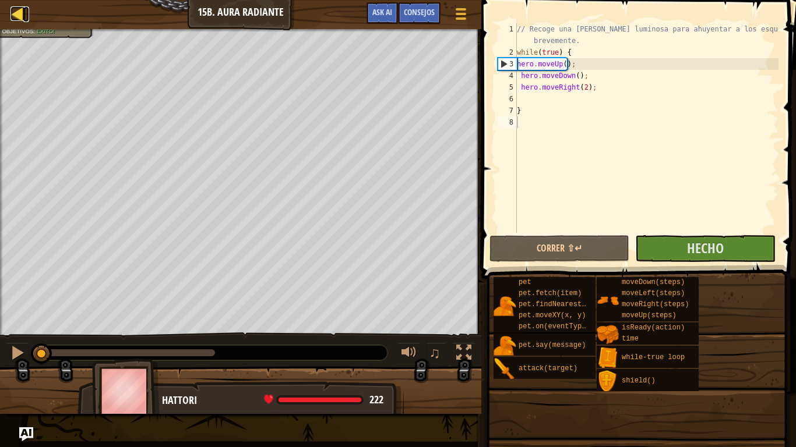
click at [20, 10] on div at bounding box center [17, 13] width 15 height 15
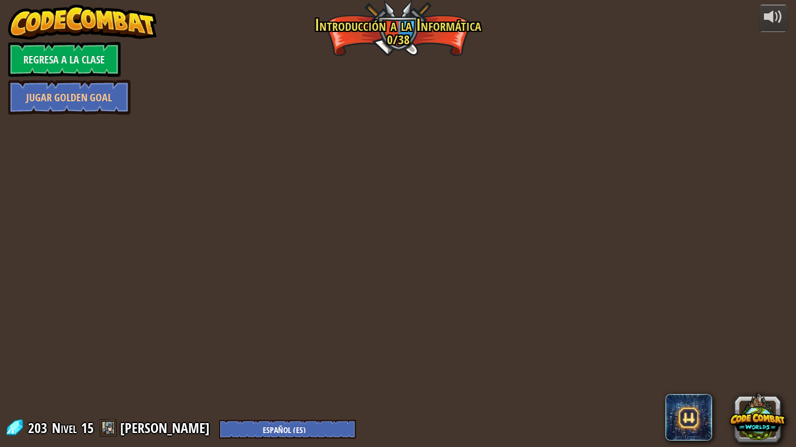
select select "es-ES"
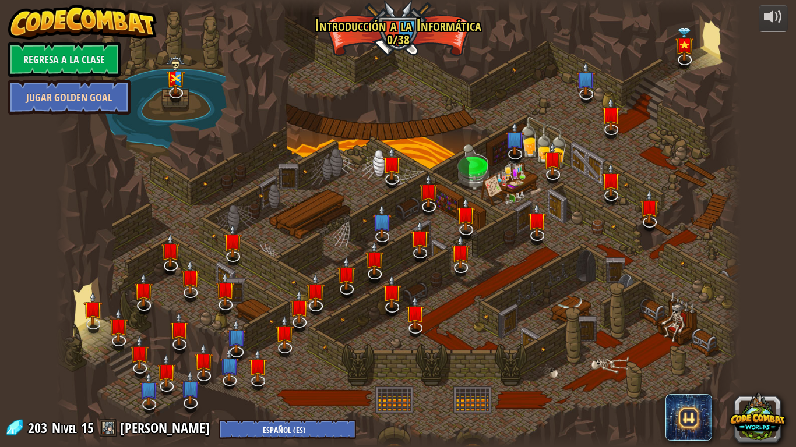
select select "es-ES"
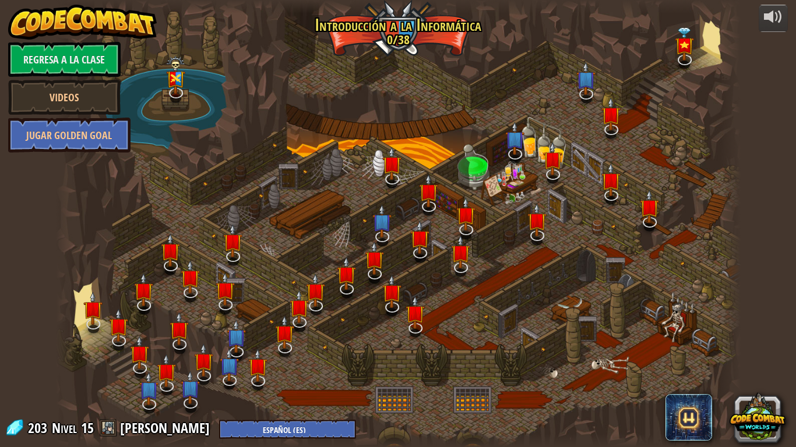
select select "es-ES"
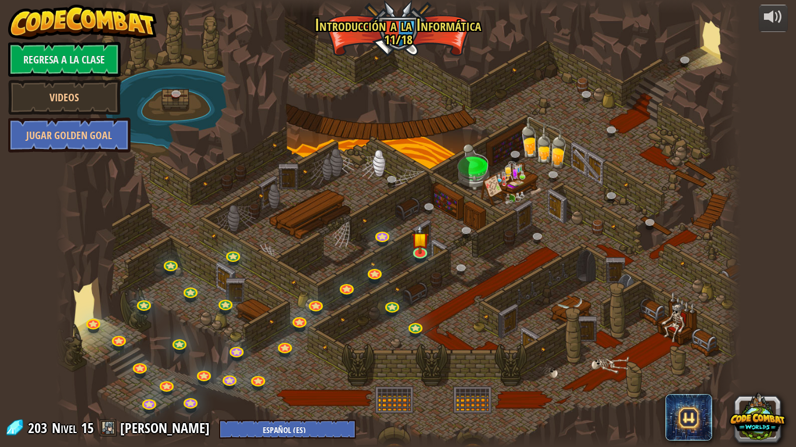
select select "es-ES"
click at [411, 313] on div at bounding box center [398, 223] width 684 height 447
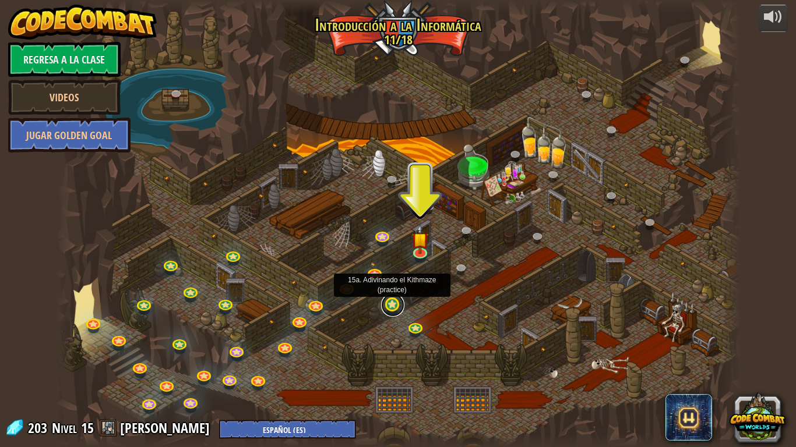
click at [391, 302] on link at bounding box center [392, 305] width 23 height 23
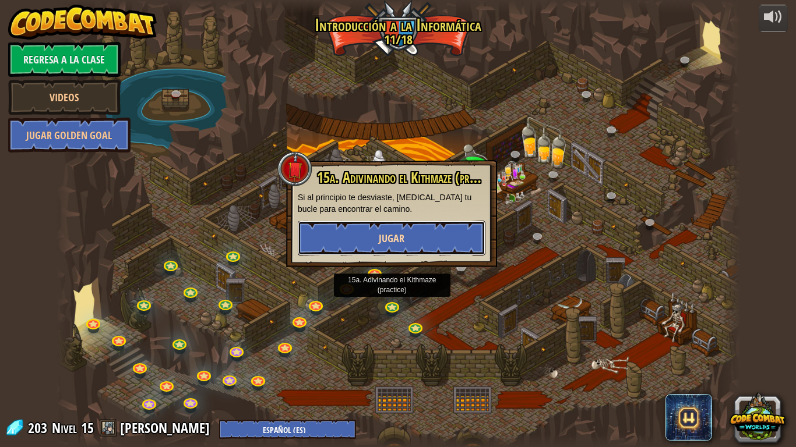
click at [385, 242] on span "Jugar" at bounding box center [392, 238] width 26 height 15
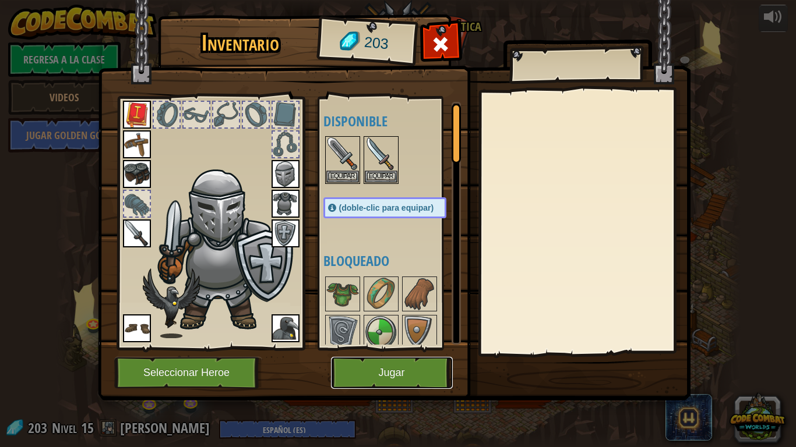
click at [394, 369] on button "Jugar" at bounding box center [392, 373] width 122 height 32
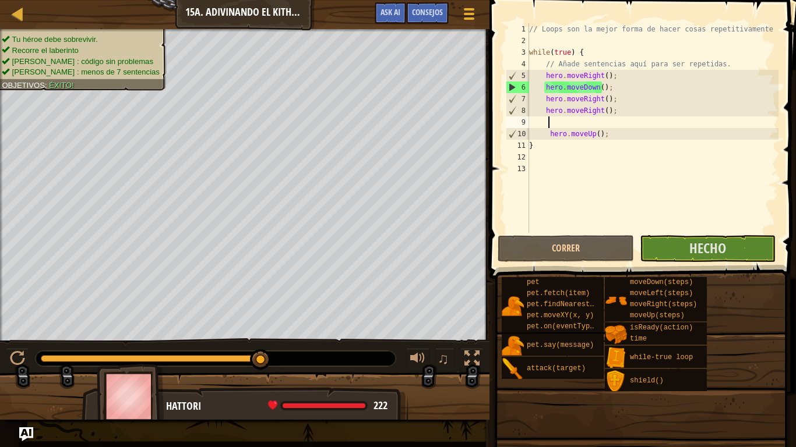
click at [554, 121] on div "// Loops son la mejor forma de hacer cosas repetitivamente while ( true ) { // …" at bounding box center [653, 139] width 252 height 233
type textarea "hero.moveRight();"
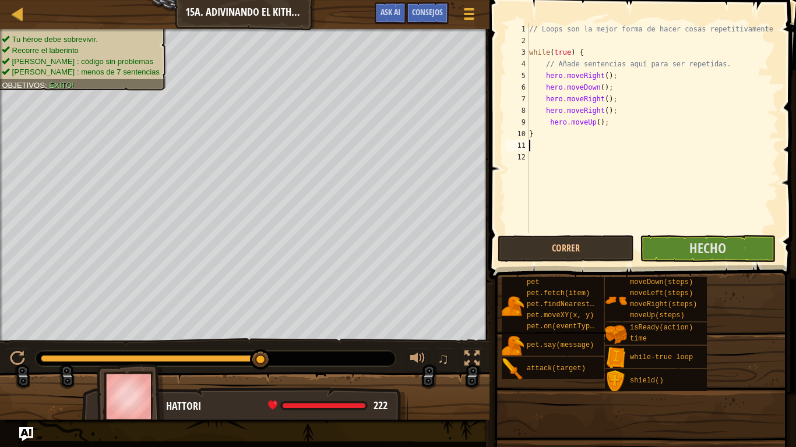
click at [596, 144] on div "// Loops son la mejor forma de hacer cosas repetitivamente while ( true ) { // …" at bounding box center [653, 139] width 252 height 233
click at [22, 17] on div at bounding box center [17, 13] width 15 height 15
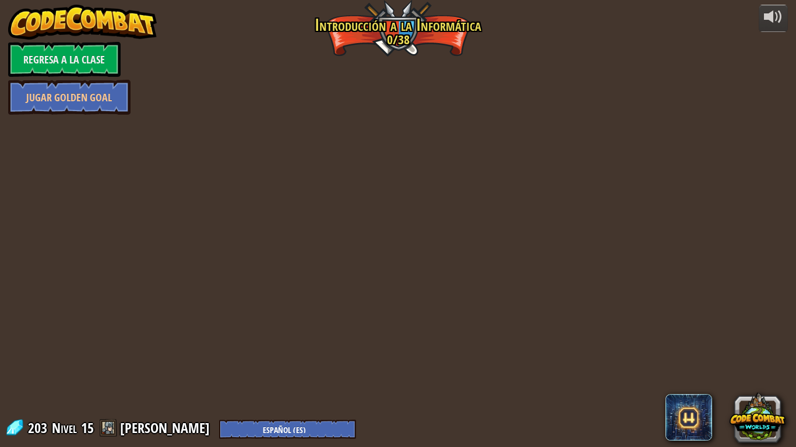
select select "es-ES"
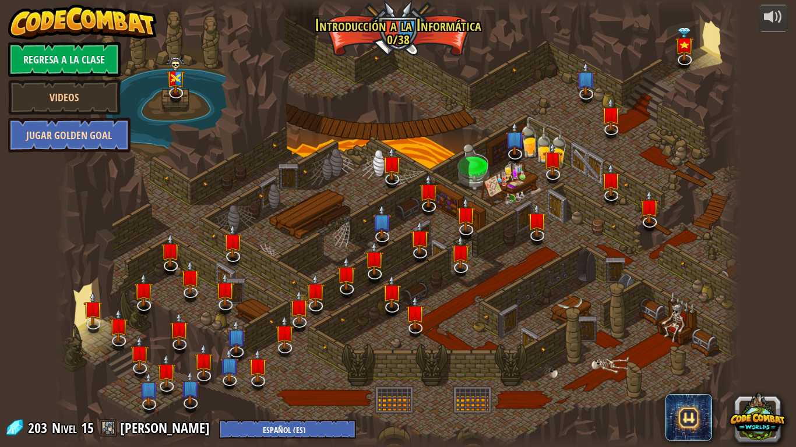
select select "es-ES"
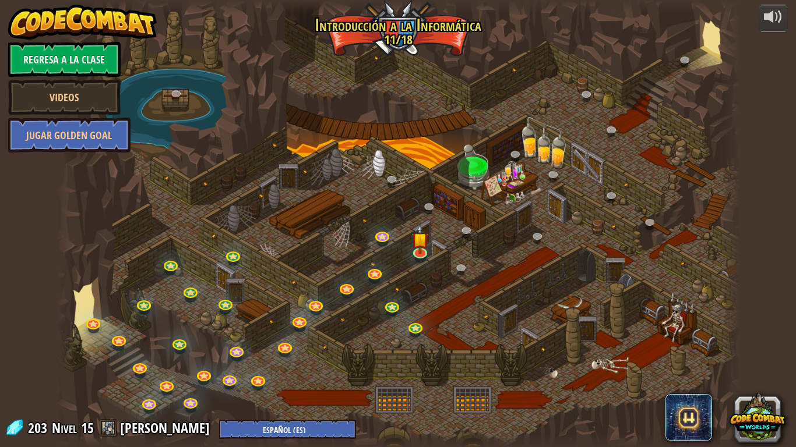
select select "es-ES"
click at [421, 245] on img at bounding box center [419, 232] width 17 height 40
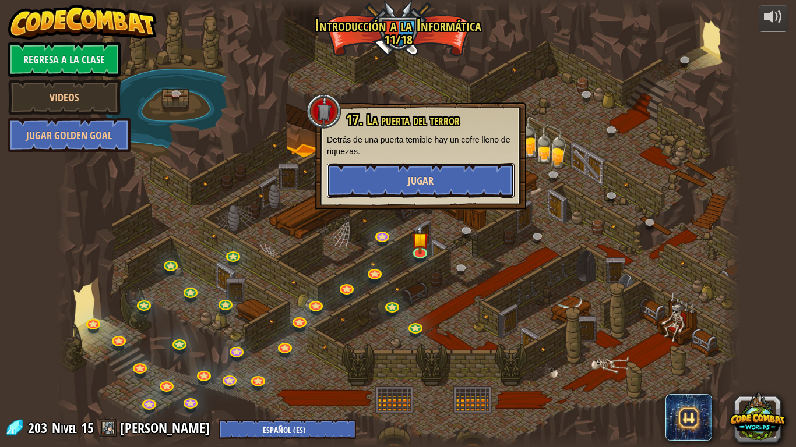
click at [409, 181] on span "Jugar" at bounding box center [421, 181] width 26 height 15
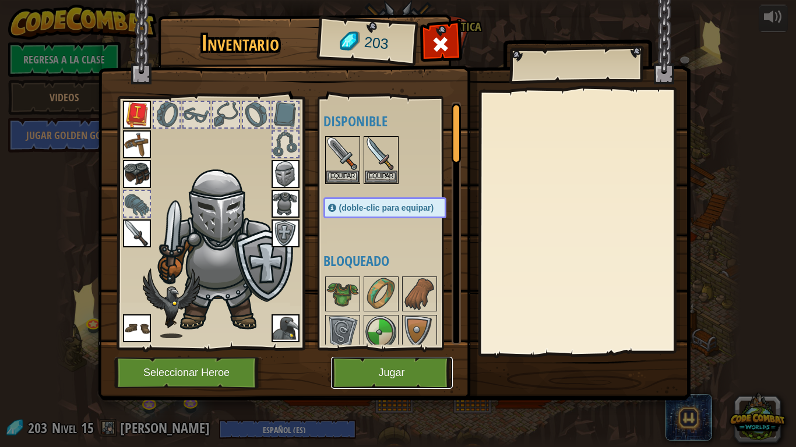
click at [388, 367] on button "Jugar" at bounding box center [392, 373] width 122 height 32
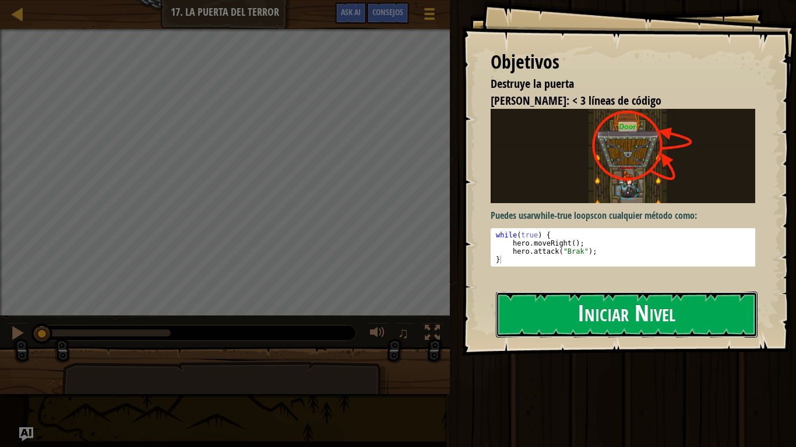
click at [587, 316] on button "Iniciar Nivel" at bounding box center [627, 315] width 262 height 46
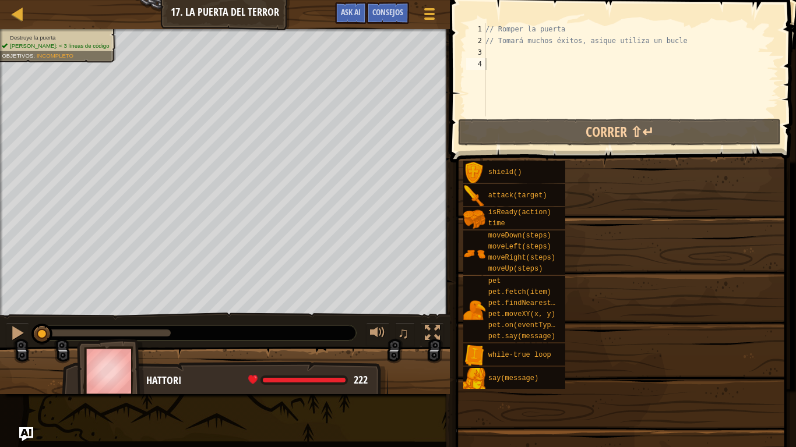
click at [587, 316] on div "shield() attack(target) isReady(action) time moveDown(steps) moveLeft(steps) mo…" at bounding box center [624, 274] width 325 height 229
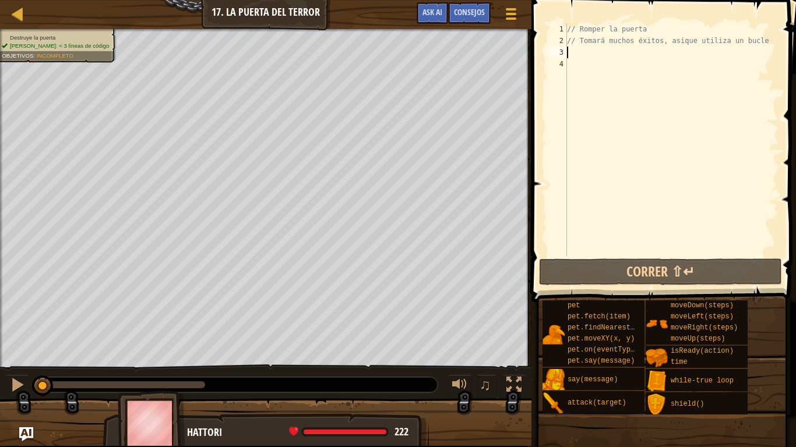
click at [575, 50] on div "// Romper la puerta // Tomará muchos éxitos, asique utiliza un bucle" at bounding box center [671, 151] width 214 height 256
type textarea "h"
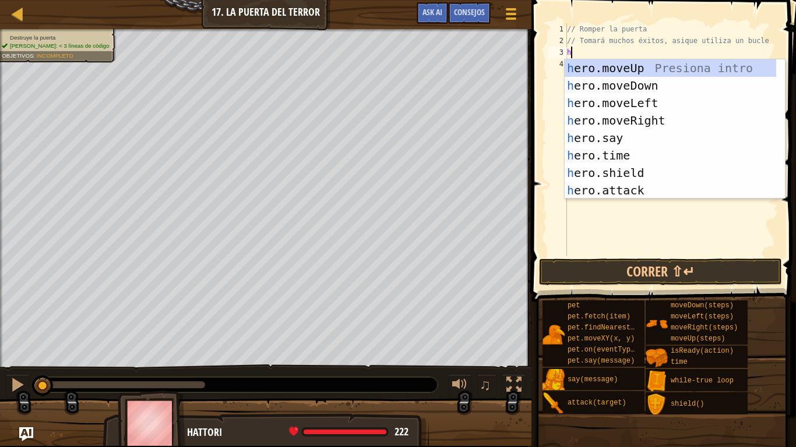
scroll to position [5, 0]
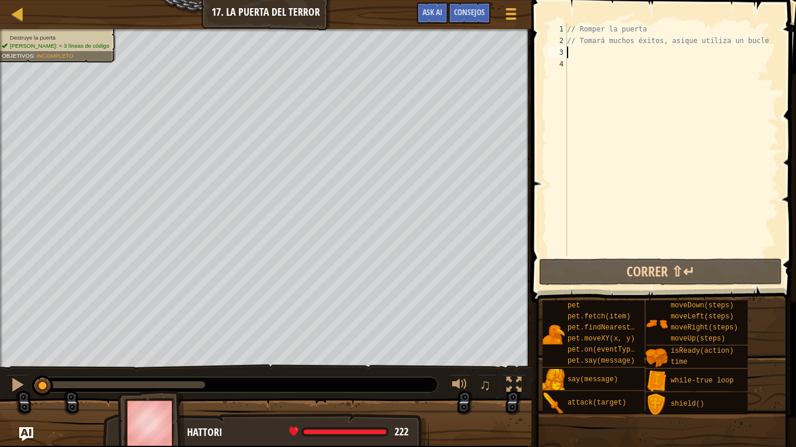
type textarea "w"
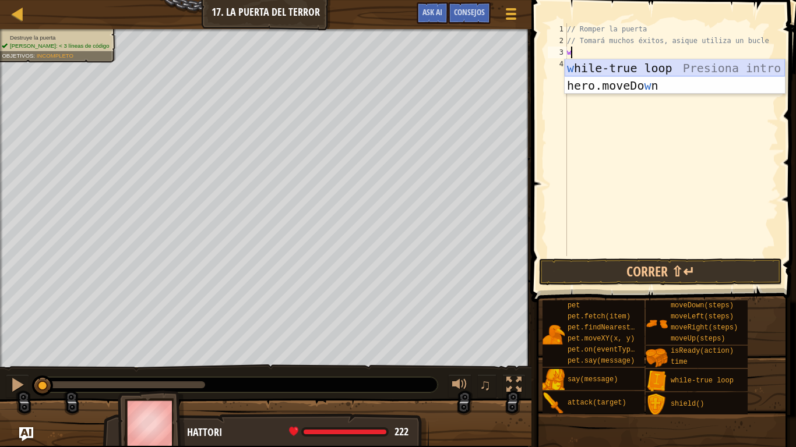
click at [615, 65] on div "w hile-true loop Presiona intro hero.moveDo w n Presiona intro" at bounding box center [674, 94] width 220 height 70
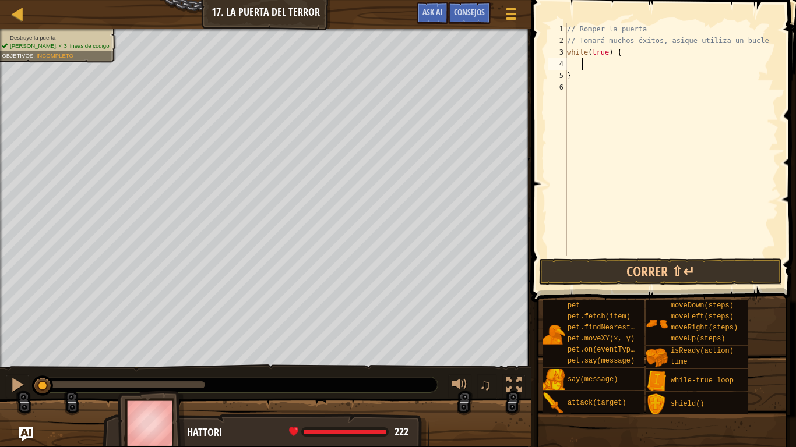
click at [592, 63] on div "// Romper la puerta // Tomará muchos éxitos, asique utiliza un bucle while ( tr…" at bounding box center [671, 151] width 214 height 256
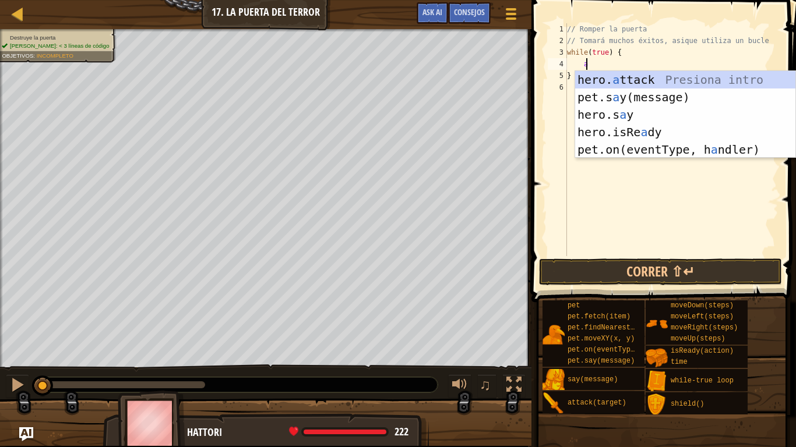
scroll to position [5, 1]
click at [631, 79] on div "hero. a ttack Presiona intro pet.s a y(message) Presiona intro hero.s a y Presi…" at bounding box center [685, 132] width 220 height 122
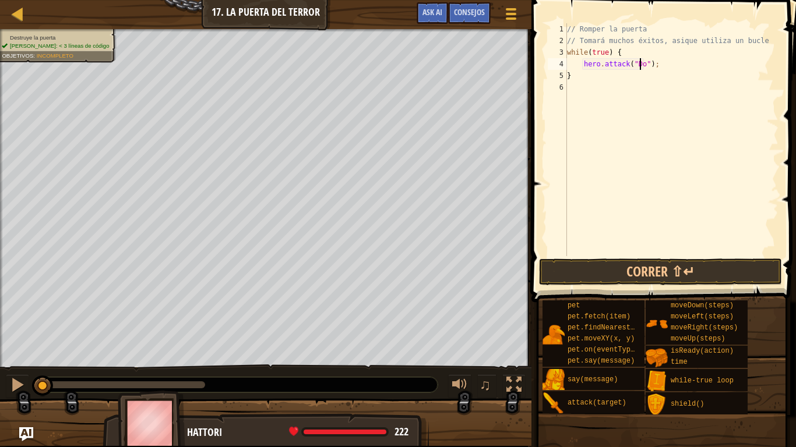
scroll to position [5, 7]
type textarea "hero.attack("Door");"
click at [644, 266] on button "Correr ⇧↵" at bounding box center [660, 272] width 243 height 27
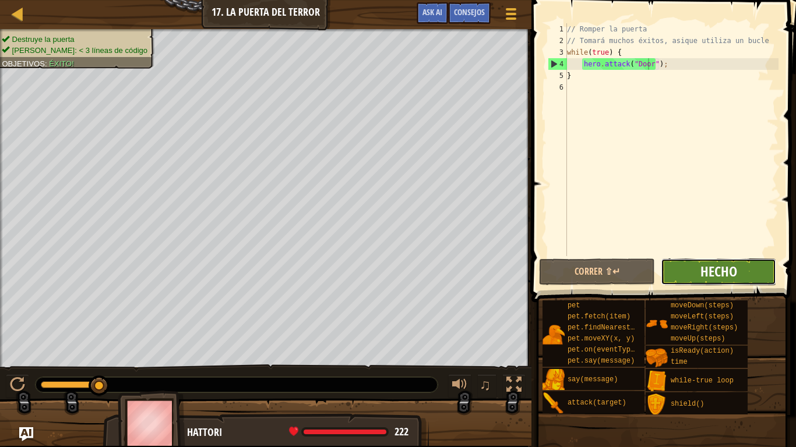
click at [711, 273] on span "Hecho" at bounding box center [718, 271] width 37 height 19
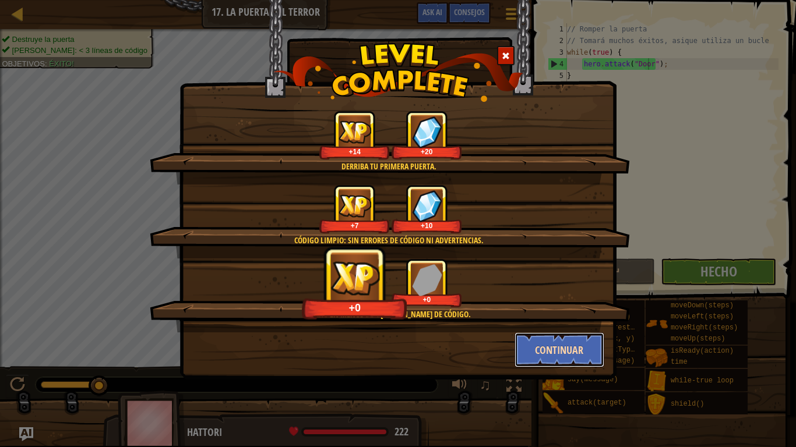
click at [557, 349] on button "Continuar" at bounding box center [559, 350] width 90 height 35
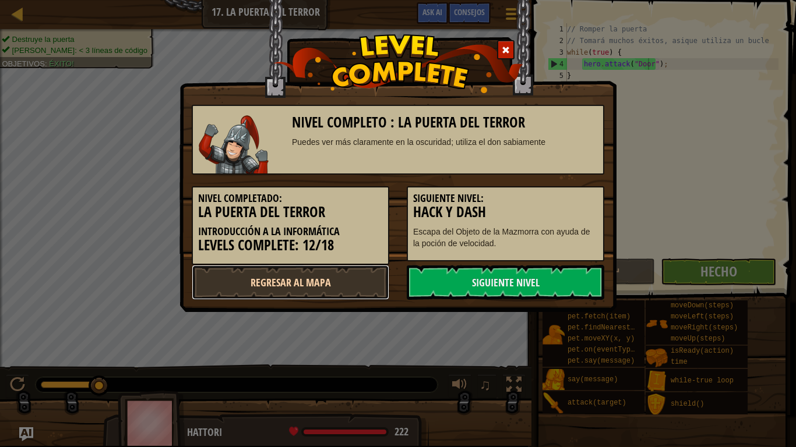
click at [372, 270] on link "Regresar al mapa" at bounding box center [290, 282] width 197 height 35
select select "es-ES"
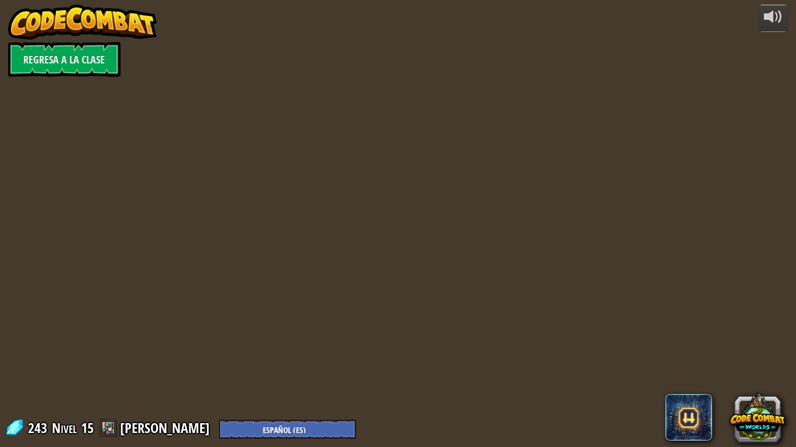
select select "es-ES"
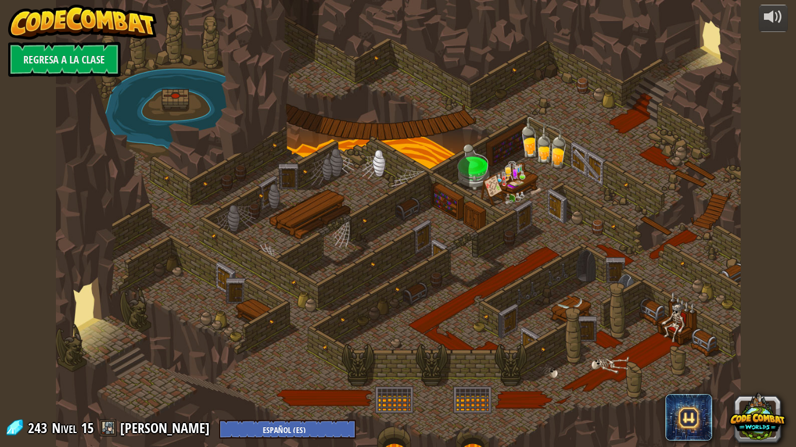
select select "es-ES"
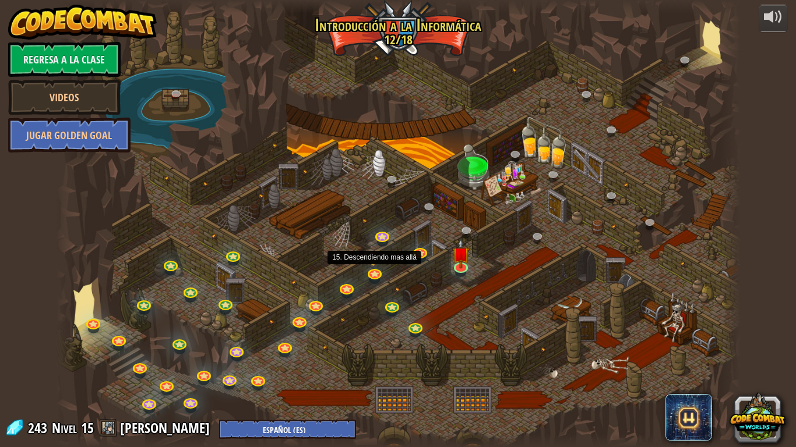
select select "es-ES"
click at [457, 260] on img at bounding box center [460, 247] width 17 height 40
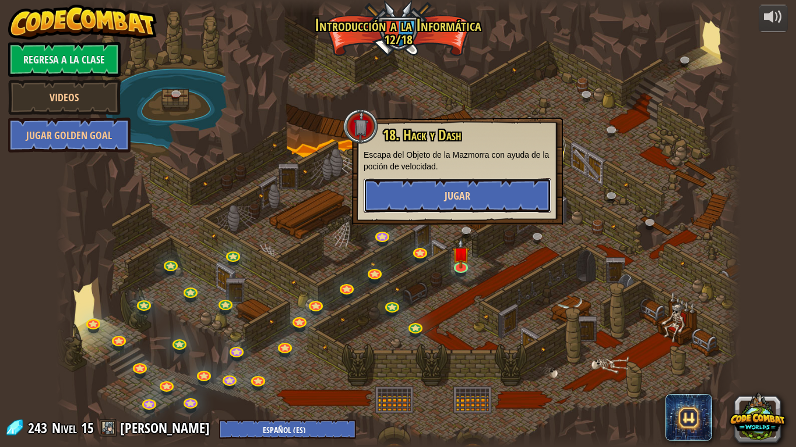
click at [440, 206] on button "Jugar" at bounding box center [457, 195] width 188 height 35
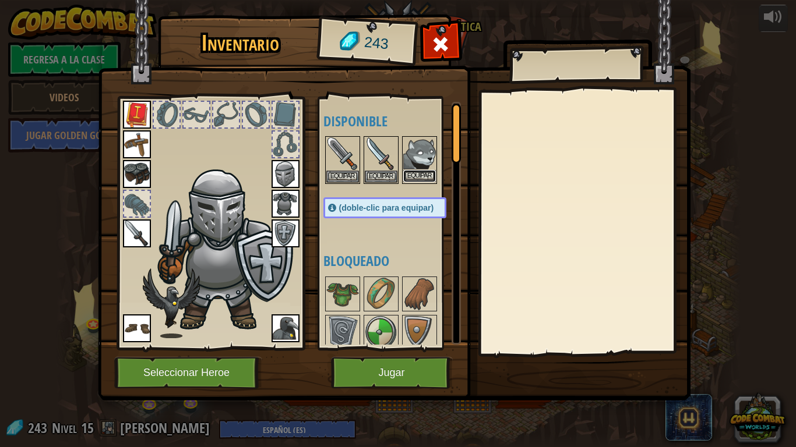
click at [419, 175] on button "Equipar" at bounding box center [419, 176] width 33 height 12
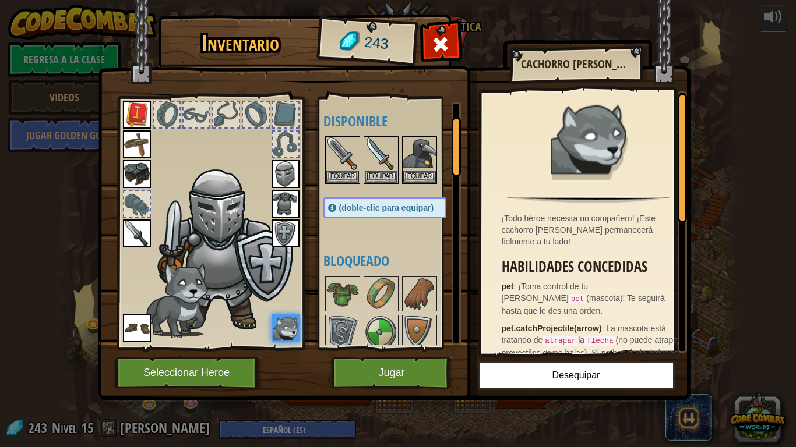
scroll to position [81, 0]
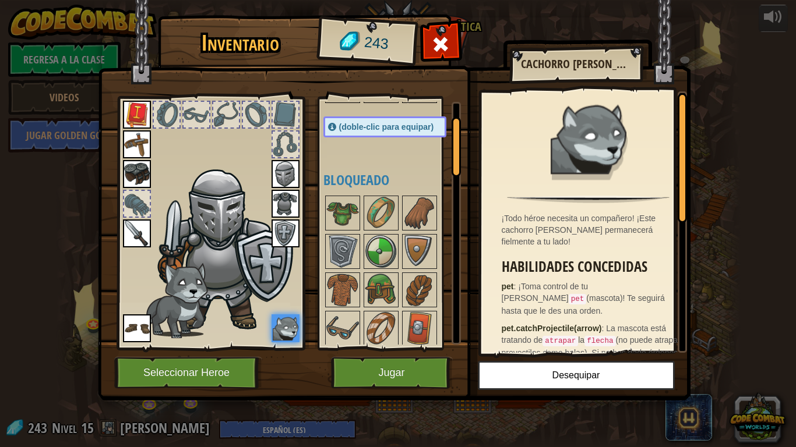
drag, startPoint x: 455, startPoint y: 152, endPoint x: 455, endPoint y: 169, distance: 17.5
click at [455, 169] on div at bounding box center [455, 147] width 9 height 60
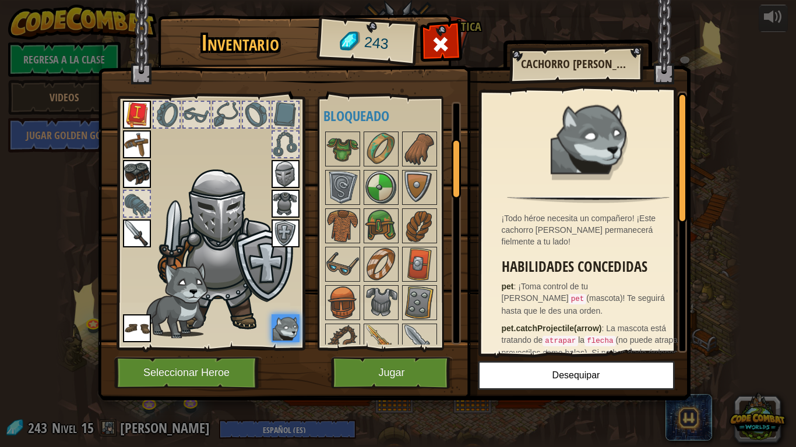
scroll to position [150, 0]
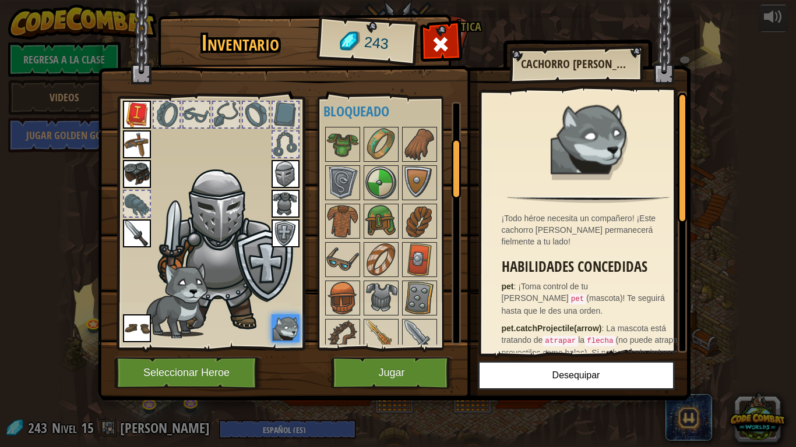
drag, startPoint x: 455, startPoint y: 170, endPoint x: 456, endPoint y: 185, distance: 14.6
click at [456, 185] on div at bounding box center [455, 169] width 9 height 60
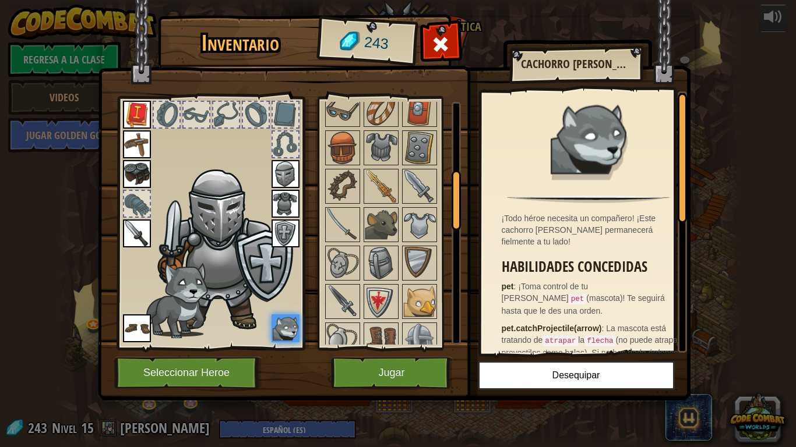
scroll to position [315, 0]
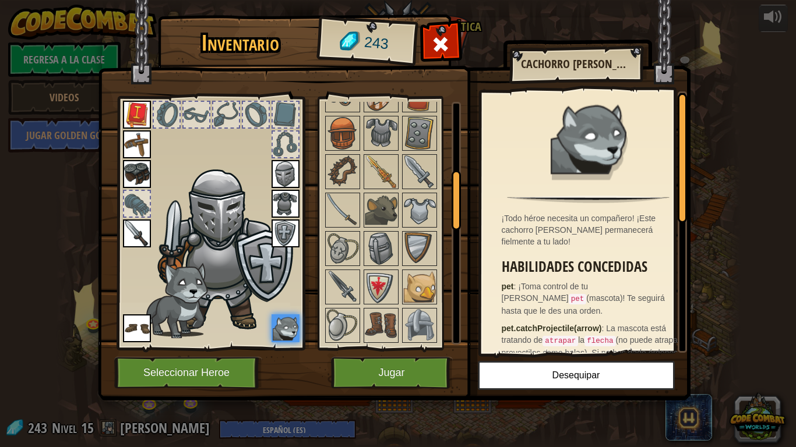
drag, startPoint x: 456, startPoint y: 185, endPoint x: 456, endPoint y: 222, distance: 37.9
click at [456, 222] on div at bounding box center [455, 201] width 9 height 60
click at [456, 223] on div at bounding box center [455, 208] width 9 height 60
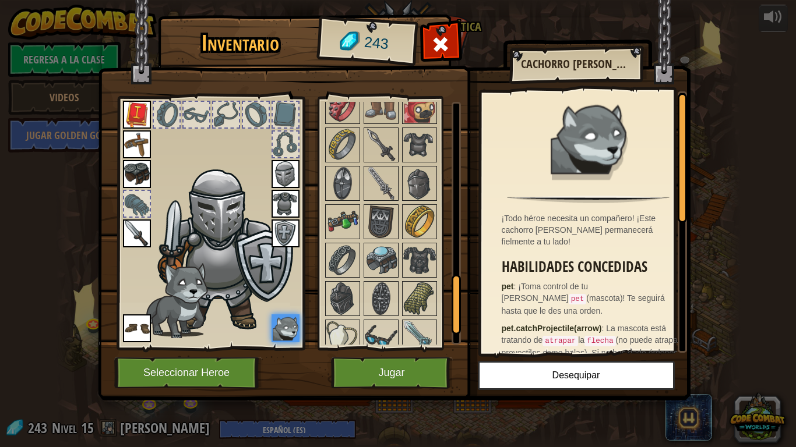
scroll to position [728, 0]
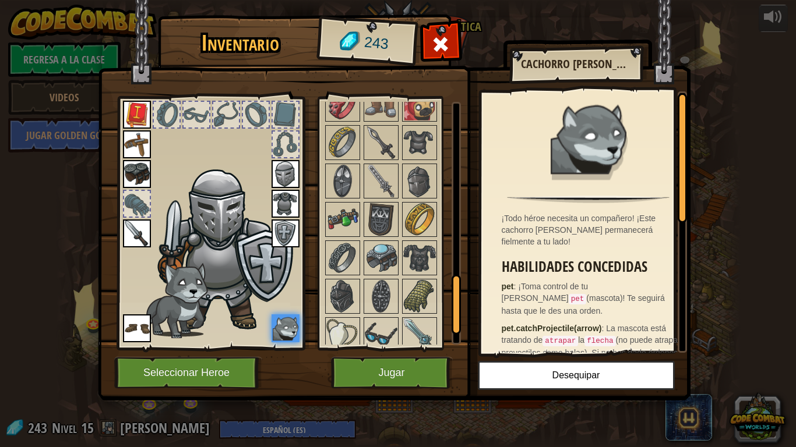
drag, startPoint x: 454, startPoint y: 224, endPoint x: 458, endPoint y: 320, distance: 96.2
click at [458, 320] on div at bounding box center [455, 305] width 9 height 60
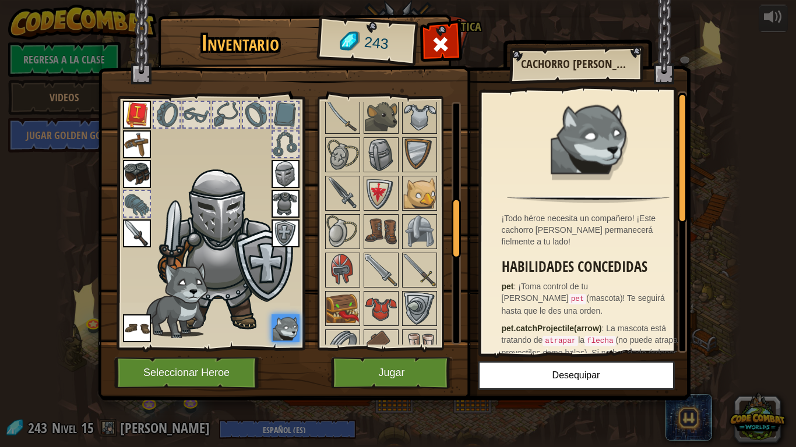
scroll to position [398, 0]
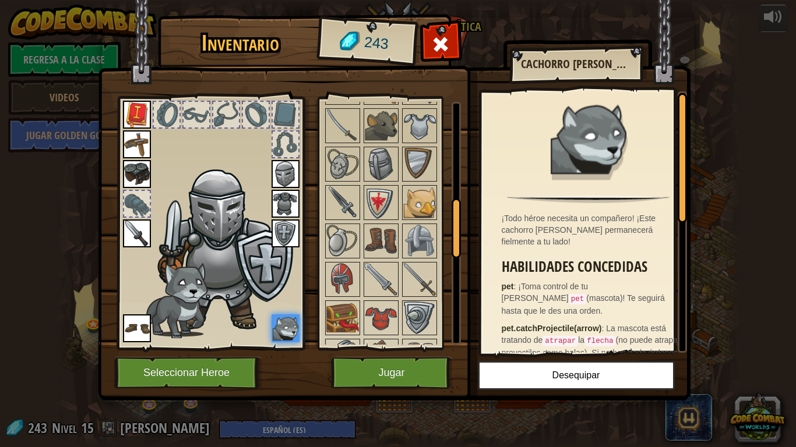
drag, startPoint x: 458, startPoint y: 315, endPoint x: 456, endPoint y: 235, distance: 79.8
click at [456, 235] on div at bounding box center [455, 229] width 9 height 60
click at [387, 243] on img at bounding box center [381, 241] width 33 height 33
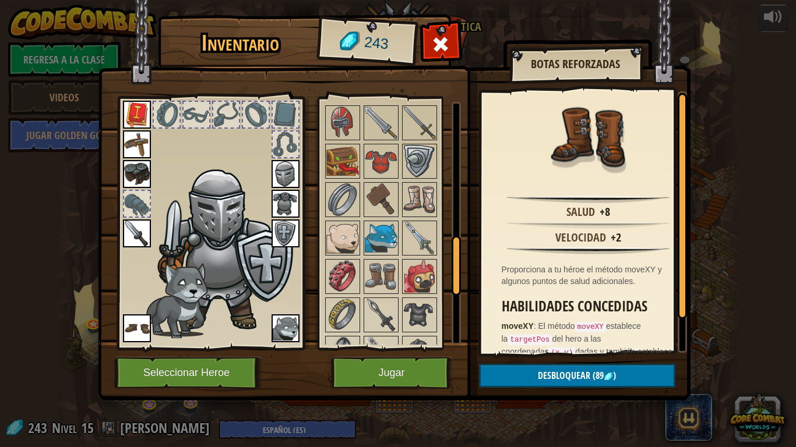
scroll to position [561, 0]
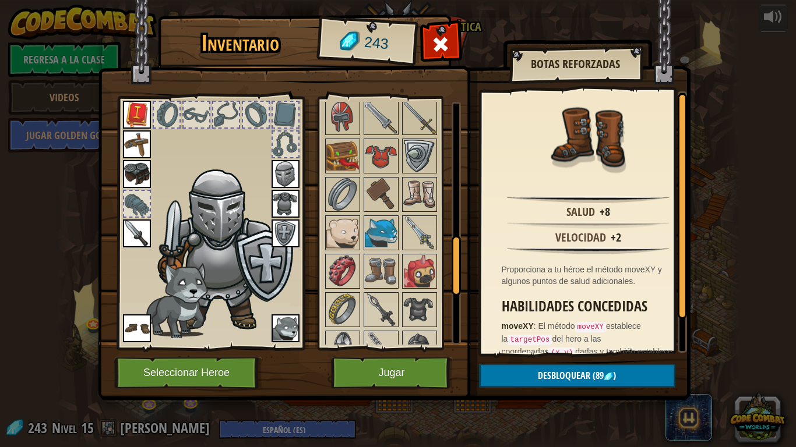
drag, startPoint x: 453, startPoint y: 216, endPoint x: 455, endPoint y: 252, distance: 36.2
click at [455, 252] on div at bounding box center [455, 266] width 9 height 60
click at [376, 288] on img at bounding box center [381, 271] width 33 height 33
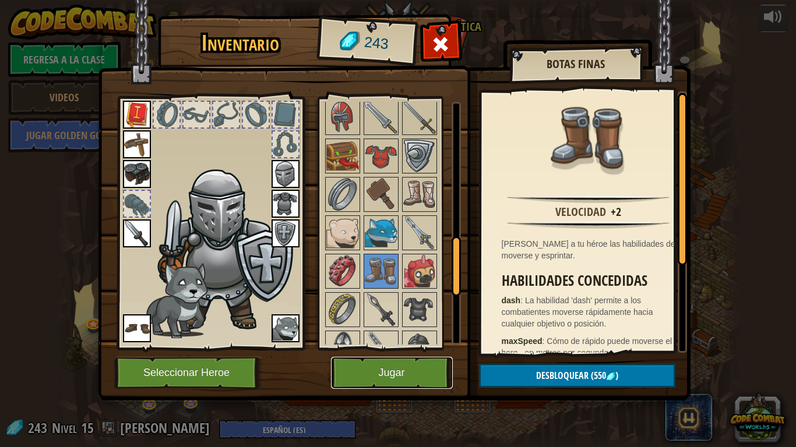
click at [380, 365] on button "Jugar" at bounding box center [392, 373] width 122 height 32
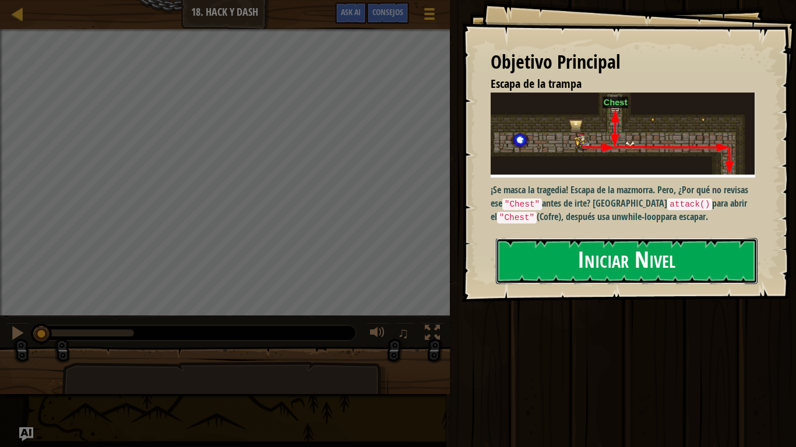
click at [597, 260] on button "Iniciar Nivel" at bounding box center [627, 261] width 262 height 46
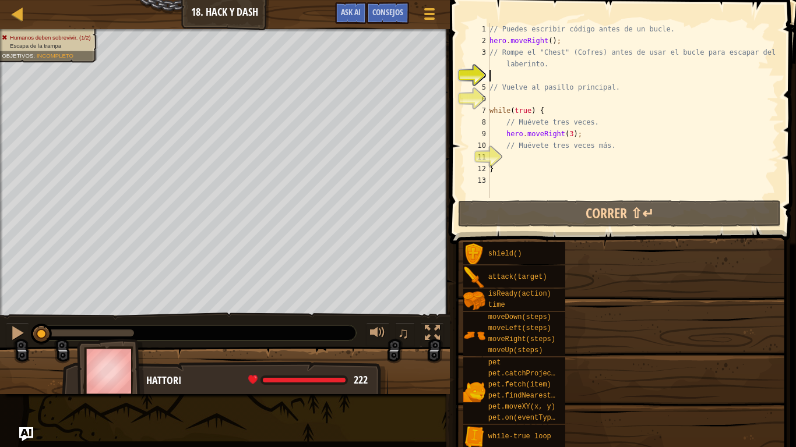
click at [597, 260] on div "shield() attack(target) isReady(action) time moveDown(steps) moveLeft(steps) mo…" at bounding box center [624, 356] width 325 height 229
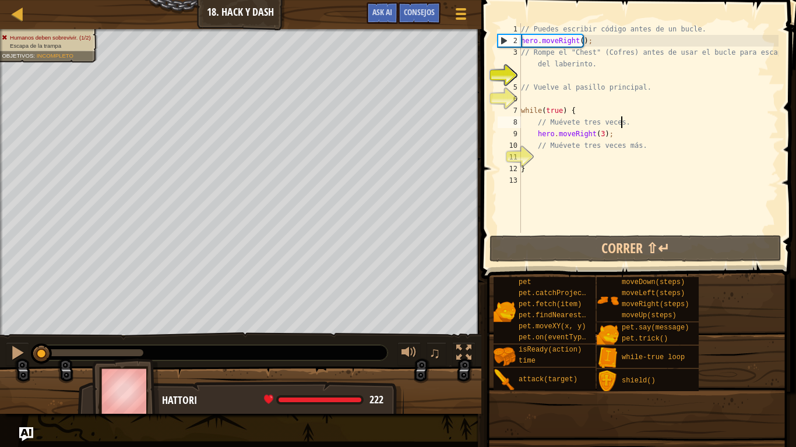
click at [632, 126] on div "// Puedes escribir código antes de un bucle. hero . moveRight ( ) ; // Rompe el…" at bounding box center [648, 139] width 260 height 233
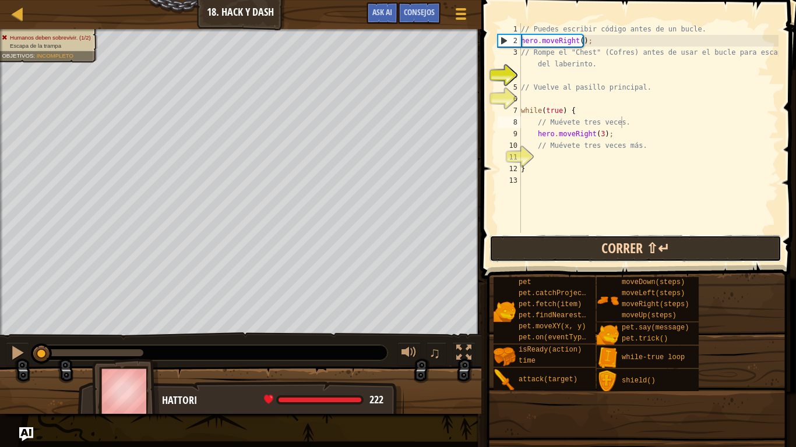
click at [588, 239] on button "Correr ⇧↵" at bounding box center [635, 248] width 292 height 27
click at [588, 239] on button "Corriendo" at bounding box center [635, 248] width 292 height 27
click at [592, 246] on button "Corriendo" at bounding box center [635, 248] width 292 height 27
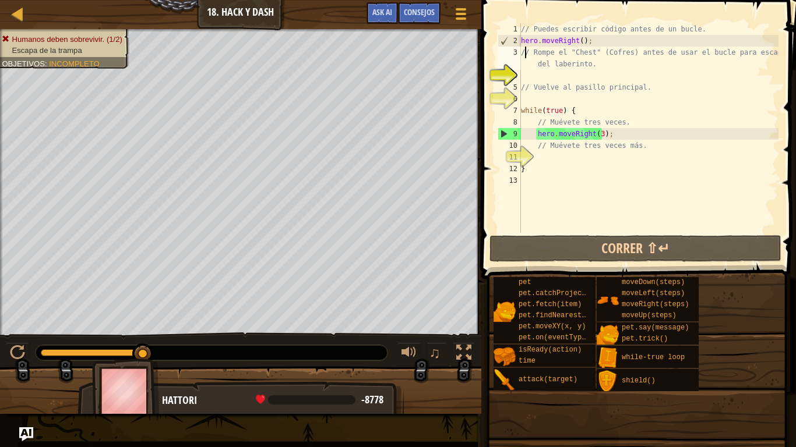
click at [526, 54] on div "// Puedes escribir código antes de un bucle. hero . moveRight ( ) ; // Rompe el…" at bounding box center [648, 139] width 260 height 233
type textarea "// Rompe el "Chest" (Cofres) antes de usar el bucle para escapar del laberinto."
click at [527, 67] on div "// Puedes escribir código antes de un bucle. hero . moveRight ( ) ; // Rompe el…" at bounding box center [648, 139] width 260 height 233
click at [523, 75] on div "// Puedes escribir código antes de un bucle. hero . moveRight ( ) ; // Rompe el…" at bounding box center [648, 139] width 260 height 233
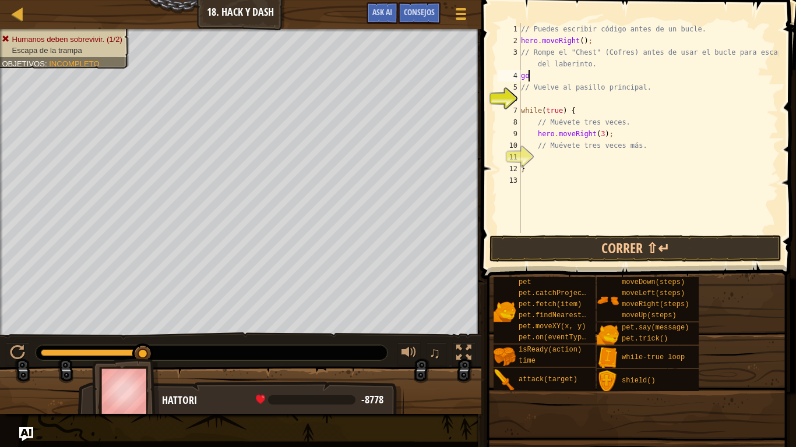
type textarea "g"
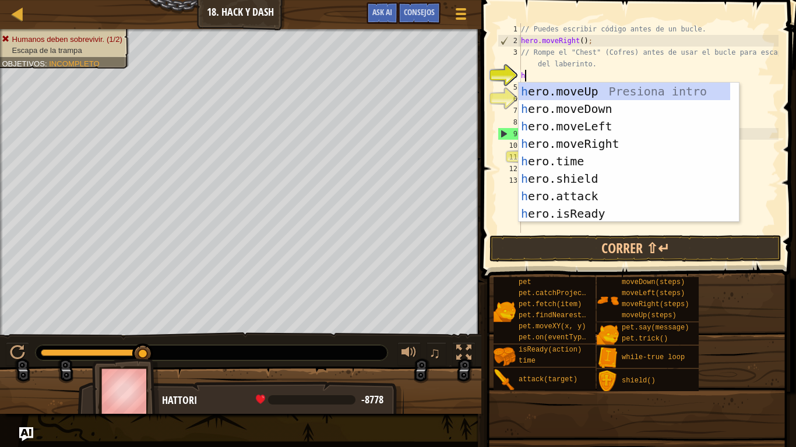
type textarea "hr"
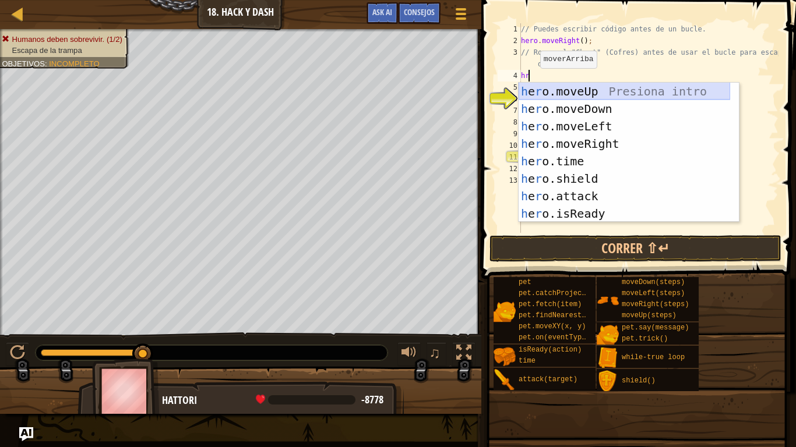
click at [586, 94] on div "h e r o.moveUp Presiona intro h e r o.moveDown Presiona intro h e r o.moveLeft …" at bounding box center [623, 170] width 211 height 175
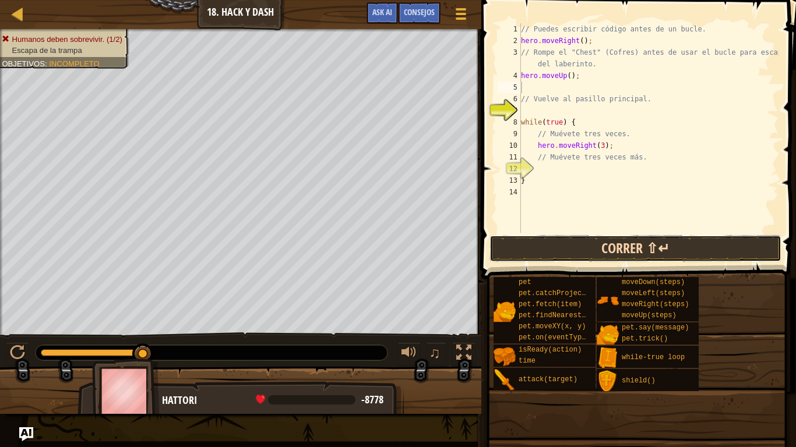
click at [606, 243] on button "Correr ⇧↵" at bounding box center [635, 248] width 292 height 27
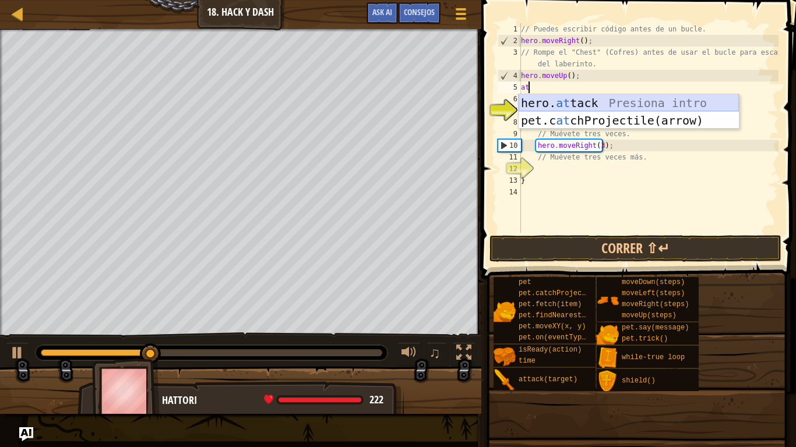
click at [575, 105] on div "hero. at tack Presiona intro pet.c at chProjectile(arrow) Presiona intro" at bounding box center [628, 129] width 220 height 70
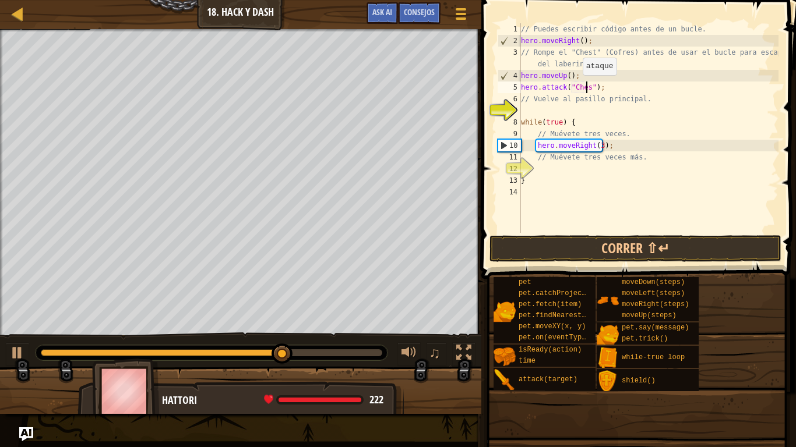
scroll to position [5, 5]
type textarea "hero.attack("Chest");"
click at [680, 238] on button "Correr ⇧↵" at bounding box center [635, 248] width 292 height 27
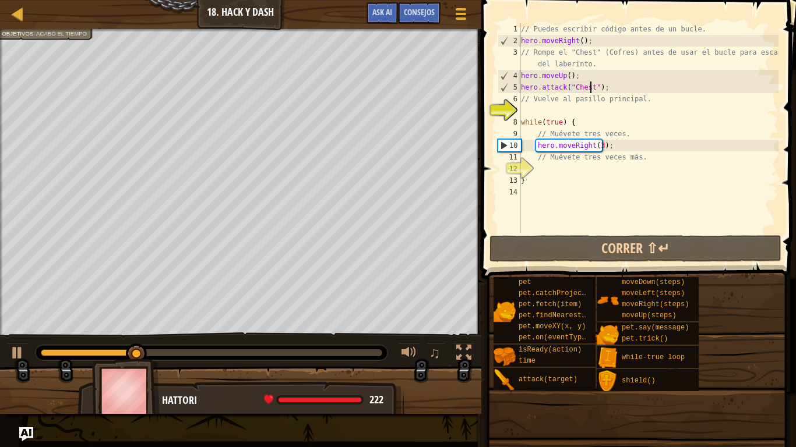
click at [534, 109] on div "// Puedes escribir código antes de un bucle. hero . moveRight ( ) ; // Rompe el…" at bounding box center [648, 139] width 260 height 233
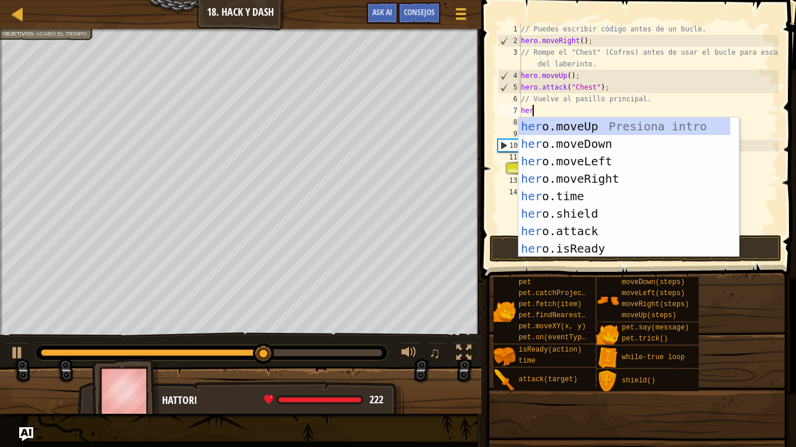
type textarea "her"
click at [568, 142] on div "her o.moveUp Presiona intro her o.moveDown Presiona intro her o.moveLeft Presio…" at bounding box center [623, 205] width 211 height 175
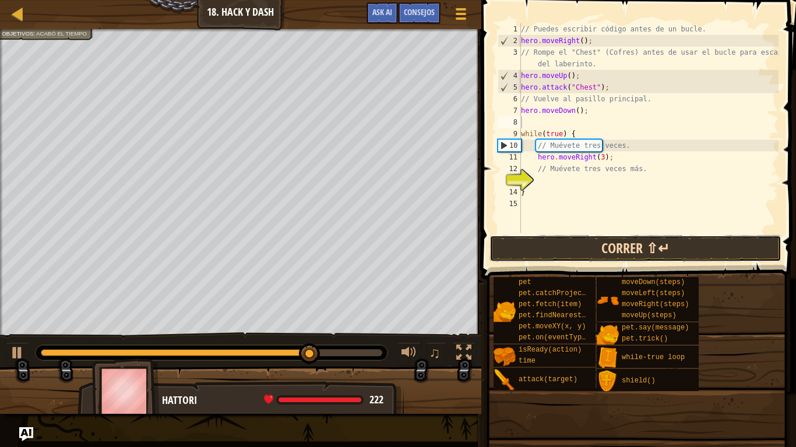
click at [614, 238] on button "Correr ⇧↵" at bounding box center [635, 248] width 292 height 27
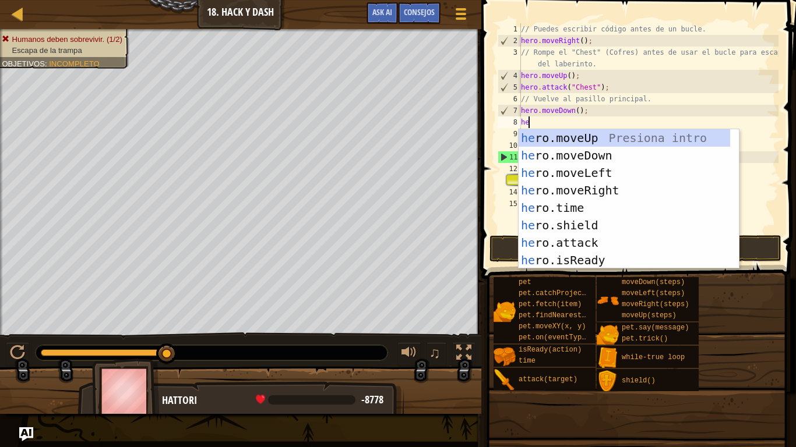
type textarea "her"
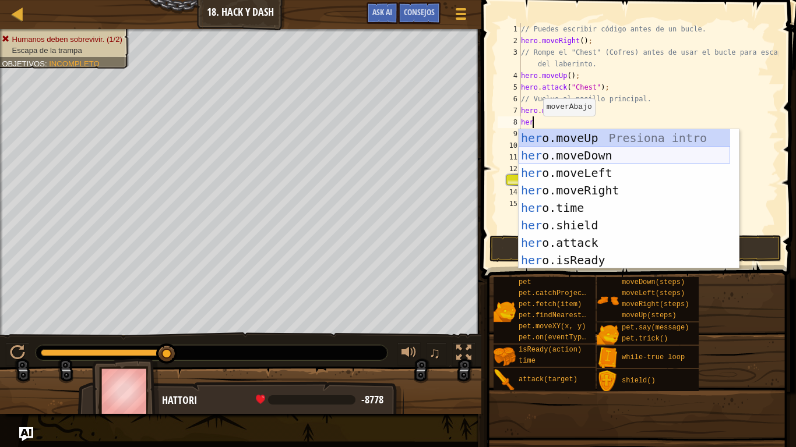
click at [591, 155] on div "her o.moveUp Presiona intro her o.moveDown Presiona intro her o.moveLeft Presio…" at bounding box center [623, 216] width 211 height 175
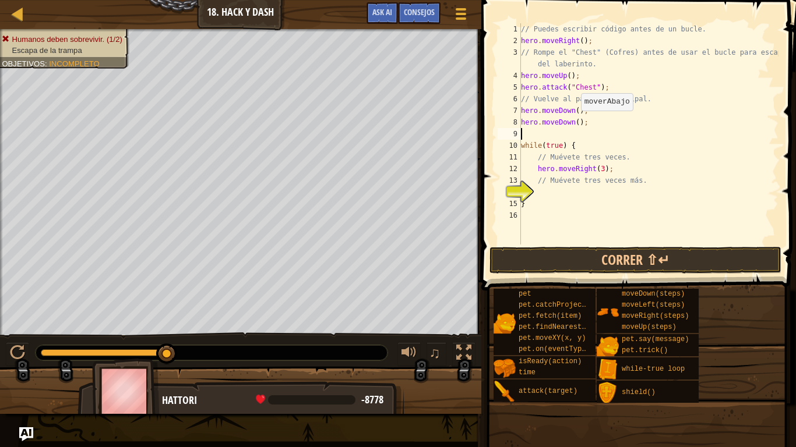
click at [575, 122] on div "// Puedes escribir código antes de un bucle. hero . moveRight ( ) ; // Rompe el…" at bounding box center [648, 145] width 260 height 245
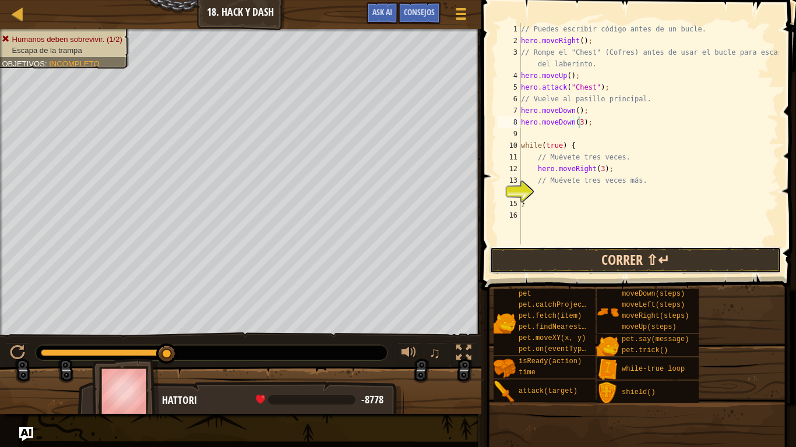
click at [600, 253] on button "Correr ⇧↵" at bounding box center [635, 260] width 292 height 27
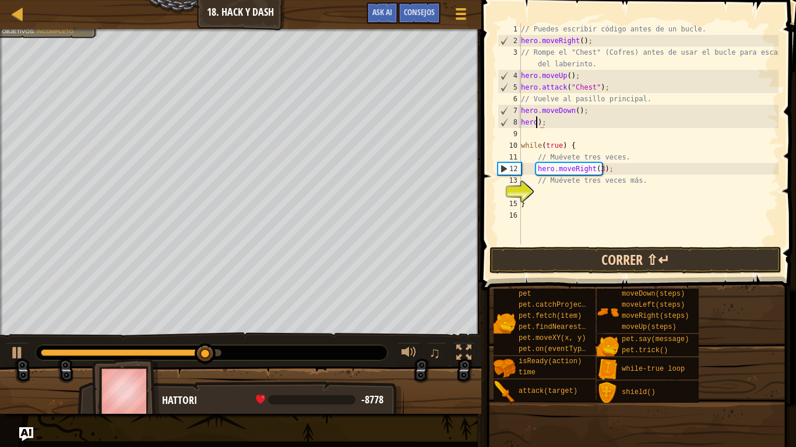
scroll to position [5, 1]
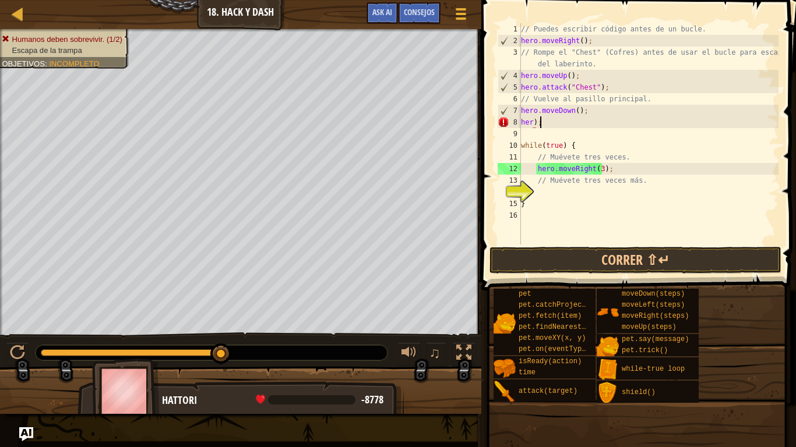
click at [564, 120] on div "// Puedes escribir código antes de un bucle. hero . moveRight ( ) ; // Rompe el…" at bounding box center [648, 145] width 260 height 245
type textarea "h"
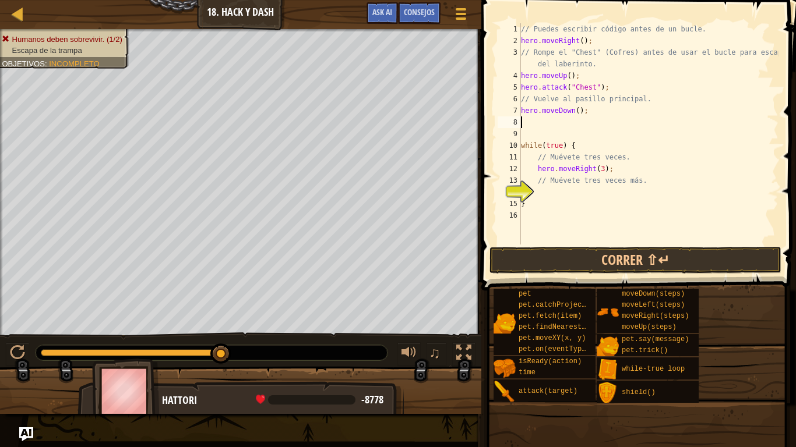
click at [521, 192] on div "14" at bounding box center [508, 192] width 23 height 12
type textarea "}"
click at [538, 192] on div "// Puedes escribir código antes de un bucle. hero . moveRight ( ) ; // Rompe el…" at bounding box center [648, 145] width 260 height 245
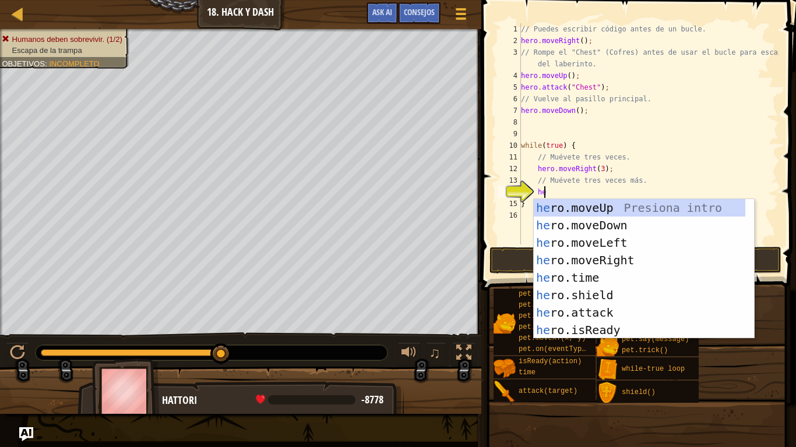
scroll to position [5, 1]
type textarea "her"
click at [594, 224] on div "her o.moveUp Presiona intro her o.moveDown Presiona intro her o.moveLeft Presio…" at bounding box center [639, 286] width 211 height 175
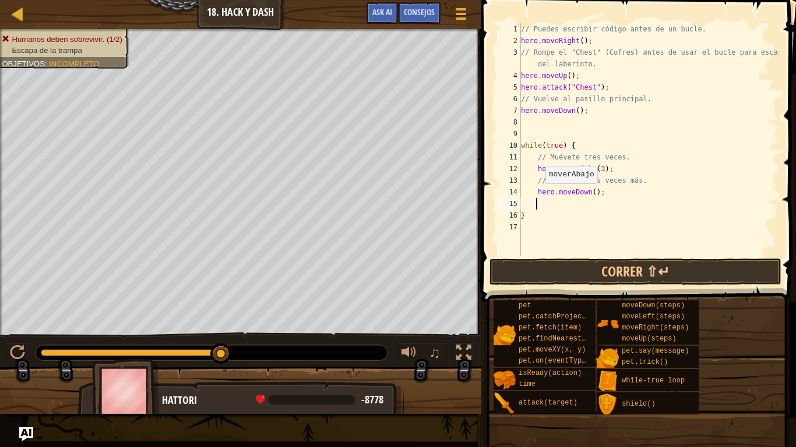
scroll to position [5, 1]
click at [589, 192] on div "// Puedes escribir código antes de un bucle. hero . moveRight ( ) ; // Rompe el…" at bounding box center [648, 151] width 260 height 256
type textarea "hero.moveDown(3);"
click at [590, 262] on button "Correr ⇧↵" at bounding box center [635, 272] width 292 height 27
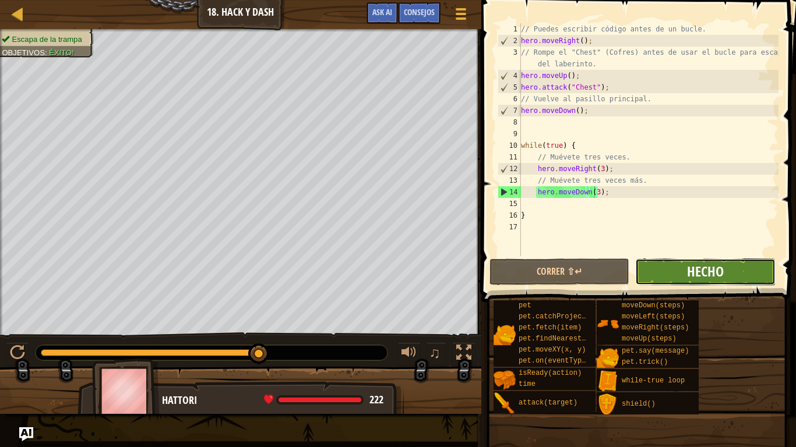
click at [698, 277] on span "Hecho" at bounding box center [705, 271] width 37 height 19
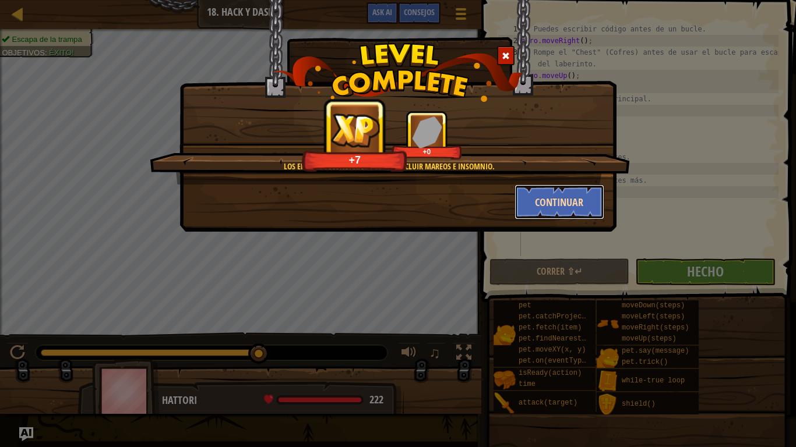
click at [579, 206] on button "Continuar" at bounding box center [559, 202] width 90 height 35
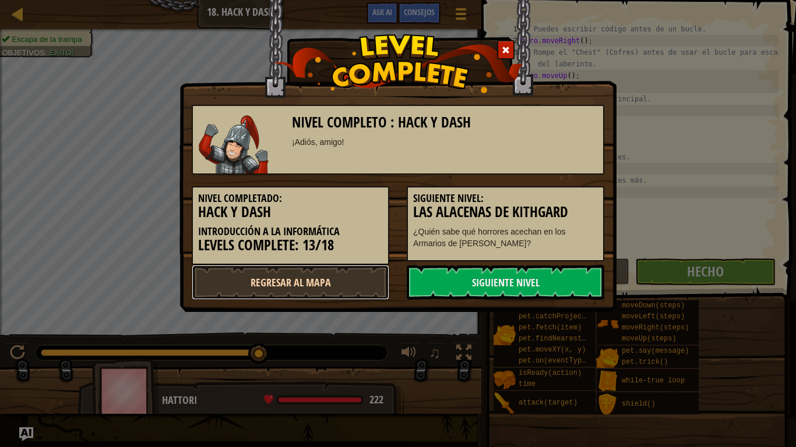
click at [382, 278] on link "Regresar al mapa" at bounding box center [290, 282] width 197 height 35
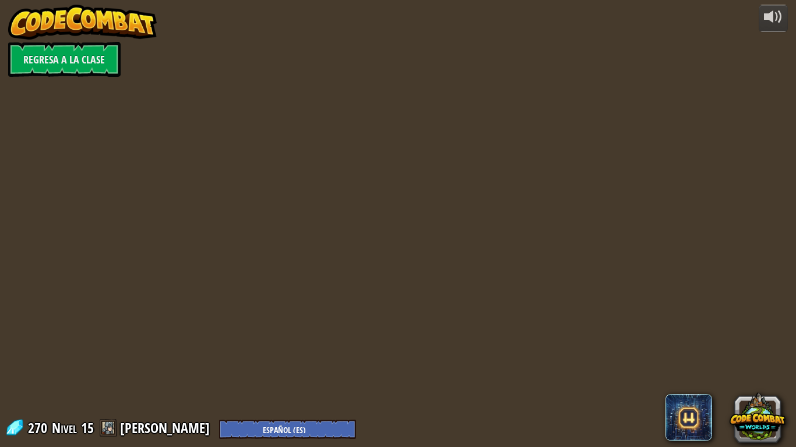
select select "es-ES"
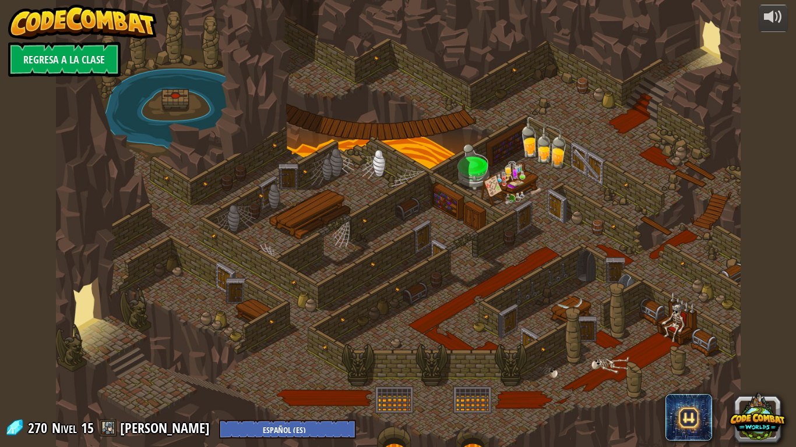
select select "es-ES"
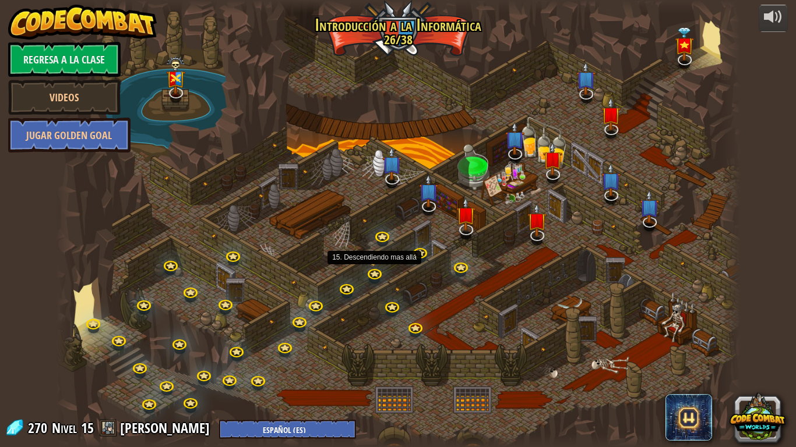
select select "es-ES"
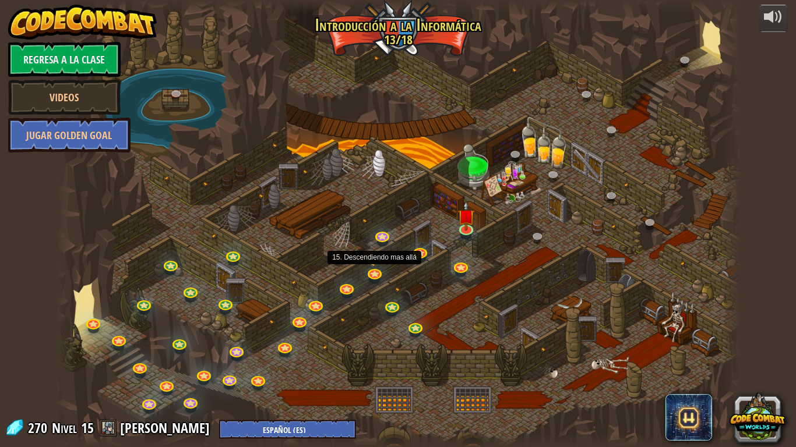
select select "es-ES"
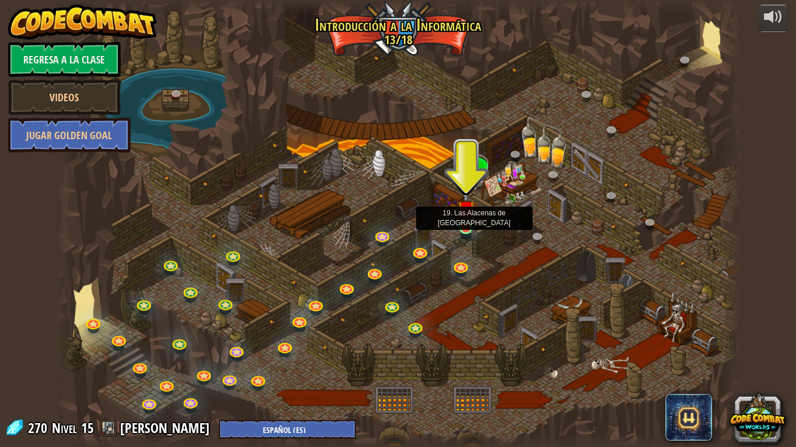
click at [464, 228] on img at bounding box center [465, 209] width 17 height 40
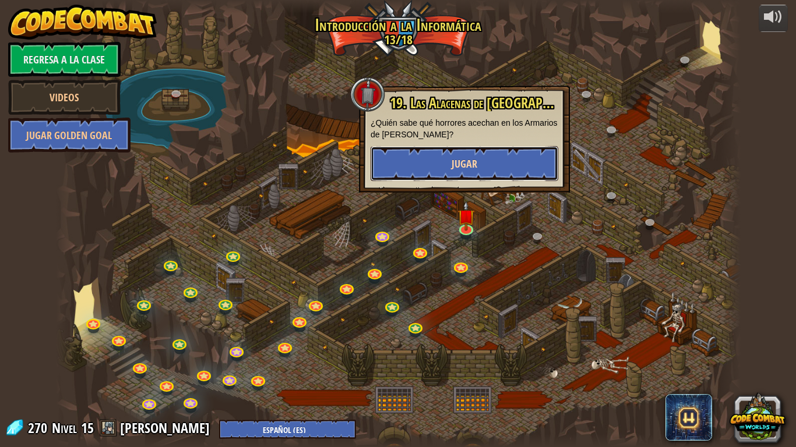
click at [468, 164] on span "Jugar" at bounding box center [464, 164] width 26 height 15
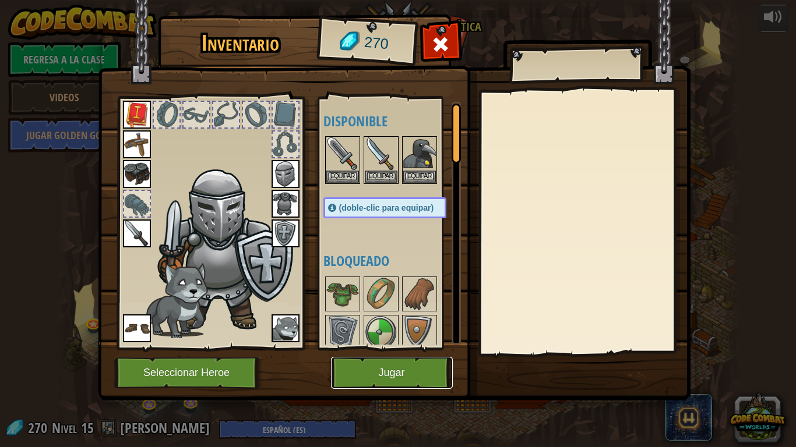
click at [398, 363] on button "Jugar" at bounding box center [392, 373] width 122 height 32
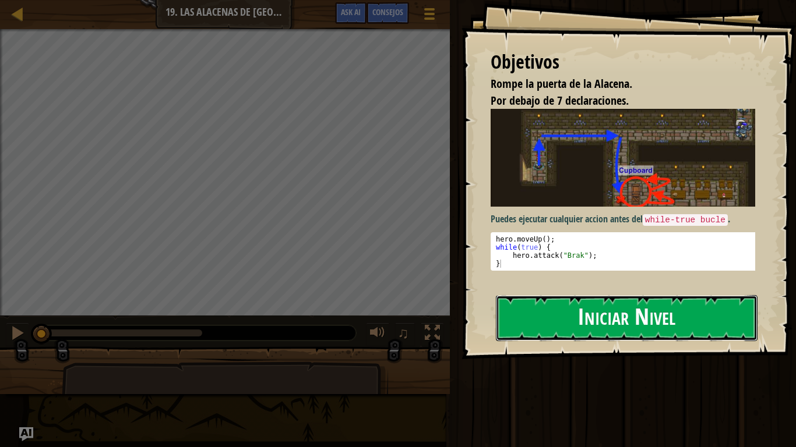
click at [566, 330] on button "Iniciar Nivel" at bounding box center [627, 318] width 262 height 46
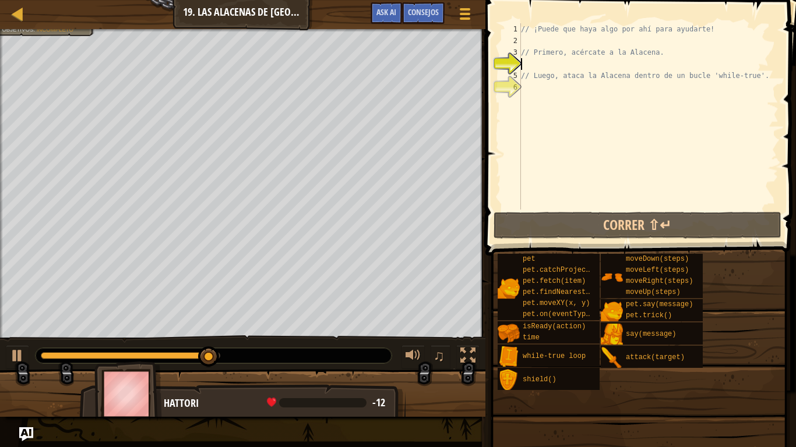
click at [552, 62] on div "// ¡Puede que haya algo por ahí para ayudarte! // Primero, acércate a la Alacen…" at bounding box center [648, 128] width 260 height 210
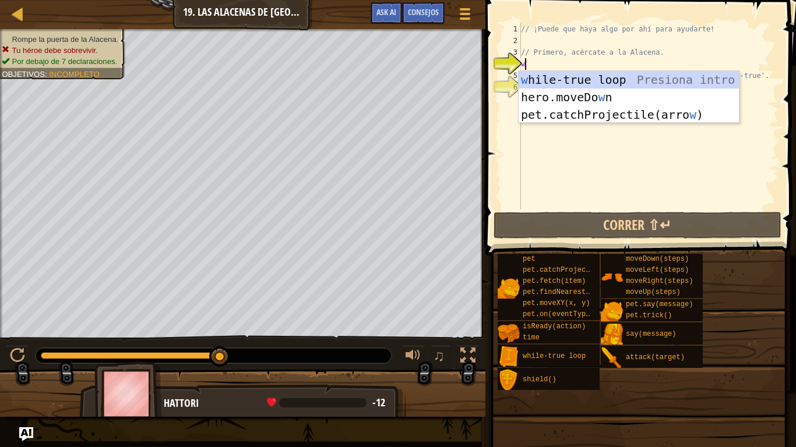
type textarea "w"
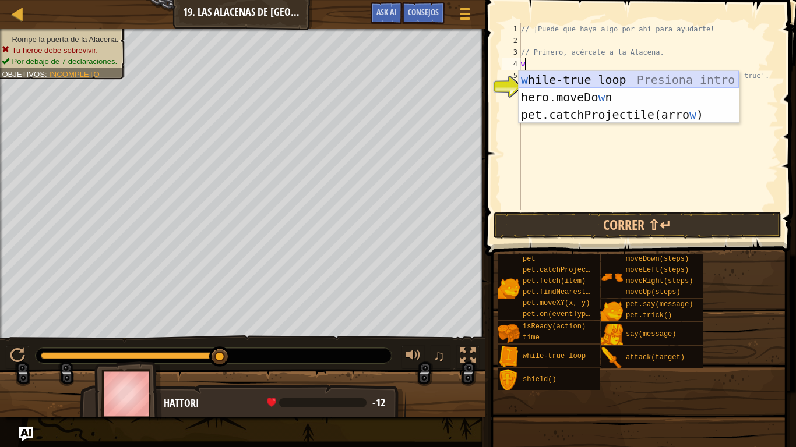
click at [605, 87] on div "w hile-true loop Presiona intro hero.moveDo w n Presiona intro pet.catchProject…" at bounding box center [628, 114] width 220 height 87
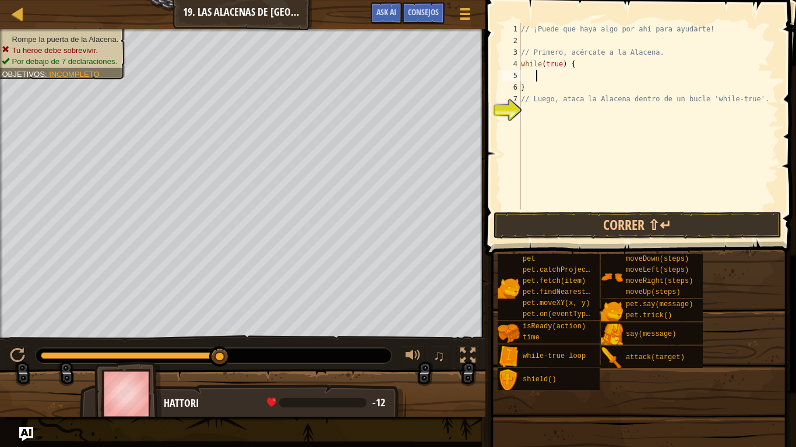
click at [553, 79] on div "// ¡Puede que haya algo por ahí para ayudarte! // Primero, acércate a la Alacen…" at bounding box center [648, 128] width 260 height 210
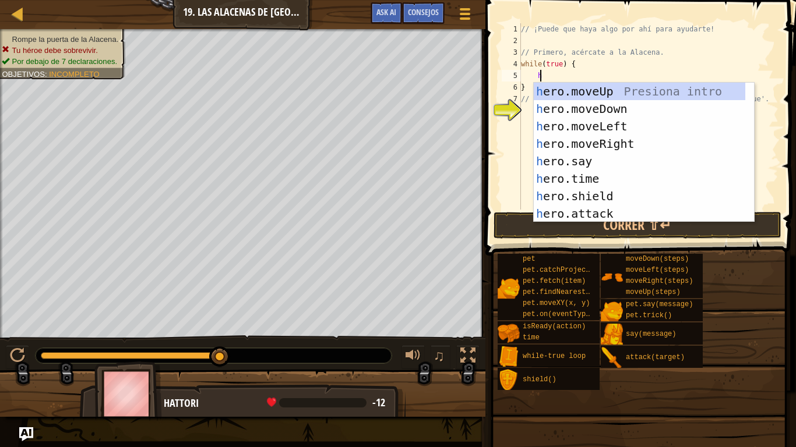
scroll to position [5, 1]
type textarea "her"
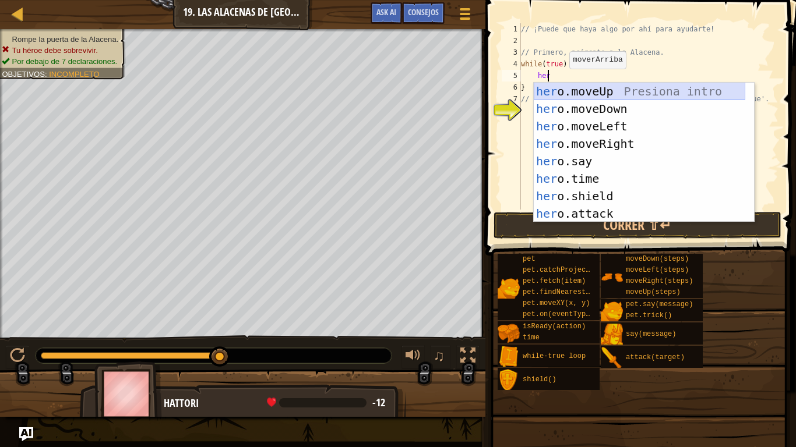
click at [580, 91] on div "her o.moveUp Presiona intro her o.moveDown Presiona intro her o.moveLeft Presio…" at bounding box center [639, 170] width 211 height 175
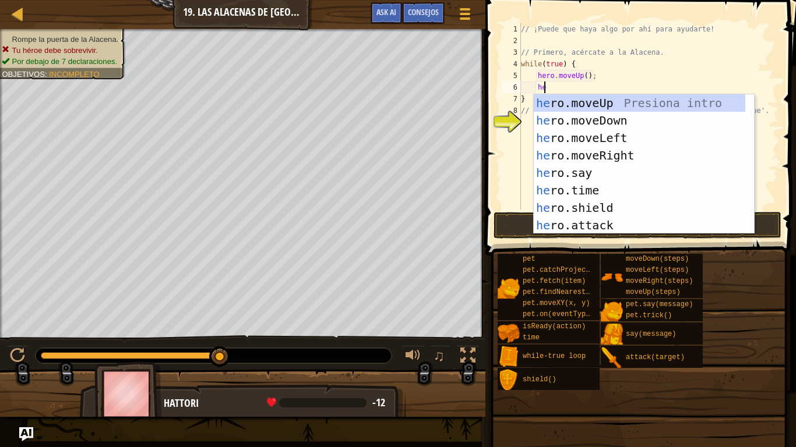
type textarea "her"
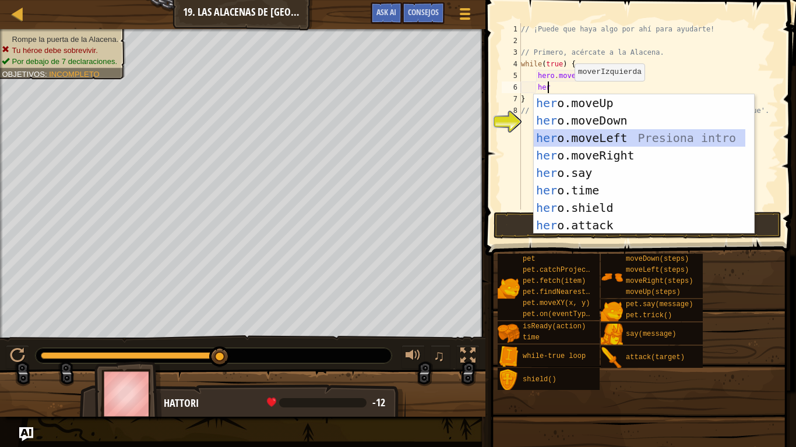
click at [612, 135] on div "her o.moveUp Presiona intro her o.moveDown Presiona intro her o.moveLeft Presio…" at bounding box center [639, 181] width 211 height 175
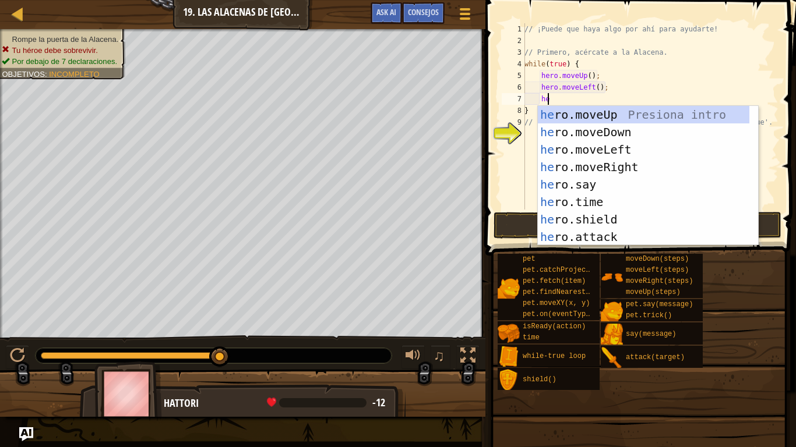
type textarea "her"
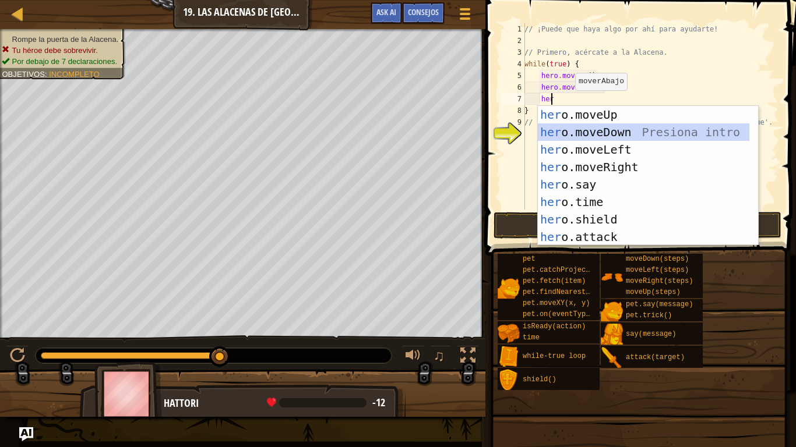
click at [591, 130] on div "her o.moveUp Presiona intro her o.moveDown Presiona intro her o.moveLeft Presio…" at bounding box center [643, 193] width 211 height 175
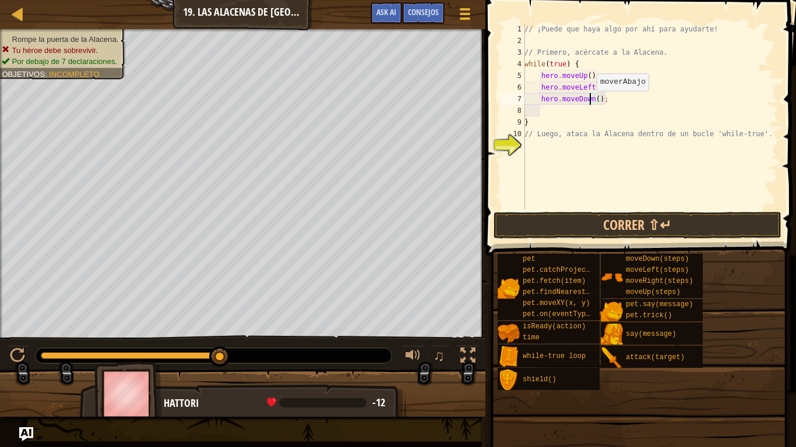
click at [590, 103] on div "// ¡Puede que haya algo por ahí para ayudarte! // Primero, acércate a la Alacen…" at bounding box center [650, 128] width 256 height 210
click at [593, 103] on div "// ¡Puede que haya algo por ahí para ayudarte! // Primero, acércate a la Alacen…" at bounding box center [650, 128] width 256 height 210
click at [629, 227] on button "Correr ⇧↵" at bounding box center [637, 225] width 288 height 27
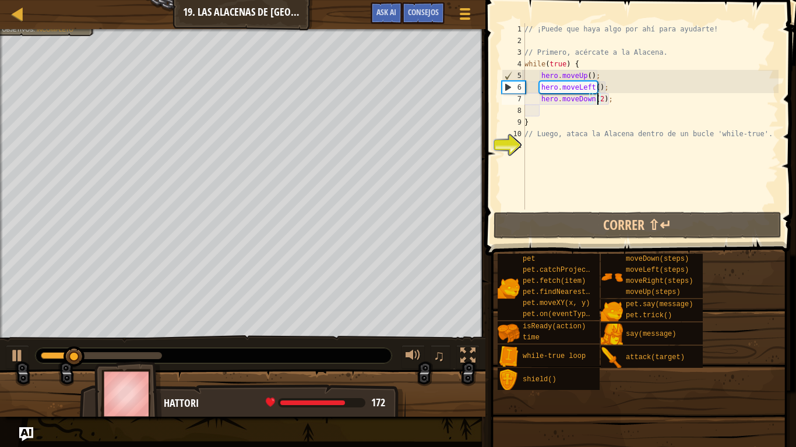
click at [610, 91] on div "// ¡Puede que haya algo por ahí para ayudarte! // Primero, acércate a la Alacen…" at bounding box center [650, 128] width 256 height 210
click at [610, 90] on div "// ¡Puede que haya algo por ahí para ayudarte! // Primero, acércate a la Alacen…" at bounding box center [650, 128] width 256 height 210
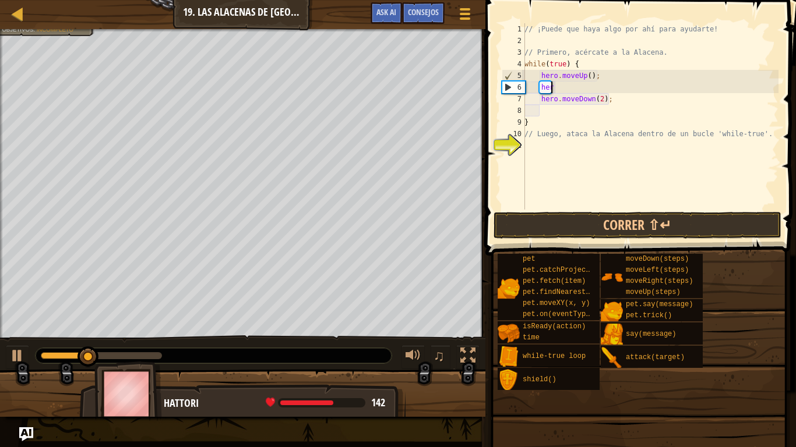
scroll to position [5, 1]
type textarea "h"
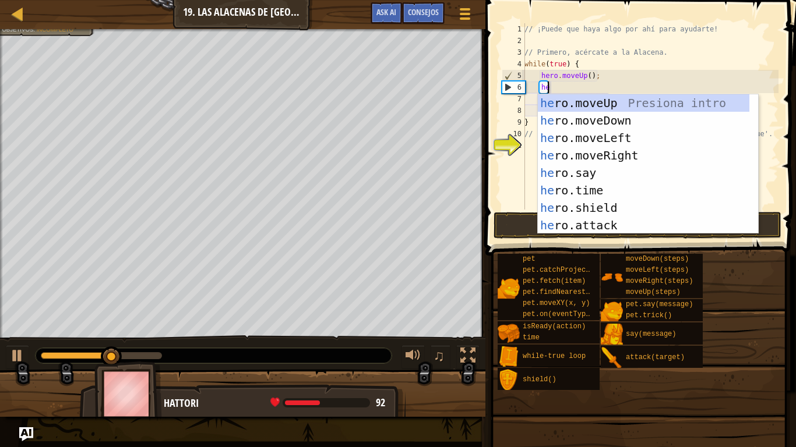
type textarea "her"
click at [623, 150] on div "her o.moveUp Presiona intro her o.moveDown Presiona intro her o.moveLeft Presio…" at bounding box center [643, 181] width 211 height 175
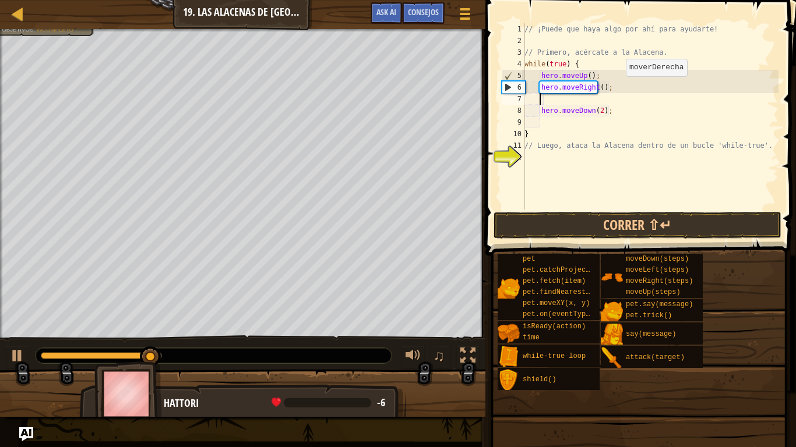
scroll to position [5, 1]
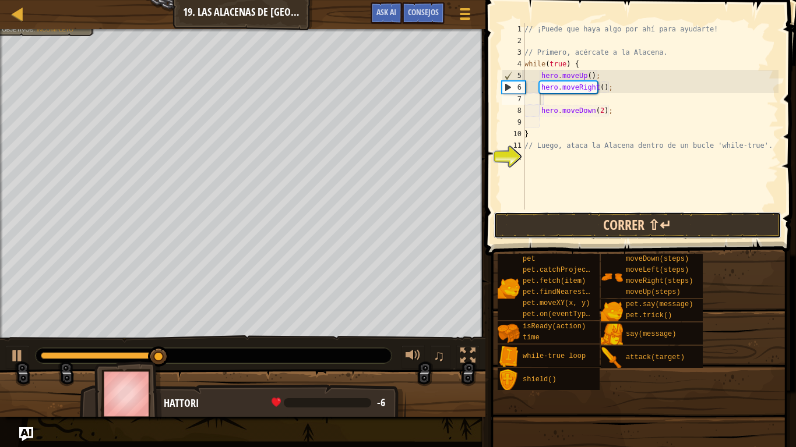
click at [611, 225] on button "Correr ⇧↵" at bounding box center [637, 225] width 288 height 27
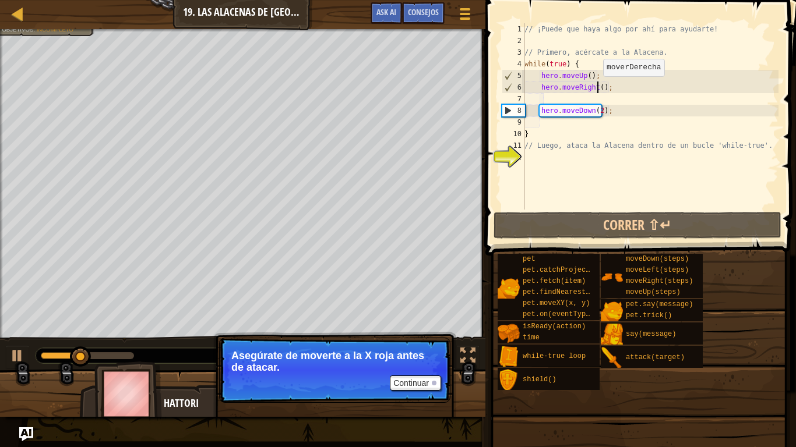
click at [596, 88] on div "// ¡Puede que haya algo por ahí para ayudarte! // Primero, acércate a la Alacen…" at bounding box center [650, 128] width 256 height 210
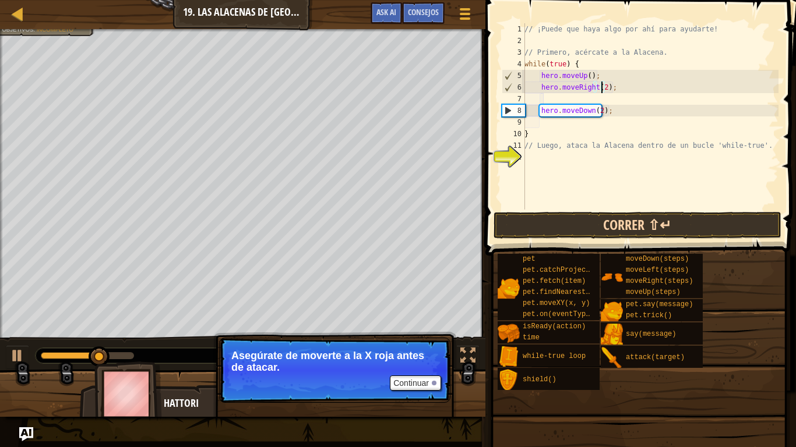
type textarea "hero.moveRight(2);"
click at [605, 221] on button "Correr ⇧↵" at bounding box center [637, 225] width 288 height 27
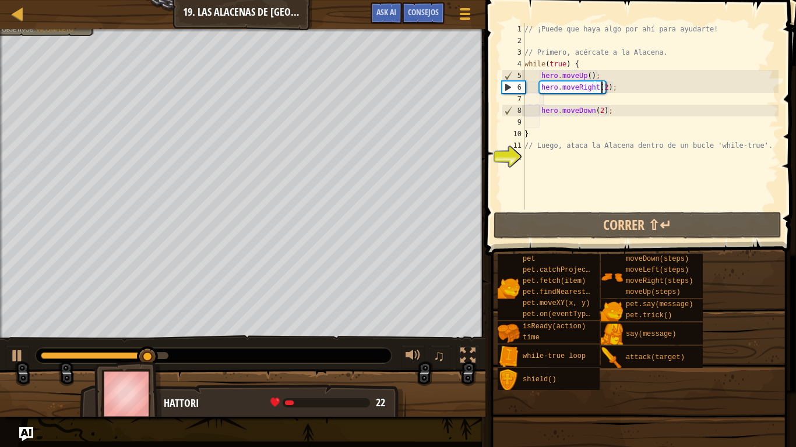
click at [594, 98] on div "// ¡Puede que haya algo por ahí para ayudarte! // Primero, acércate a la Alacen…" at bounding box center [650, 128] width 256 height 210
type textarea "hero.moveRight(2);"
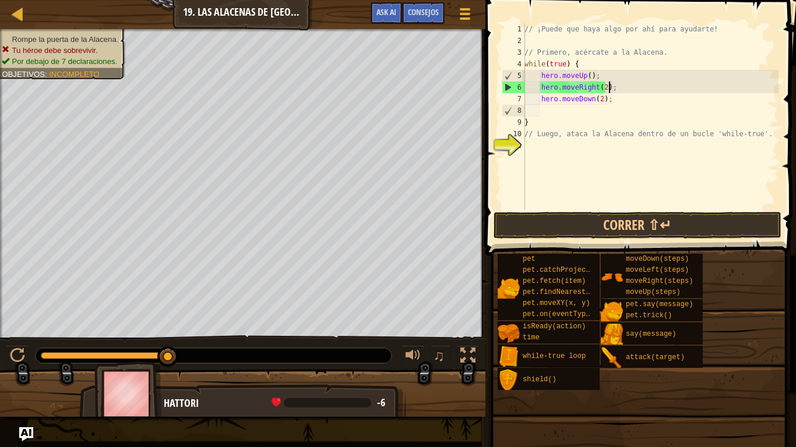
click at [543, 108] on div "// ¡Puede que haya algo por ahí para ayudarte! // Primero, acércate a la Alacen…" at bounding box center [650, 128] width 256 height 210
click at [543, 109] on div "// ¡Puede que haya algo por ahí para ayudarte! // Primero, acércate a la Alacen…" at bounding box center [650, 128] width 256 height 210
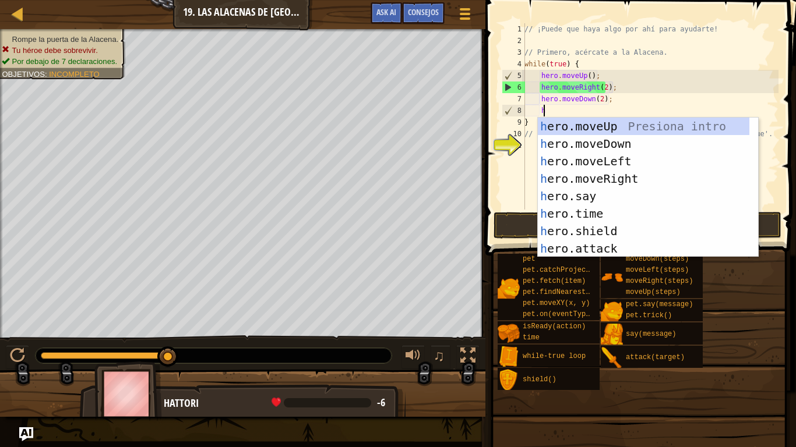
scroll to position [5, 1]
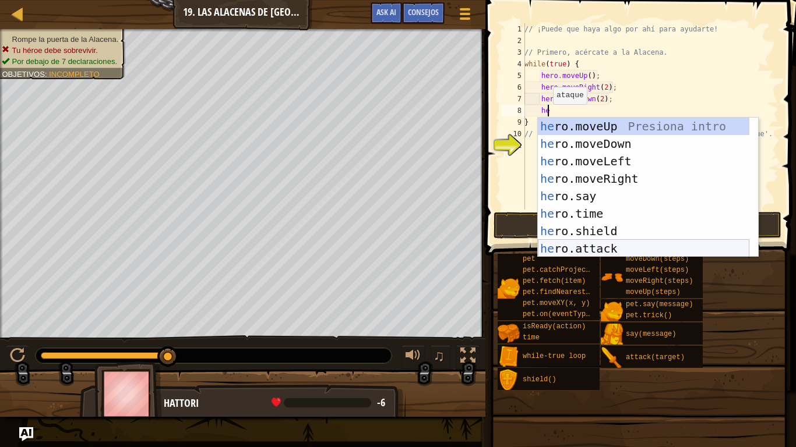
click at [605, 242] on div "he ro.moveUp Presiona intro he ro.moveDown Presiona intro he ro.moveLeft Presio…" at bounding box center [643, 205] width 211 height 175
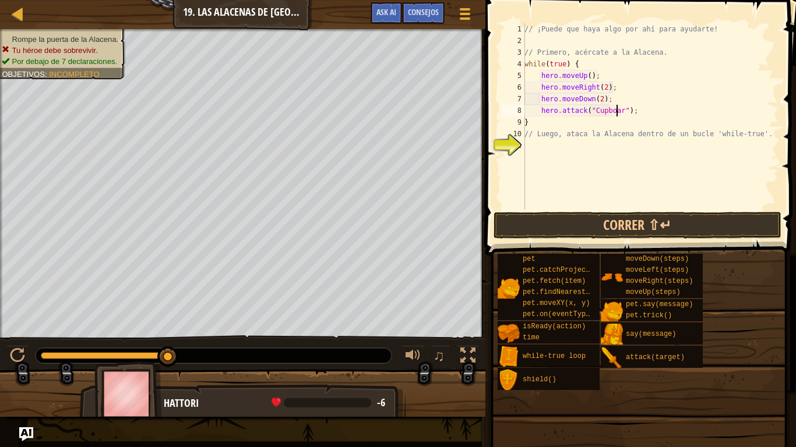
scroll to position [5, 8]
click at [616, 222] on button "Correr ⇧↵" at bounding box center [637, 225] width 288 height 27
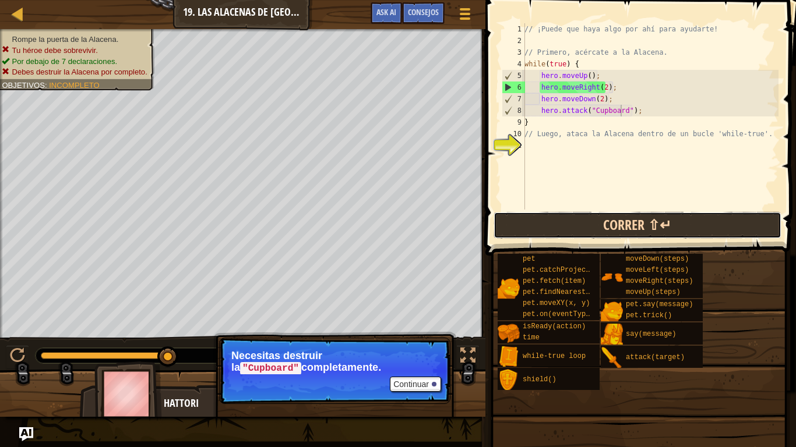
click at [572, 218] on button "Correr ⇧↵" at bounding box center [637, 225] width 288 height 27
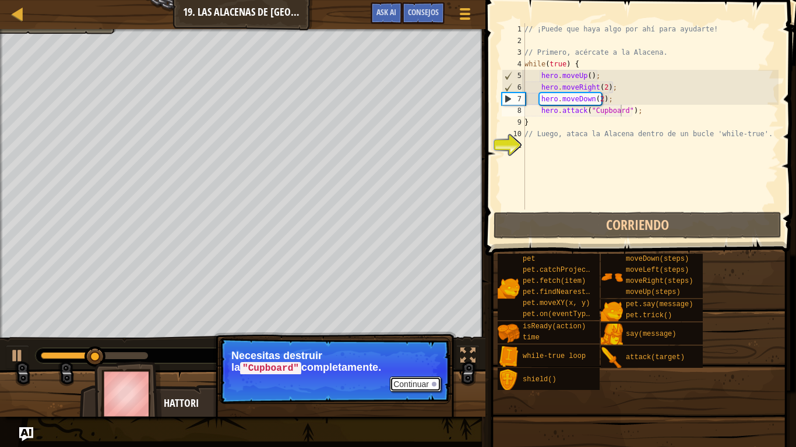
click at [416, 384] on button "Continuar" at bounding box center [415, 384] width 51 height 15
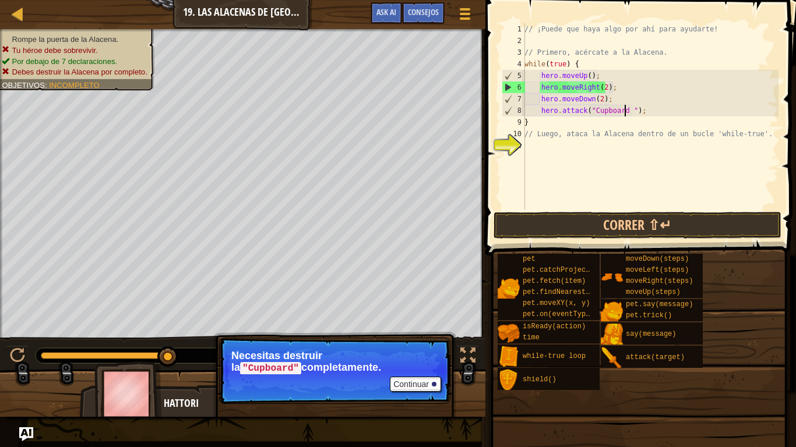
scroll to position [5, 8]
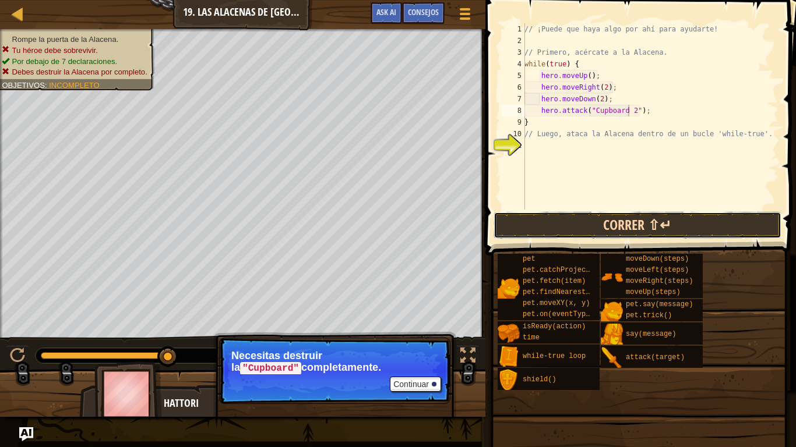
click at [635, 222] on button "Correr ⇧↵" at bounding box center [637, 225] width 288 height 27
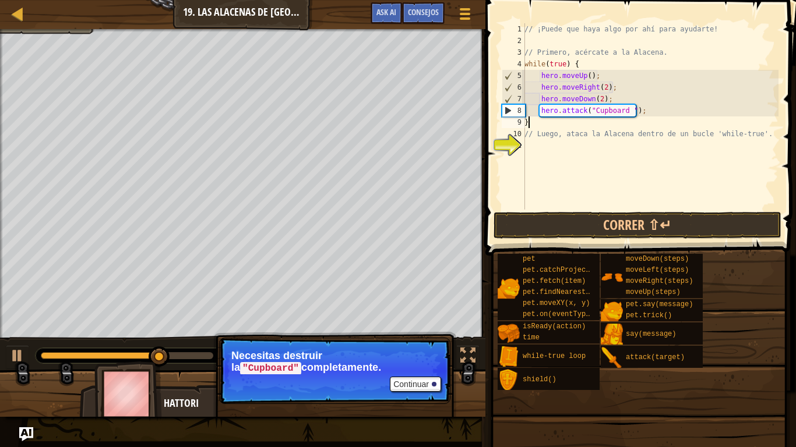
click at [655, 122] on div "// ¡Puede que haya algo por ahí para ayudarte! // Primero, acércate a la Alacen…" at bounding box center [650, 128] width 256 height 210
type textarea "}"
click at [606, 119] on div "// ¡Puede que haya algo por ahí para ayudarte! // Primero, acércate a la Alacen…" at bounding box center [650, 128] width 256 height 210
click at [549, 125] on div "// ¡Puede que haya algo por ahí para ayudarte! // Primero, acércate a la Alacen…" at bounding box center [650, 128] width 256 height 210
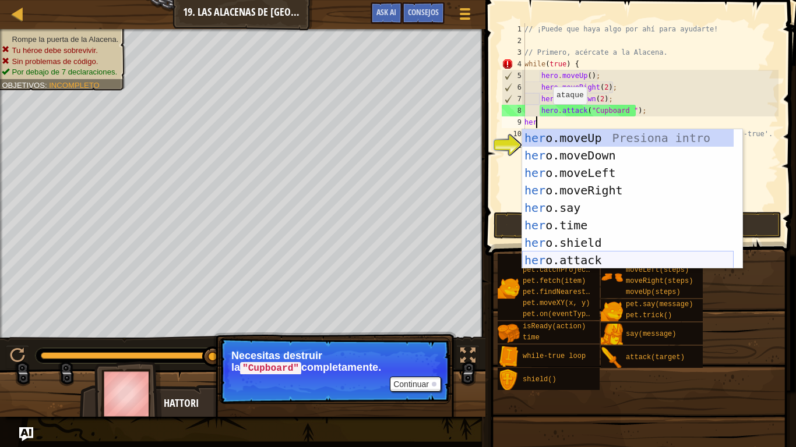
click at [592, 258] on div "her o.moveUp Presiona intro her o.moveDown Presiona intro her o.moveLeft Presio…" at bounding box center [627, 216] width 211 height 175
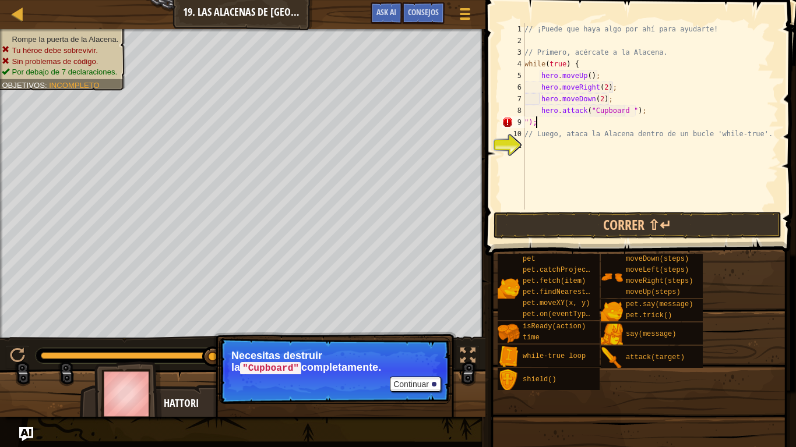
click at [569, 126] on div "// ¡Puede que haya algo por ahí para ayudarte! // Primero, acércate a la Alacen…" at bounding box center [650, 128] width 256 height 210
type textarea """
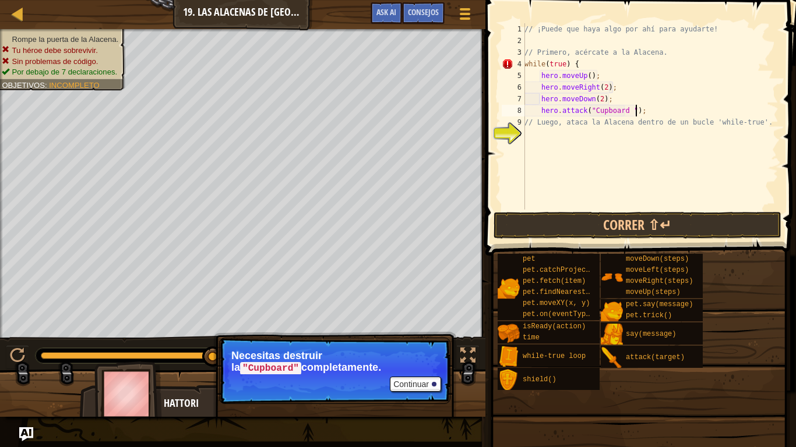
click at [633, 95] on div "// ¡Puede que haya algo por ahí para ayudarte! // Primero, acércate a la Alacen…" at bounding box center [650, 128] width 256 height 210
click at [436, 383] on div at bounding box center [434, 384] width 5 height 5
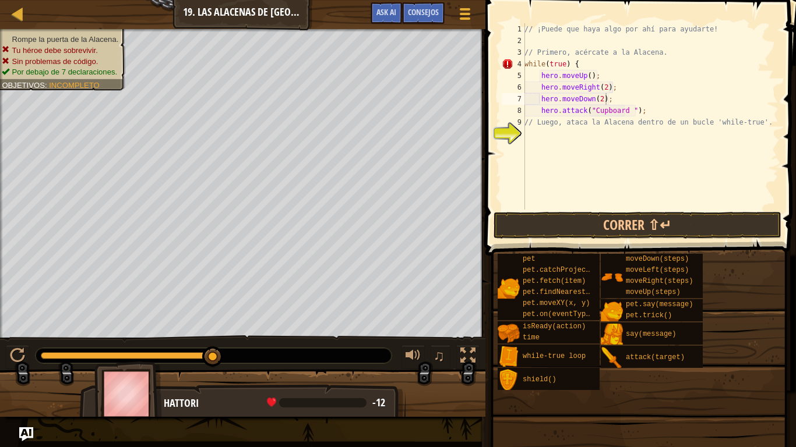
click at [436, 383] on div at bounding box center [242, 398] width 485 height 58
click at [676, 225] on button "Correr ⇧↵" at bounding box center [637, 225] width 288 height 27
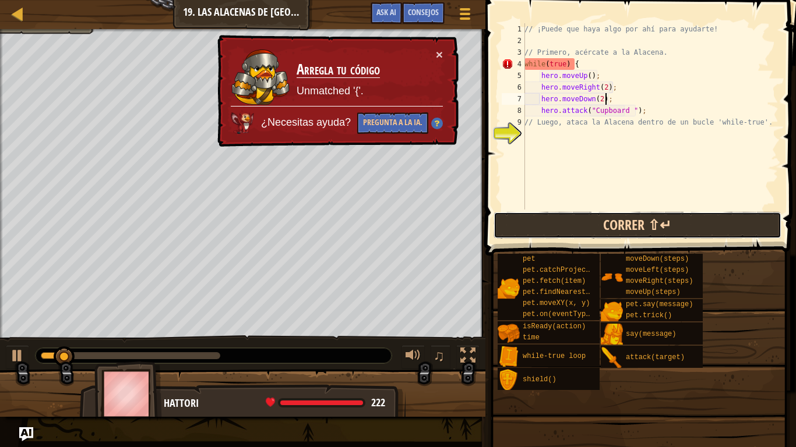
click at [676, 225] on button "Correr ⇧↵" at bounding box center [637, 225] width 288 height 27
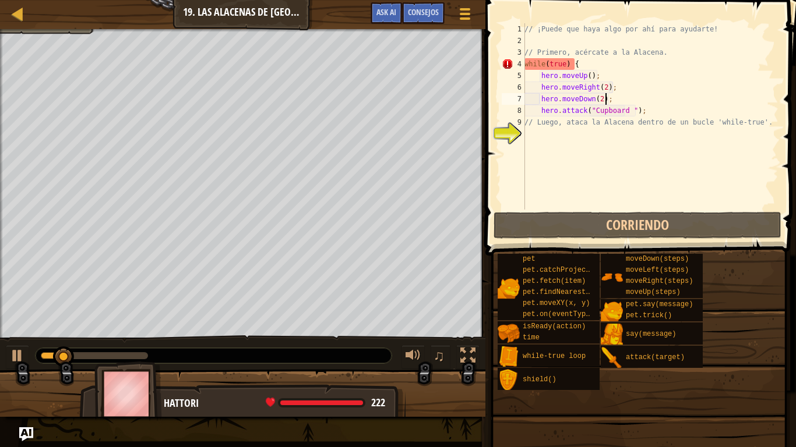
click at [649, 112] on div "// ¡Puede que haya algo por ahí para ayudarte! // Primero, acércate a la Alacen…" at bounding box center [650, 128] width 256 height 210
type textarea "hero.attack("Cupboard ");"
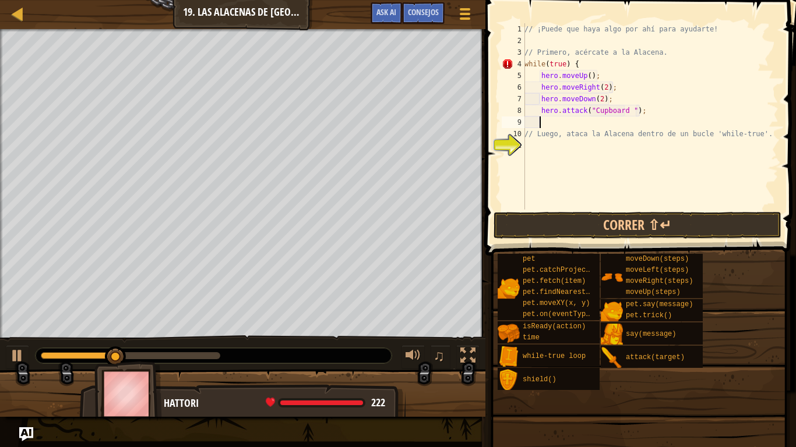
type textarea "{"
type textarea "["
type textarea "]"
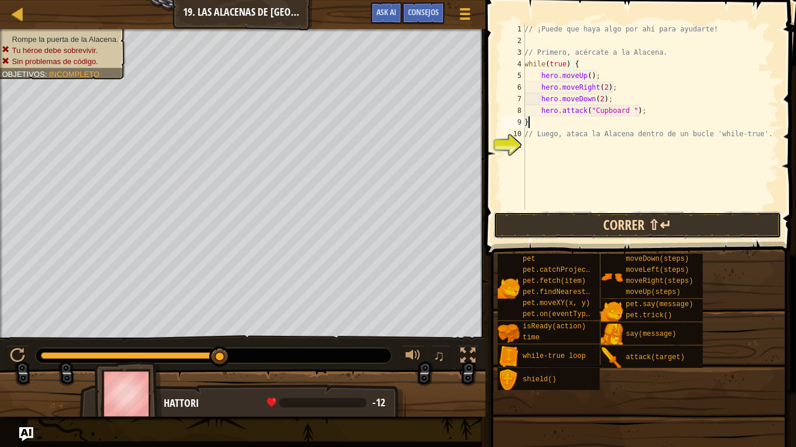
click at [631, 227] on button "Correr ⇧↵" at bounding box center [637, 225] width 288 height 27
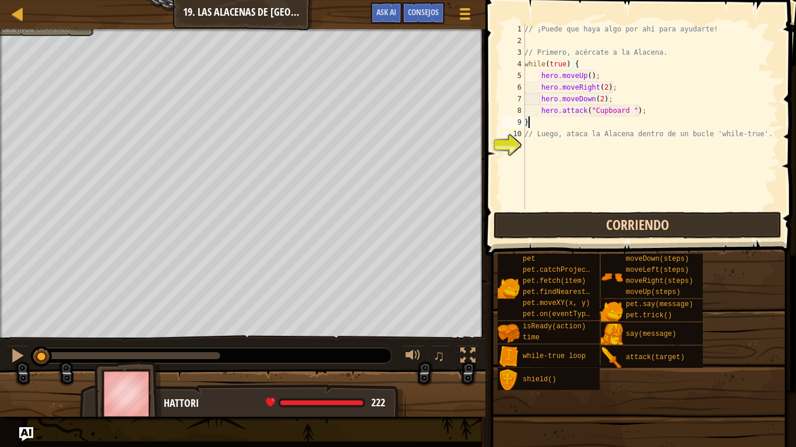
scroll to position [5, 0]
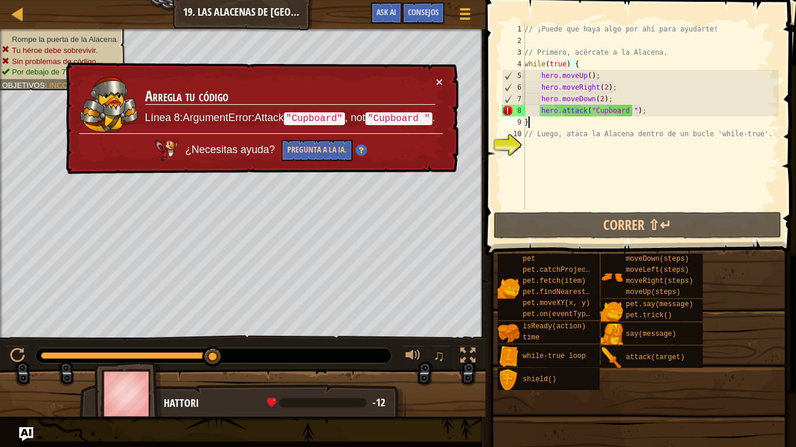
click at [642, 95] on div "// ¡Puede que haya algo por ahí para ayudarte! // Primero, acércate a la Alacen…" at bounding box center [650, 128] width 256 height 210
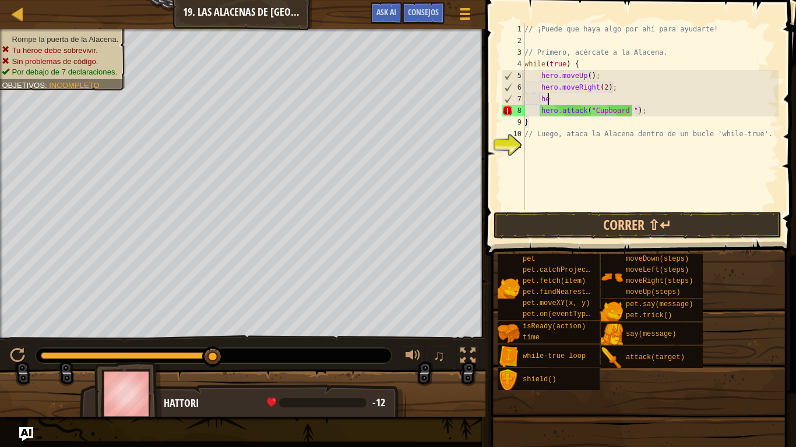
type textarea "h"
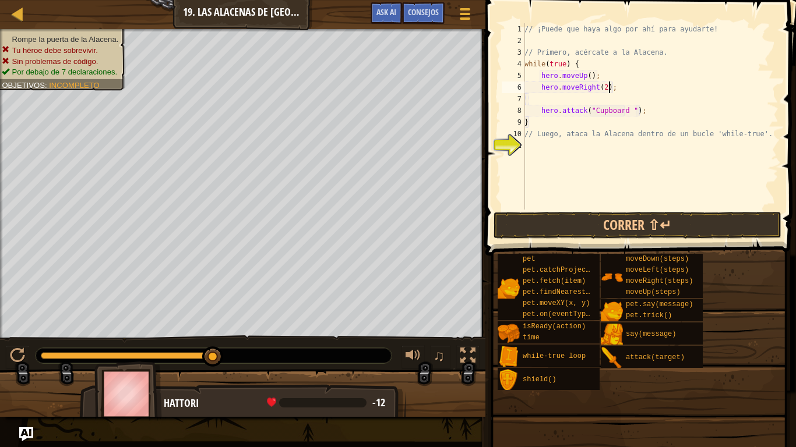
click at [645, 84] on div "// ¡Puede que haya algo por ahí para ayudarte! // Primero, acércate a la Alacen…" at bounding box center [650, 128] width 256 height 210
type textarea "h"
click at [637, 69] on div "// ¡Puede que haya algo por ahí para ayudarte! // Primero, acércate a la Alacen…" at bounding box center [650, 128] width 256 height 210
click at [609, 78] on div "// ¡Puede que haya algo por ahí para ayudarte! // Primero, acércate a la Alacen…" at bounding box center [650, 128] width 256 height 210
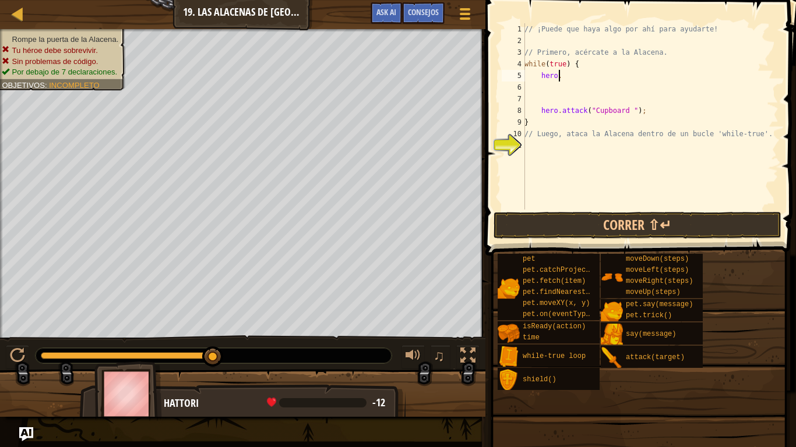
scroll to position [5, 1]
type textarea "h"
type textarea "while(true) {"
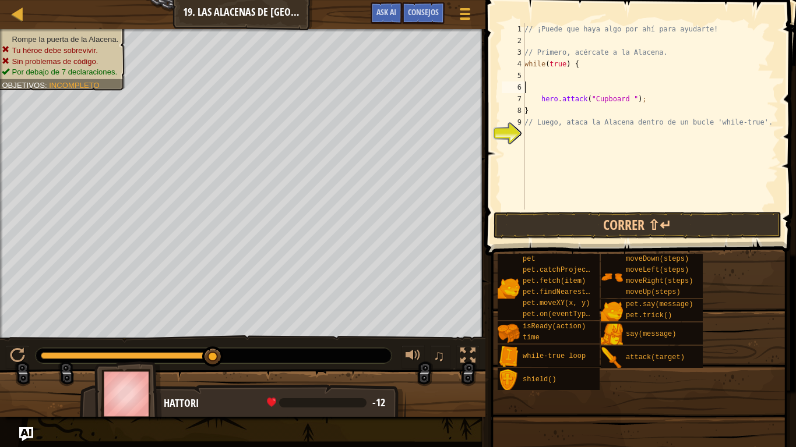
click at [609, 83] on div "// ¡Puede que haya algo por ahí para ayudarte! // Primero, acércate a la Alacen…" at bounding box center [650, 128] width 256 height 210
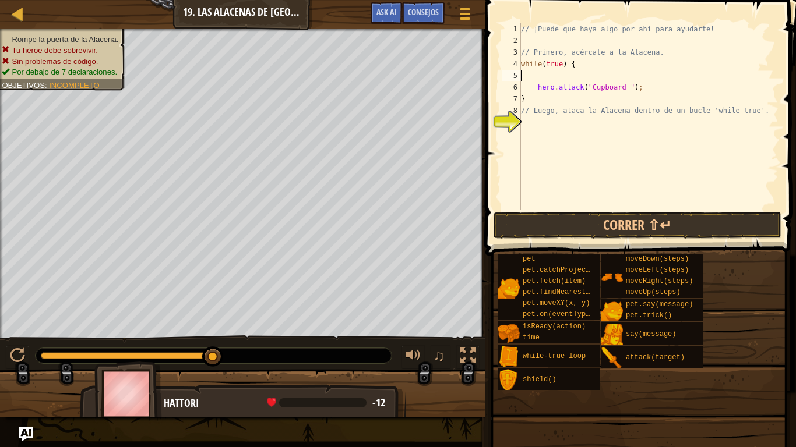
type textarea "while(true) {"
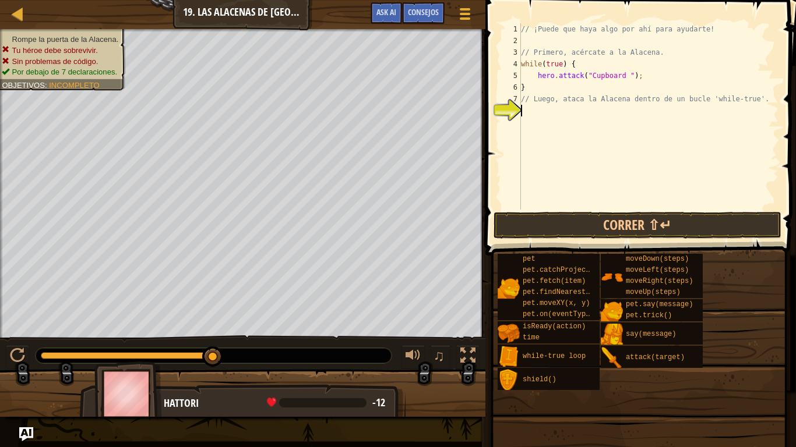
click at [551, 119] on div "// ¡Puede que haya algo por ahí para ayudarte! // Primero, acércate a la Alacen…" at bounding box center [648, 128] width 260 height 210
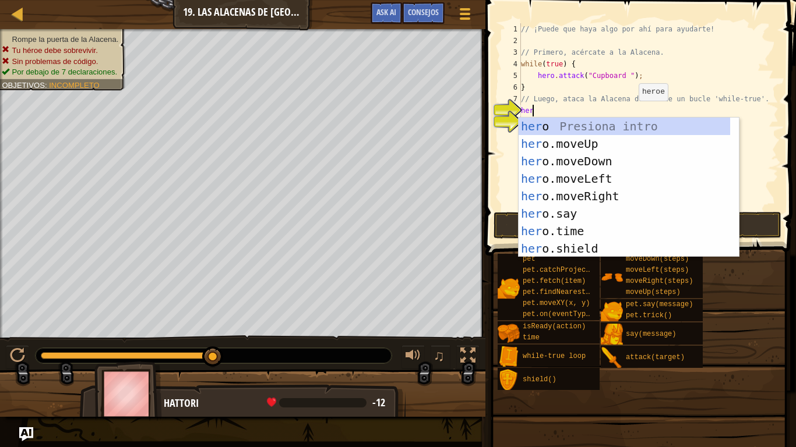
type textarea "her"
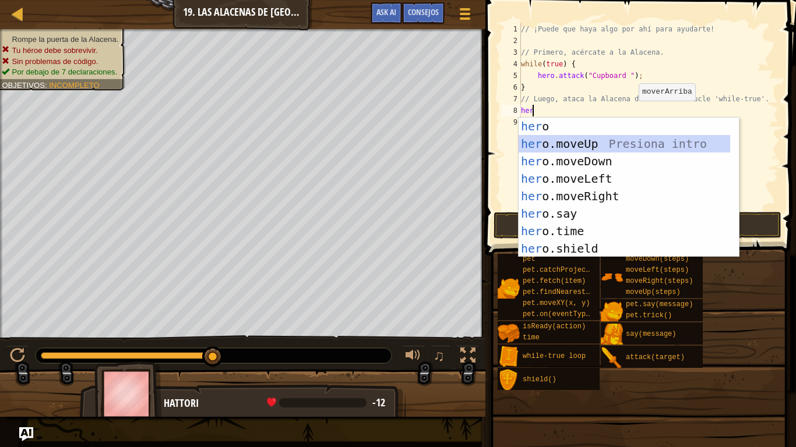
click at [574, 140] on div "her o Presiona intro her o.moveUp Presiona intro her o.moveDown Presiona intro …" at bounding box center [623, 205] width 211 height 175
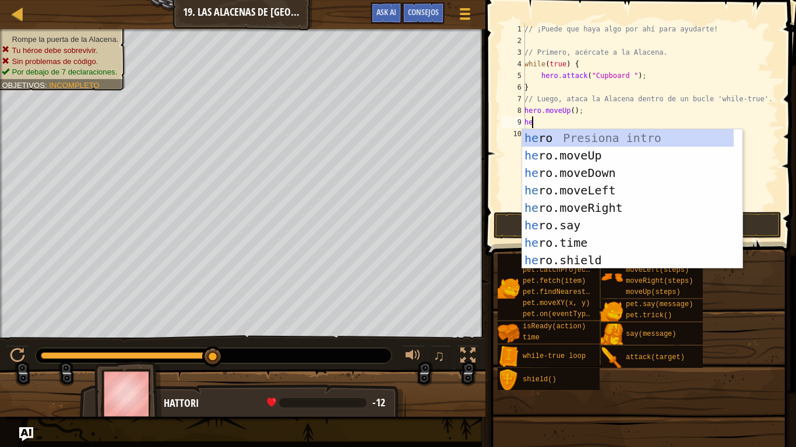
type textarea "her"
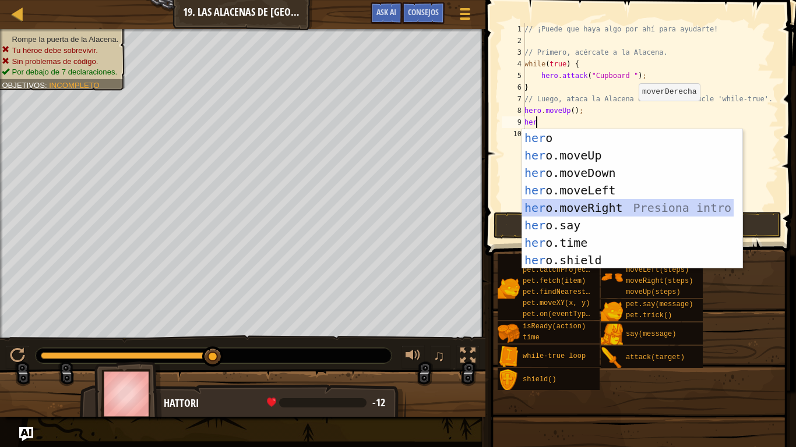
click at [581, 202] on div "her o Presiona intro her o.moveUp Presiona intro her o.moveDown Presiona intro …" at bounding box center [627, 216] width 211 height 175
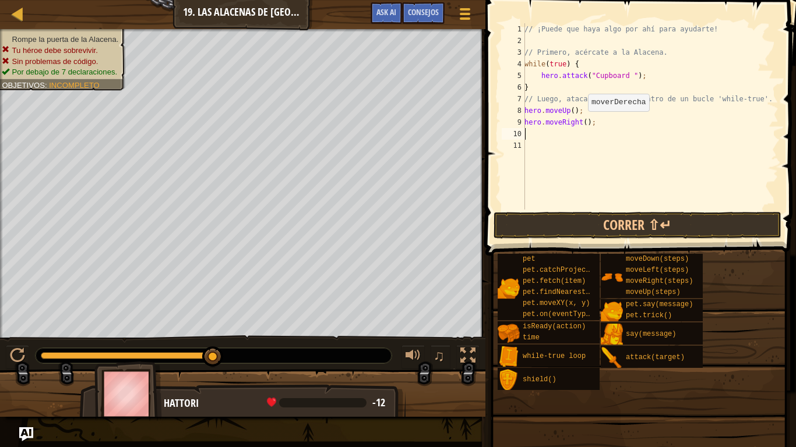
click at [581, 123] on div "// ¡Puede que haya algo por ahí para ayudarte! // Primero, acércate a la Alacen…" at bounding box center [650, 128] width 256 height 210
type textarea "hero.moveRight(2);"
click at [547, 133] on div "// ¡Puede que haya algo por ahí para ayudarte! // Primero, acércate a la Alacen…" at bounding box center [650, 128] width 256 height 210
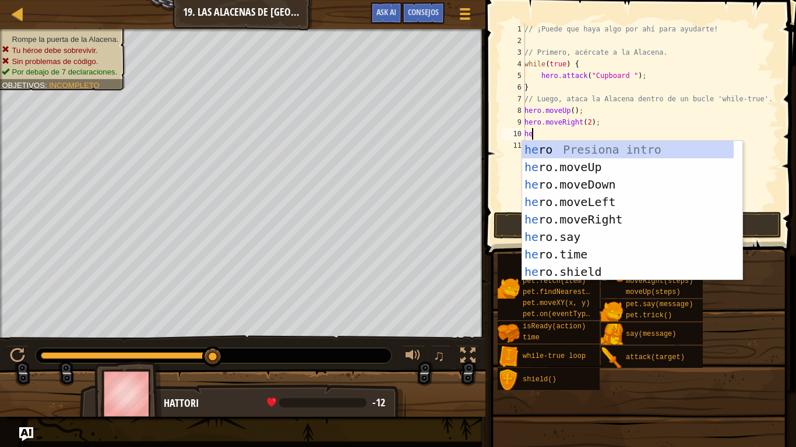
type textarea "her"
click at [593, 182] on div "her o Presiona intro her o.moveUp Presiona intro her o.moveDown Presiona intro …" at bounding box center [627, 228] width 211 height 175
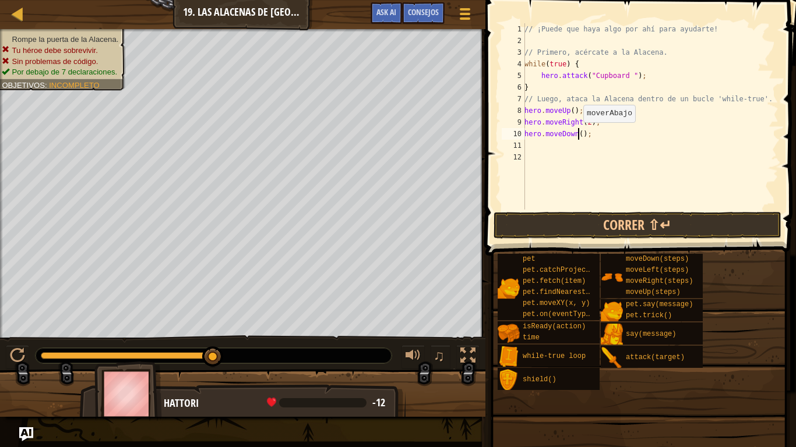
click at [577, 134] on div "// ¡Puede que haya algo por ahí para ayudarte! // Primero, acércate a la Alacen…" at bounding box center [650, 128] width 256 height 210
click at [600, 227] on button "Correr ⇧↵" at bounding box center [637, 225] width 288 height 27
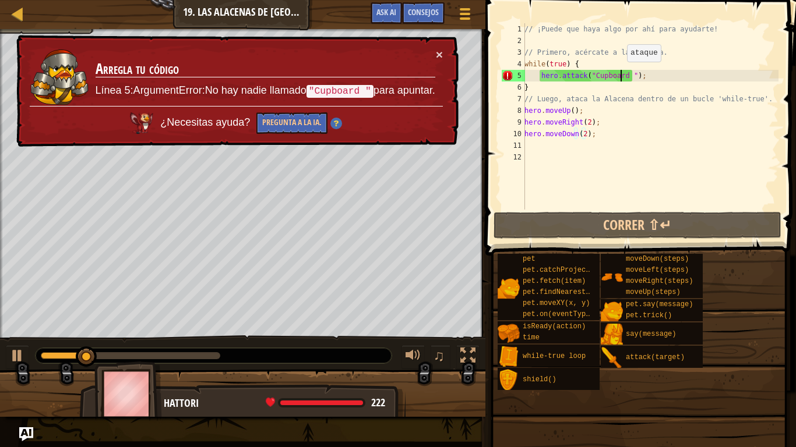
click at [620, 73] on div "// ¡Puede que haya algo por ahí para ayudarte! // Primero, acércate a la Alacen…" at bounding box center [650, 128] width 256 height 210
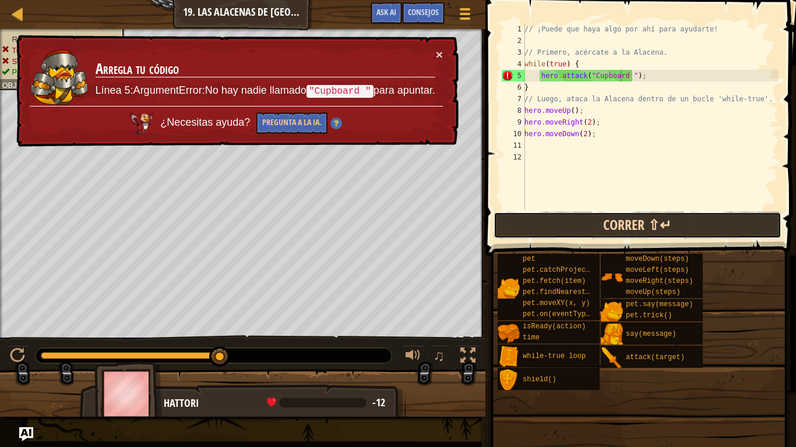
click at [554, 228] on button "Correr ⇧↵" at bounding box center [637, 225] width 288 height 27
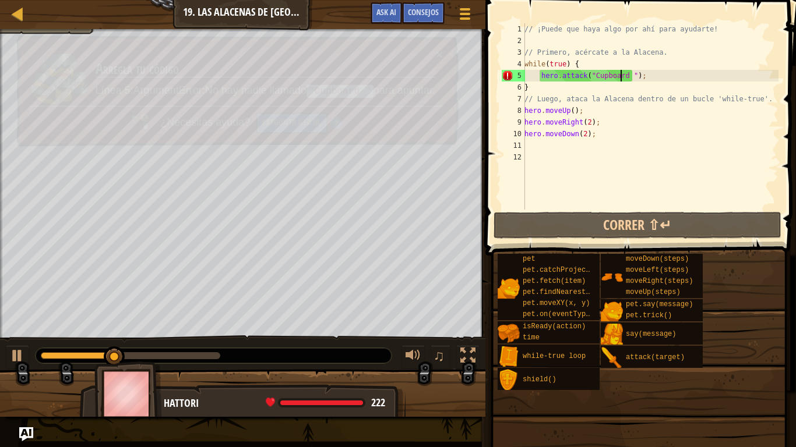
click at [354, 88] on code ""Cupboard "" at bounding box center [339, 91] width 67 height 13
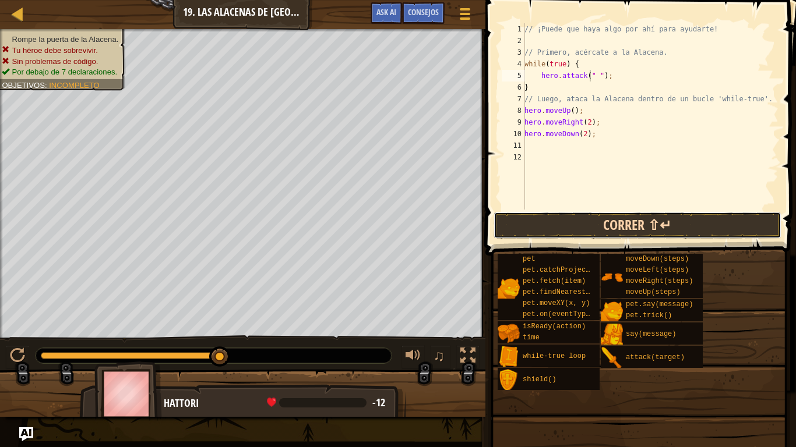
click at [596, 222] on button "Correr ⇧↵" at bounding box center [637, 225] width 288 height 27
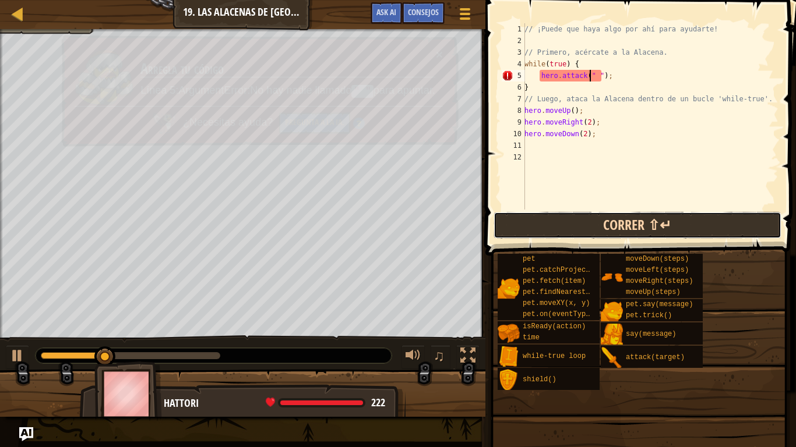
click at [596, 222] on button "Correr ⇧↵" at bounding box center [637, 225] width 288 height 27
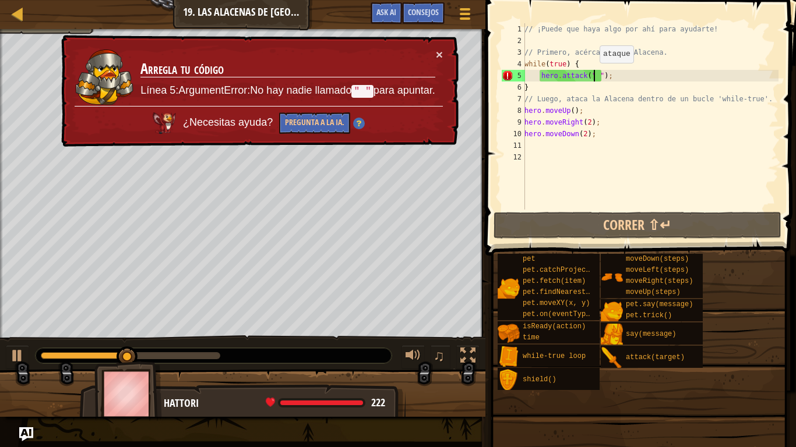
click at [593, 75] on div "// ¡Puede que haya algo por ahí para ayudarte! // Primero, acércate a la Alacen…" at bounding box center [650, 128] width 256 height 210
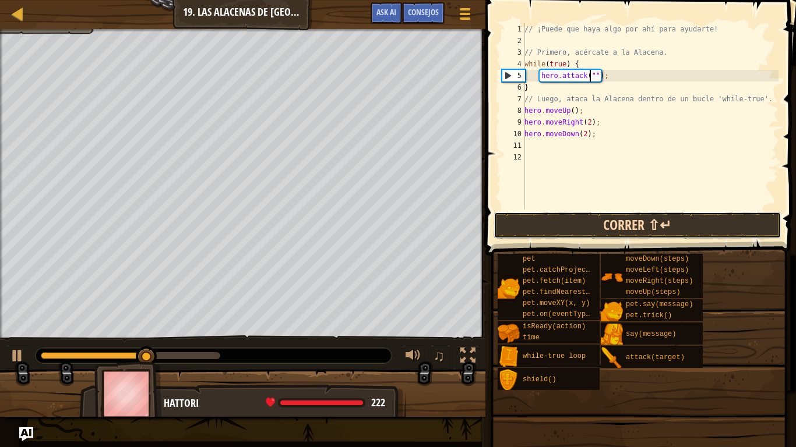
click at [620, 221] on button "Correr ⇧↵" at bounding box center [637, 225] width 288 height 27
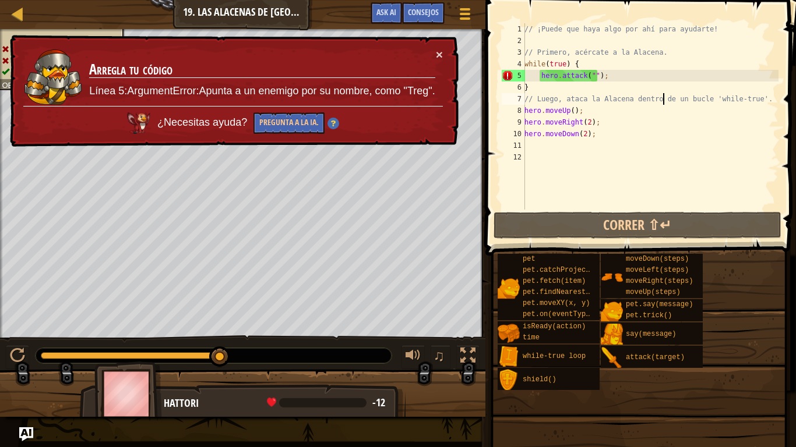
click at [662, 104] on div "// ¡Puede que haya algo por ahí para ayudarte! // Primero, acércate a la Alacen…" at bounding box center [650, 128] width 256 height 210
click at [436, 54] on button "×" at bounding box center [439, 56] width 7 height 12
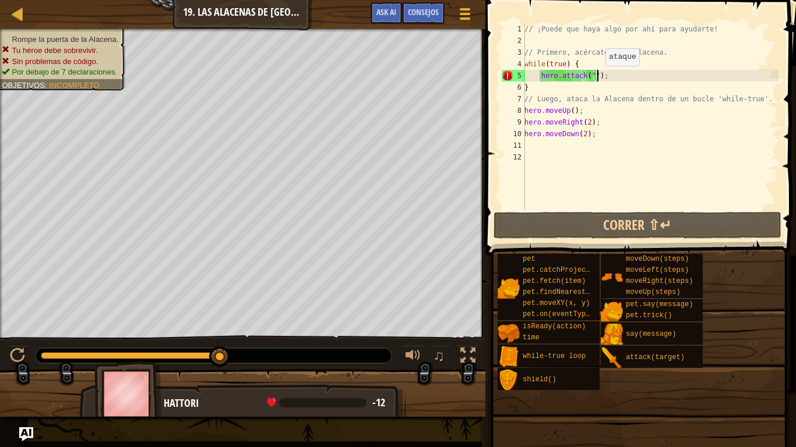
click at [599, 77] on div "// ¡Puede que haya algo por ahí para ayudarte! // Primero, acércate a la Alacen…" at bounding box center [650, 128] width 256 height 210
click at [607, 77] on div "// ¡Puede que haya algo por ahí para ayudarte! // Primero, acércate a la Alacen…" at bounding box center [650, 128] width 256 height 210
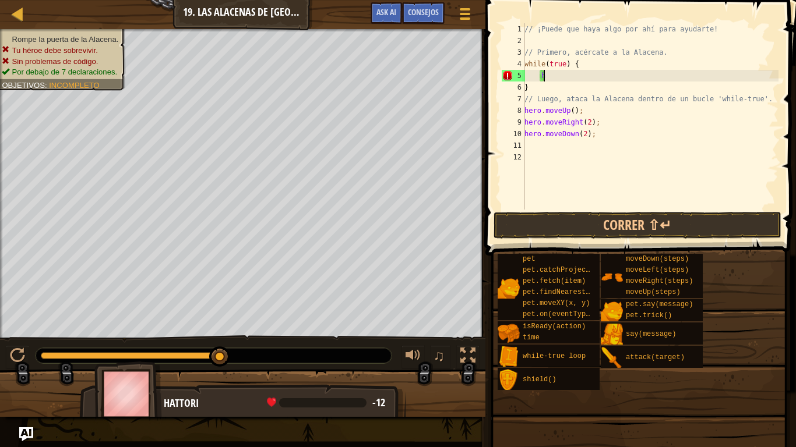
type textarea "h"
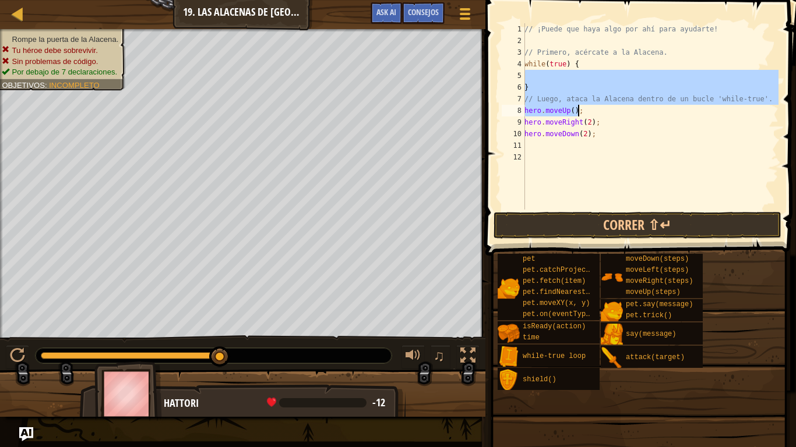
drag, startPoint x: 607, startPoint y: 77, endPoint x: 610, endPoint y: 135, distance: 57.1
click at [610, 135] on div "// ¡Puede que haya algo por ahí para ayudarte! // Primero, acércate a la Alacen…" at bounding box center [650, 128] width 256 height 210
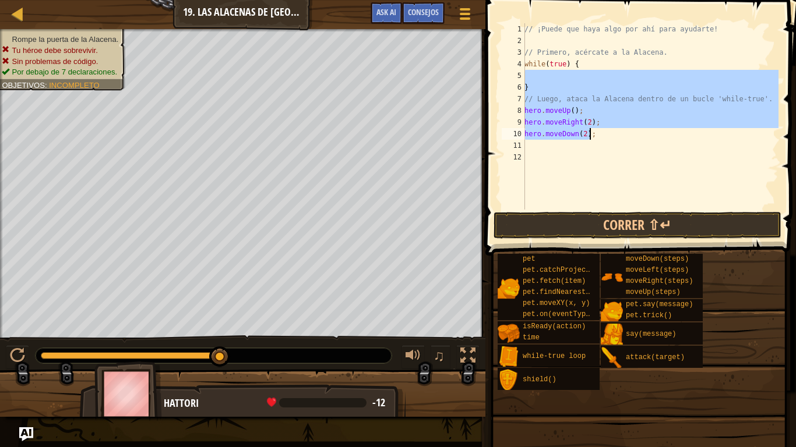
click at [610, 135] on div "// ¡Puede que haya algo por ahí para ayudarte! // Primero, acércate a la Alacen…" at bounding box center [650, 116] width 256 height 186
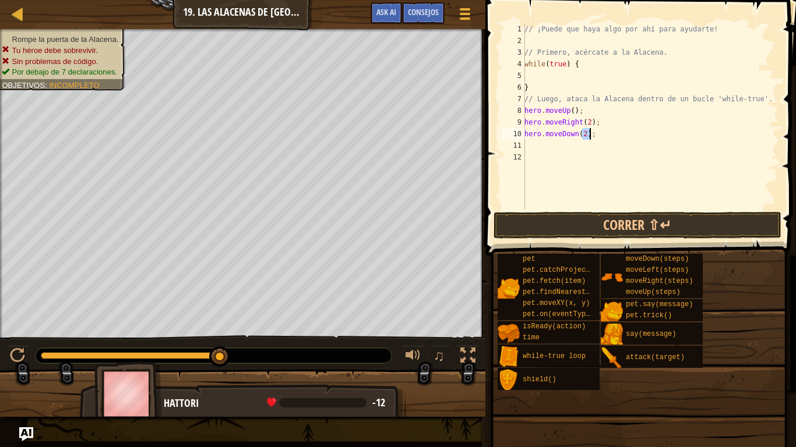
click at [610, 135] on div "// ¡Puede que haya algo por ahí para ayudarte! // Primero, acércate a la Alacen…" at bounding box center [650, 128] width 256 height 210
type textarea "h"
click at [600, 111] on div "// ¡Puede que haya algo por ahí para ayudarte! // Primero, acércate a la Alacen…" at bounding box center [650, 128] width 256 height 210
type textarea "h"
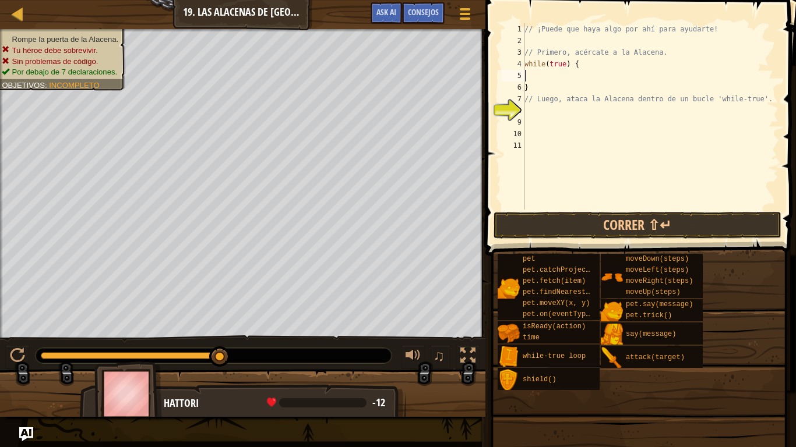
click at [530, 74] on div "// ¡Puede que haya algo por ahí para ayudarte! // Primero, acércate a la Alacen…" at bounding box center [650, 128] width 256 height 210
click at [585, 59] on div "// ¡Puede que haya algo por ahí para ayudarte! // Primero, acércate a la Alacen…" at bounding box center [650, 128] width 256 height 210
click at [671, 49] on div "// ¡Puede que haya algo por ahí para ayudarte! // Primero, acércate a la Alacen…" at bounding box center [650, 128] width 256 height 210
type textarea "// Primero, acércate a la Alacena."
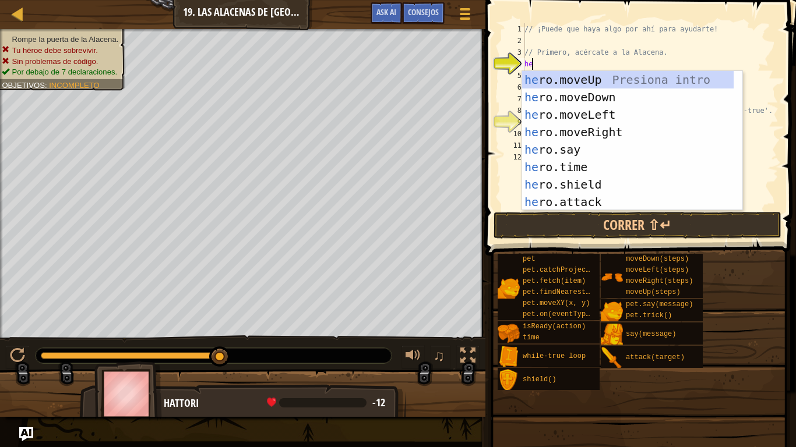
type textarea "her"
click at [589, 81] on div "her o.moveUp Presiona intro her o.moveDown Presiona intro her o.moveLeft Presio…" at bounding box center [627, 158] width 211 height 175
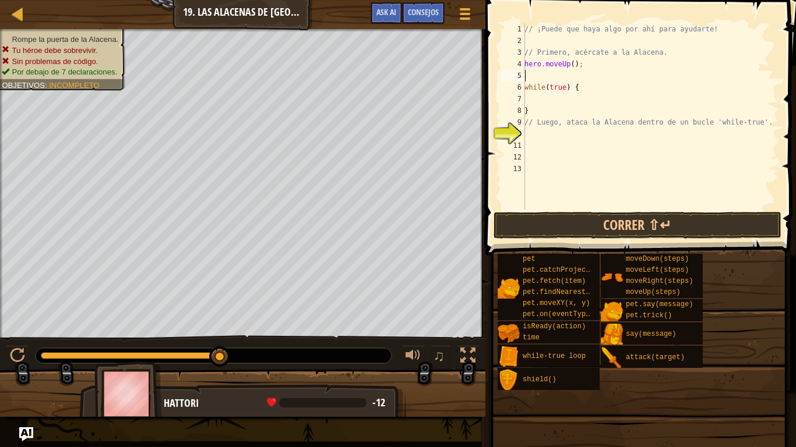
click at [564, 71] on div "// ¡Puede que haya algo por ahí para ayudarte! // Primero, acércate a la Alacen…" at bounding box center [650, 128] width 256 height 210
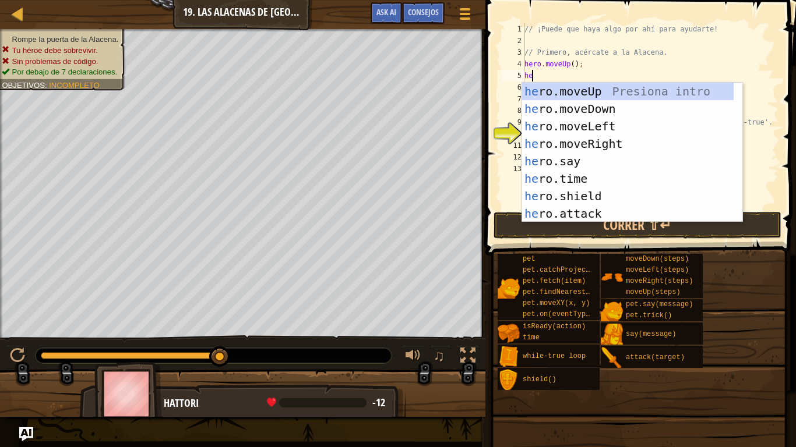
type textarea "her"
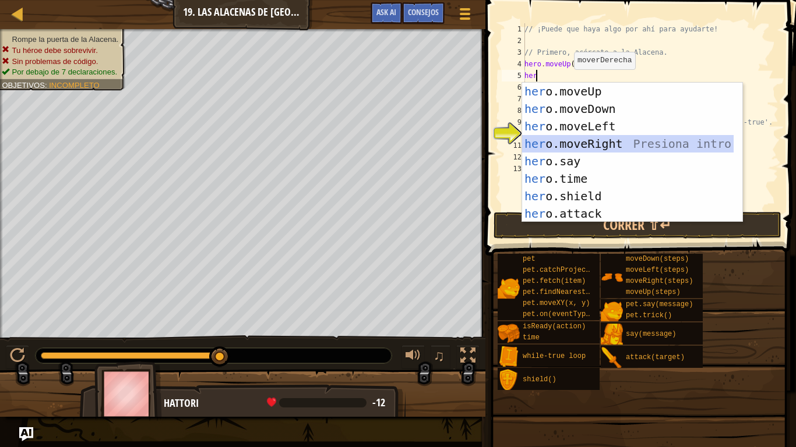
click at [587, 142] on div "her o.moveUp Presiona intro her o.moveDown Presiona intro her o.moveLeft Presio…" at bounding box center [627, 170] width 211 height 175
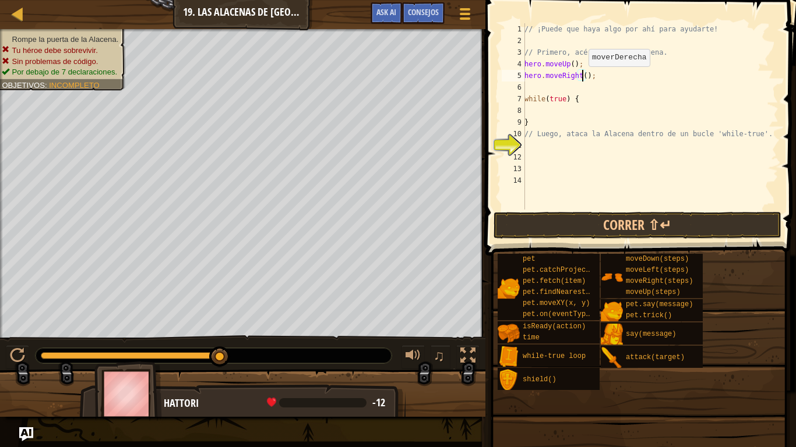
click at [582, 78] on div "// ¡Puede que haya algo por ahí para ayudarte! // Primero, acércate a la Alacen…" at bounding box center [650, 128] width 256 height 210
type textarea "hero.moveRight(2);"
click at [568, 86] on div "// ¡Puede que haya algo por ahí para ayudarte! // Primero, acércate a la Alacen…" at bounding box center [650, 128] width 256 height 210
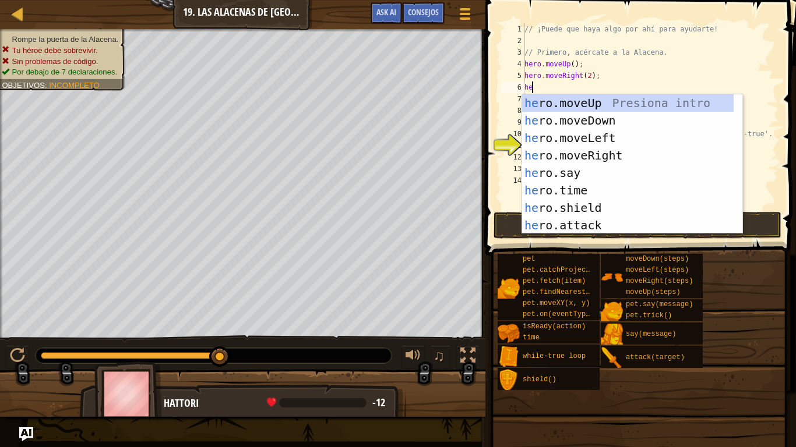
type textarea "her"
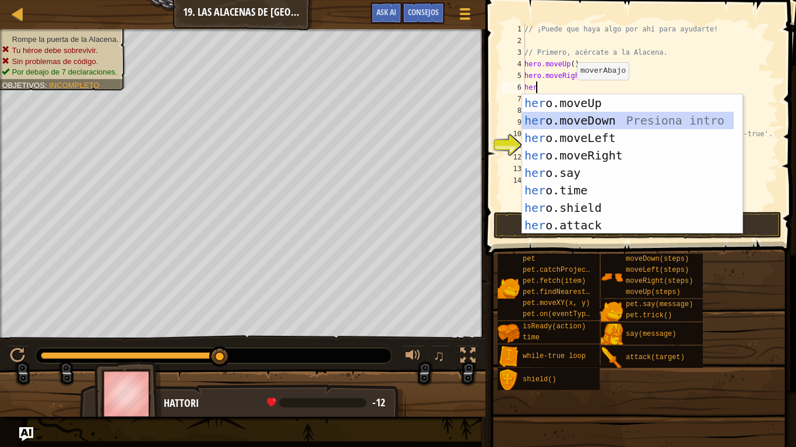
click at [591, 118] on div "her o.moveUp Presiona intro her o.moveDown Presiona intro her o.moveLeft Presio…" at bounding box center [627, 181] width 211 height 175
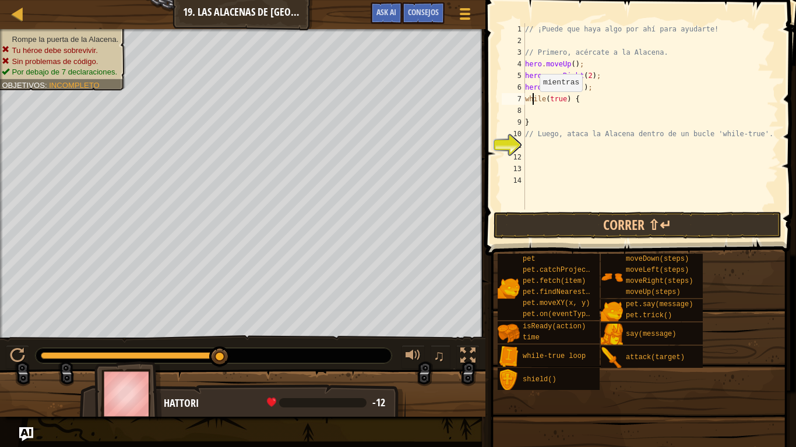
click at [534, 103] on div "// ¡Puede que haya algo por ahí para ayudarte! // Primero, acércate a la Alacen…" at bounding box center [650, 128] width 256 height 210
type textarea "while(true) {"
click at [529, 105] on div "// ¡Puede que haya algo por ahí para ayudarte! // Primero, acércate a la Alacen…" at bounding box center [650, 128] width 256 height 210
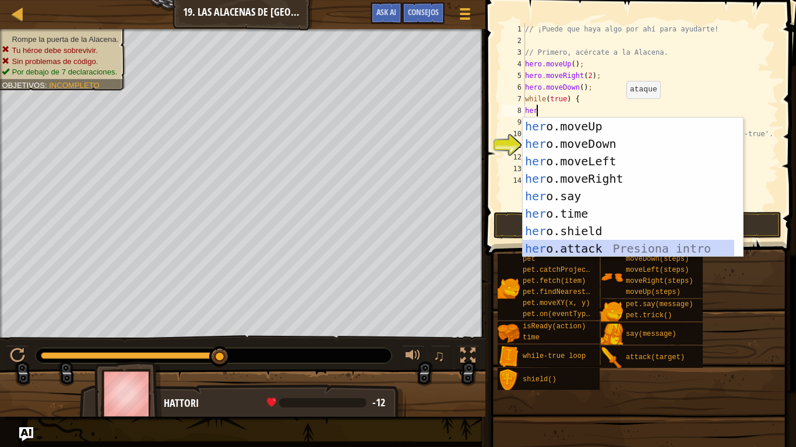
click at [594, 243] on div "her o.moveUp Presiona intro her o.moveDown Presiona intro her o.moveLeft Presio…" at bounding box center [627, 205] width 211 height 175
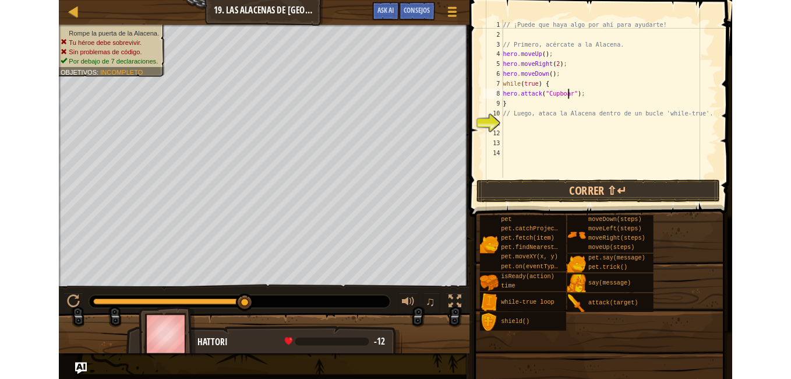
scroll to position [5, 6]
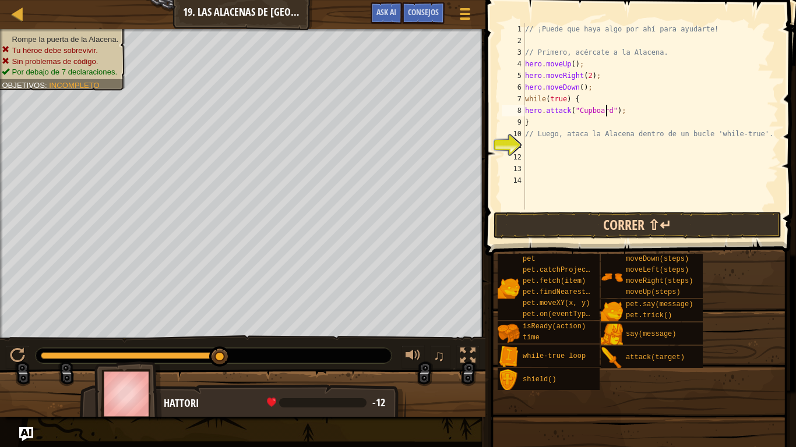
type textarea "hero.attack("Cupboard");"
click at [634, 225] on button "Correr ⇧↵" at bounding box center [637, 225] width 288 height 27
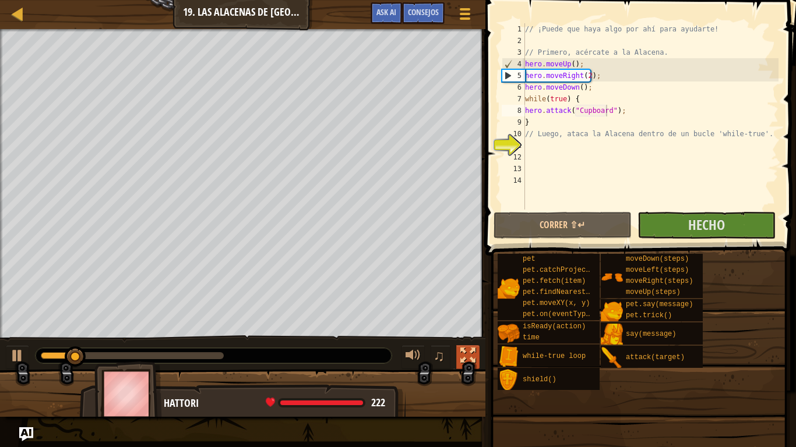
click at [462, 349] on div at bounding box center [467, 355] width 15 height 15
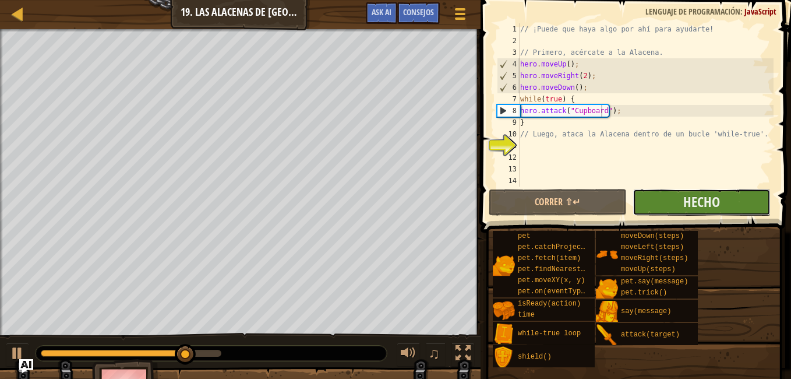
click at [657, 203] on button "Hecho" at bounding box center [702, 202] width 138 height 27
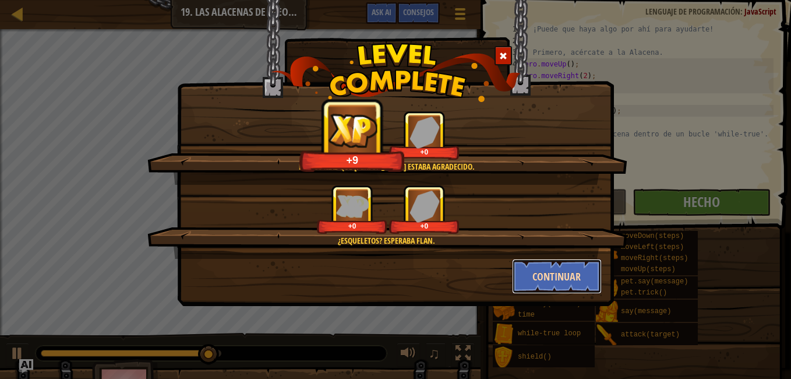
click at [563, 280] on button "Continuar" at bounding box center [557, 276] width 90 height 35
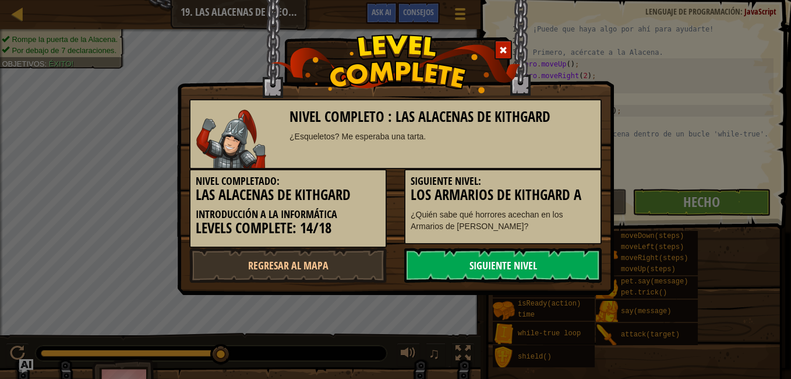
click at [563, 279] on link "Siguiente nivel" at bounding box center [502, 265] width 197 height 35
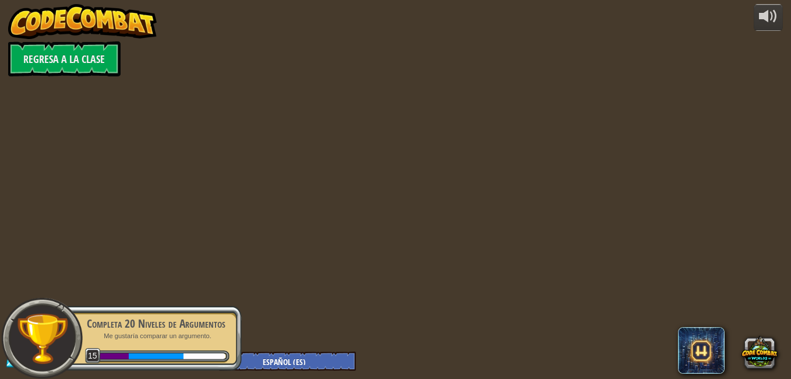
select select "es-ES"
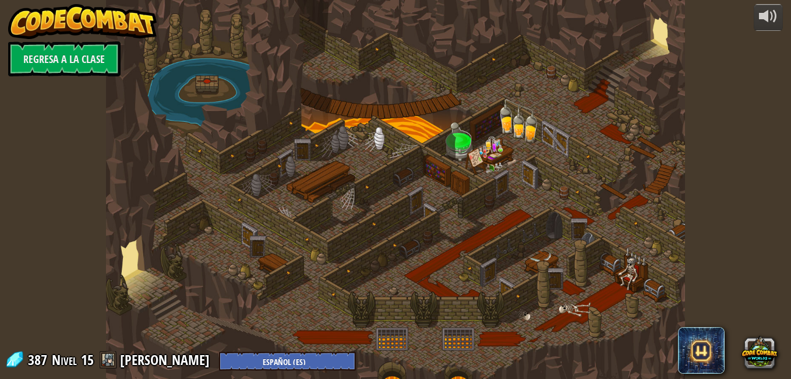
select select "es-ES"
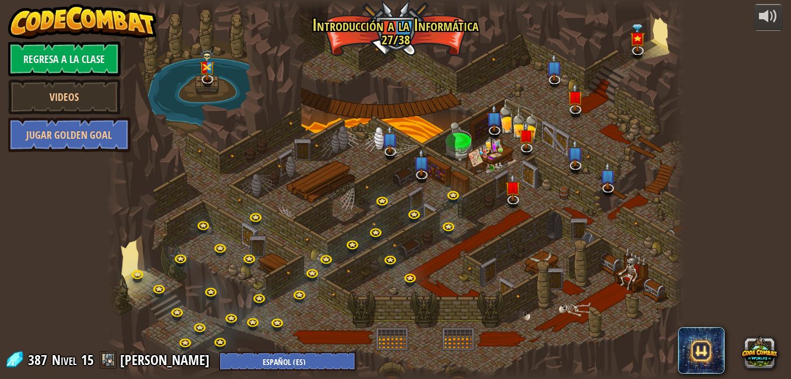
select select "es-ES"
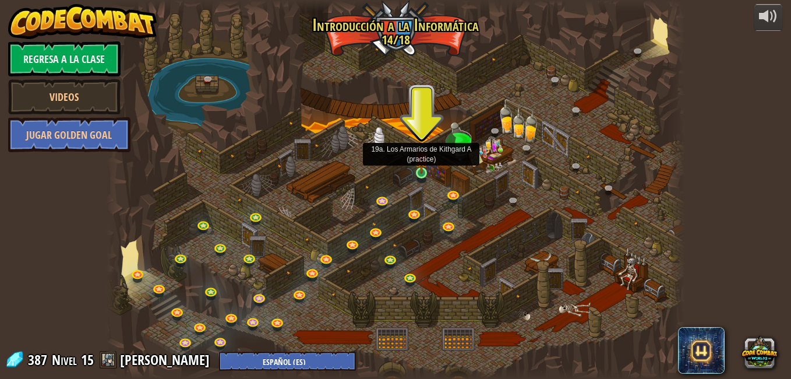
click at [422, 171] on img at bounding box center [422, 157] width 14 height 31
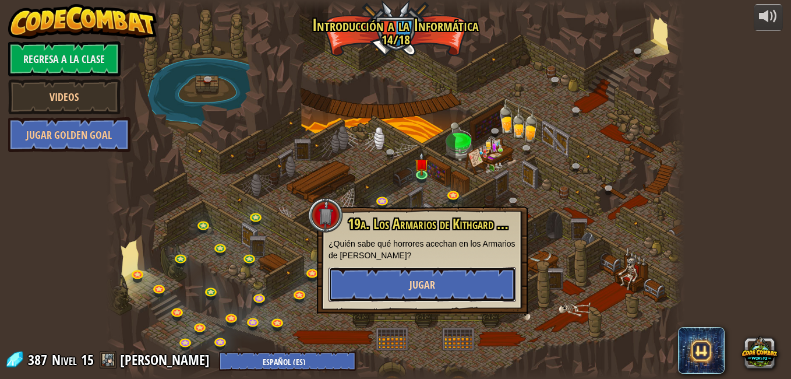
click at [436, 274] on button "Jugar" at bounding box center [422, 284] width 188 height 35
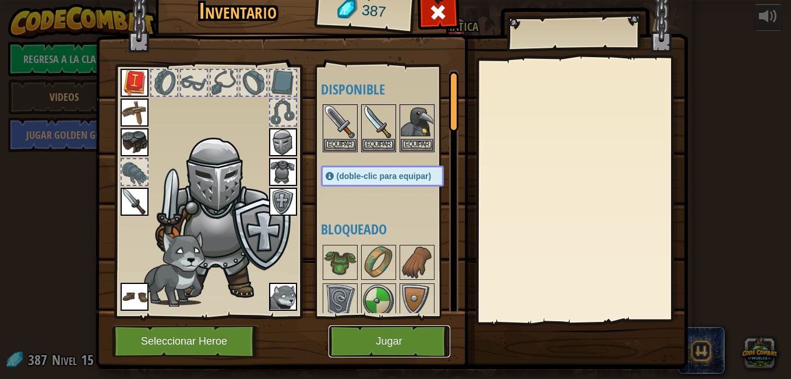
click at [373, 328] on button "Jugar" at bounding box center [389, 341] width 122 height 32
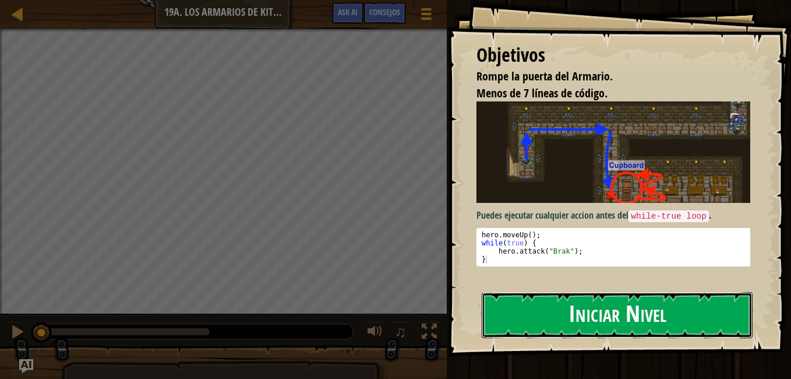
click at [564, 307] on button "Iniciar Nivel" at bounding box center [617, 315] width 271 height 46
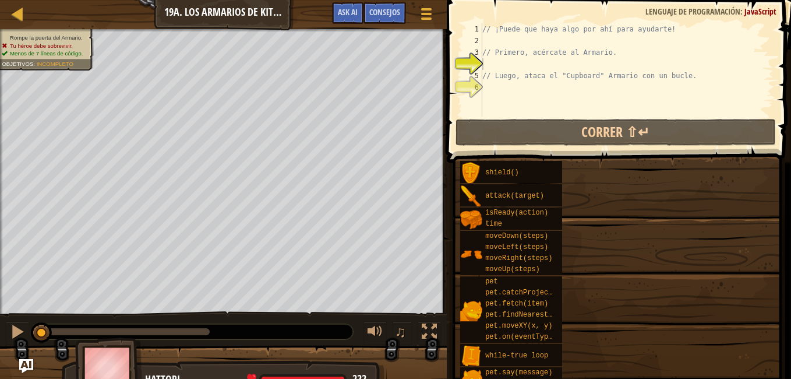
click at [564, 307] on div "shield() attack(target) isReady(action) time moveDown(steps) moveLeft(steps) mo…" at bounding box center [621, 274] width 323 height 229
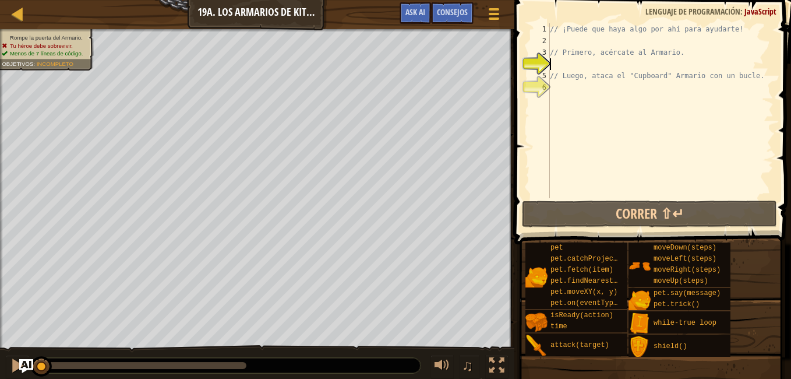
click at [607, 66] on div "// ¡Puede que haya algo por ahí para ayudarte! // Primero, acércate al Armario.…" at bounding box center [660, 122] width 226 height 198
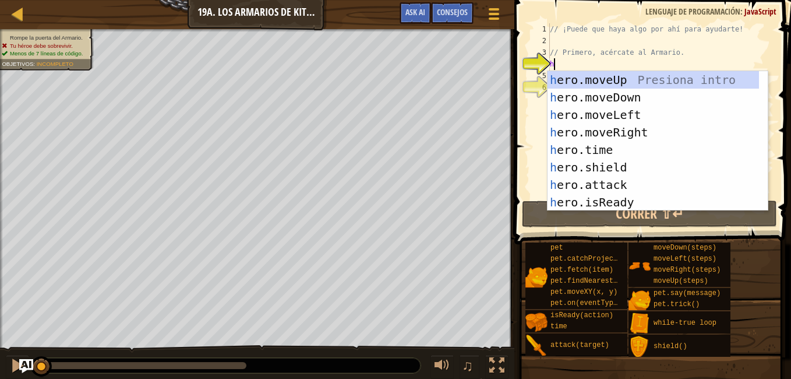
scroll to position [5, 0]
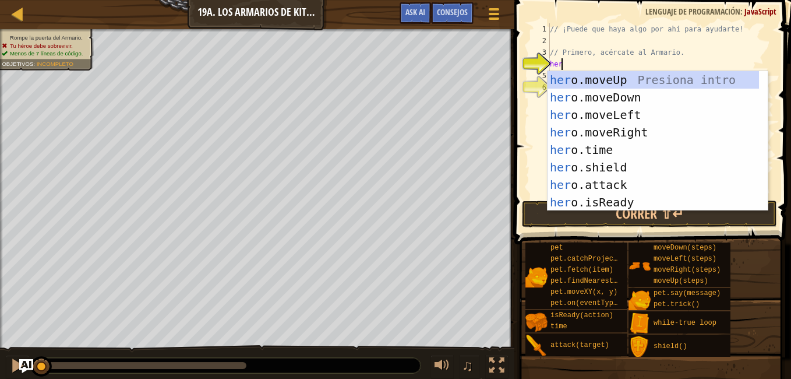
type textarea "hero"
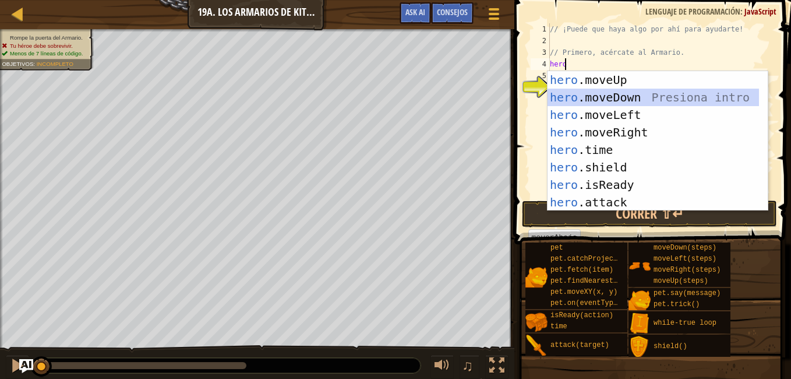
click at [615, 90] on div "hero .moveUp Presiona intro hero .moveDown Presiona intro hero .moveLeft Presio…" at bounding box center [652, 158] width 211 height 175
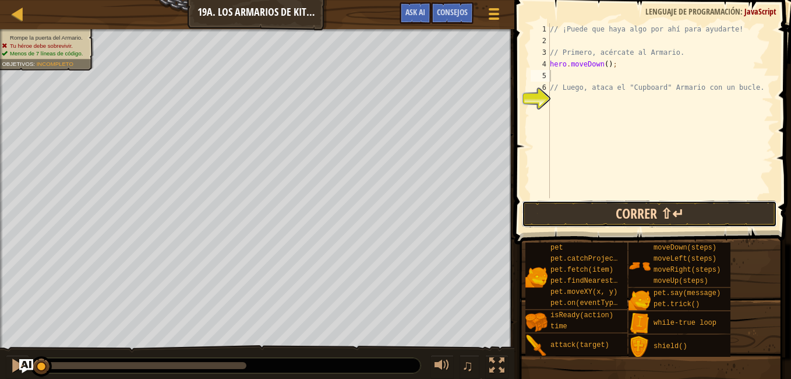
click at [612, 214] on button "Correr ⇧↵" at bounding box center [649, 213] width 255 height 27
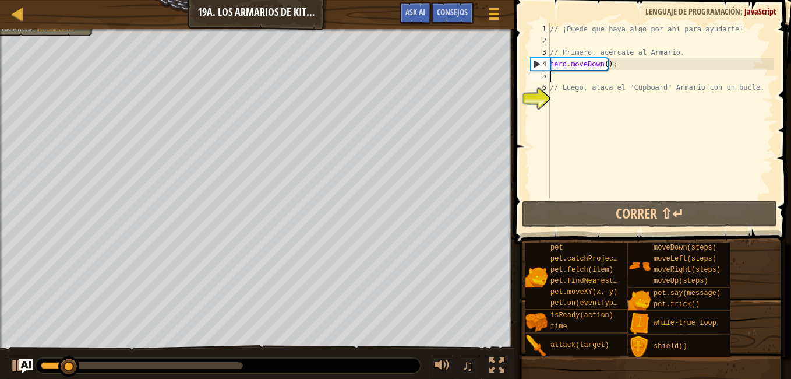
click at [575, 77] on div "// ¡Puede que haya algo por ahí para ayudarte! // Primero, acércate al Armario.…" at bounding box center [660, 122] width 226 height 198
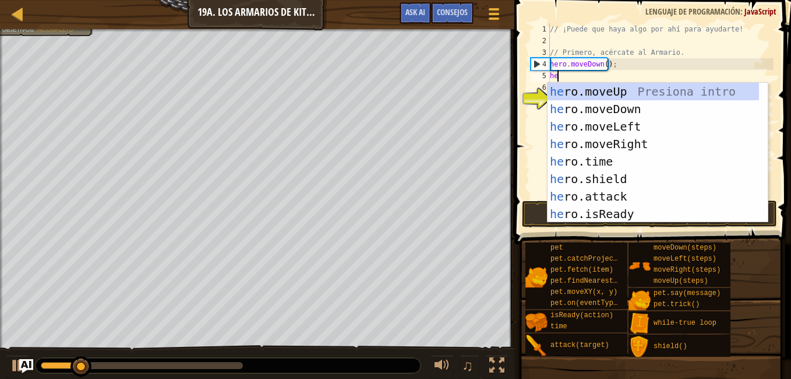
type textarea "her"
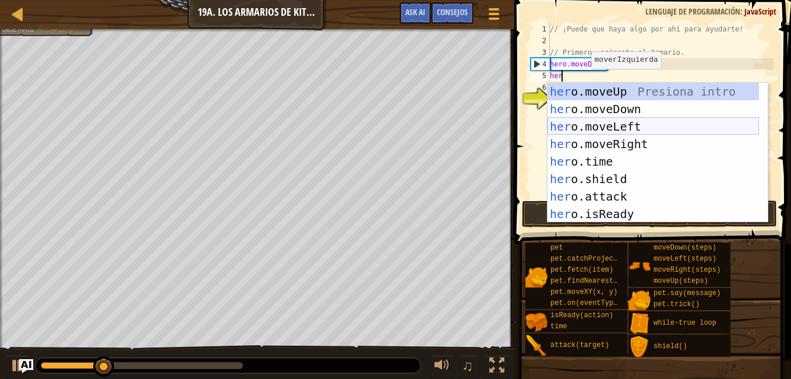
click at [622, 123] on div "her o.moveUp Presiona intro her o.moveDown Presiona intro her o.moveLeft Presio…" at bounding box center [652, 170] width 211 height 175
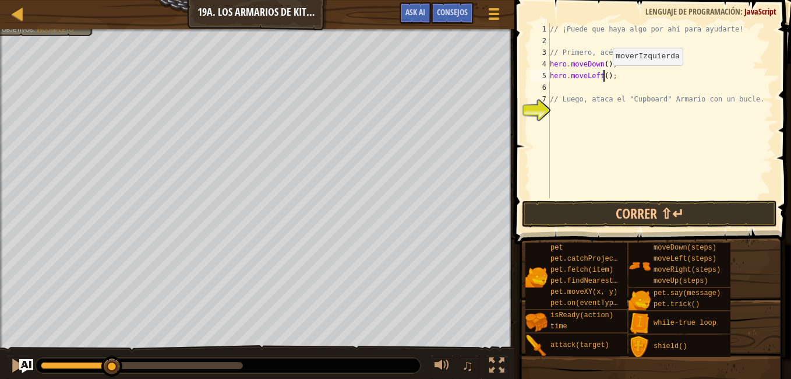
click at [603, 77] on div "// ¡Puede que haya algo por ahí para ayudarte! // Primero, acércate al Armario.…" at bounding box center [660, 122] width 226 height 198
type textarea "hero.moveLeft(2);"
click at [574, 89] on div "// ¡Puede que haya algo por ahí para ayudarte! // Primero, acércate al Armario.…" at bounding box center [660, 122] width 226 height 198
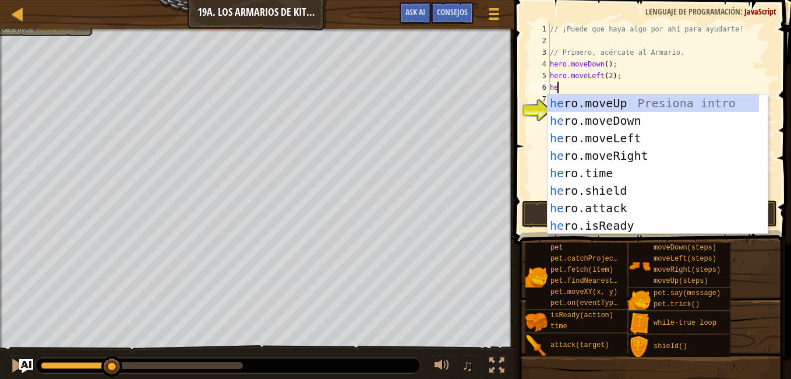
type textarea "her"
click at [614, 100] on div "her o.moveUp Presiona intro her o.moveDown Presiona intro her o.moveLeft Presio…" at bounding box center [652, 181] width 211 height 175
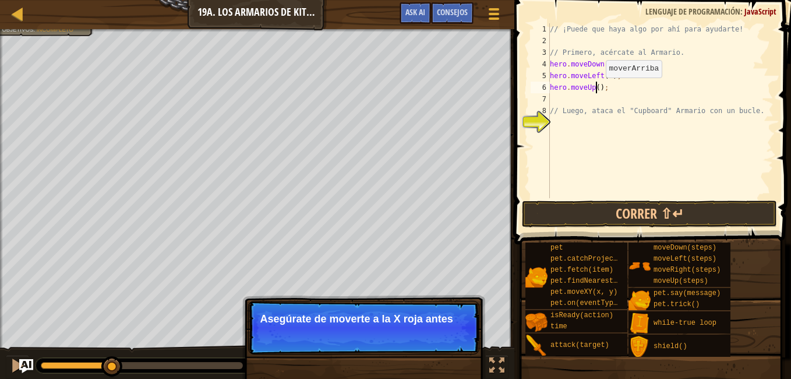
click at [596, 89] on div "// ¡Puede que haya algo por ahí para ayudarte! // Primero, acércate al Armario.…" at bounding box center [660, 122] width 226 height 198
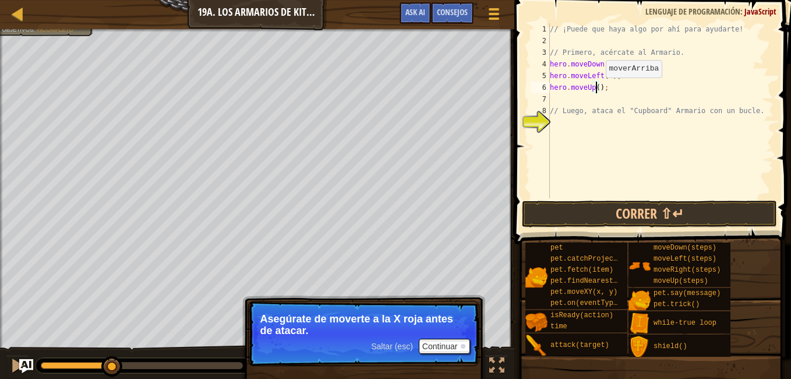
scroll to position [5, 4]
type textarea "hero.moveUp(2);"
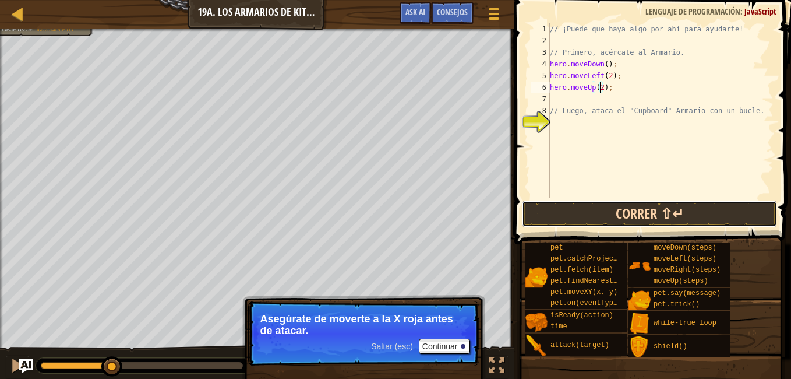
click at [616, 213] on button "Correr ⇧↵" at bounding box center [649, 213] width 255 height 27
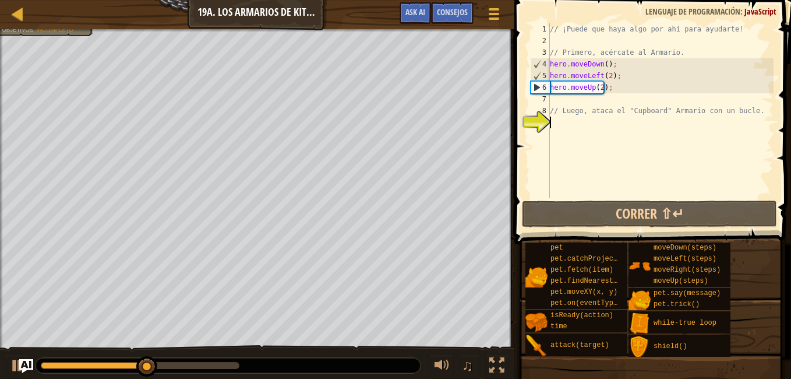
click at [567, 123] on div "// ¡Puede que haya algo por ahí para ayudarte! // Primero, acércate al Armario.…" at bounding box center [660, 122] width 226 height 198
type textarea "w"
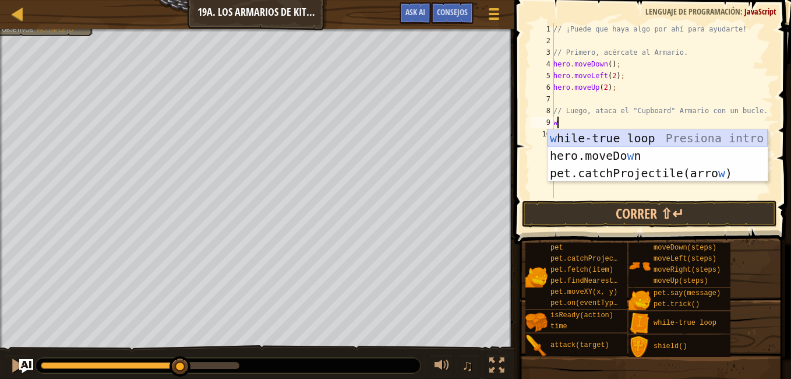
click at [605, 140] on div "w hile-true loop Presiona intro hero.moveDo w n Presiona intro pet.catchProject…" at bounding box center [657, 172] width 220 height 87
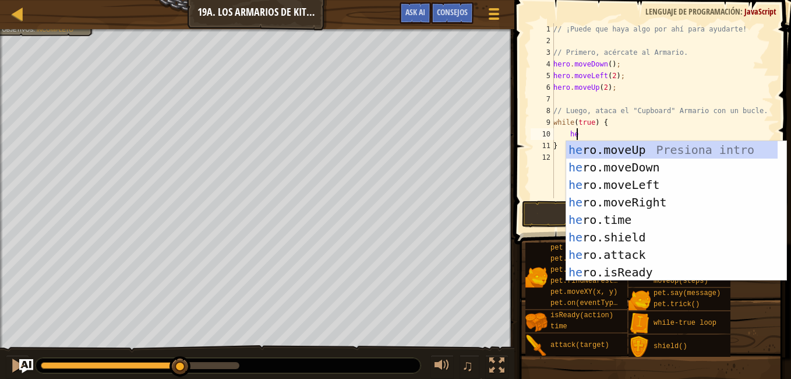
scroll to position [5, 1]
click at [630, 253] on div "her o.moveUp Presiona intro her o.moveDown Presiona intro her o.moveLeft Presio…" at bounding box center [671, 228] width 211 height 175
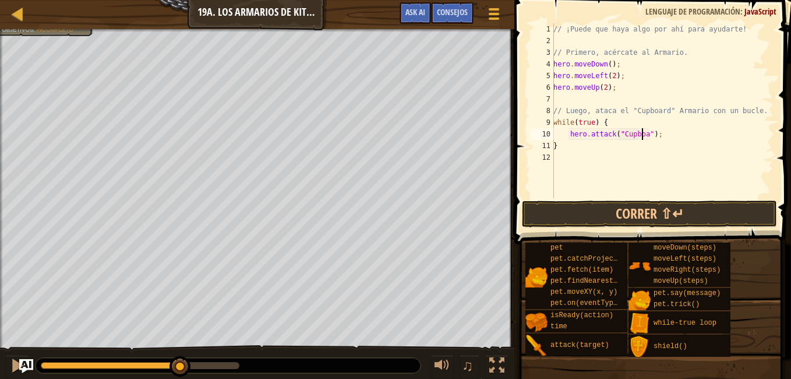
scroll to position [5, 8]
type textarea "hero.attack("Cupboard");"
click at [653, 201] on button "Correr ⇧↵" at bounding box center [649, 213] width 255 height 27
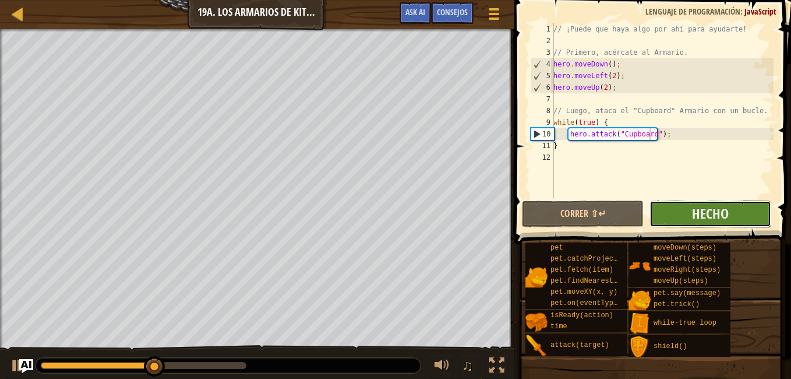
click at [675, 204] on button "Hecho" at bounding box center [710, 213] width 122 height 27
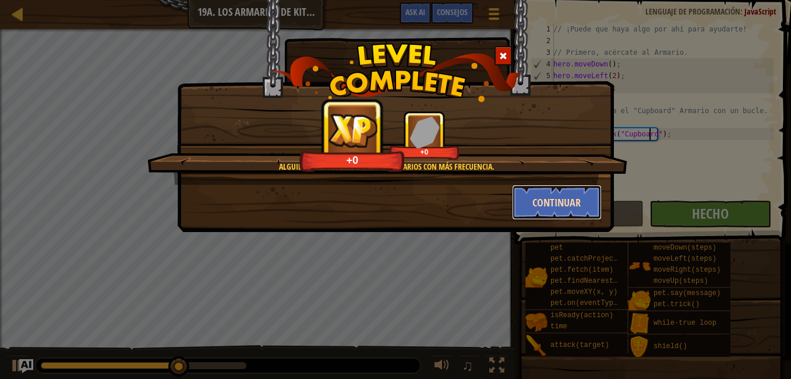
click at [564, 206] on button "Continuar" at bounding box center [557, 202] width 90 height 35
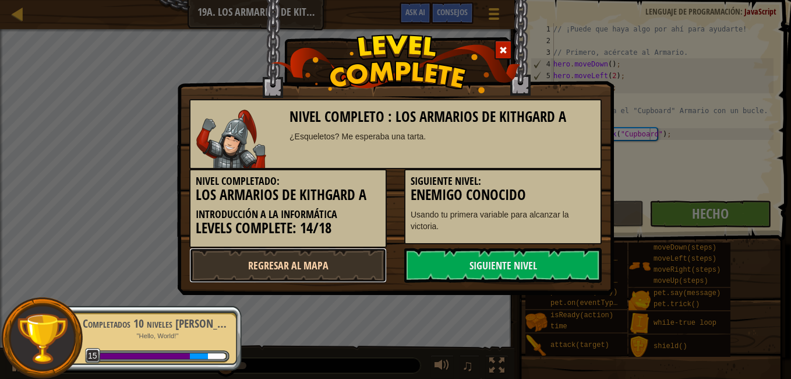
click at [358, 267] on link "Regresar al mapa" at bounding box center [287, 265] width 197 height 35
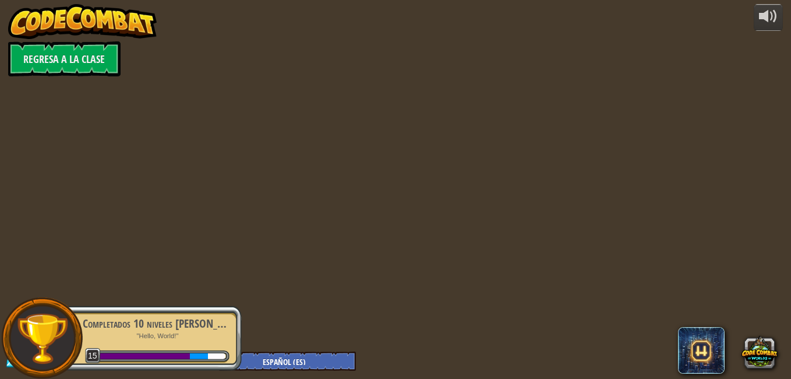
select select "es-ES"
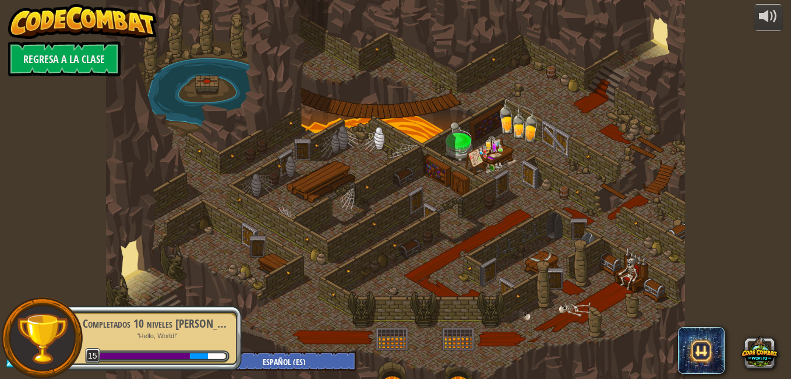
select select "es-ES"
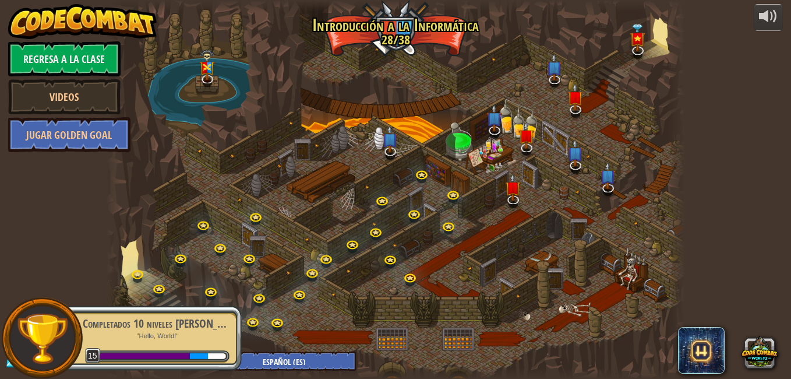
select select "es-ES"
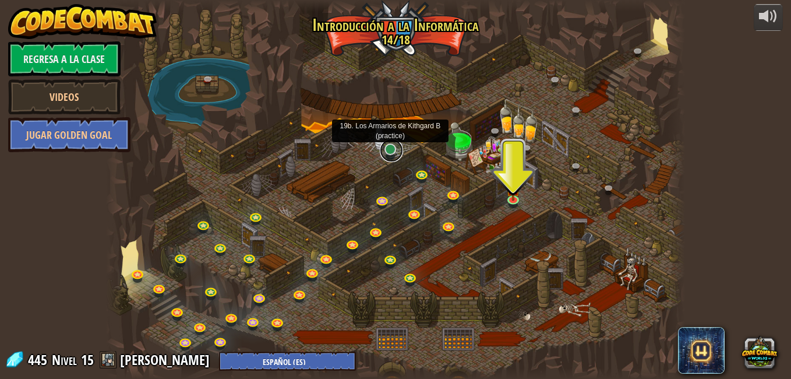
click at [392, 150] on link at bounding box center [391, 150] width 23 height 23
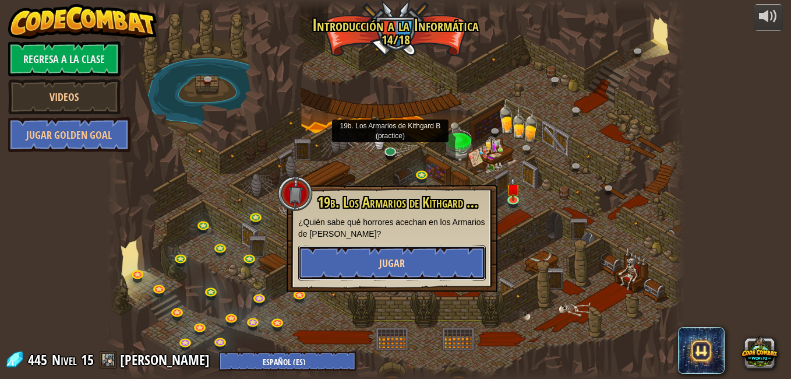
click at [402, 250] on button "Jugar" at bounding box center [392, 262] width 188 height 35
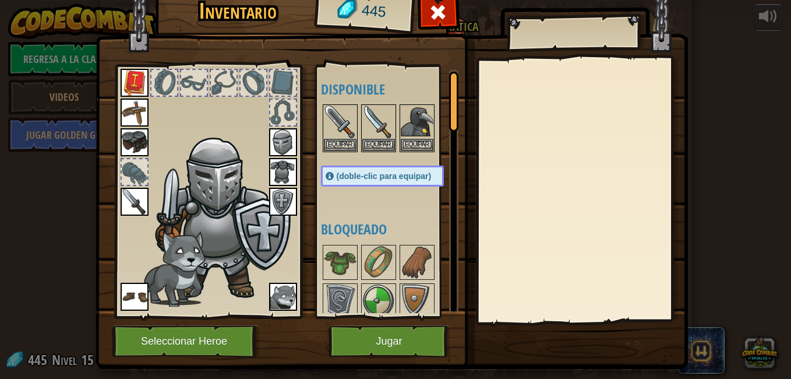
click at [350, 278] on img at bounding box center [340, 262] width 33 height 33
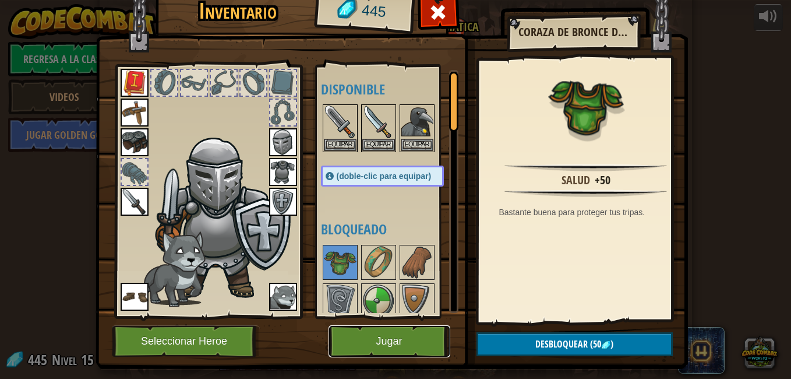
click at [400, 337] on button "Jugar" at bounding box center [389, 341] width 122 height 32
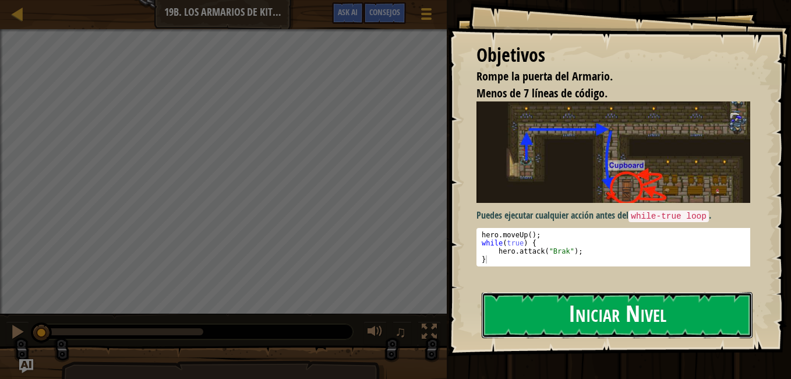
click at [582, 300] on button "Iniciar Nivel" at bounding box center [617, 315] width 271 height 46
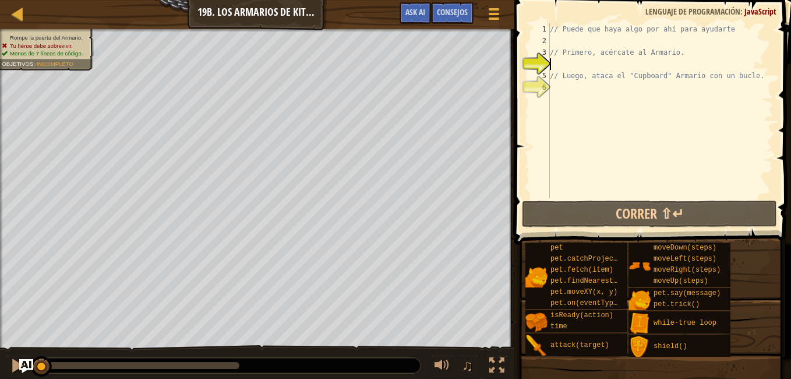
click at [575, 65] on div "// Puede que haya algo por ahí para ayudarte // Primero, acércate al Armario. /…" at bounding box center [660, 122] width 226 height 198
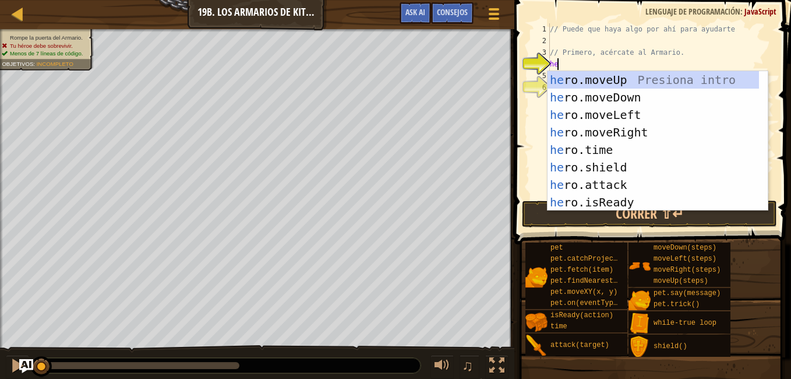
scroll to position [5, 0]
type textarea "her"
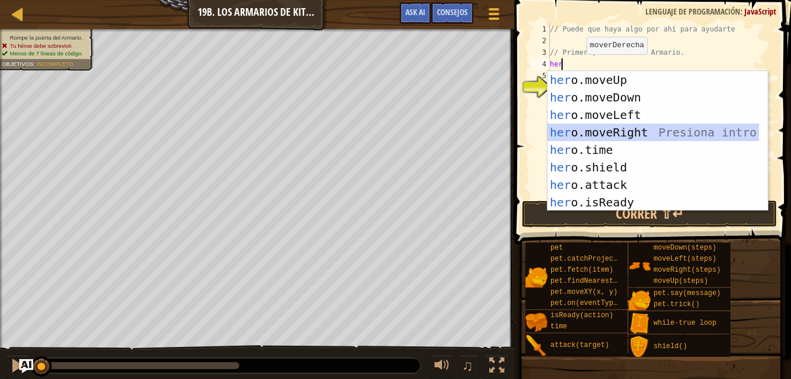
click at [612, 126] on div "her o.moveUp Presiona intro her o.moveDown Presiona intro her o.moveLeft Presio…" at bounding box center [652, 158] width 211 height 175
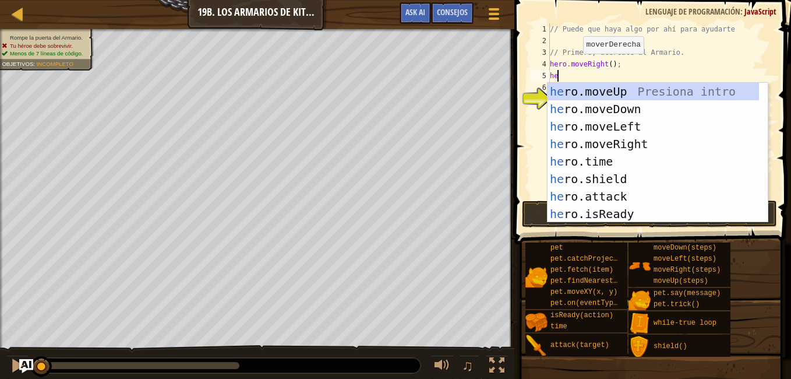
type textarea "her"
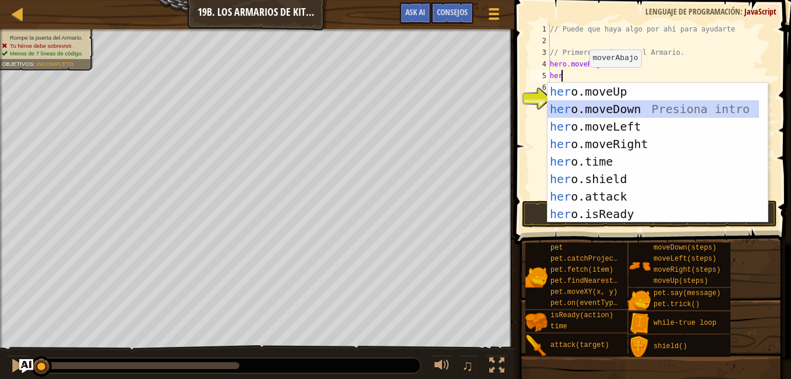
click at [603, 103] on div "her o.moveUp Presiona intro her o.moveDown Presiona intro her o.moveLeft Presio…" at bounding box center [652, 170] width 211 height 175
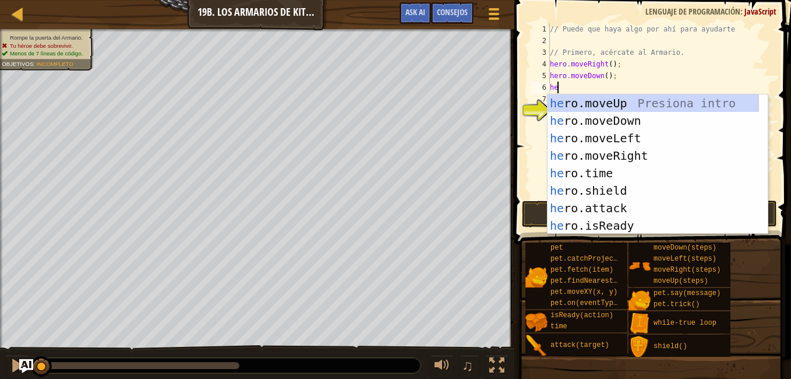
type textarea "her"
click at [625, 152] on div "her o.moveUp Presiona intro her o.moveDown Presiona intro her o.moveLeft Presio…" at bounding box center [652, 181] width 211 height 175
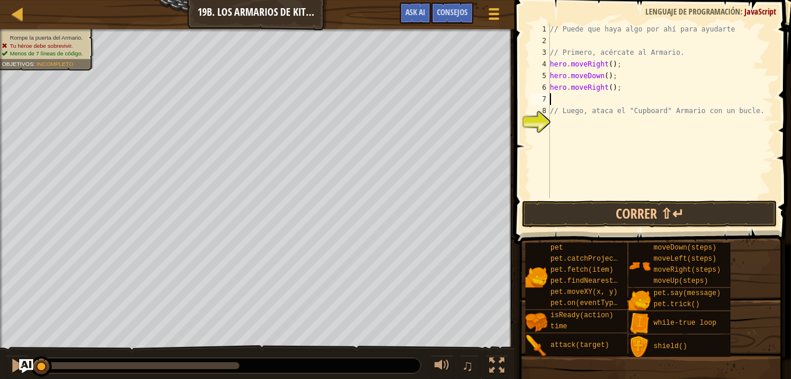
click at [579, 100] on div "// Puede que haya algo por ahí para ayudarte // Primero, acércate al Armario. h…" at bounding box center [660, 122] width 226 height 198
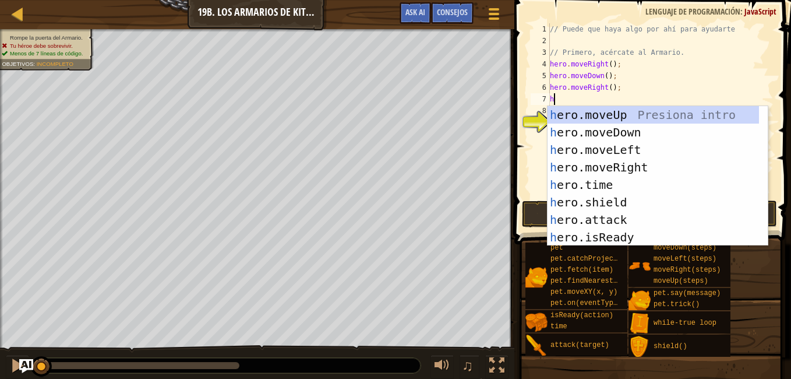
type textarea "her"
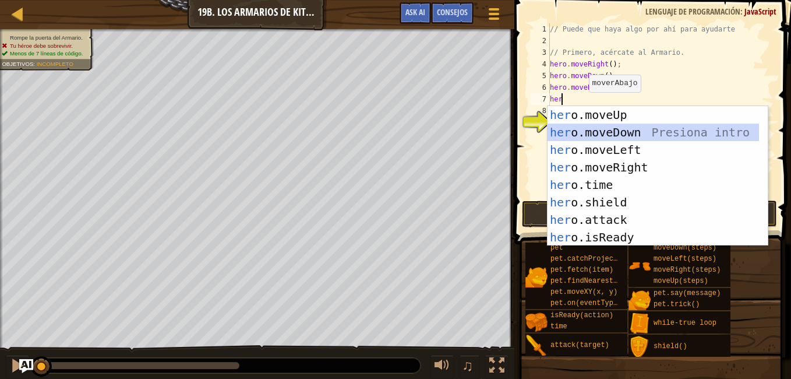
click at [607, 136] on div "her o.moveUp Presiona intro her o.moveDown Presiona intro her o.moveLeft Presio…" at bounding box center [652, 193] width 211 height 175
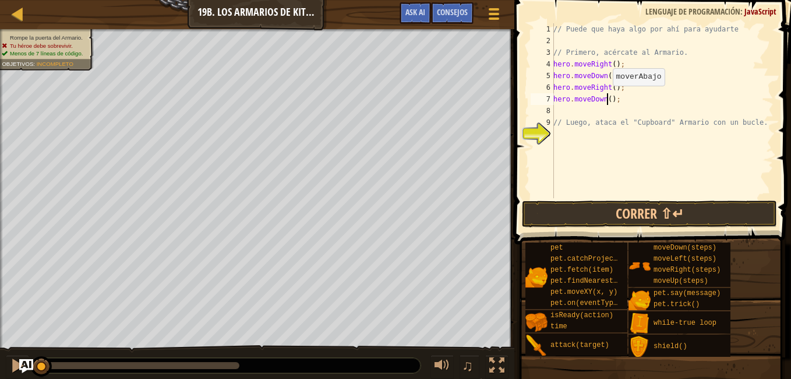
click at [606, 97] on div "// Puede que haya algo por ahí para ayudarte // Primero, acércate al Armario. h…" at bounding box center [662, 122] width 222 height 198
type textarea "hero.moveDown(2);"
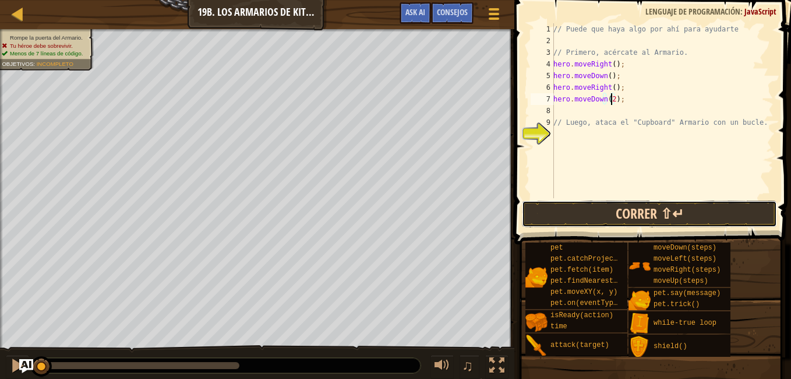
click at [628, 209] on button "Correr ⇧↵" at bounding box center [649, 213] width 255 height 27
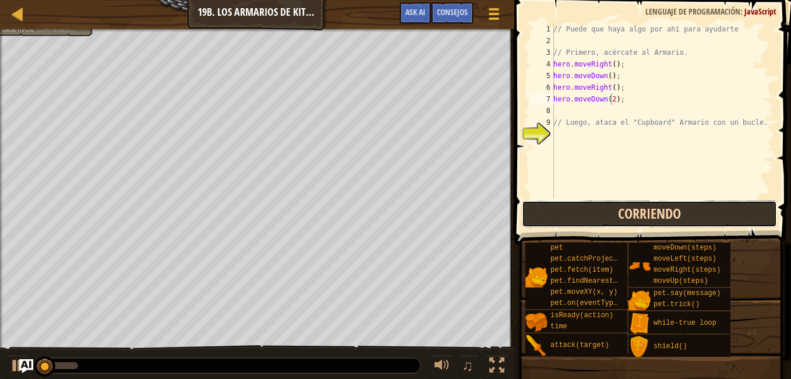
click at [628, 209] on button "Corriendo" at bounding box center [649, 213] width 255 height 27
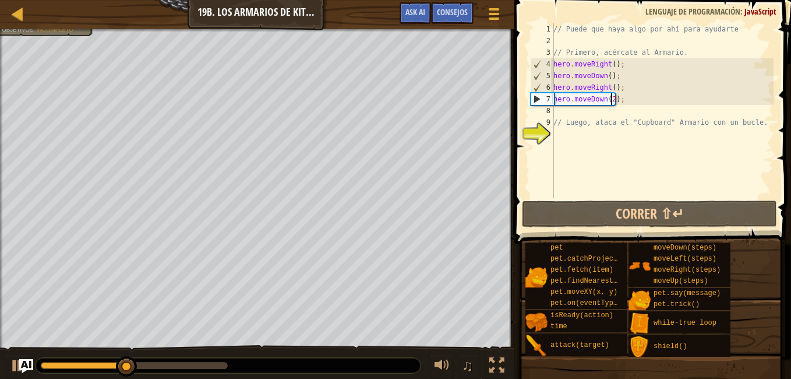
click at [570, 139] on div "// Puede que haya algo por ahí para ayudarte // Primero, acércate al Armario. h…" at bounding box center [662, 122] width 222 height 198
type textarea "w"
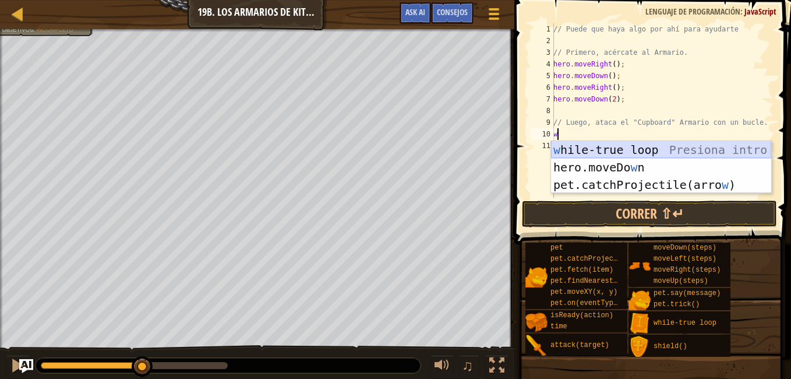
click at [608, 147] on div "w hile-true loop Presiona intro hero.moveDo w n Presiona intro pet.catchProject…" at bounding box center [661, 184] width 220 height 87
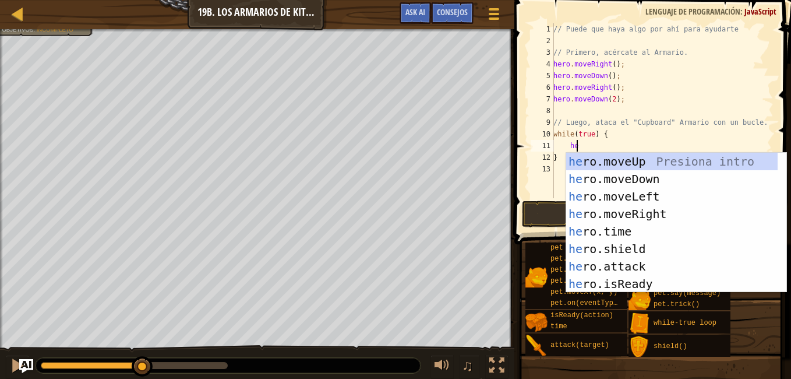
scroll to position [5, 1]
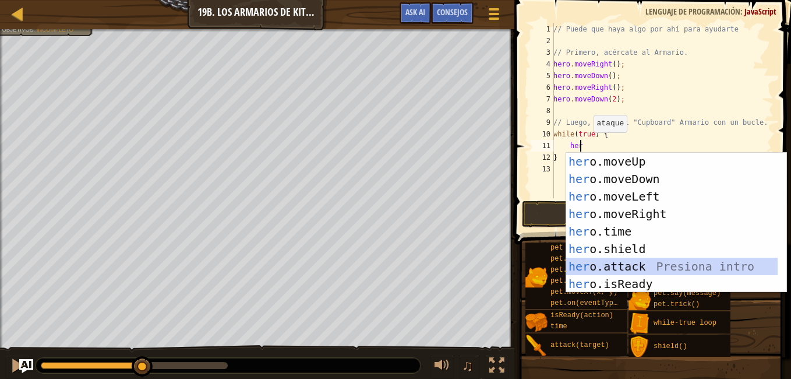
click at [629, 267] on div "her o.moveUp Presiona intro her o.moveDown Presiona intro her o.moveLeft Presio…" at bounding box center [671, 240] width 211 height 175
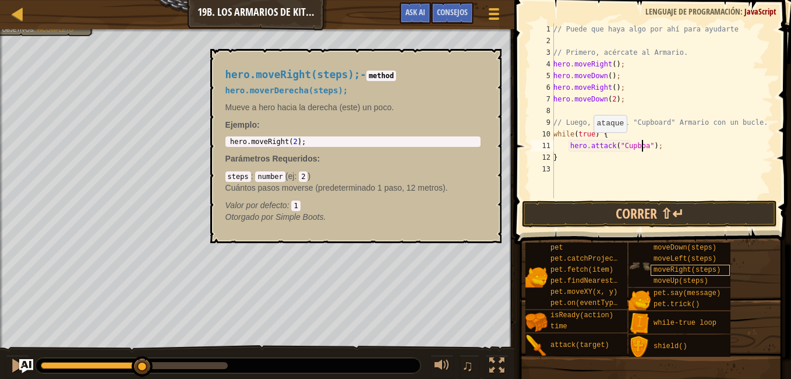
scroll to position [5, 8]
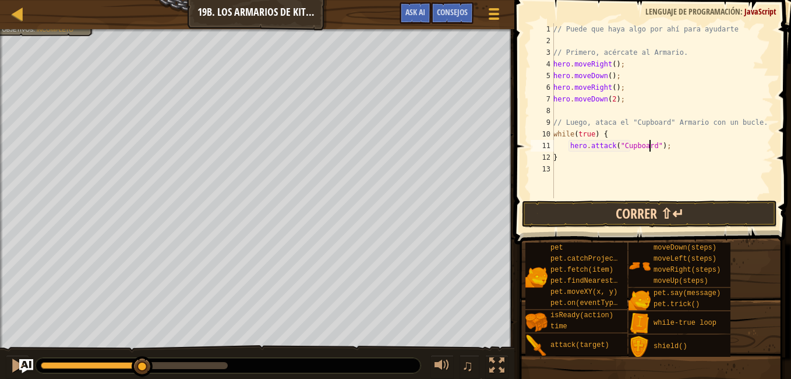
type textarea "hero.attack("Cupboard");"
click at [679, 210] on button "Correr ⇧↵" at bounding box center [649, 213] width 255 height 27
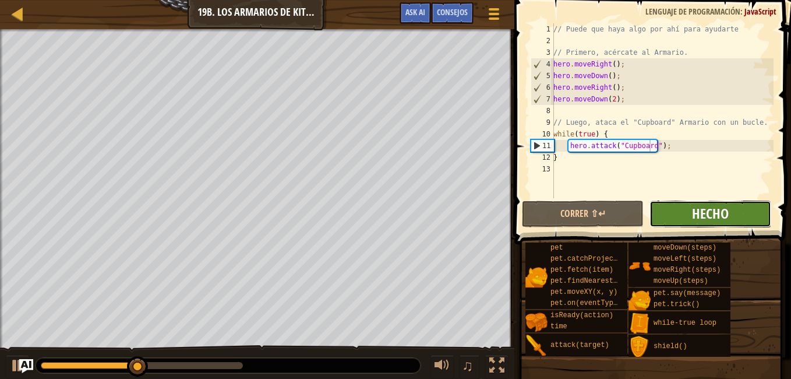
click at [693, 212] on span "Hecho" at bounding box center [710, 213] width 37 height 19
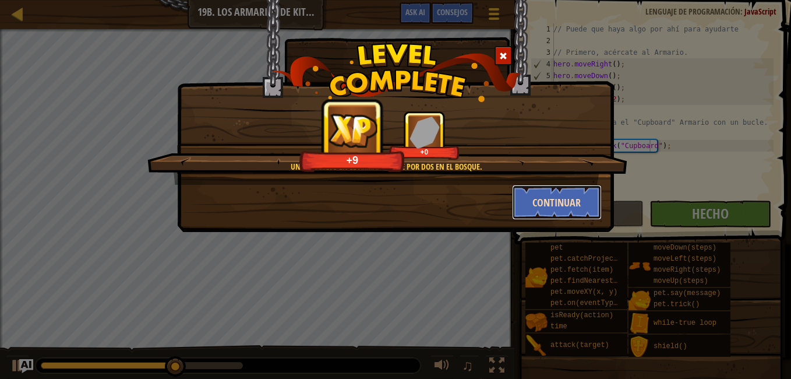
click at [576, 195] on button "Continuar" at bounding box center [557, 202] width 90 height 35
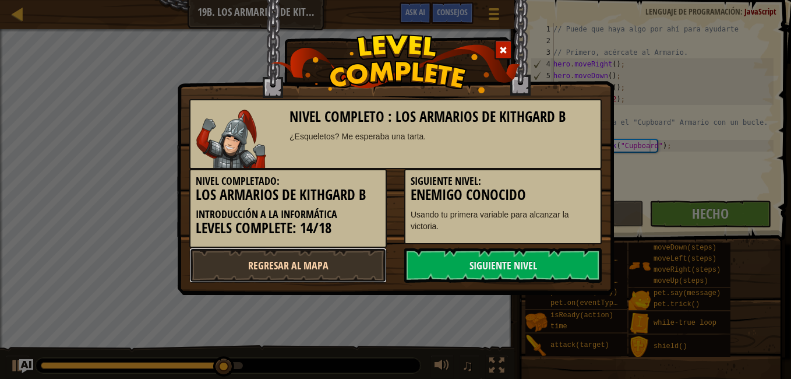
click at [316, 259] on link "Regresar al mapa" at bounding box center [287, 265] width 197 height 35
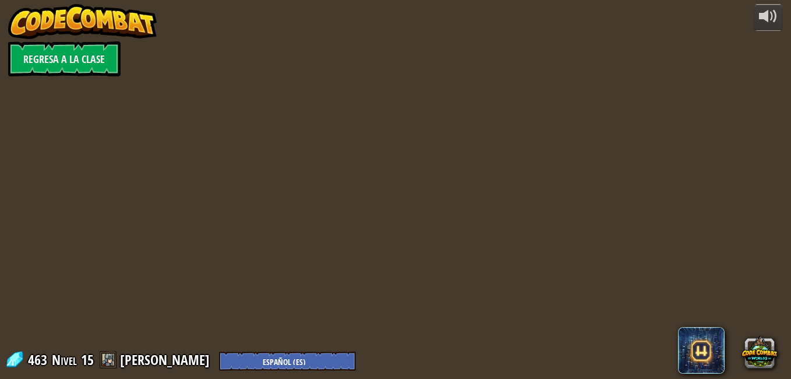
select select "es-ES"
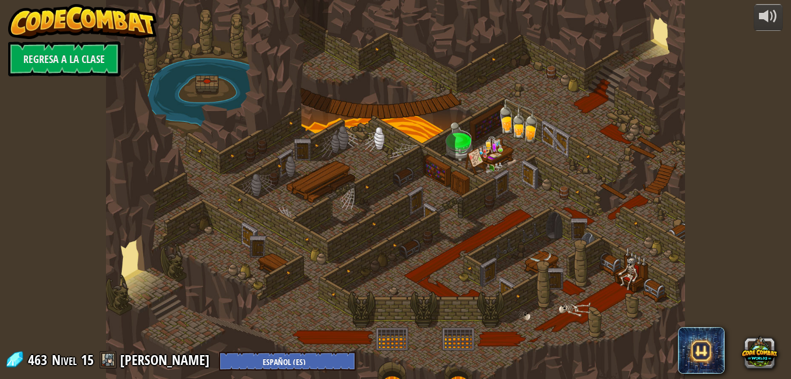
select select "es-ES"
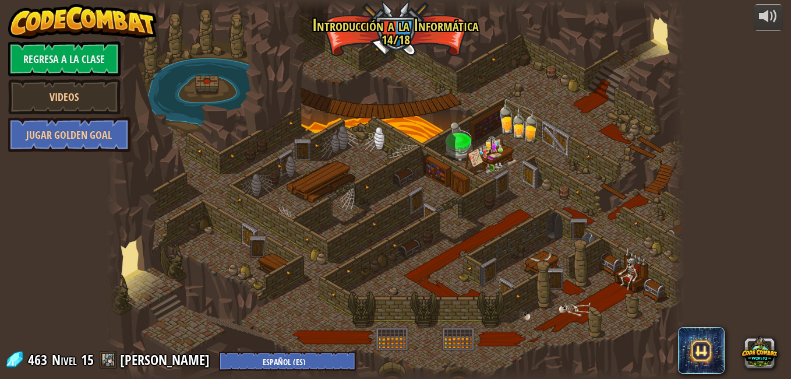
select select "es-ES"
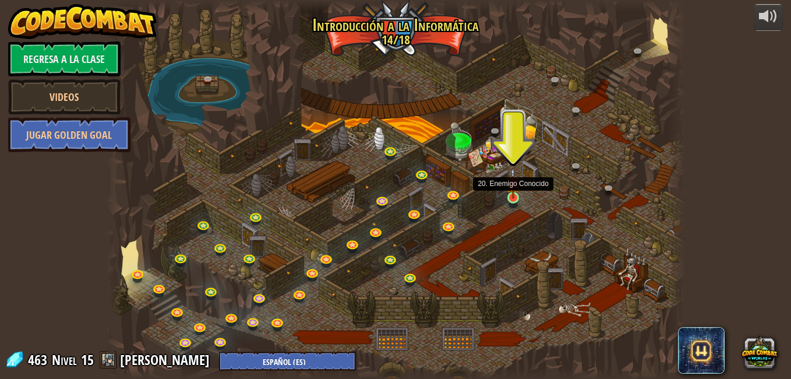
click at [508, 193] on img at bounding box center [513, 182] width 14 height 31
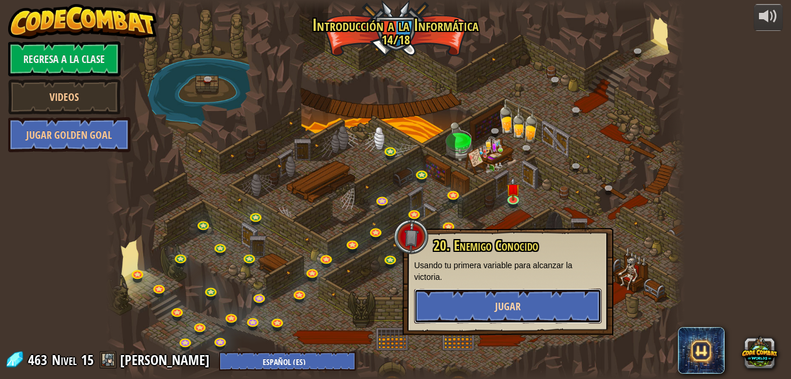
click at [488, 302] on button "Jugar" at bounding box center [508, 305] width 188 height 35
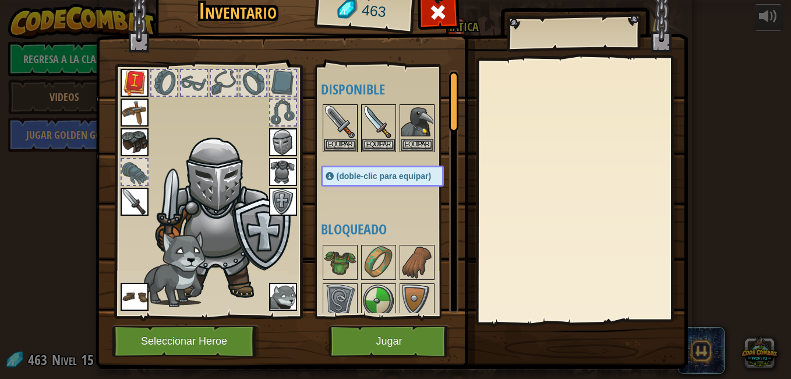
drag, startPoint x: 444, startPoint y: 121, endPoint x: 447, endPoint y: 134, distance: 13.8
click at [447, 133] on div "Disponible Equipar Equipar Equipar Equipar Equipar Equipar Equipar Equipar Equi…" at bounding box center [389, 191] width 137 height 243
drag, startPoint x: 448, startPoint y: 120, endPoint x: 448, endPoint y: 140, distance: 19.8
click at [449, 132] on div at bounding box center [453, 102] width 9 height 60
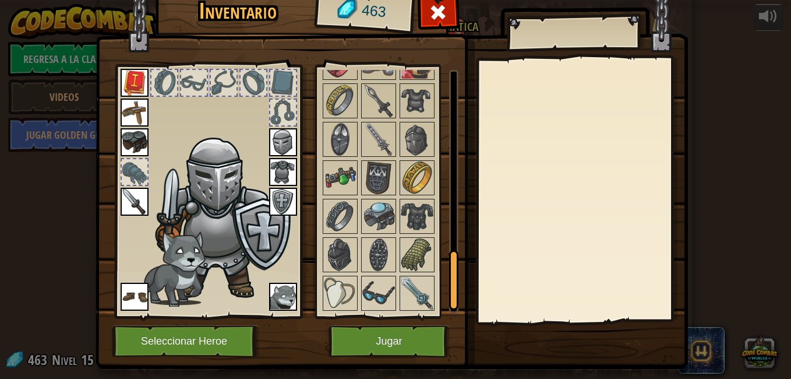
scroll to position [787, 0]
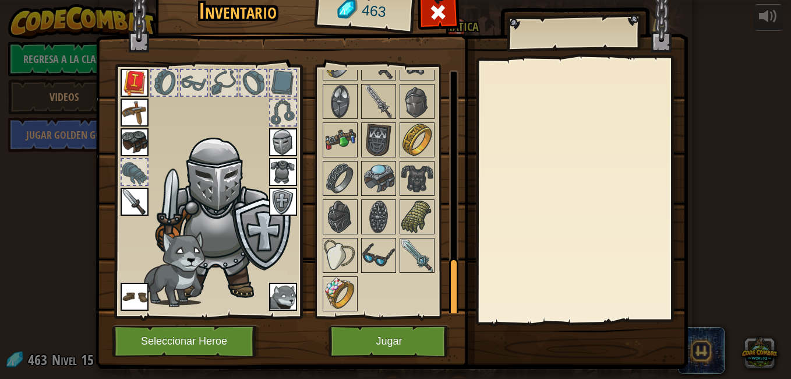
drag, startPoint x: 448, startPoint y: 140, endPoint x: 456, endPoint y: 309, distance: 169.1
click at [456, 309] on div "Inventario 463 Disponible Equipar Equipar Equipar Equipar Equipar Equipar Equip…" at bounding box center [396, 177] width 592 height 384
click at [421, 222] on img at bounding box center [417, 216] width 33 height 33
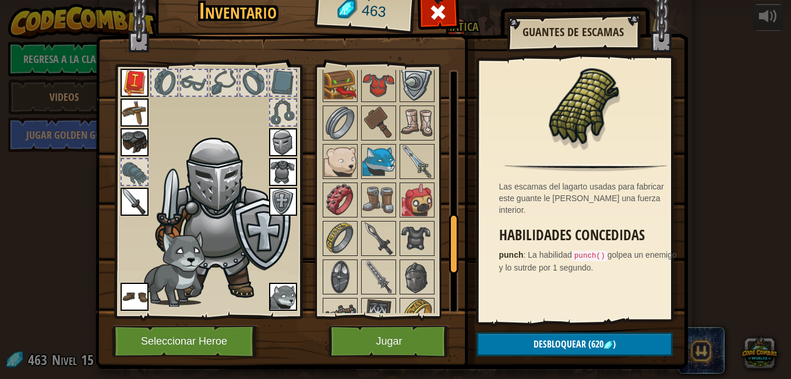
scroll to position [591, 0]
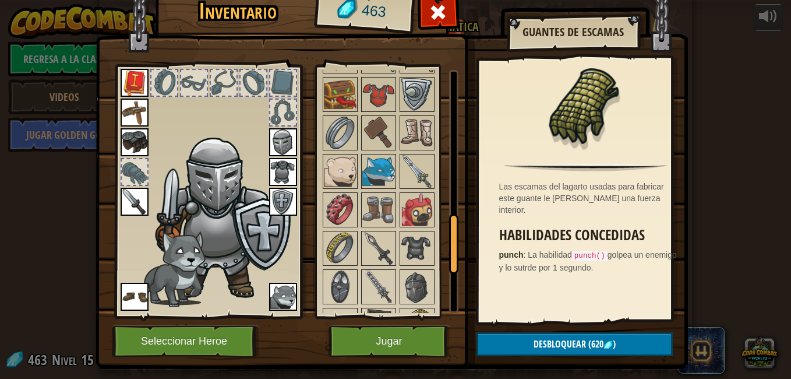
drag, startPoint x: 448, startPoint y: 280, endPoint x: 450, endPoint y: 232, distance: 48.4
click at [450, 232] on div at bounding box center [453, 244] width 9 height 60
click at [421, 262] on img at bounding box center [417, 248] width 33 height 33
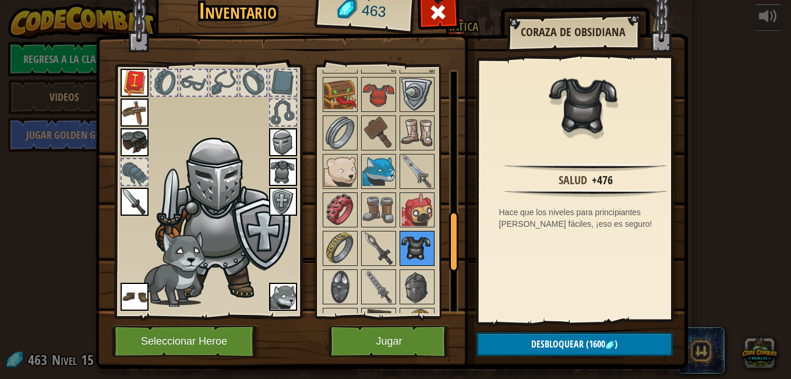
click at [415, 264] on img at bounding box center [417, 248] width 33 height 33
click at [415, 283] on img at bounding box center [417, 286] width 33 height 33
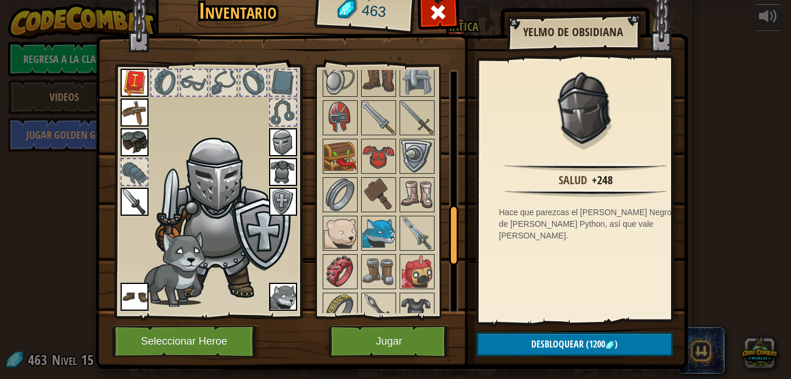
drag, startPoint x: 449, startPoint y: 231, endPoint x: 450, endPoint y: 213, distance: 18.7
click at [450, 213] on div at bounding box center [453, 235] width 9 height 60
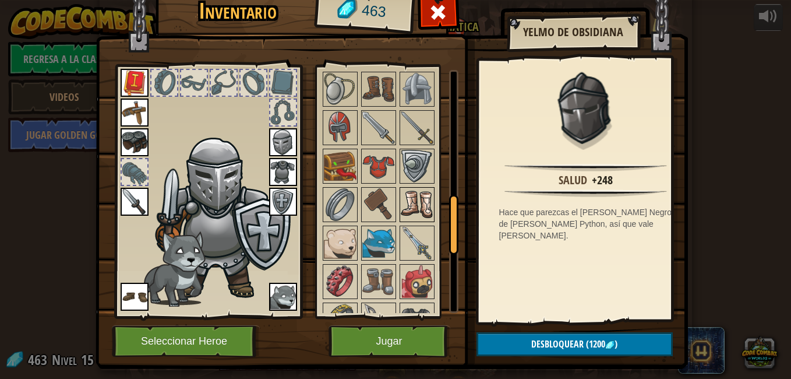
click at [416, 221] on img at bounding box center [417, 204] width 33 height 33
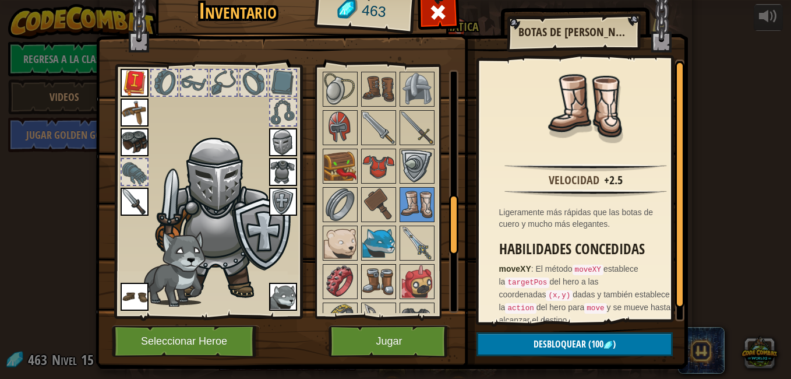
click at [377, 279] on img at bounding box center [378, 281] width 33 height 33
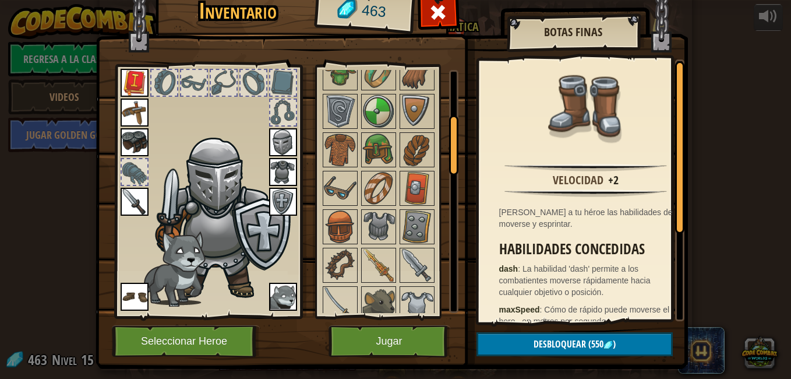
scroll to position [184, 0]
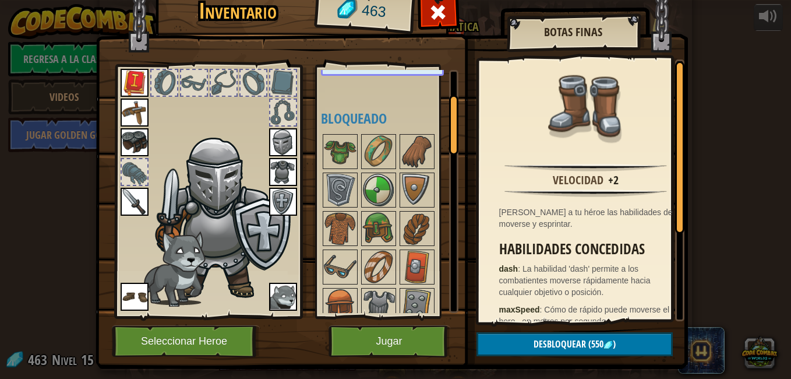
drag, startPoint x: 447, startPoint y: 211, endPoint x: 433, endPoint y: 132, distance: 81.0
click at [443, 122] on div "Disponible Equipar Equipar Equipar Equipar Equipar Equipar Equipar Equipar Equi…" at bounding box center [389, 191] width 137 height 243
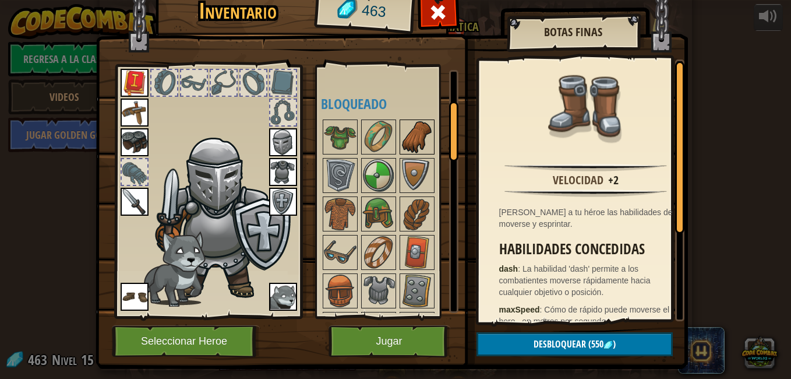
click at [416, 139] on img at bounding box center [417, 137] width 33 height 33
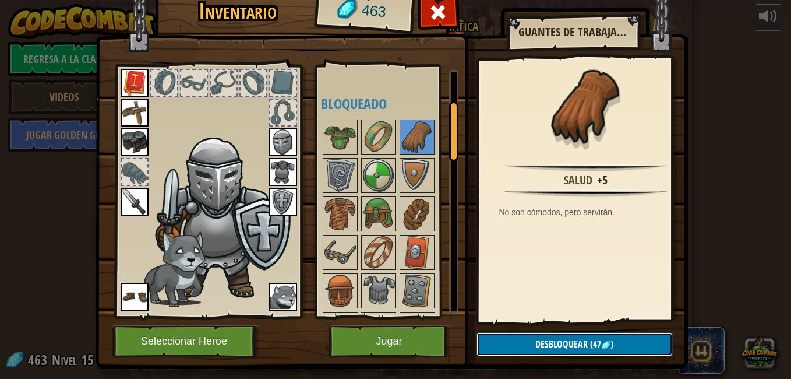
click at [535, 347] on span "Desbloquear" at bounding box center [561, 343] width 52 height 13
click at [546, 346] on button "Confirmar" at bounding box center [574, 344] width 196 height 24
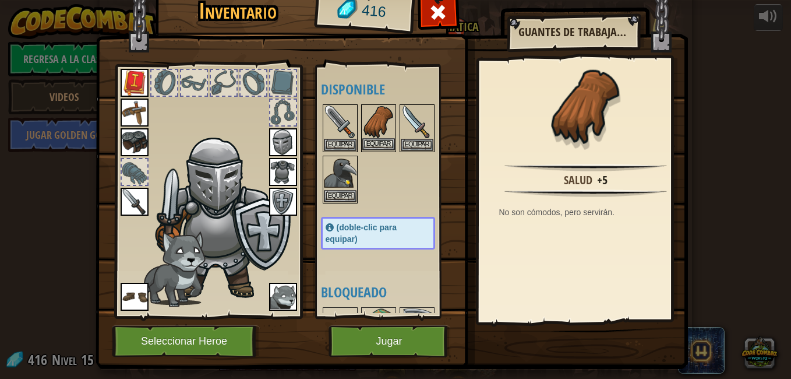
click at [367, 137] on img at bounding box center [378, 121] width 33 height 33
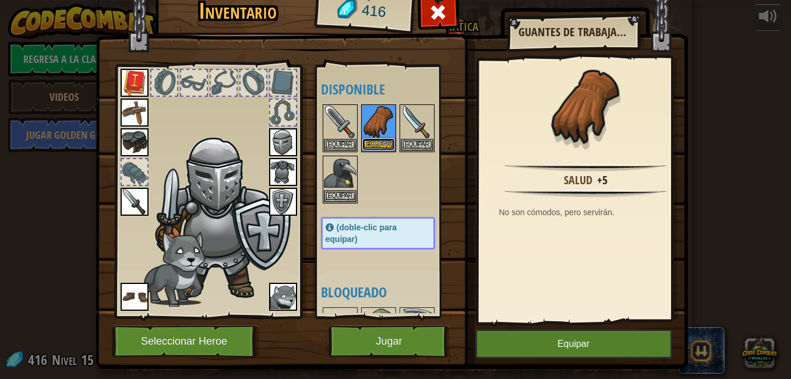
click at [372, 143] on button "Equipar" at bounding box center [378, 144] width 33 height 12
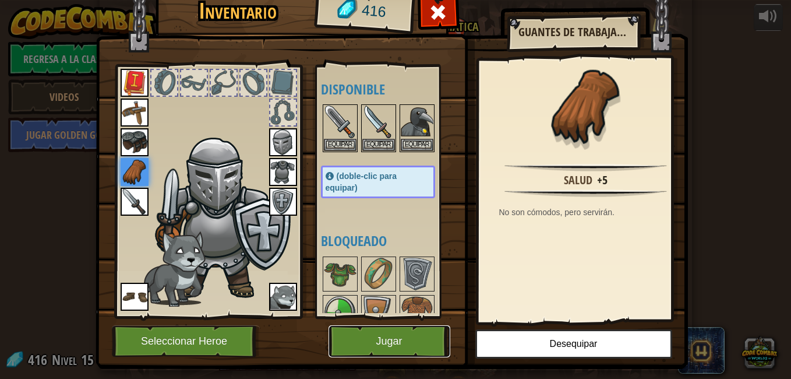
click at [397, 334] on button "Jugar" at bounding box center [389, 341] width 122 height 32
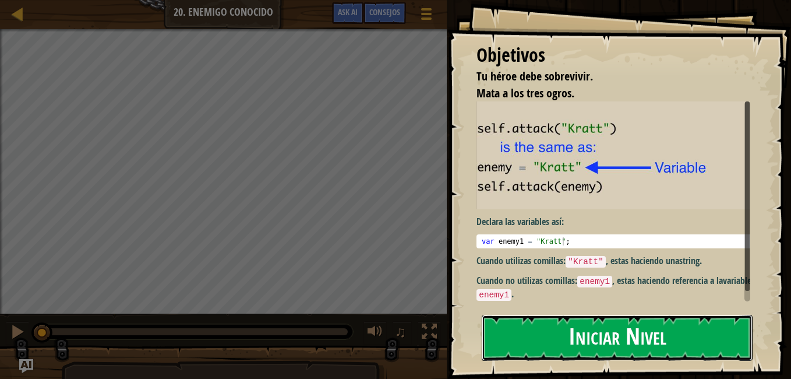
click at [641, 347] on button "Iniciar Nivel" at bounding box center [617, 338] width 271 height 46
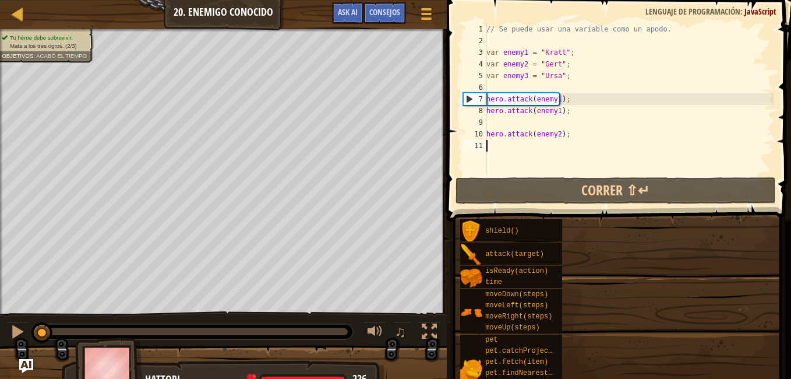
click at [641, 347] on div "shield() attack(target) isReady(action) time moveDown(steps) moveLeft(steps) mo…" at bounding box center [621, 344] width 323 height 253
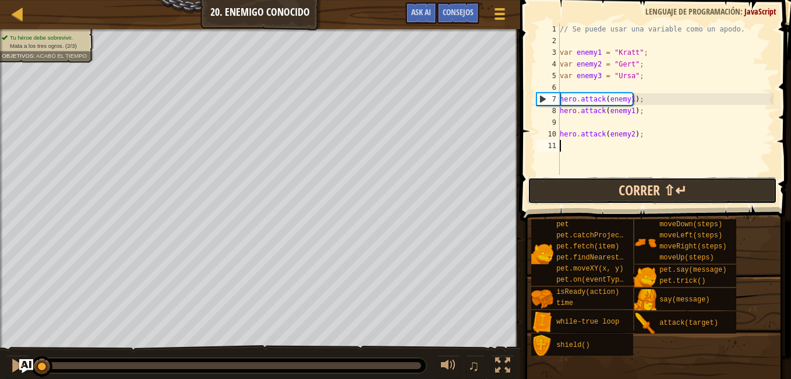
click at [656, 200] on button "Correr ⇧↵" at bounding box center [652, 190] width 249 height 27
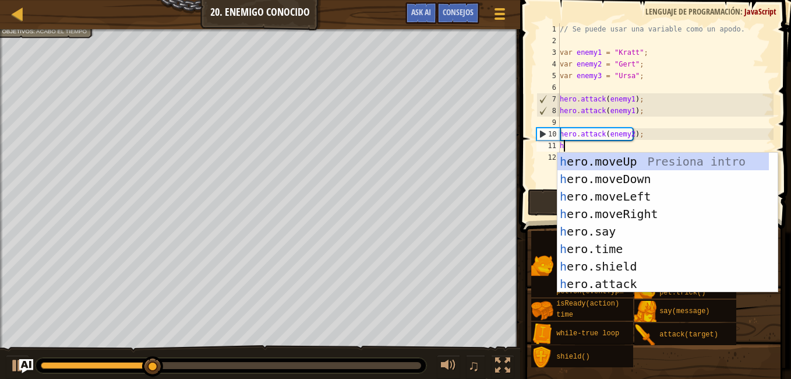
scroll to position [5, 0]
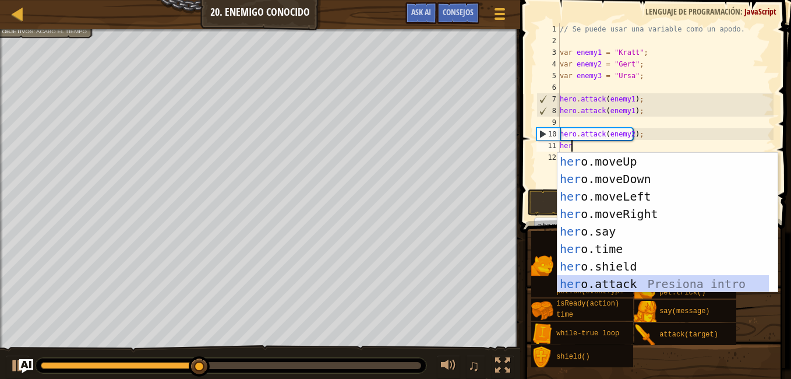
click at [571, 289] on div "her o.moveUp Presiona intro her o.moveDown Presiona intro her o.moveLeft Presio…" at bounding box center [662, 240] width 211 height 175
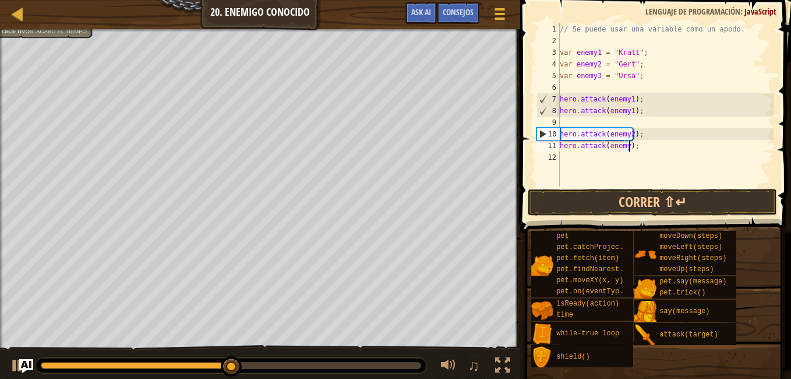
click at [628, 150] on div "// Se puede usar una variable como un apodo. var enemy1 = "Kratt" ; var enemy2 …" at bounding box center [665, 116] width 216 height 186
click at [623, 143] on div "// Se puede usar una variable como un apodo. var enemy1 = "Kratt" ; var enemy2 …" at bounding box center [665, 116] width 216 height 186
click at [627, 145] on div "// Se puede usar una variable como un apodo. var enemy1 = "Kratt" ; var enemy2 …" at bounding box center [665, 116] width 216 height 186
type textarea "hero.attack(enemy3);"
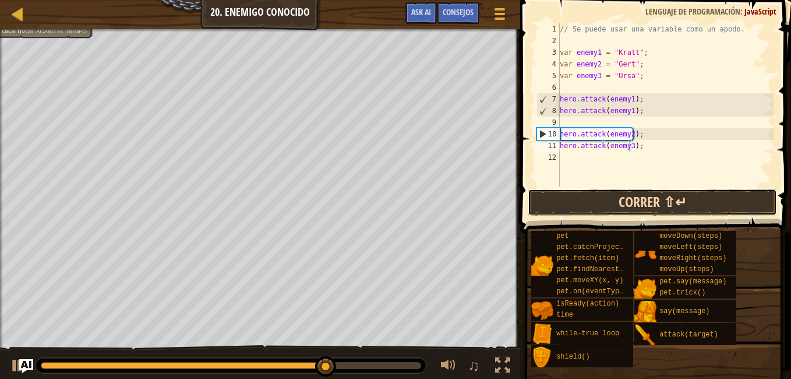
click at [609, 198] on button "Correr ⇧↵" at bounding box center [652, 202] width 249 height 27
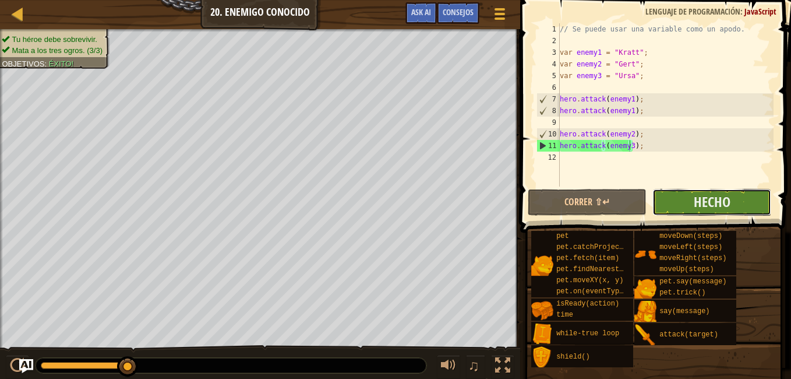
click at [756, 194] on button "Hecho" at bounding box center [711, 202] width 119 height 27
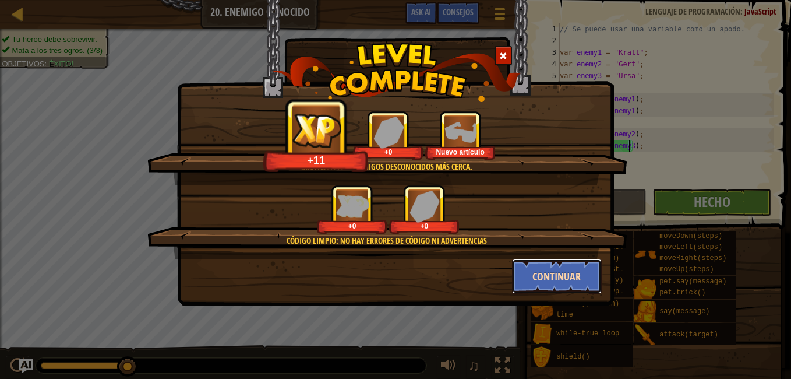
click at [544, 278] on button "Continuar" at bounding box center [557, 276] width 90 height 35
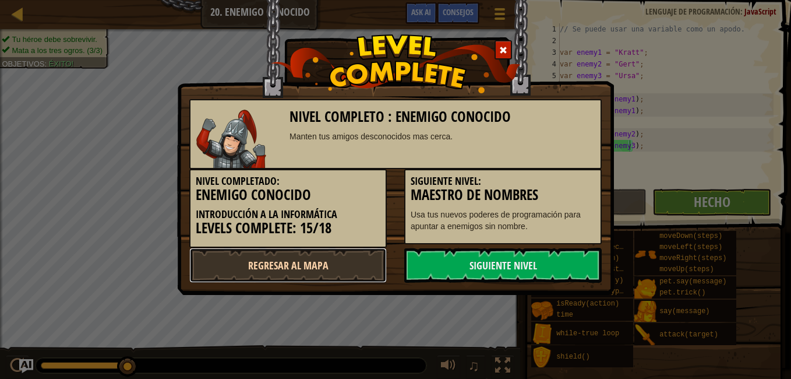
click at [348, 254] on link "Regresar al mapa" at bounding box center [287, 265] width 197 height 35
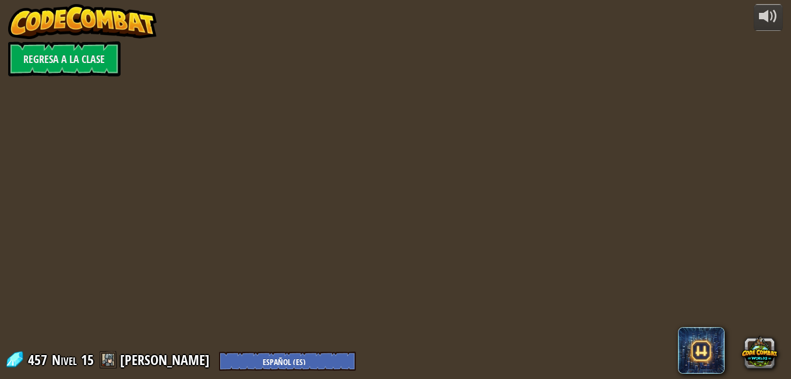
select select "es-ES"
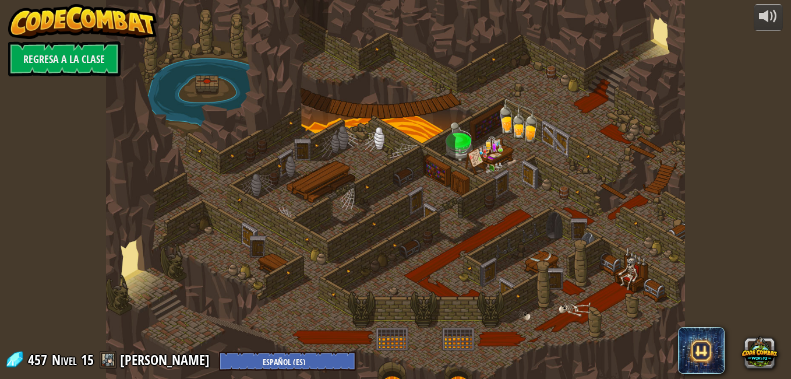
select select "es-ES"
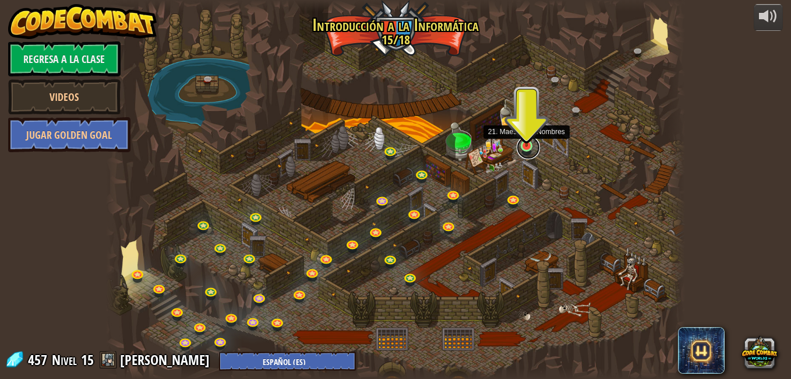
click at [524, 149] on link at bounding box center [528, 147] width 23 height 23
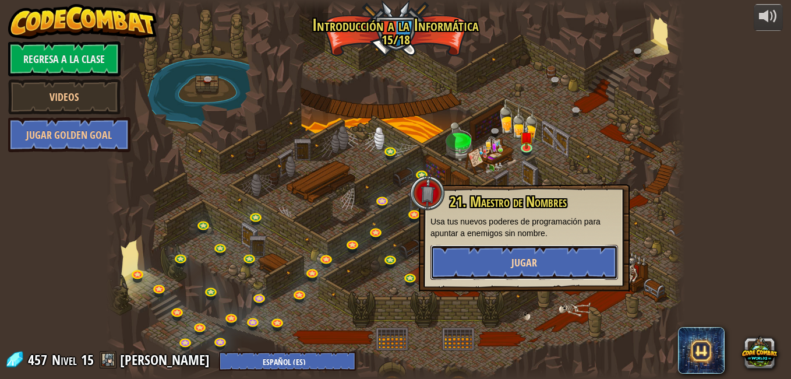
click at [496, 253] on button "Jugar" at bounding box center [524, 262] width 188 height 35
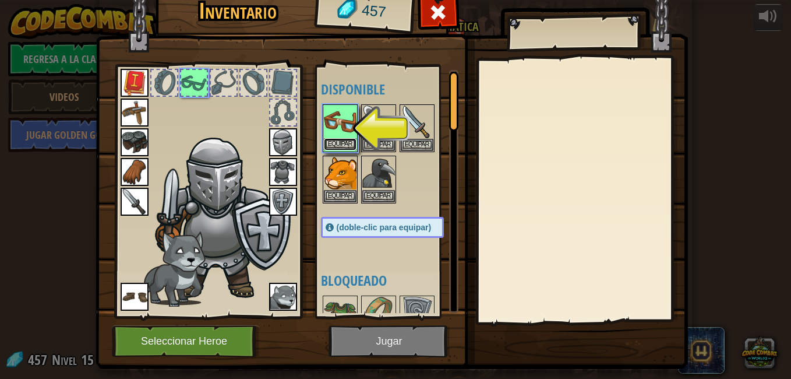
click at [339, 144] on button "Equipar" at bounding box center [340, 144] width 33 height 12
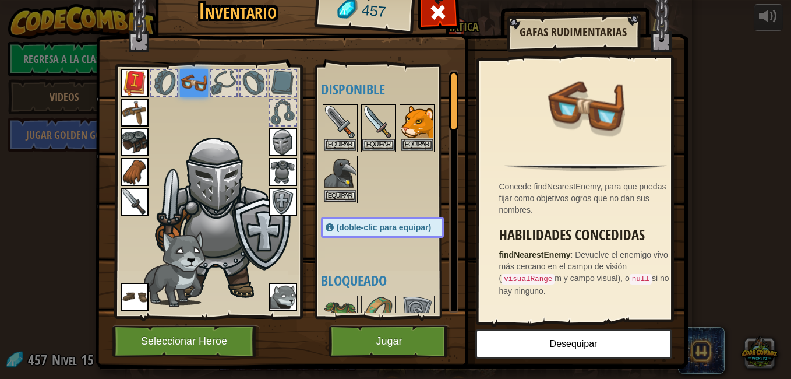
click at [450, 123] on div at bounding box center [453, 101] width 9 height 59
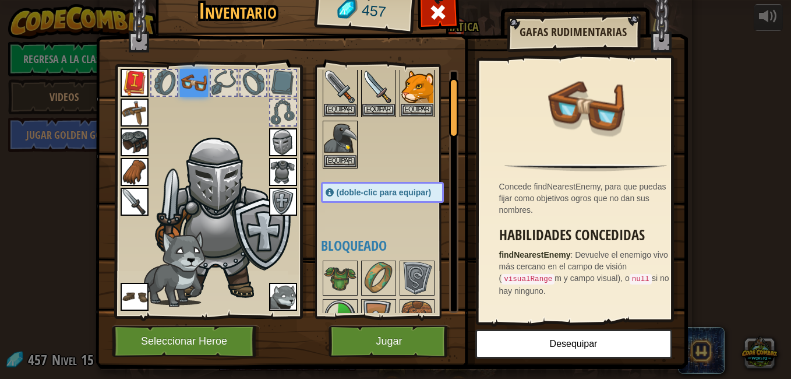
drag, startPoint x: 450, startPoint y: 129, endPoint x: 450, endPoint y: 137, distance: 8.2
click at [450, 136] on div at bounding box center [453, 107] width 9 height 59
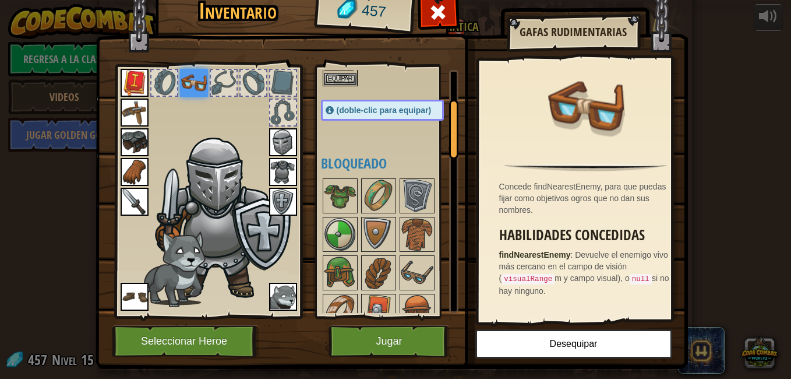
drag, startPoint x: 450, startPoint y: 138, endPoint x: 455, endPoint y: 179, distance: 41.7
click at [451, 156] on div at bounding box center [453, 129] width 9 height 59
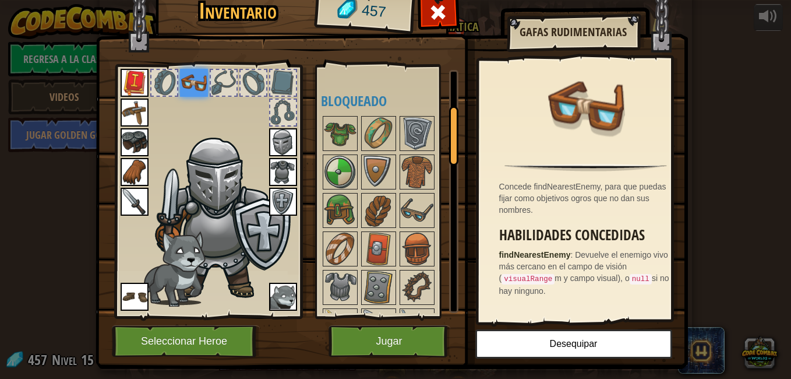
drag, startPoint x: 446, startPoint y: 150, endPoint x: 448, endPoint y: 164, distance: 14.7
click at [449, 164] on div at bounding box center [453, 135] width 9 height 59
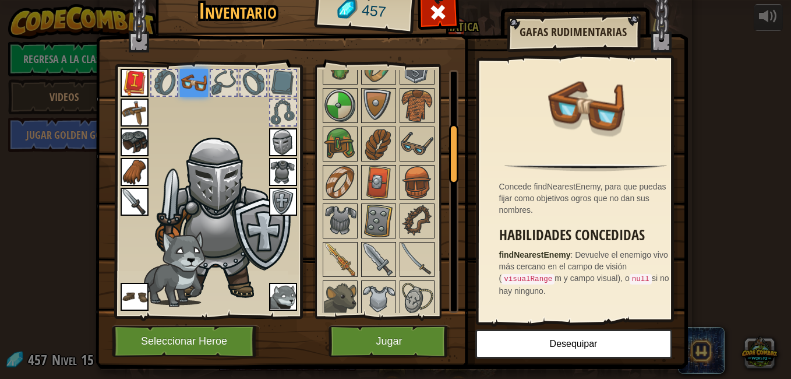
drag, startPoint x: 450, startPoint y: 168, endPoint x: 452, endPoint y: 179, distance: 10.7
click at [451, 178] on div at bounding box center [453, 153] width 9 height 59
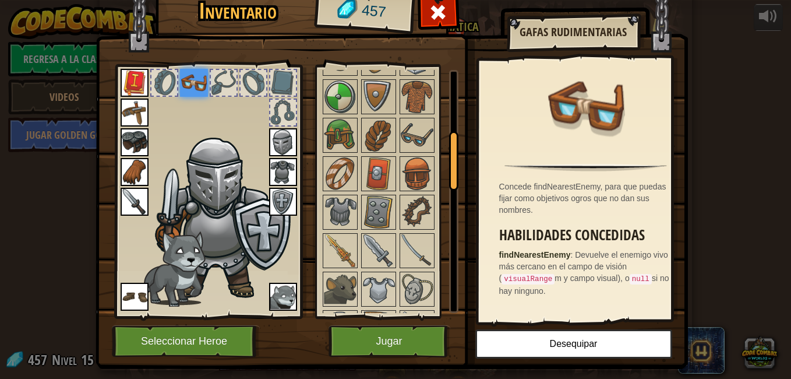
scroll to position [264, 0]
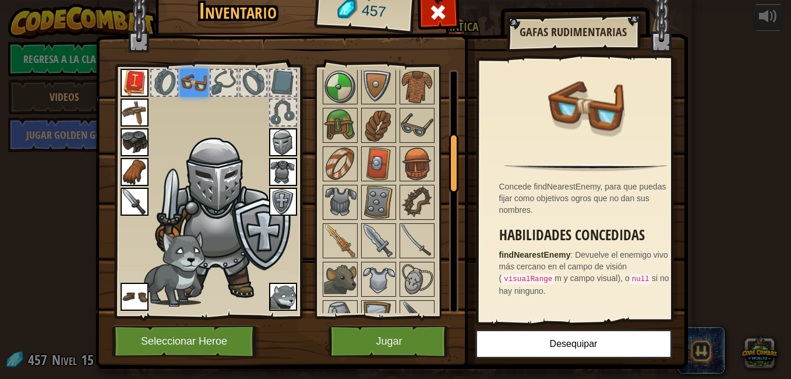
click at [453, 181] on div at bounding box center [453, 162] width 9 height 59
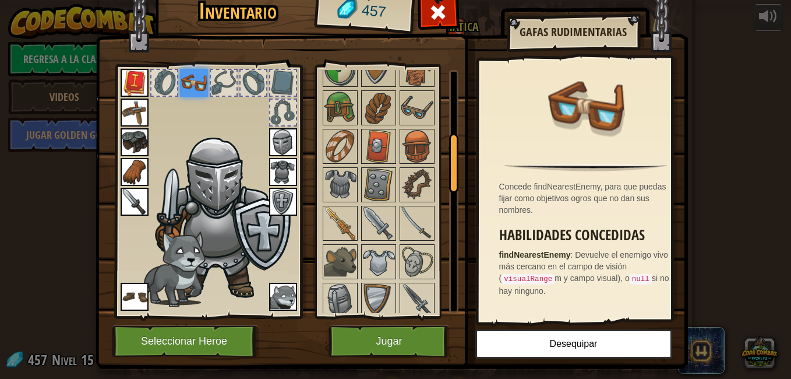
click at [454, 184] on div "Inventario 457 Disponible Equipar Equipar Equipar Equipar Equipar Equipar Equip…" at bounding box center [396, 177] width 592 height 384
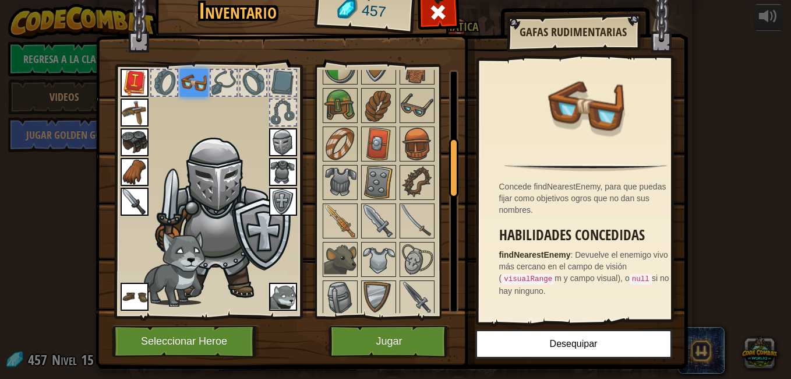
click at [455, 189] on img at bounding box center [392, 157] width 592 height 423
click at [457, 193] on img at bounding box center [392, 157] width 592 height 423
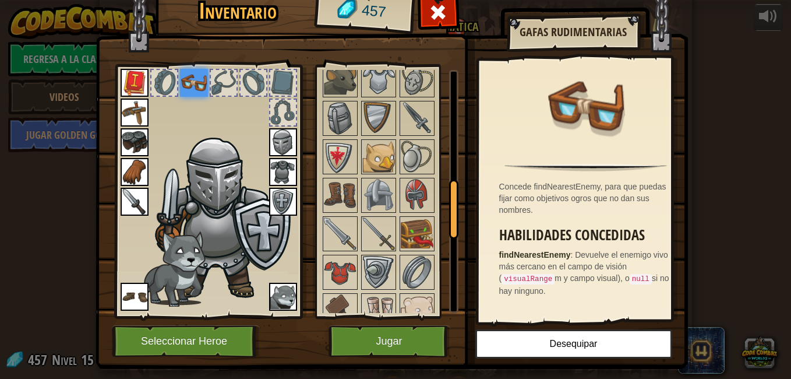
drag, startPoint x: 450, startPoint y: 179, endPoint x: 452, endPoint y: 220, distance: 40.2
click at [452, 220] on div at bounding box center [453, 208] width 9 height 59
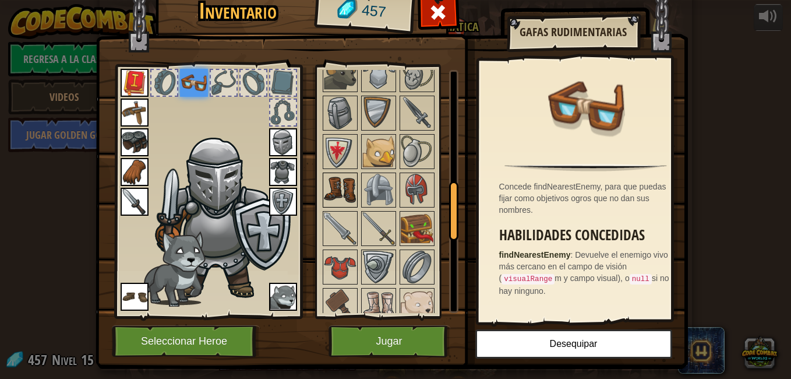
click at [329, 192] on img at bounding box center [340, 190] width 33 height 33
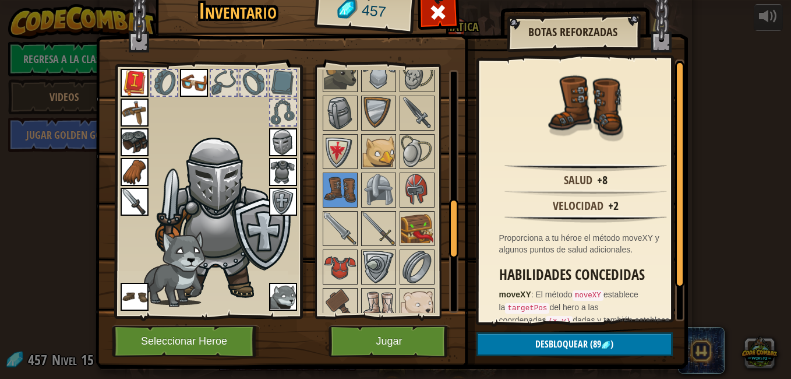
scroll to position [566, 0]
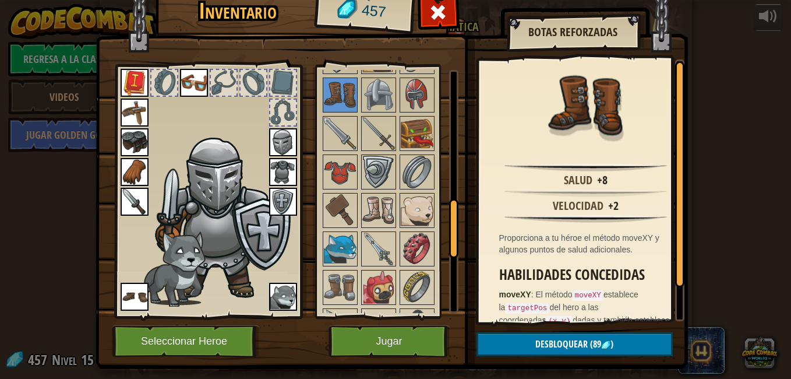
drag, startPoint x: 451, startPoint y: 196, endPoint x: 451, endPoint y: 217, distance: 21.0
click at [451, 217] on div at bounding box center [453, 228] width 9 height 59
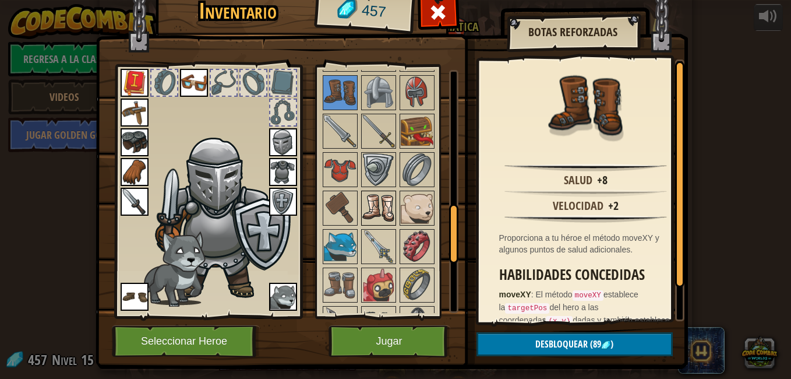
click at [389, 205] on img at bounding box center [378, 208] width 33 height 33
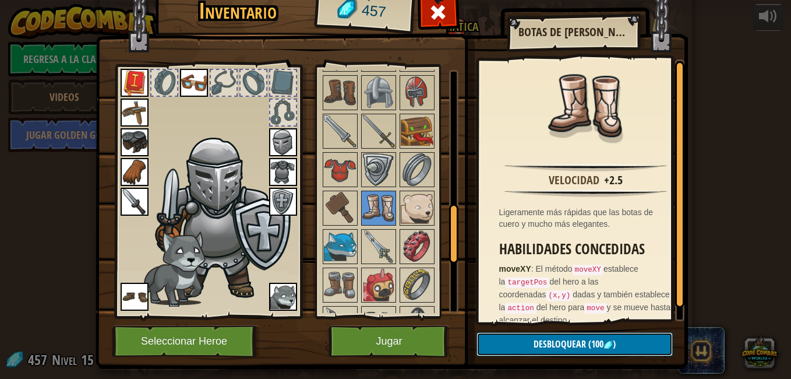
click at [574, 337] on button "Desbloquear (100 )" at bounding box center [574, 344] width 196 height 24
click at [567, 341] on button "Confirmar" at bounding box center [574, 344] width 196 height 24
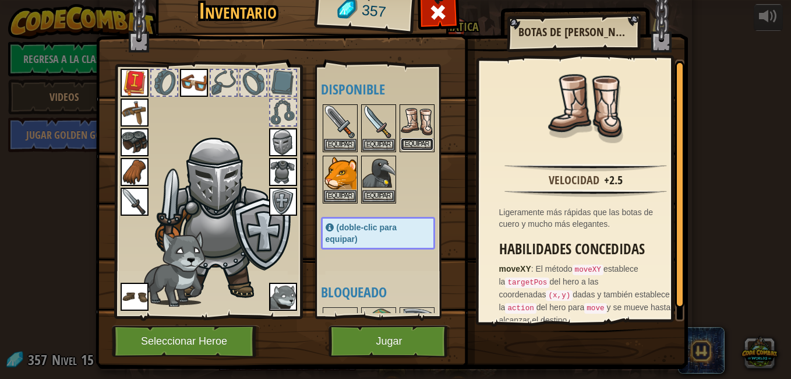
click at [412, 140] on button "Equipar" at bounding box center [417, 144] width 33 height 12
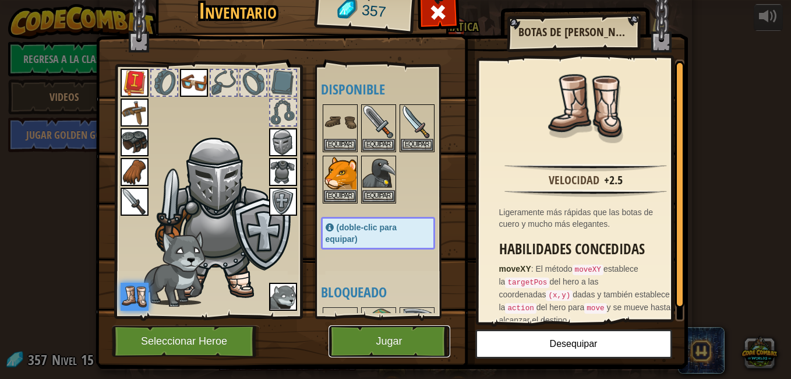
click at [394, 343] on button "Jugar" at bounding box center [389, 341] width 122 height 32
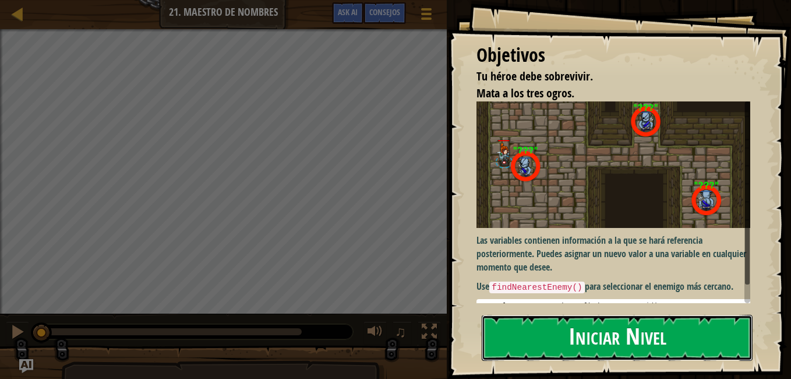
click at [541, 336] on button "Iniciar Nivel" at bounding box center [617, 338] width 271 height 46
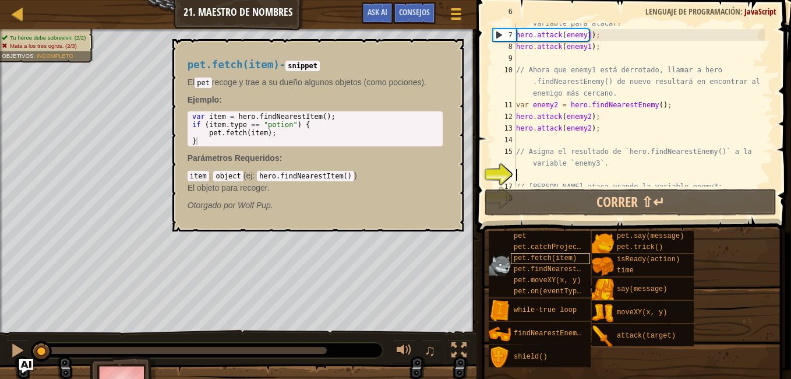
scroll to position [105, 0]
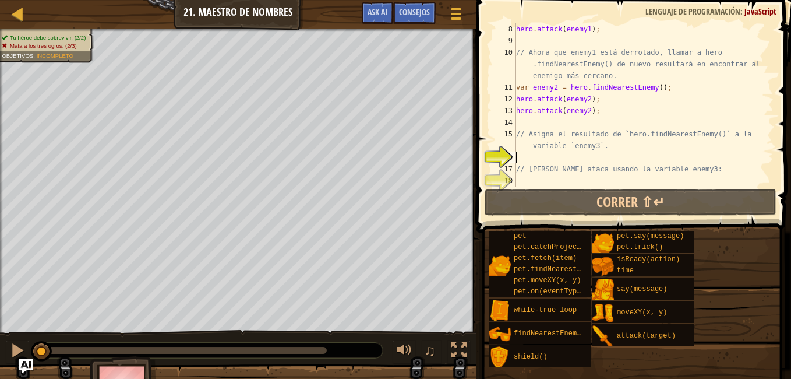
click at [531, 152] on div "hero . attack ( enemy1 ) ; // Ahora que enemy1 está derrotado, llamar a hero .f…" at bounding box center [639, 116] width 251 height 186
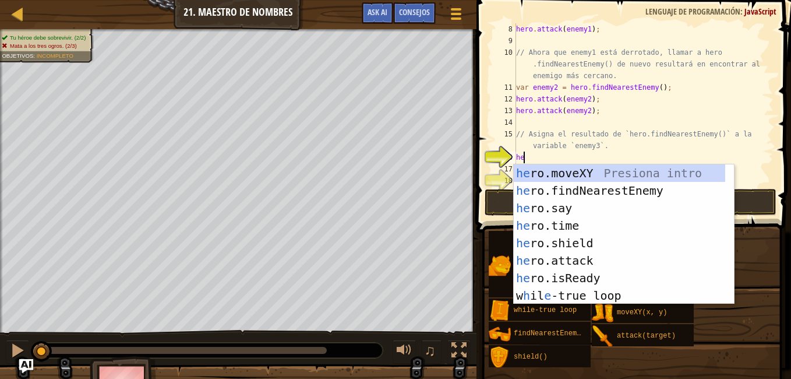
scroll to position [5, 0]
type textarea "her"
click at [578, 191] on div "her o.moveXY Presiona intro her o.findNearestEnemy Presiona intro her o.say Pre…" at bounding box center [619, 251] width 211 height 175
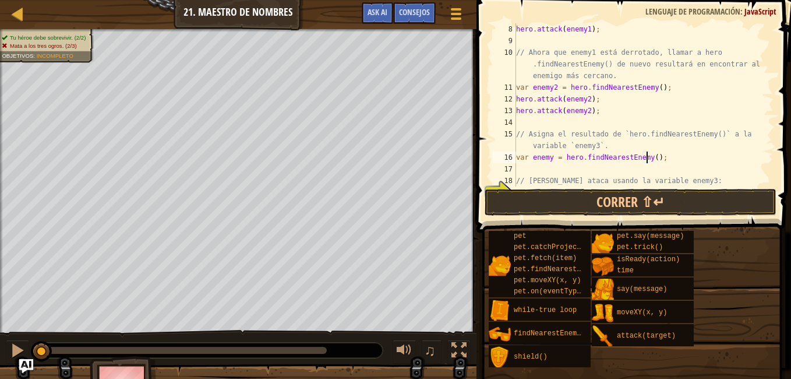
click at [647, 155] on div "hero . attack ( enemy1 ) ; // Ahora que enemy1 está derrotado, llamar a hero .f…" at bounding box center [639, 116] width 251 height 186
click at [687, 209] on button "Correr ⇧↵" at bounding box center [631, 202] width 292 height 27
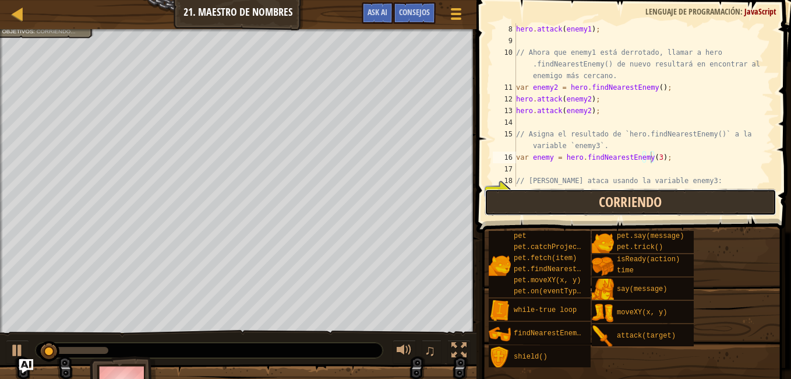
click at [687, 209] on button "Corriendo" at bounding box center [631, 202] width 292 height 27
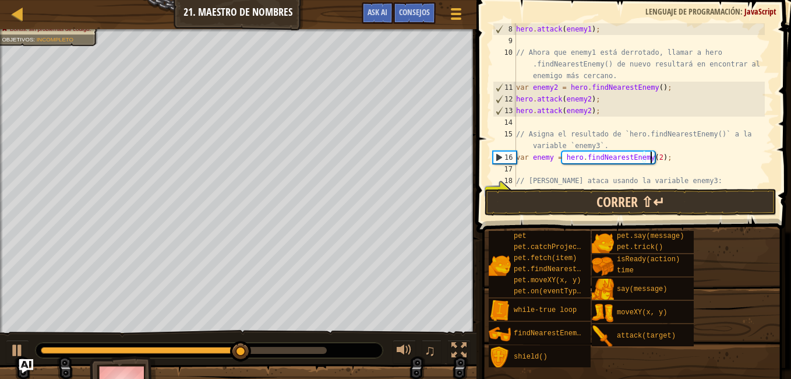
type textarea "var enemy = hero.findNearestEnemy(2);"
click at [677, 204] on button "Correr ⇧↵" at bounding box center [631, 202] width 292 height 27
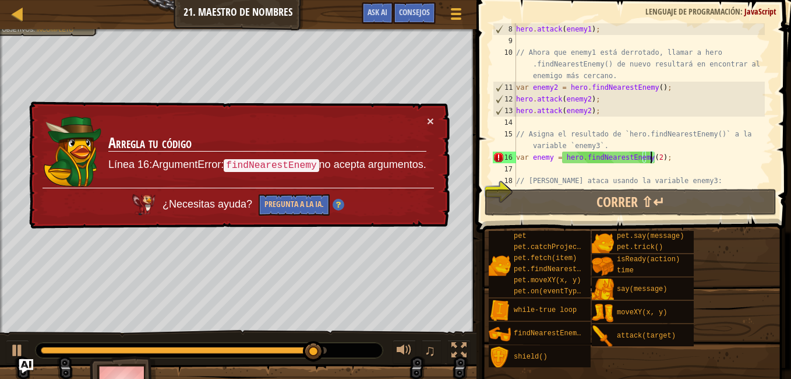
scroll to position [116, 0]
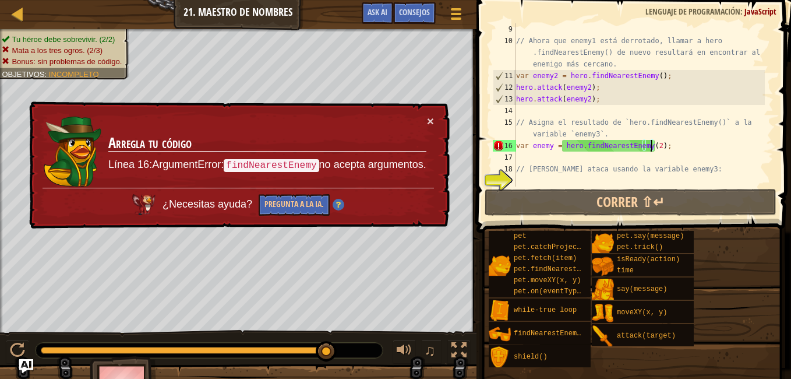
click at [532, 181] on div "// Ahora que enemy1 está derrotado, llamar a hero .findNearestEnemy() de nuevo …" at bounding box center [639, 116] width 251 height 186
click at [650, 144] on div "// Ahora que enemy1 está derrotado, llamar a hero .findNearestEnemy() de nuevo …" at bounding box center [639, 116] width 251 height 186
type textarea "var enemy = hero.findNearestEnemy();"
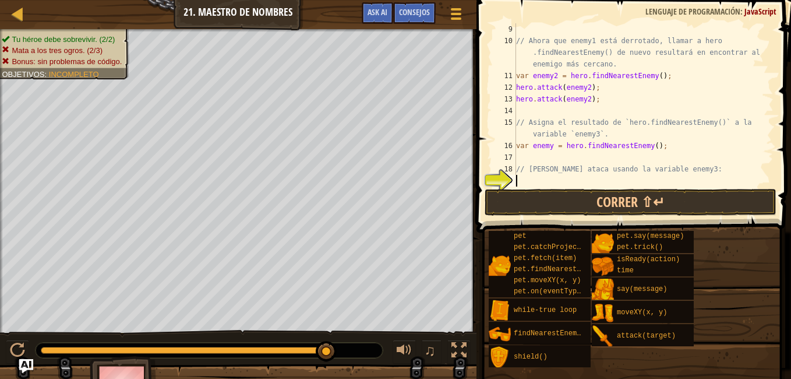
click at [585, 177] on div "// Ahora que enemy1 está derrotado, llamar a hero .findNearestEnemy() de nuevo …" at bounding box center [639, 116] width 251 height 186
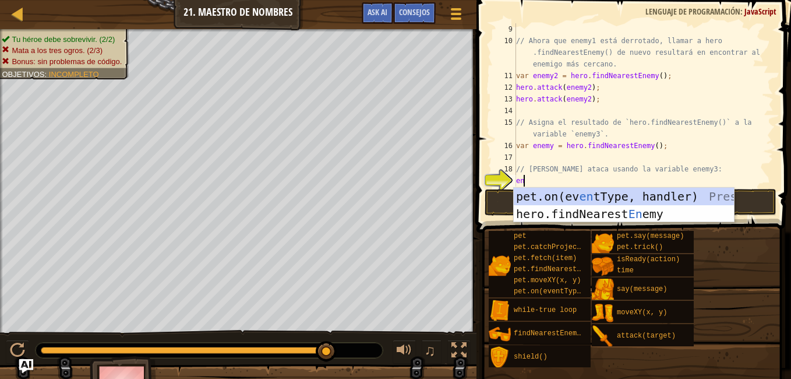
type textarea "ene"
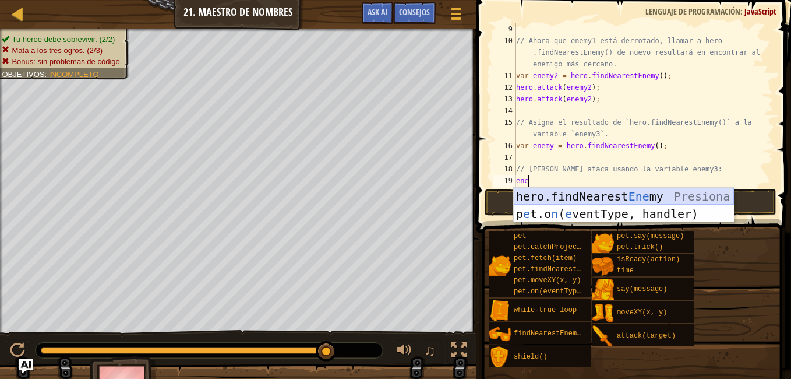
click at [591, 194] on div "hero.findNearest Ene my Presiona intro p e t.o n ( e ventType, handler) Presion…" at bounding box center [624, 223] width 220 height 70
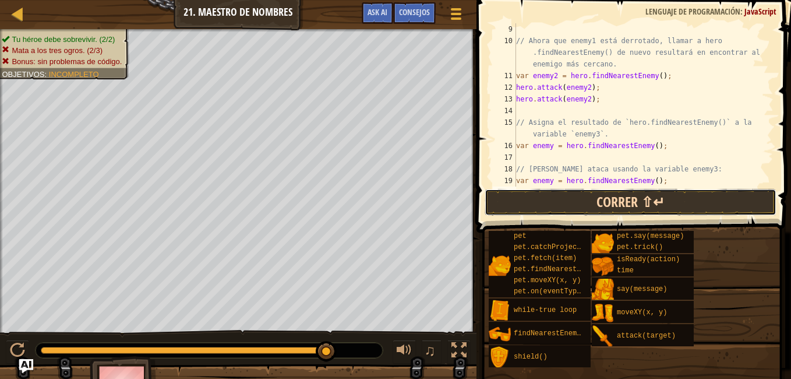
click at [660, 197] on button "Correr ⇧↵" at bounding box center [631, 202] width 292 height 27
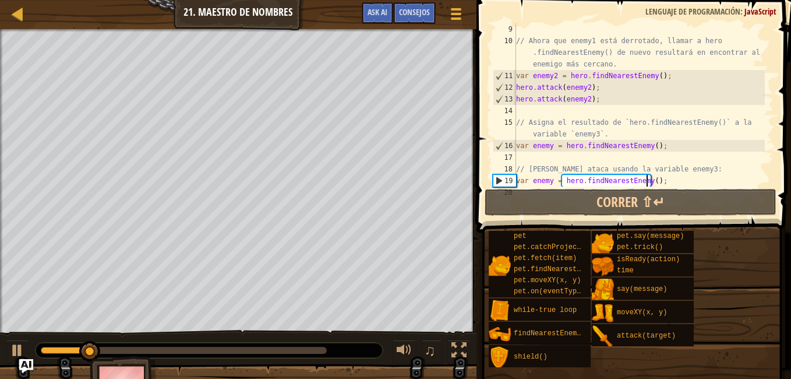
click at [646, 176] on div "// Ahora que enemy1 está derrotado, llamar a hero .findNearestEnemy() de nuevo …" at bounding box center [639, 116] width 251 height 186
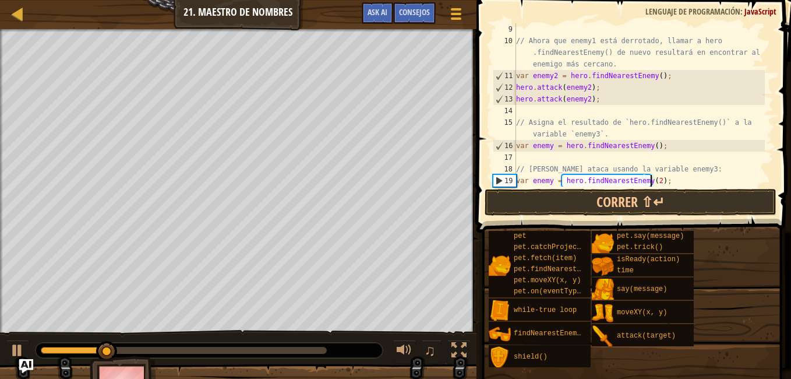
scroll to position [5, 11]
type textarea "var enemy = hero.findNearestEnemy(2);"
click at [680, 211] on button "Correr ⇧↵" at bounding box center [631, 202] width 292 height 27
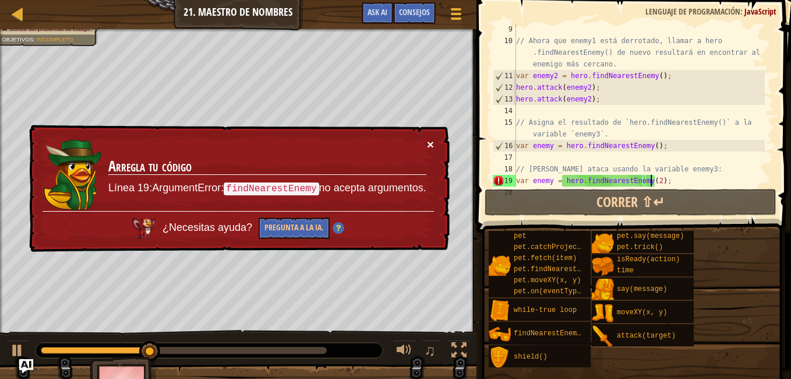
click at [429, 144] on button "×" at bounding box center [430, 144] width 7 height 12
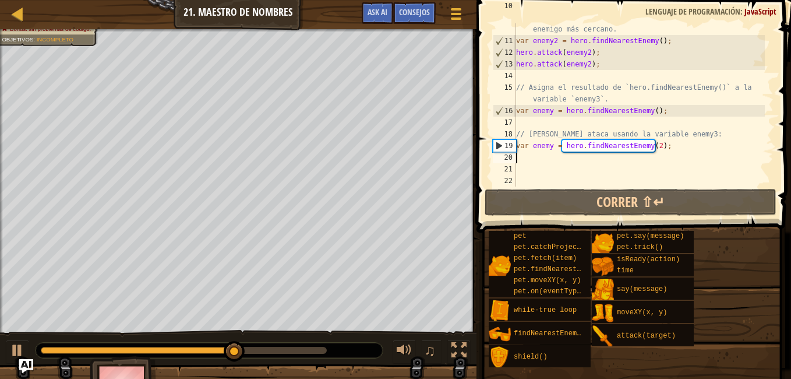
scroll to position [151, 0]
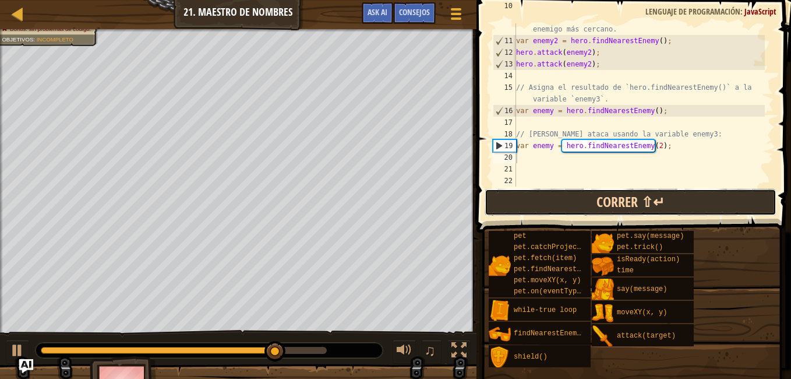
click at [582, 195] on button "Correr ⇧↵" at bounding box center [631, 202] width 292 height 27
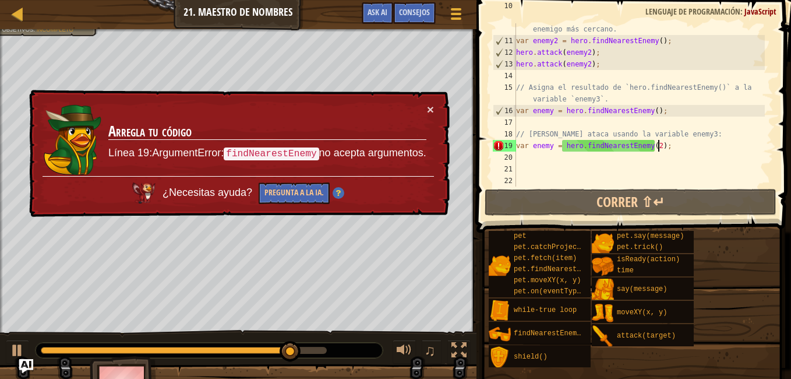
click at [665, 142] on div "// Ahora que enemy1 está derrotado, llamar a hero .findNearestEnemy() de nuevo …" at bounding box center [639, 105] width 251 height 210
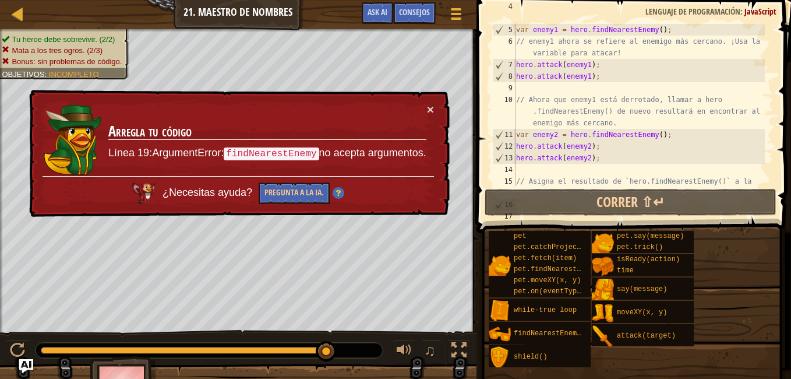
scroll to position [54, 0]
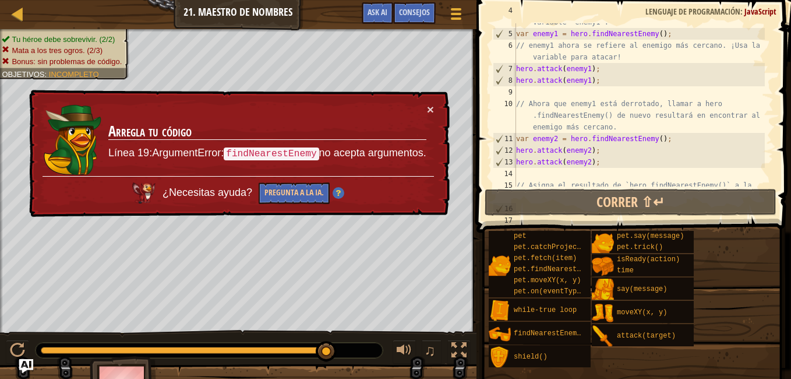
drag, startPoint x: 773, startPoint y: 75, endPoint x: 768, endPoint y: 96, distance: 21.0
click at [768, 96] on div "var enemy = hero.findNearestEnemy(2); 4 5 6 7 8 9 10 11 12 13 14 15 16 17 // As…" at bounding box center [632, 139] width 318 height 267
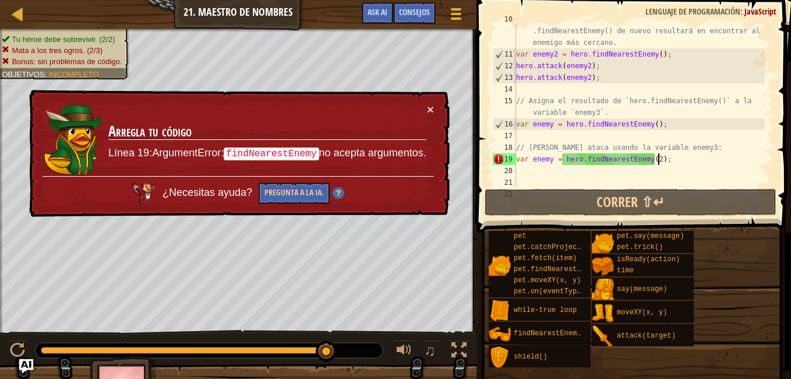
scroll to position [138, 0]
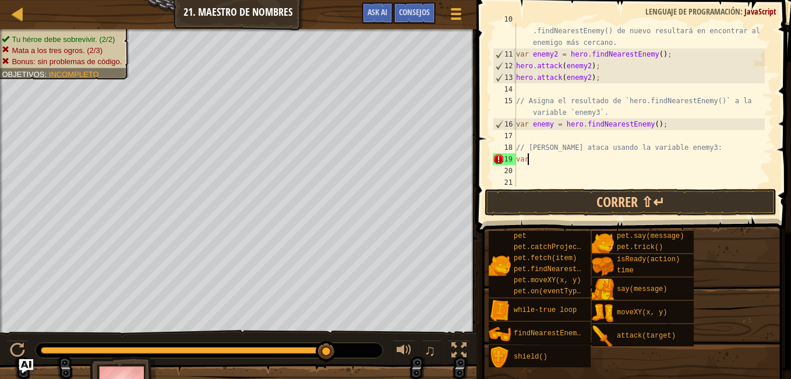
type textarea "v"
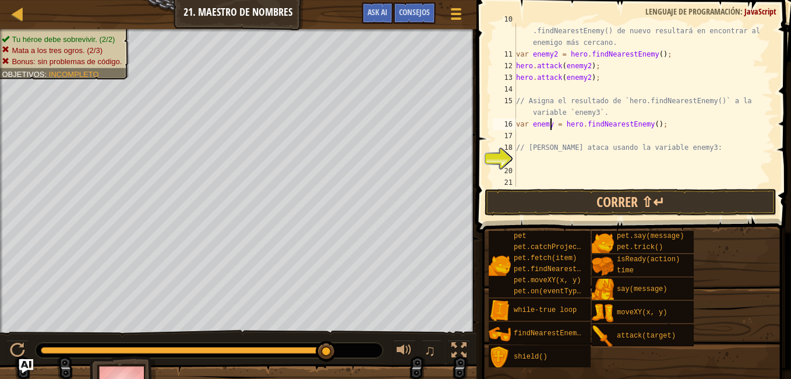
click at [550, 122] on div "// Ahora que enemy1 está derrotado, llamar a hero .findNearestEnemy() de nuevo …" at bounding box center [639, 118] width 251 height 210
type textarea "var enemy3 = hero.findNearestEnemy();"
click at [538, 140] on div "// Ahora que enemy1 está derrotado, llamar a hero .findNearestEnemy() de nuevo …" at bounding box center [639, 118] width 251 height 210
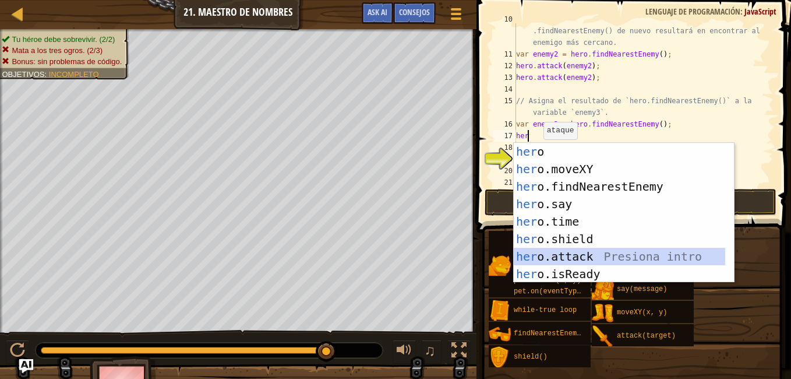
click at [581, 255] on div "her o Presiona intro her o.moveXY Presiona intro her o.findNearestEnemy Presion…" at bounding box center [619, 230] width 211 height 175
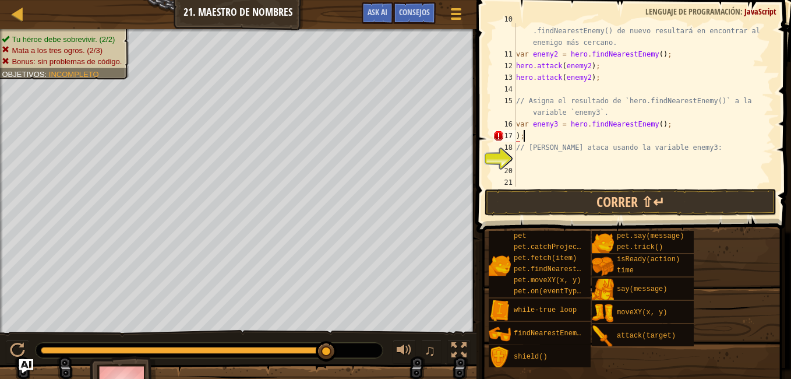
click at [609, 136] on div "// Ahora que enemy1 está derrotado, llamar a hero .findNearestEnemy() de nuevo …" at bounding box center [639, 118] width 251 height 210
type textarea ")"
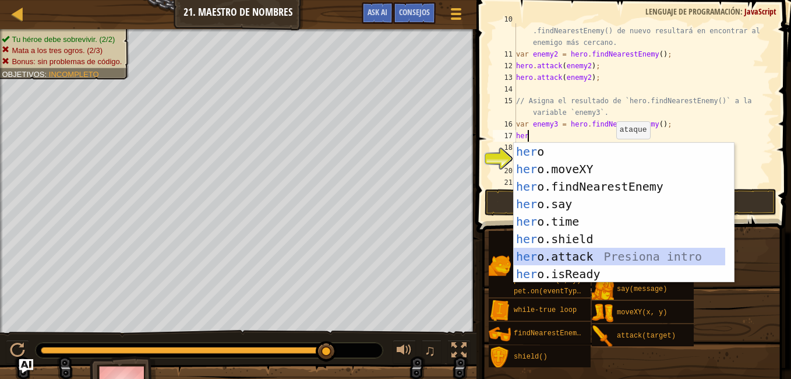
click at [577, 253] on div "her o Presiona intro her o.moveXY Presiona intro her o.findNearestEnemy Presion…" at bounding box center [619, 230] width 211 height 175
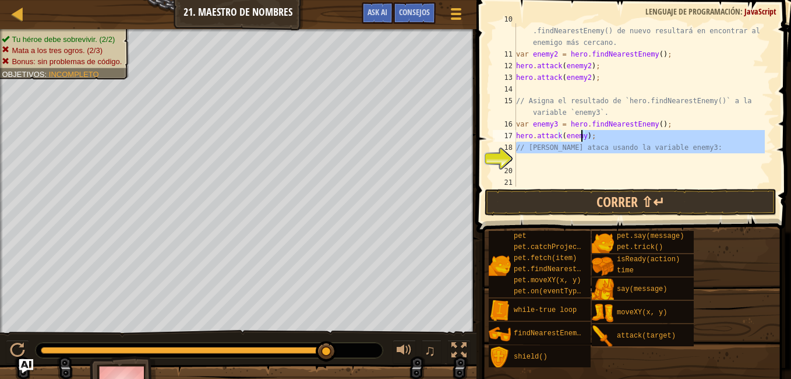
drag, startPoint x: 613, startPoint y: 163, endPoint x: 581, endPoint y: 135, distance: 42.1
click at [581, 135] on div "// Ahora que enemy1 está derrotado, llamar a hero .findNearestEnemy() de nuevo …" at bounding box center [639, 118] width 251 height 210
click at [581, 135] on div "// Ahora que enemy1 está derrotado, llamar a hero .findNearestEnemy() de nuevo …" at bounding box center [639, 104] width 251 height 163
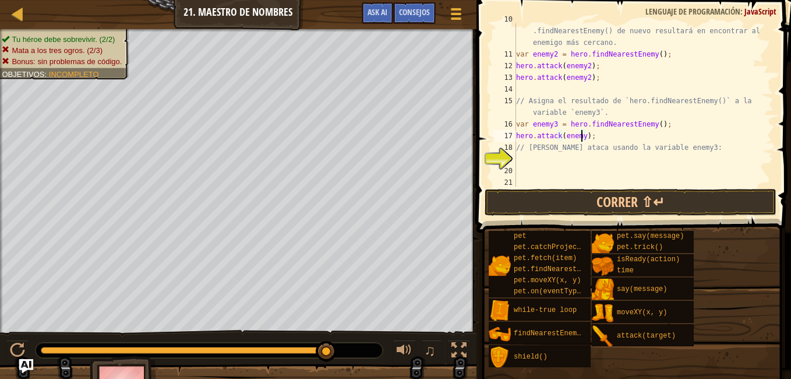
click at [581, 135] on div "// Ahora que enemy1 está derrotado, llamar a hero .findNearestEnemy() de nuevo …" at bounding box center [639, 118] width 251 height 210
click at [589, 136] on div "// Ahora que enemy1 está derrotado, llamar a hero .findNearestEnemy() de nuevo …" at bounding box center [639, 118] width 251 height 210
click at [581, 136] on div "// Ahora que enemy1 está derrotado, llamar a hero .findNearestEnemy() de nuevo …" at bounding box center [639, 118] width 251 height 210
type textarea "hero.attack(enemy3);"
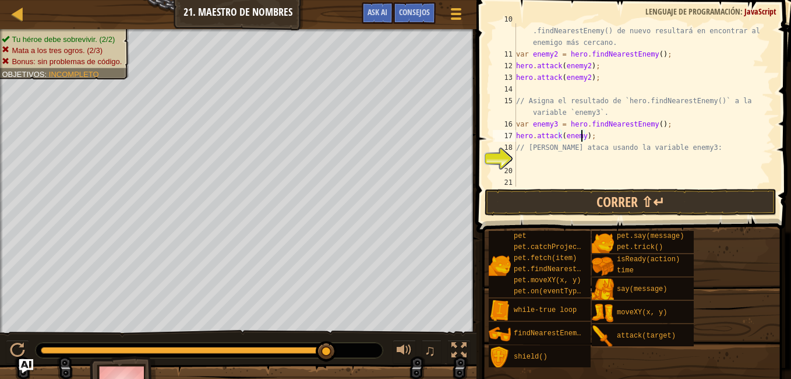
scroll to position [5, 5]
click at [631, 140] on div "// Ahora que enemy1 está derrotado, llamar a hero .findNearestEnemy() de nuevo …" at bounding box center [639, 118] width 251 height 210
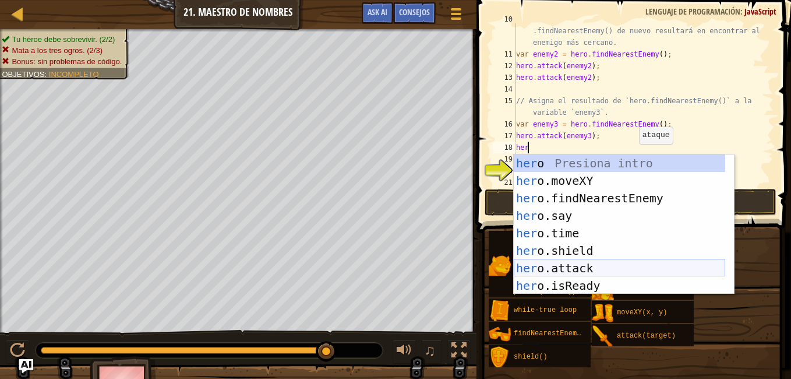
click at [576, 261] on div "her o Presiona intro her o.moveXY Presiona intro her o.findNearestEnemy Presion…" at bounding box center [619, 241] width 211 height 175
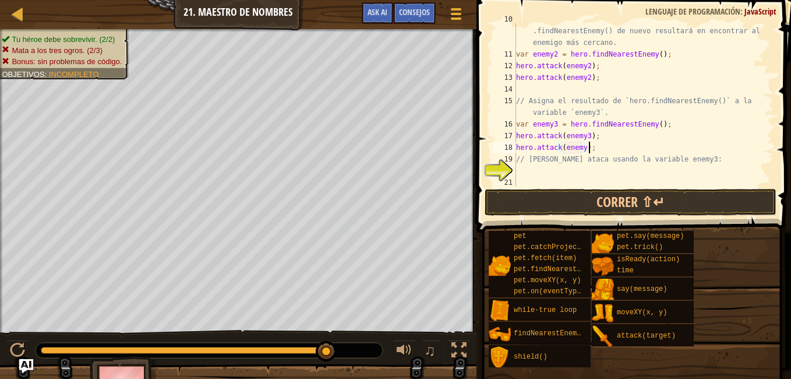
click at [609, 148] on div "// Ahora que enemy1 está derrotado, llamar a hero .findNearestEnemy() de nuevo …" at bounding box center [639, 118] width 251 height 210
click at [580, 147] on div "// Ahora que enemy1 está derrotado, llamar a hero .findNearestEnemy() de nuevo …" at bounding box center [639, 118] width 251 height 210
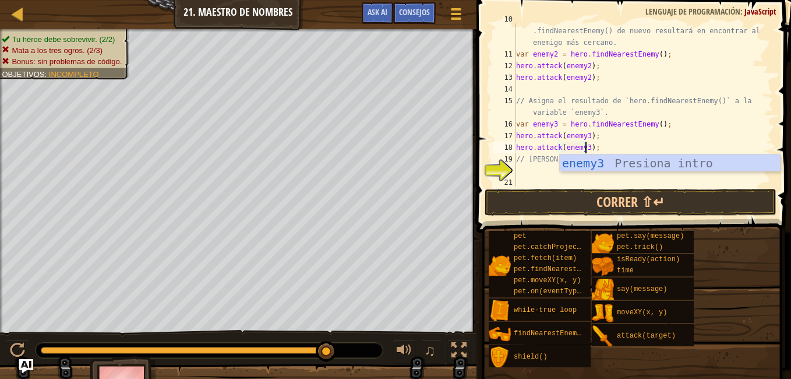
scroll to position [5, 5]
click at [639, 140] on div "// Ahora que enemy1 está derrotado, llamar a hero .findNearestEnemy() de nuevo …" at bounding box center [639, 118] width 251 height 210
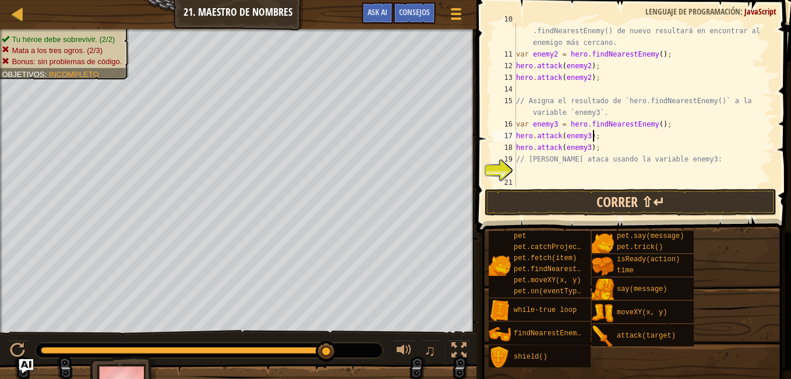
type textarea "hero.attack(enemy3);"
click at [648, 194] on button "Correr ⇧↵" at bounding box center [631, 202] width 292 height 27
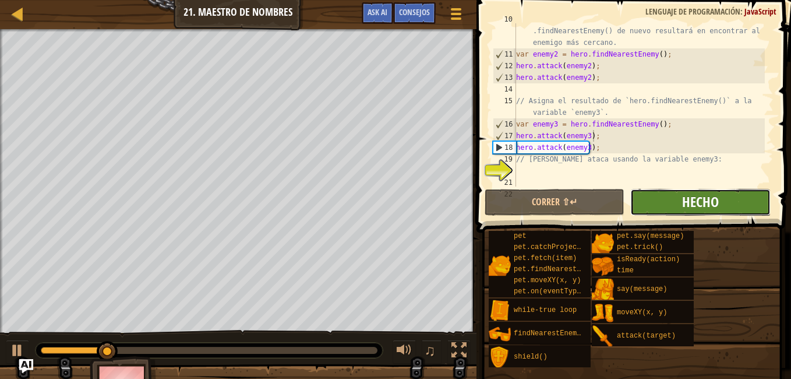
click at [693, 195] on span "Hecho" at bounding box center [700, 201] width 37 height 19
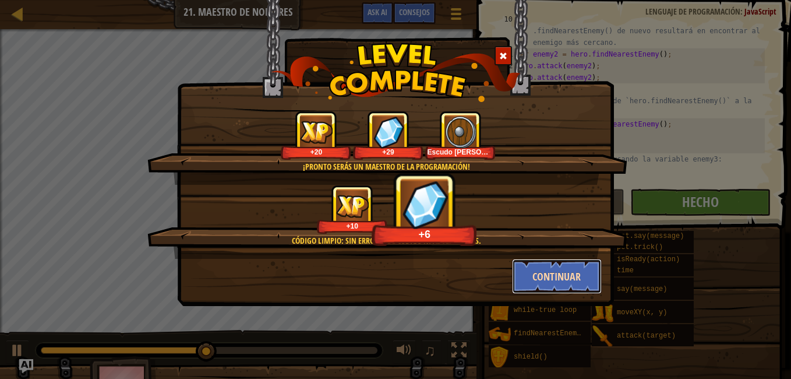
click at [570, 260] on button "Continuar" at bounding box center [557, 276] width 90 height 35
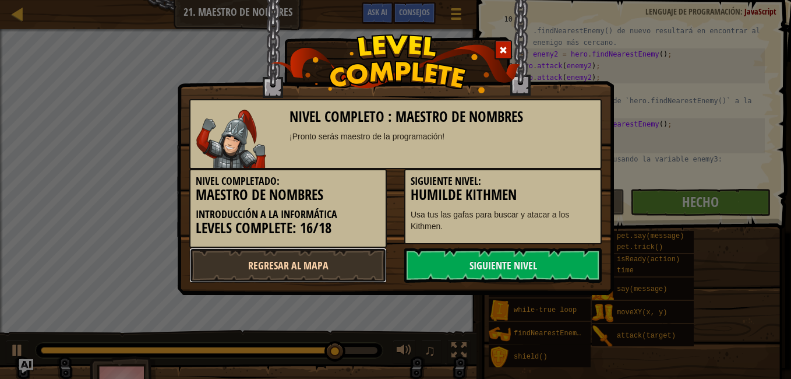
click at [335, 262] on link "Regresar al mapa" at bounding box center [287, 265] width 197 height 35
select select "es-ES"
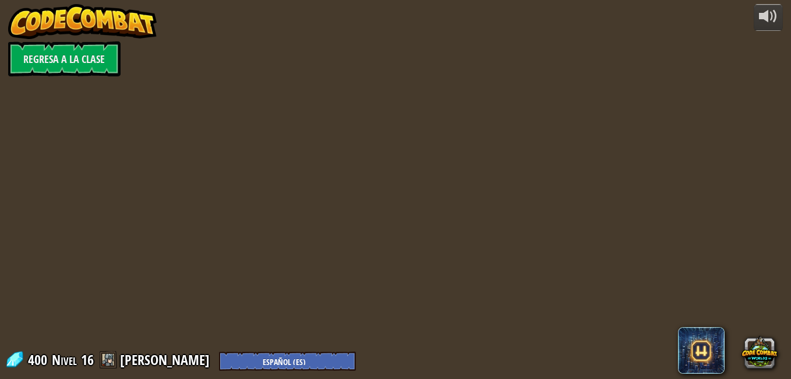
select select "es-ES"
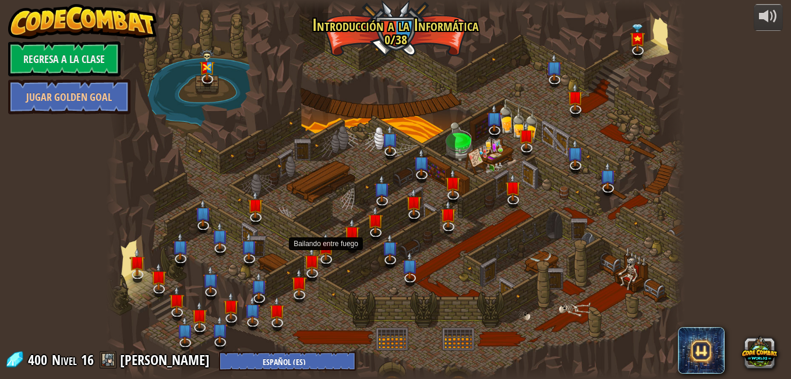
select select "es-ES"
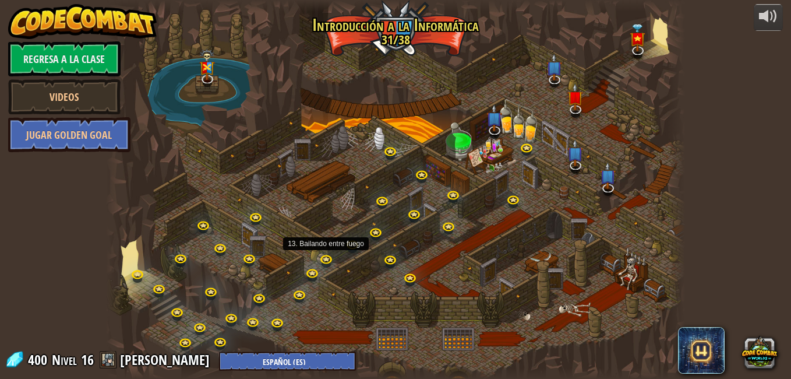
select select "es-ES"
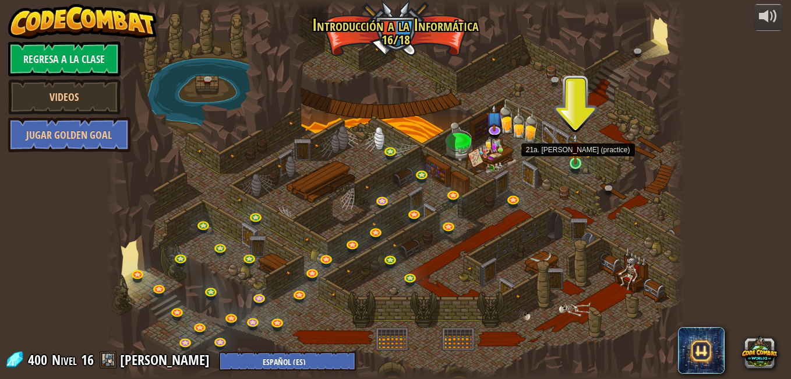
click at [573, 162] on img at bounding box center [575, 148] width 14 height 31
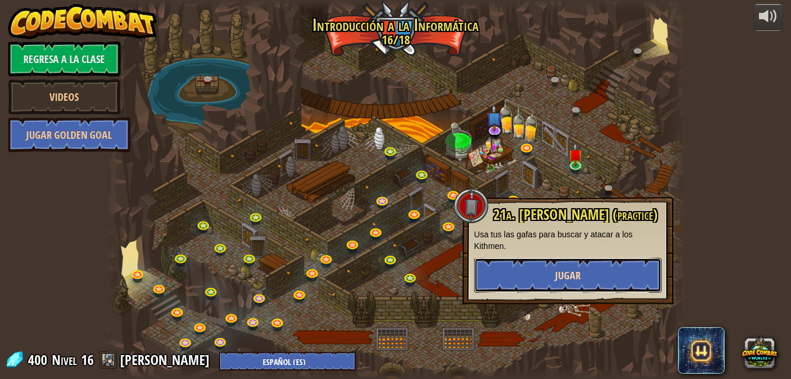
click at [559, 266] on button "Jugar" at bounding box center [568, 274] width 188 height 35
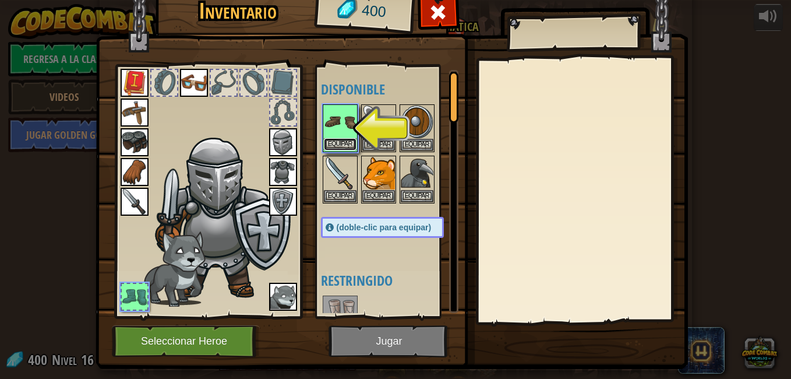
click at [339, 141] on button "Equipar" at bounding box center [340, 144] width 33 height 12
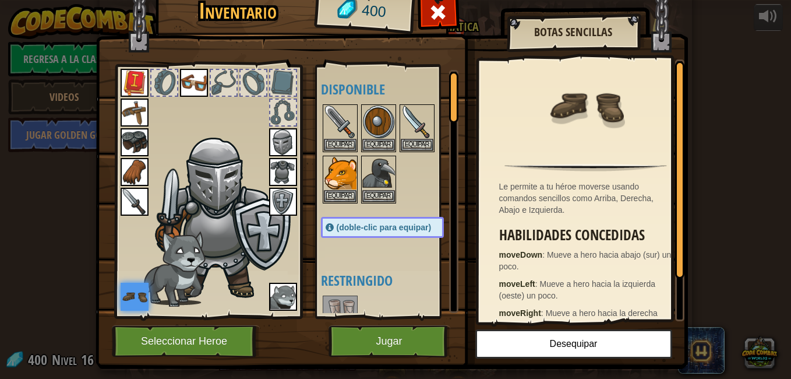
click at [449, 107] on div at bounding box center [453, 97] width 9 height 51
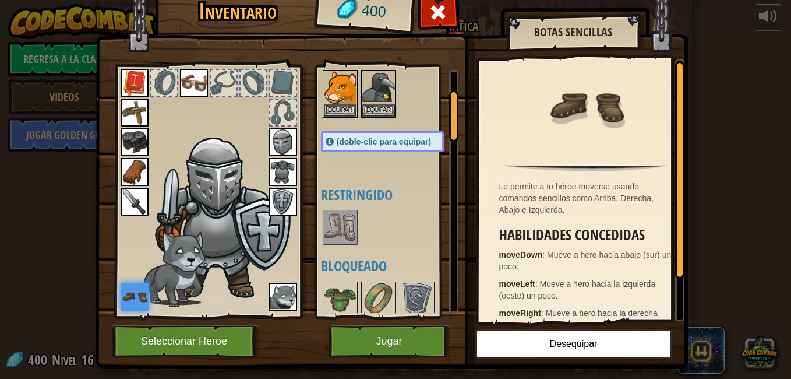
scroll to position [94, 0]
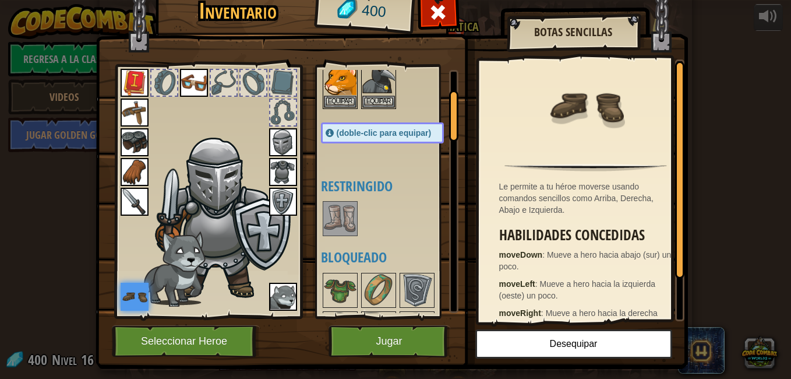
drag, startPoint x: 447, startPoint y: 107, endPoint x: 450, endPoint y: 123, distance: 17.1
click at [450, 123] on div at bounding box center [453, 115] width 9 height 51
click at [335, 252] on div "Disponible Equipar Equipar Equipar Equipar Equipar Equipar Equipar Equipar Equi…" at bounding box center [394, 191] width 146 height 243
click at [335, 235] on img at bounding box center [340, 218] width 33 height 33
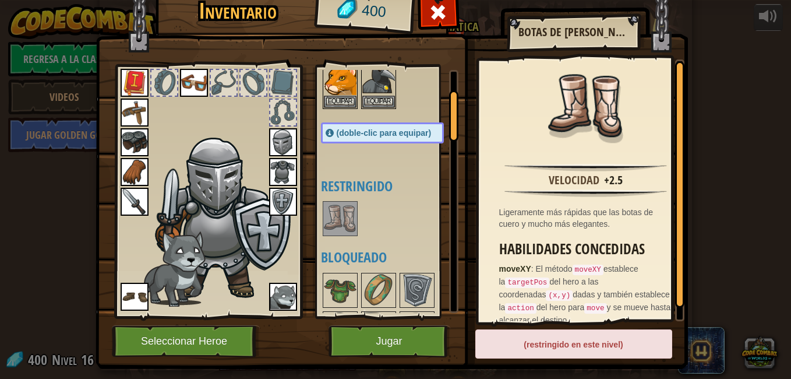
click at [335, 235] on img at bounding box center [340, 218] width 33 height 33
click at [377, 330] on button "Jugar" at bounding box center [389, 341] width 122 height 32
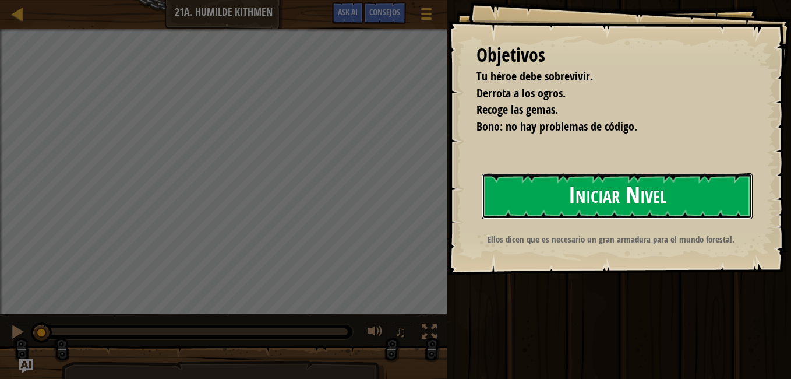
click at [531, 192] on button "Iniciar Nivel" at bounding box center [617, 196] width 271 height 46
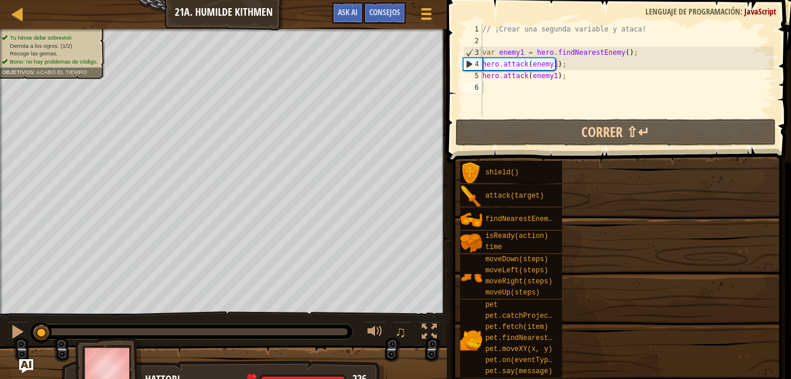
click at [580, 193] on div "shield() attack(target) findNearestEnemy() isReady(action) time moveDown(steps)…" at bounding box center [621, 303] width 323 height 287
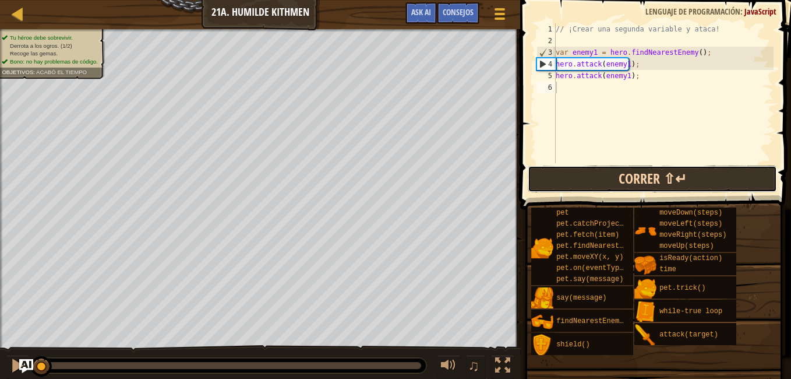
click at [578, 186] on button "Correr ⇧↵" at bounding box center [652, 178] width 249 height 27
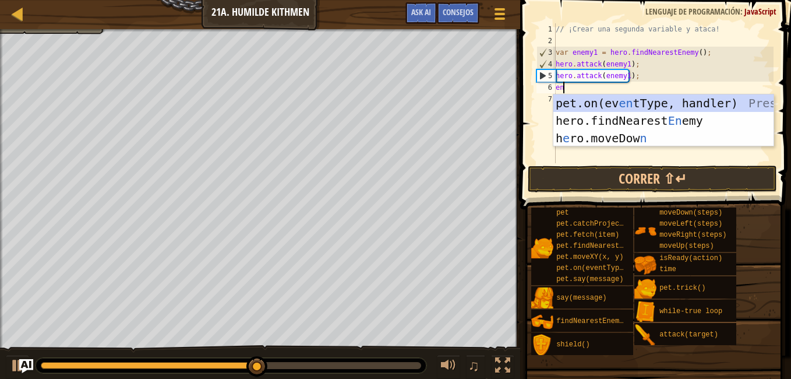
scroll to position [5, 0]
type textarea "ene"
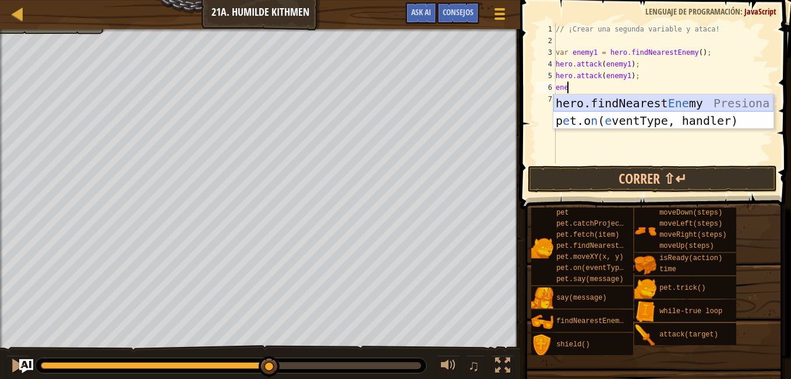
click at [603, 108] on div "hero.findNearest Ene my Presiona intro p e t.o n ( e ventType, handler) Presion…" at bounding box center [663, 129] width 220 height 70
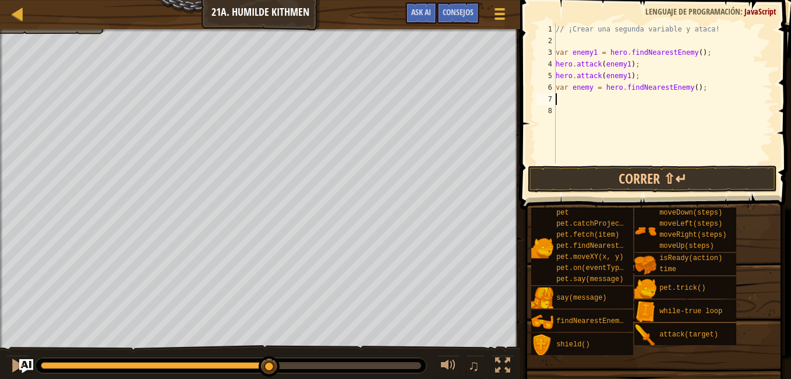
click at [580, 104] on div "// ¡Crear una segunda variable y ataca! var enemy1 = hero . findNearestEnemy ( …" at bounding box center [663, 104] width 220 height 163
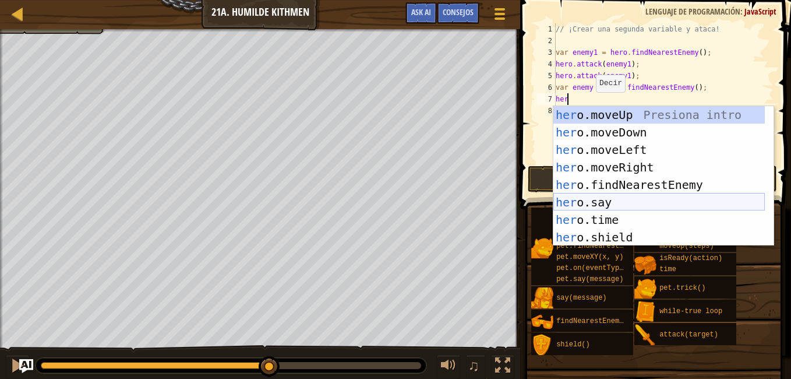
type textarea "hero"
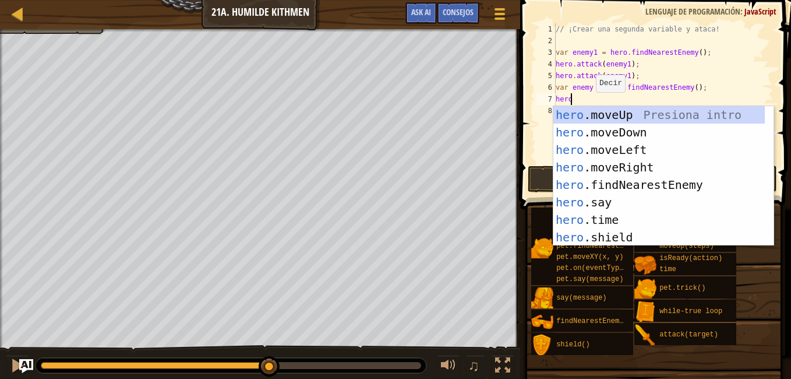
scroll to position [5, 1]
click at [652, 144] on div "hero .moveUp Presiona intro hero .moveDown Presiona intro hero .moveLeft Presio…" at bounding box center [658, 193] width 211 height 175
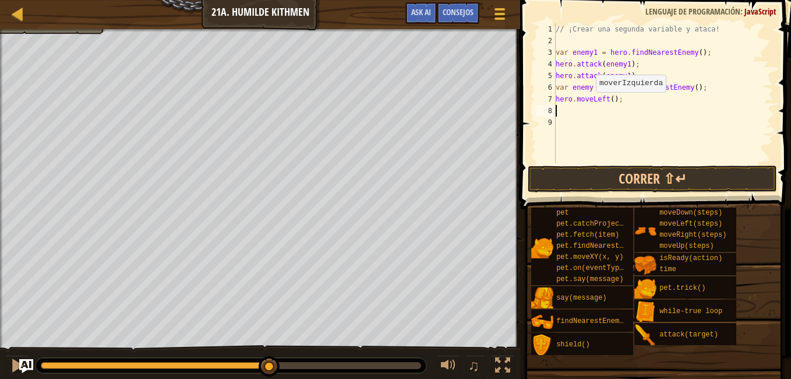
scroll to position [5, 0]
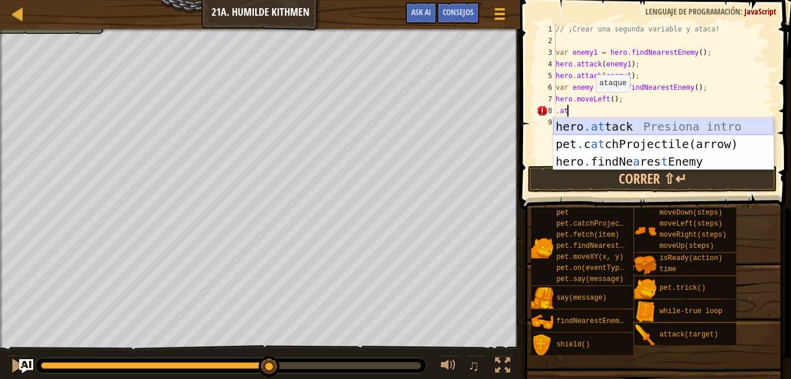
click at [633, 125] on div "hero .at tack Presiona intro pet . c at chProjectile(arrow) Presiona intro hero…" at bounding box center [663, 161] width 220 height 87
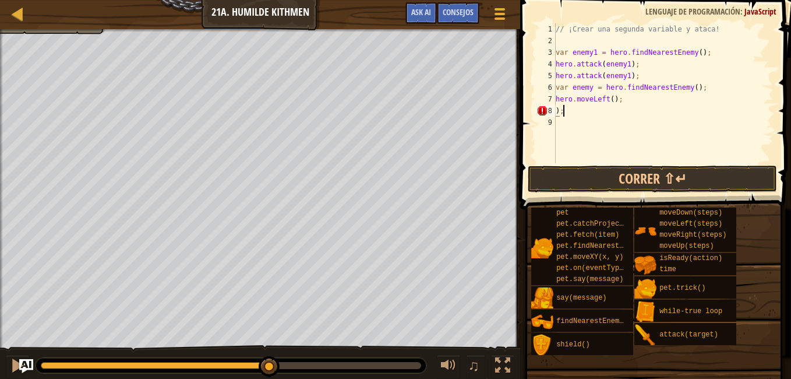
click at [596, 115] on div "// ¡Crear una segunda variable y ataca! var enemy1 = hero . findNearestEnemy ( …" at bounding box center [663, 104] width 220 height 163
type textarea ")"
click at [592, 88] on div "// ¡Crear una segunda variable y ataca! var enemy1 = hero . findNearestEnemy ( …" at bounding box center [663, 104] width 220 height 163
click at [616, 97] on div "// ¡Crear una segunda variable y ataca! var enemy1 = hero . findNearestEnemy ( …" at bounding box center [663, 104] width 220 height 163
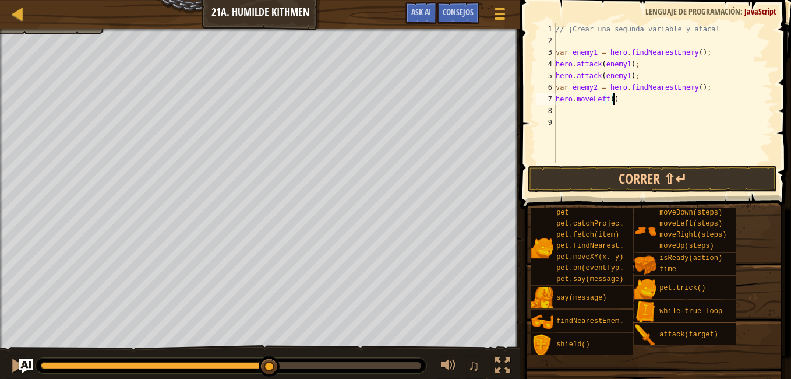
type textarea "h"
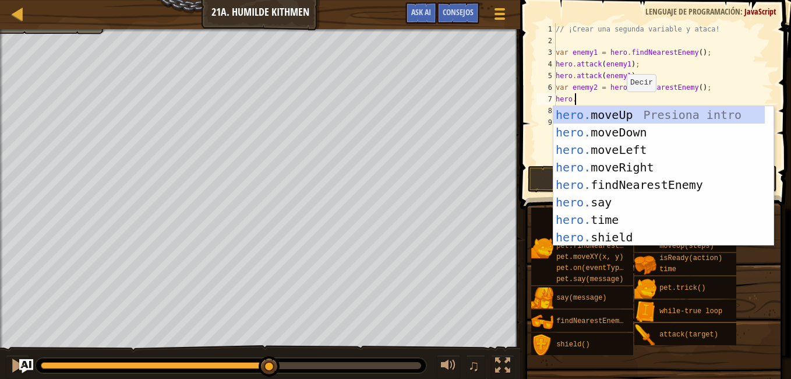
scroll to position [5, 1]
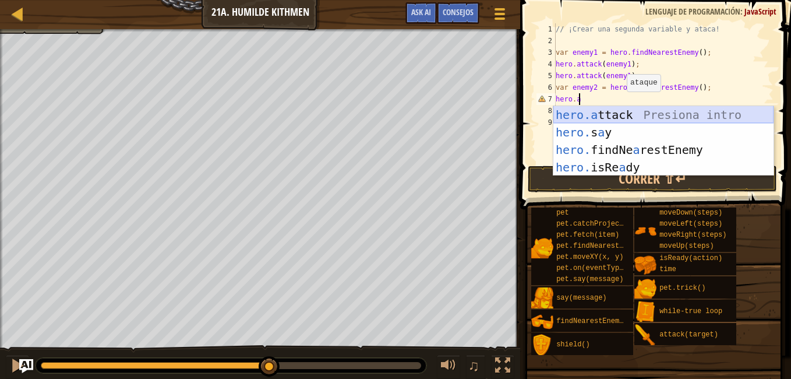
click at [630, 116] on div "hero.a ttack Presiona intro hero. s a y Presiona intro hero. findNe a restEnemy…" at bounding box center [663, 158] width 220 height 105
type textarea "hero.attack(enemy);"
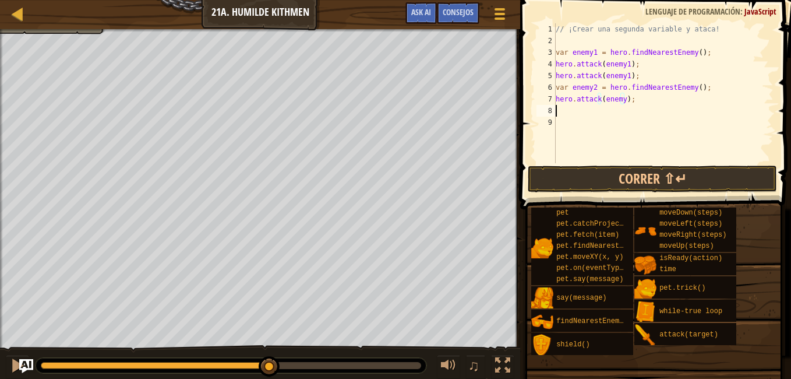
click at [572, 114] on div "// ¡Crear una segunda variable y ataca! var enemy1 = hero . findNearestEnemy ( …" at bounding box center [663, 104] width 220 height 163
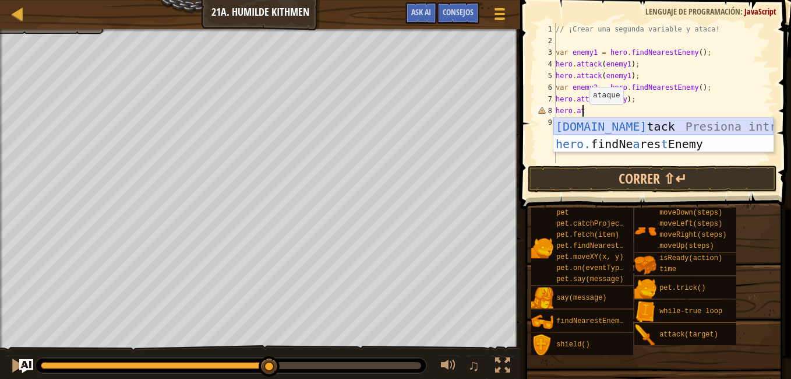
click at [628, 123] on div "hero.at tack Presiona intro hero. findNe a res t Enemy Presiona intro" at bounding box center [663, 153] width 220 height 70
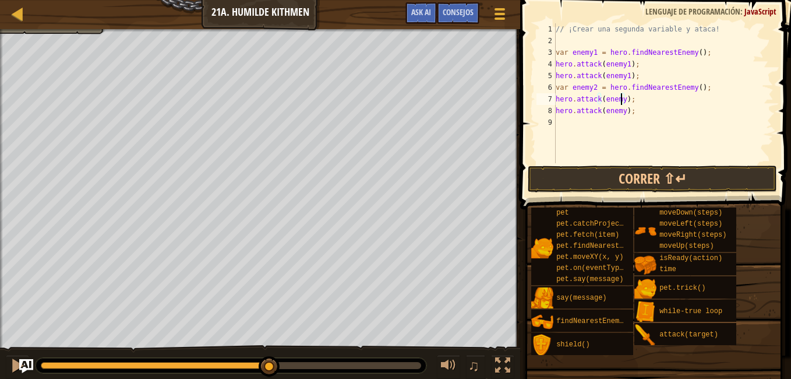
click at [619, 95] on div "// ¡Crear una segunda variable y ataca! var enemy1 = hero . findNearestEnemy ( …" at bounding box center [663, 104] width 220 height 163
click at [620, 109] on div "// ¡Crear una segunda variable y ataca! var enemy1 = hero . findNearestEnemy ( …" at bounding box center [663, 104] width 220 height 163
type textarea "hero.attack(enemy2);"
click at [620, 167] on button "Correr ⇧↵" at bounding box center [652, 178] width 249 height 27
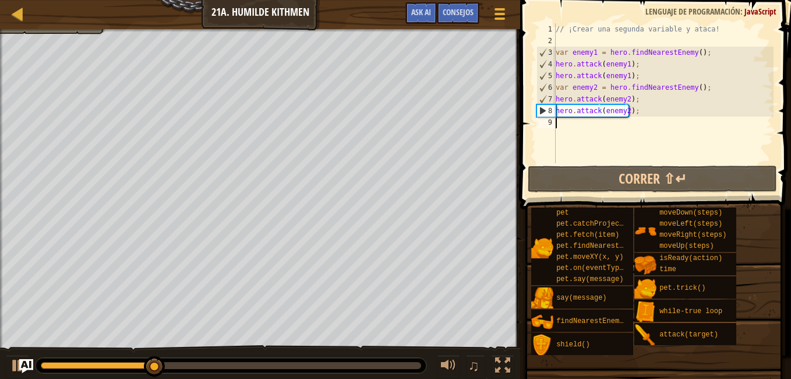
click at [569, 122] on div "// ¡Crear una segunda variable y ataca! var enemy1 = hero . findNearestEnemy ( …" at bounding box center [663, 104] width 220 height 163
click at [571, 127] on div "// ¡Crear una segunda variable y ataca! var enemy1 = hero . findNearestEnemy ( …" at bounding box center [663, 104] width 220 height 163
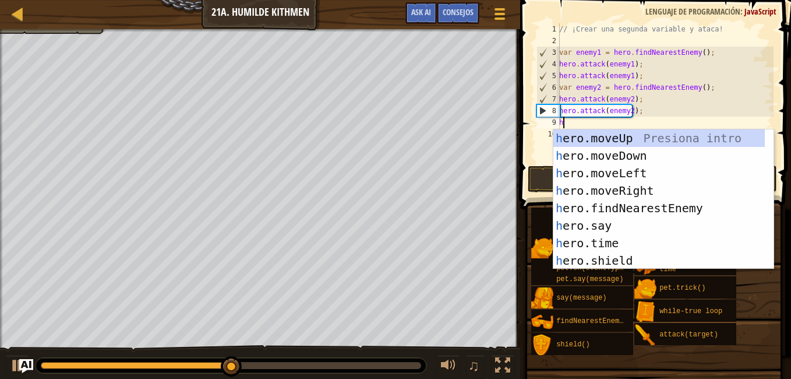
type textarea "her"
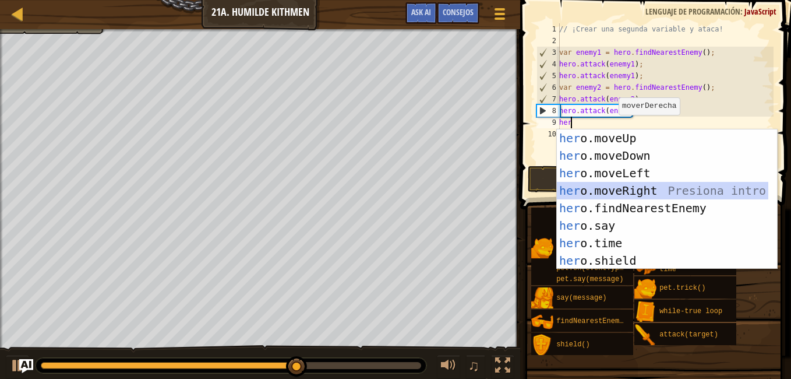
click at [639, 190] on div "her o.moveUp Presiona intro her o.moveDown Presiona intro her o.moveLeft Presio…" at bounding box center [662, 216] width 211 height 175
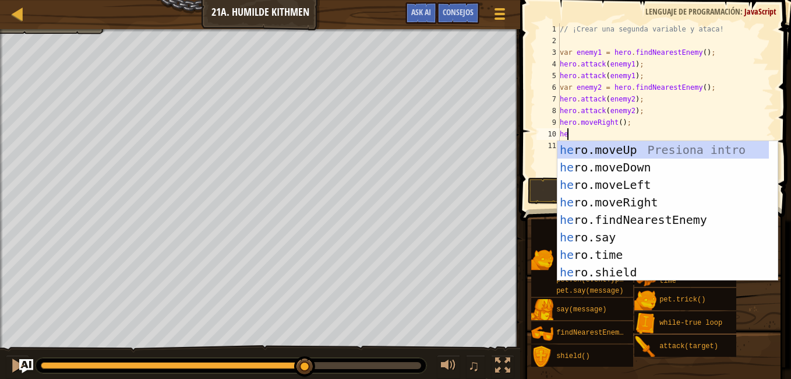
type textarea "her"
click at [620, 163] on div "her o.moveUp Presiona intro her o.moveDown Presiona intro her o.moveLeft Presio…" at bounding box center [662, 228] width 211 height 175
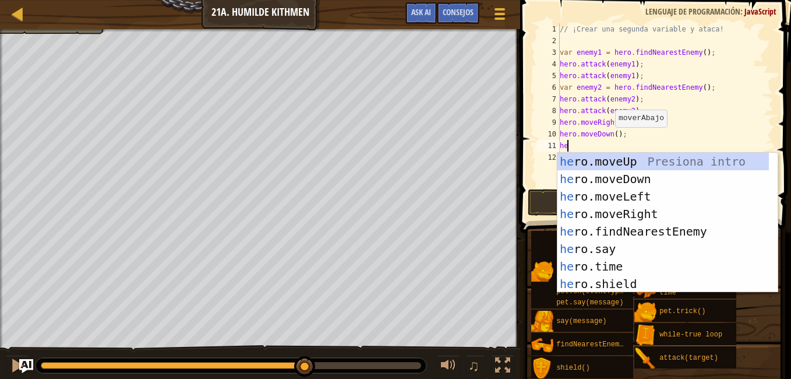
type textarea "her"
click at [627, 214] on div "her o.moveUp Presiona intro her o.moveDown Presiona intro her o.moveLeft Presio…" at bounding box center [662, 240] width 211 height 175
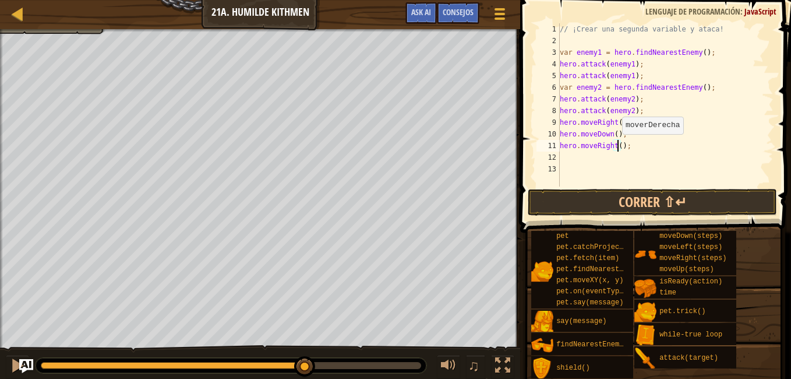
click at [616, 146] on div "// ¡Crear una segunda variable y ataca! var enemy1 = hero . findNearestEnemy ( …" at bounding box center [665, 116] width 216 height 186
type textarea "hero.moveRight(2);"
click at [607, 197] on button "Correr ⇧↵" at bounding box center [652, 202] width 249 height 27
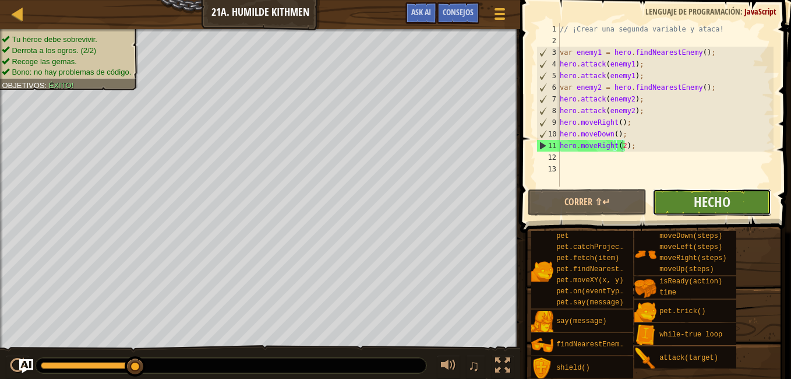
click at [690, 203] on button "Hecho" at bounding box center [711, 202] width 119 height 27
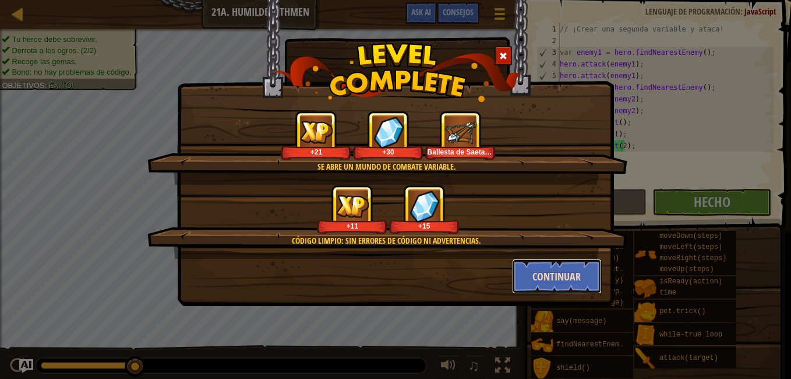
click at [552, 263] on button "Continuar" at bounding box center [557, 276] width 90 height 35
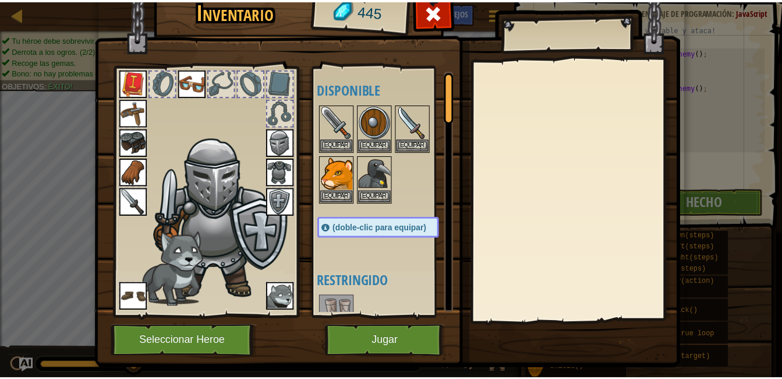
scroll to position [5, 5]
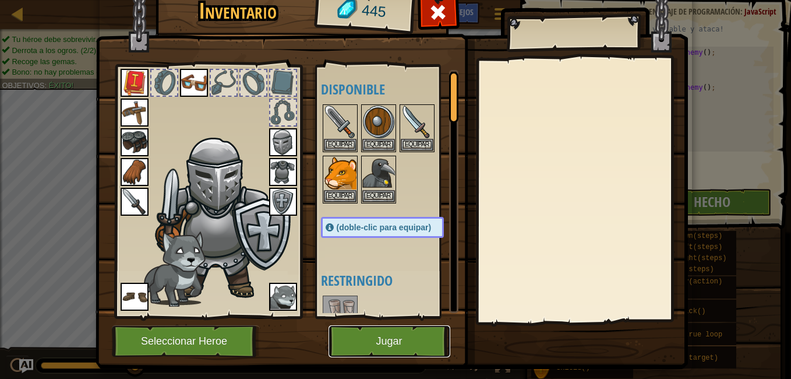
click at [389, 327] on button "Jugar" at bounding box center [389, 341] width 122 height 32
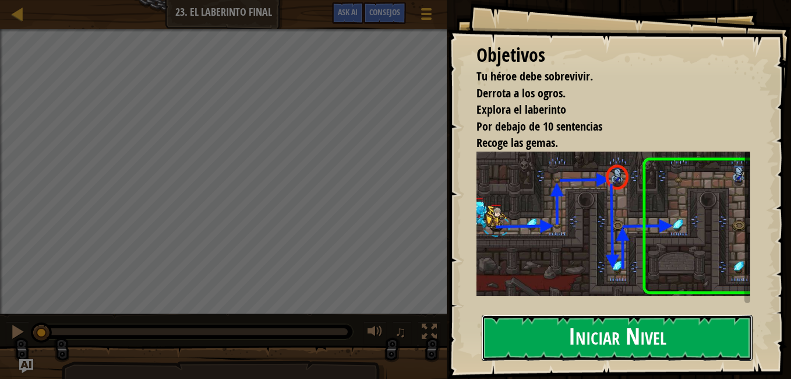
click at [519, 342] on button "Iniciar Nivel" at bounding box center [617, 338] width 271 height 46
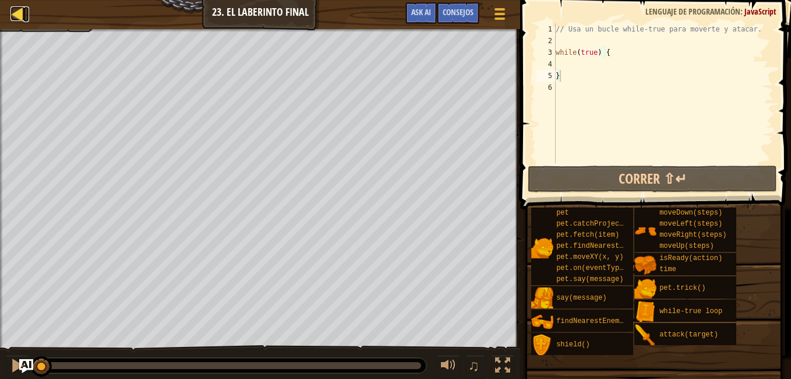
click at [13, 13] on div at bounding box center [17, 13] width 15 height 15
select select "es-ES"
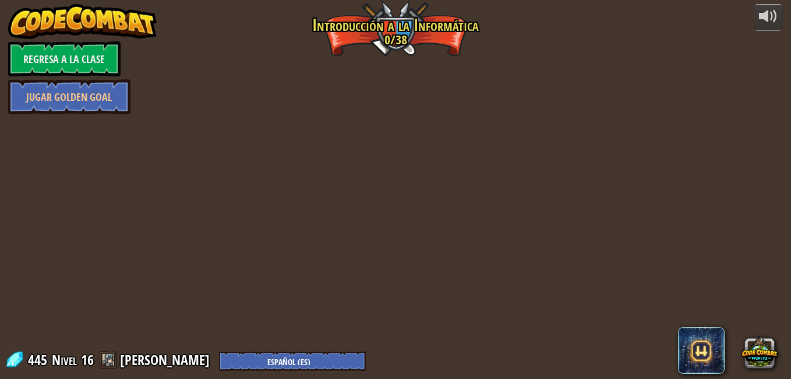
click at [13, 13] on img at bounding box center [82, 21] width 149 height 35
select select "es-ES"
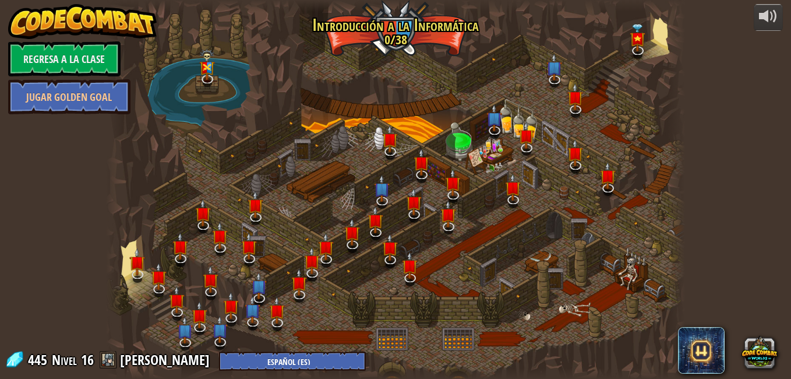
select select "es-ES"
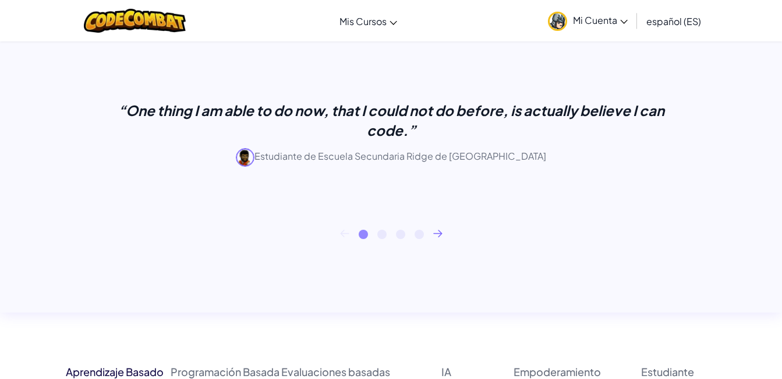
scroll to position [458, 0]
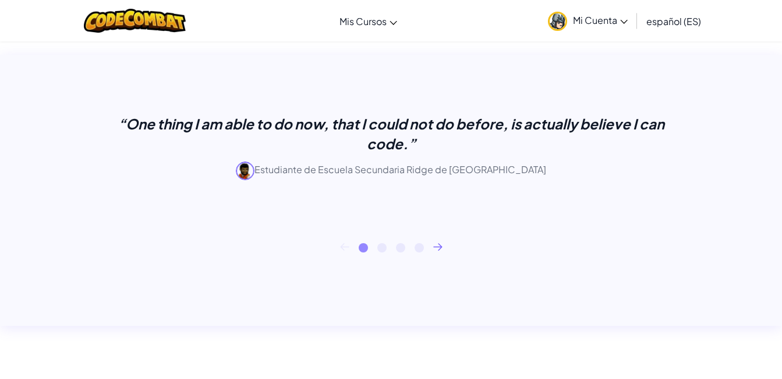
click at [439, 245] on icon at bounding box center [437, 247] width 9 height 8
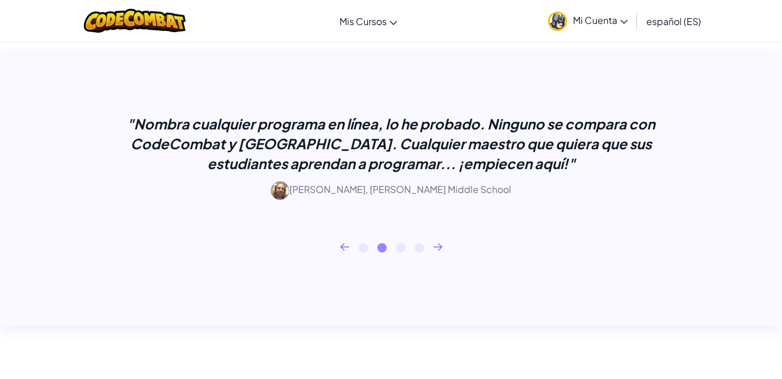
click at [439, 245] on icon at bounding box center [437, 247] width 9 height 8
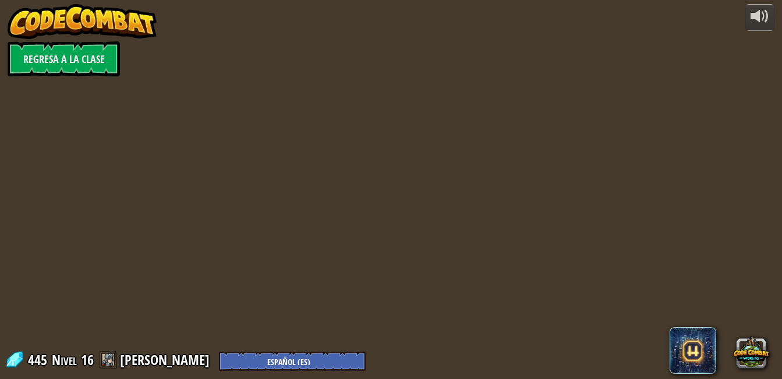
select select "es-ES"
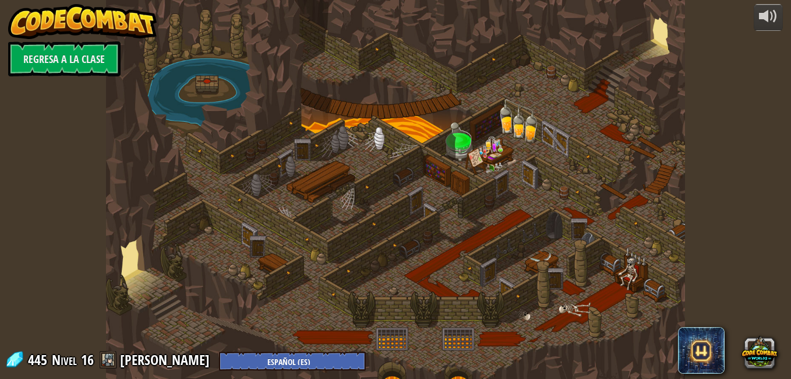
select select "es-ES"
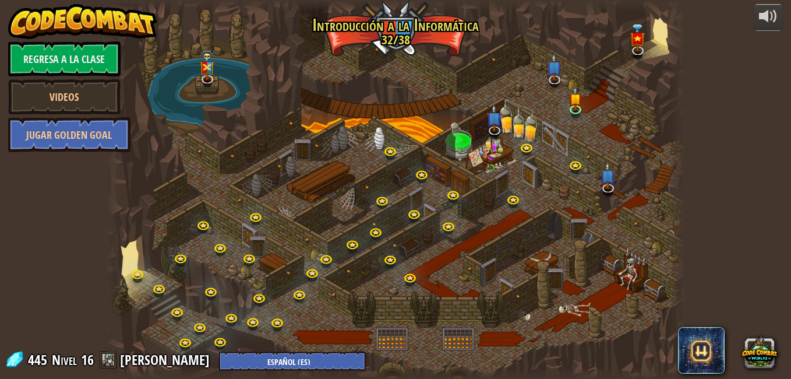
select select "es-ES"
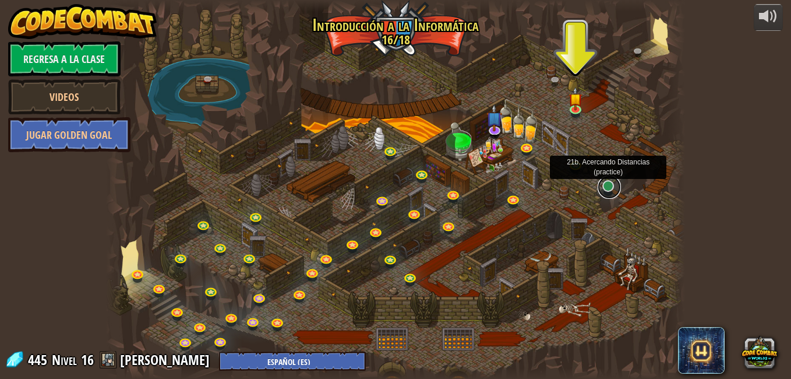
click at [610, 186] on link at bounding box center [609, 186] width 23 height 23
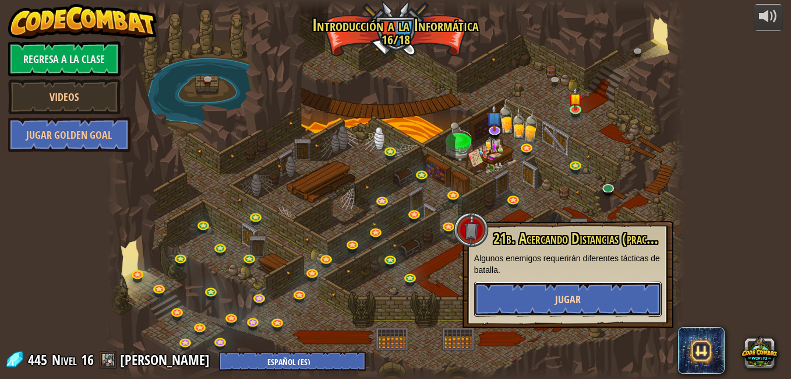
click at [561, 292] on span "Jugar" at bounding box center [568, 299] width 26 height 15
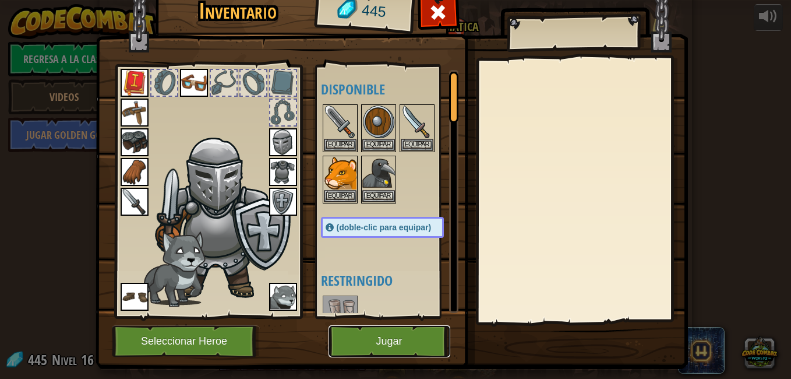
click at [404, 334] on button "Jugar" at bounding box center [389, 341] width 122 height 32
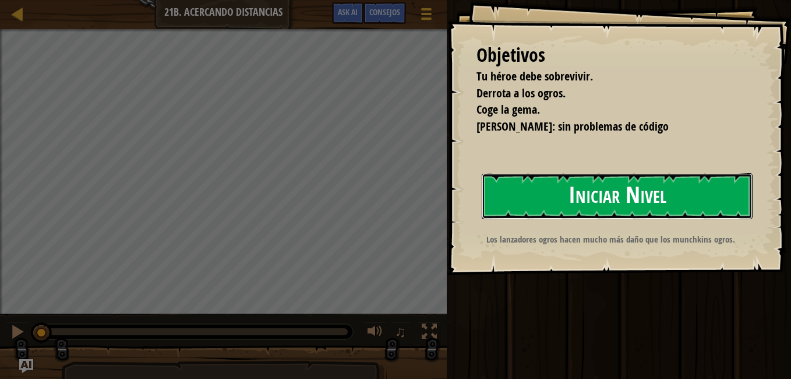
click at [508, 189] on button "Iniciar Nivel" at bounding box center [617, 196] width 271 height 46
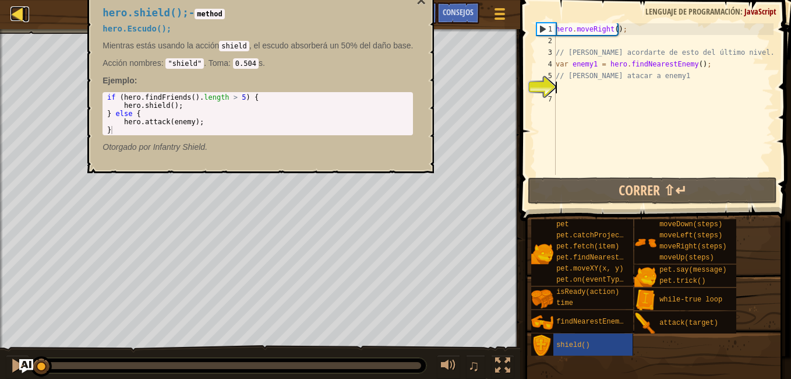
click at [18, 19] on div at bounding box center [17, 13] width 15 height 15
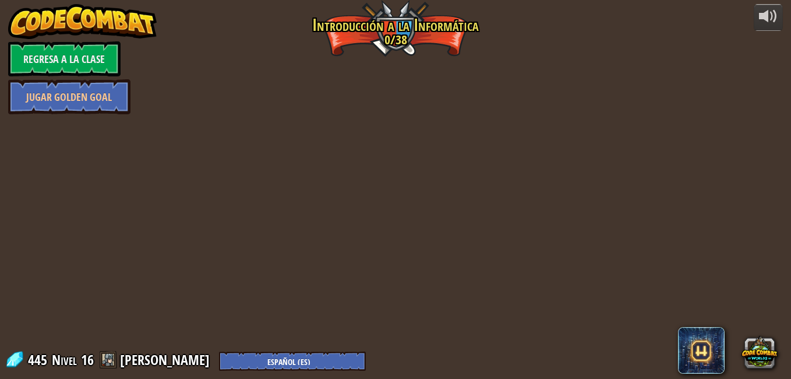
select select "es-ES"
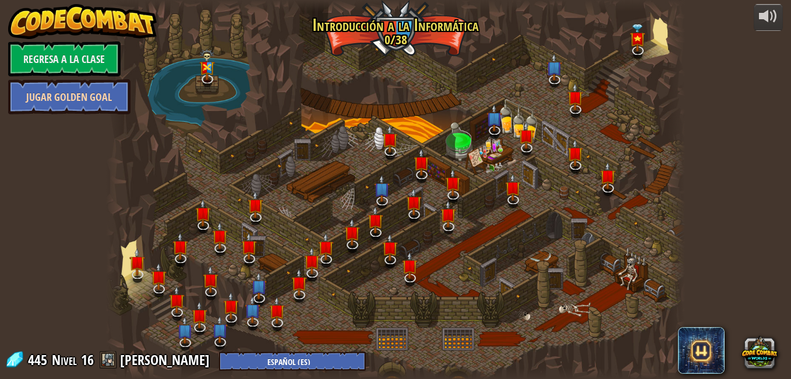
select select "es-ES"
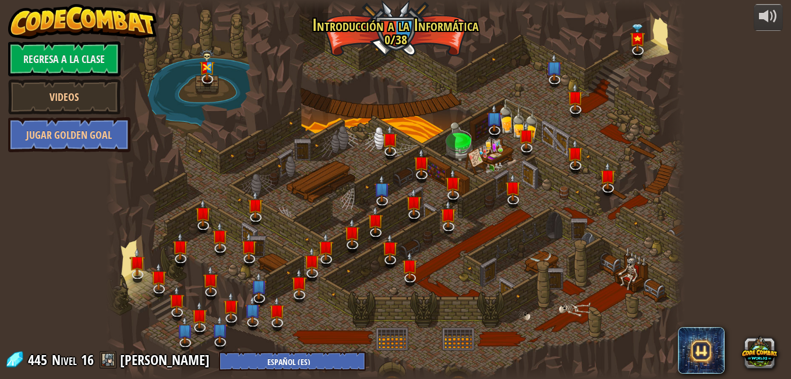
select select "es-ES"
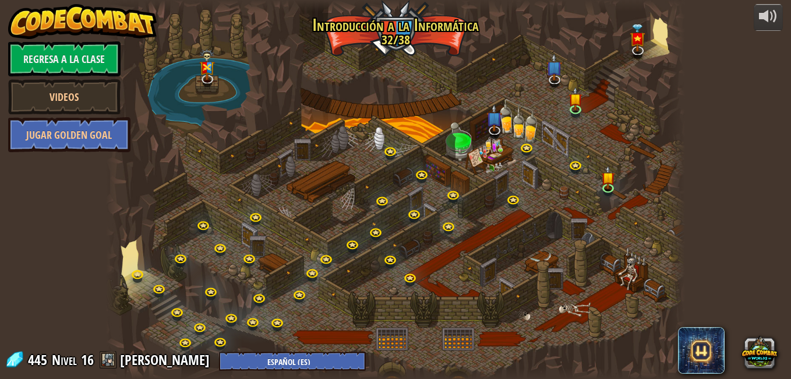
select select "es-ES"
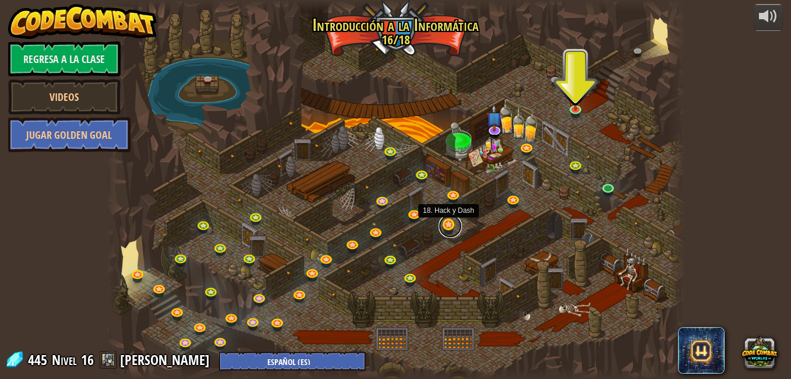
click at [448, 223] on link at bounding box center [450, 225] width 23 height 23
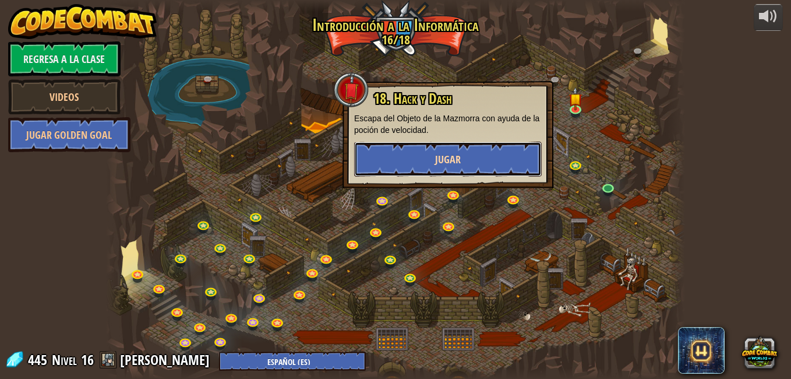
click at [454, 149] on button "Jugar" at bounding box center [448, 159] width 188 height 35
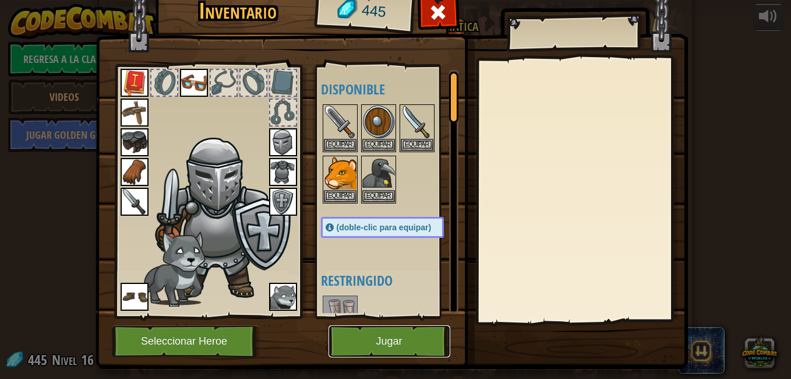
click at [414, 340] on button "Jugar" at bounding box center [389, 341] width 122 height 32
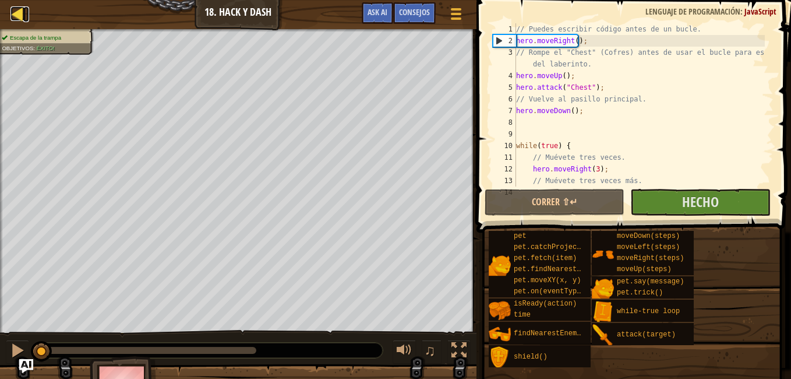
click at [20, 14] on div at bounding box center [17, 13] width 15 height 15
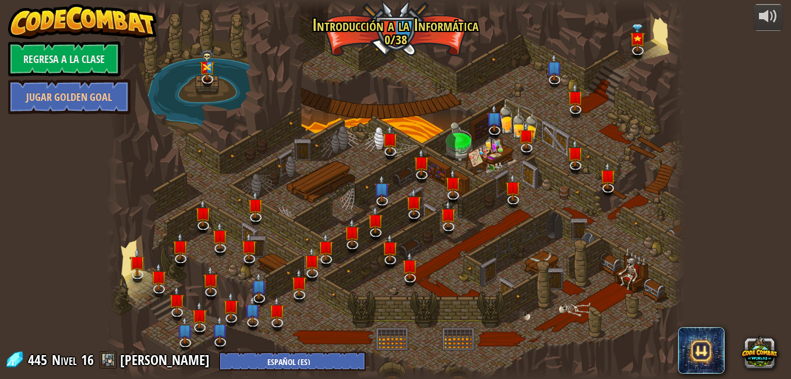
select select "es-ES"
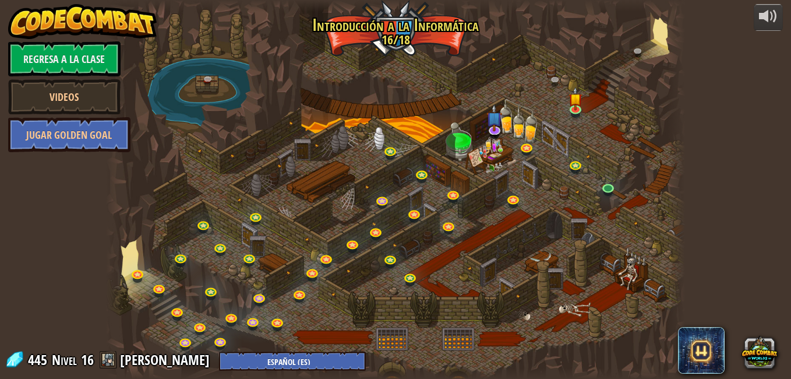
select select "es-ES"
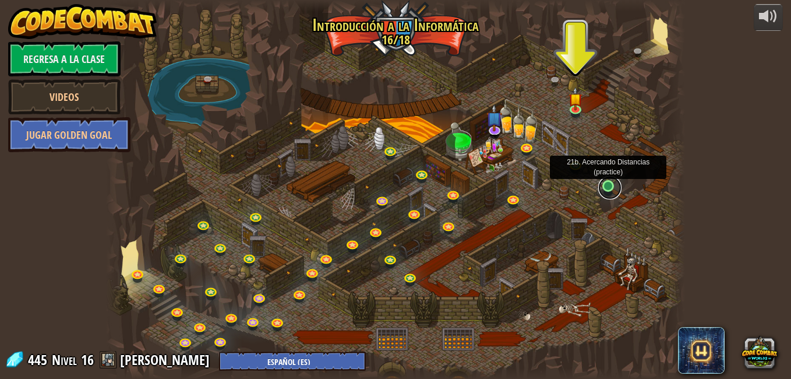
click at [609, 186] on link at bounding box center [609, 187] width 23 height 23
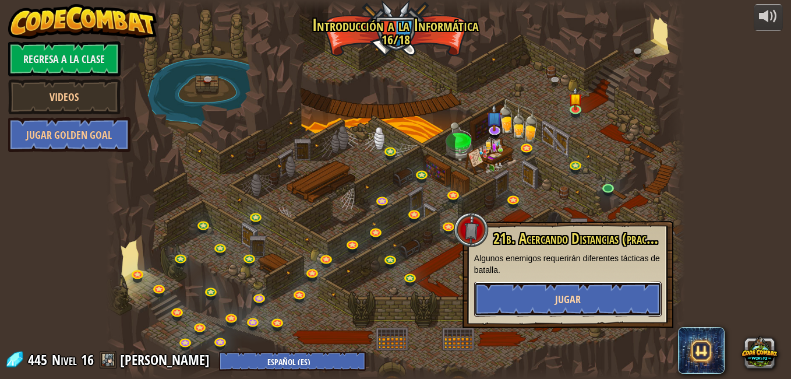
click at [547, 299] on button "Jugar" at bounding box center [568, 298] width 188 height 35
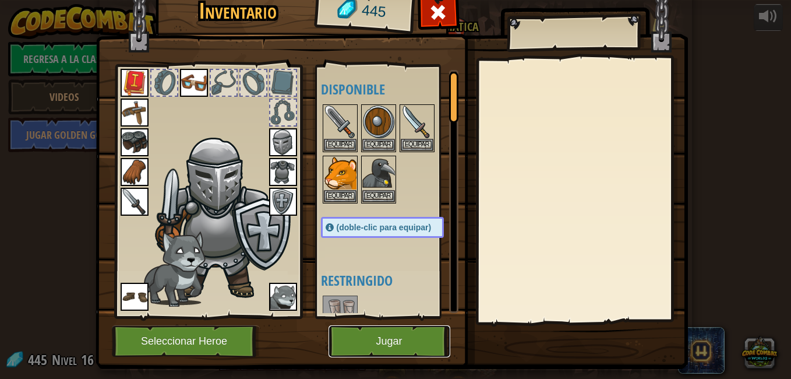
click at [386, 335] on button "Jugar" at bounding box center [389, 341] width 122 height 32
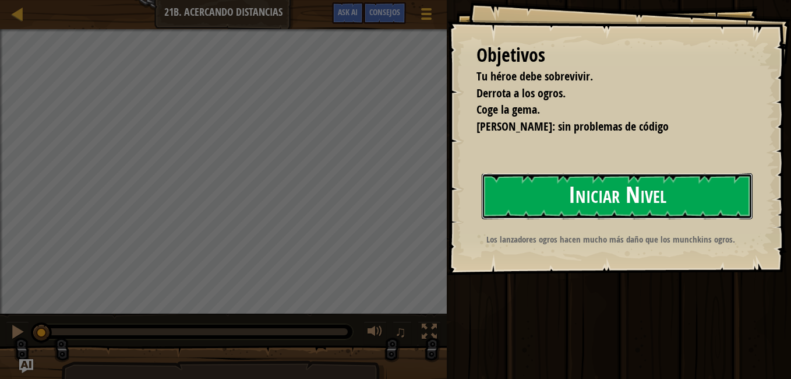
click at [549, 194] on button "Iniciar Nivel" at bounding box center [617, 196] width 271 height 46
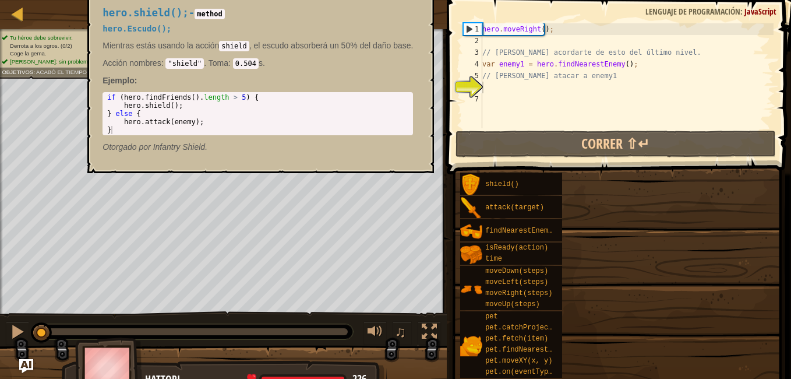
click at [549, 194] on div "shield()" at bounding box center [521, 183] width 79 height 22
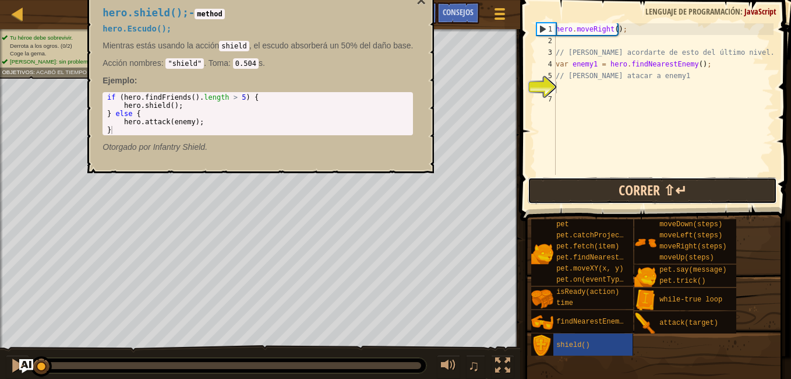
click at [580, 192] on button "Correr ⇧↵" at bounding box center [652, 190] width 249 height 27
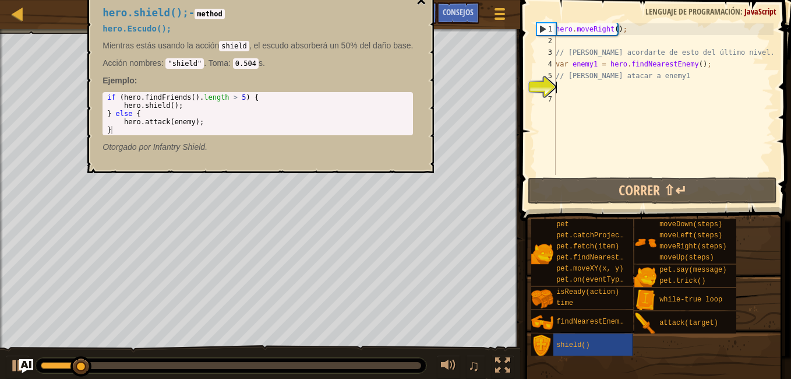
click at [419, 2] on button "×" at bounding box center [420, 0] width 9 height 16
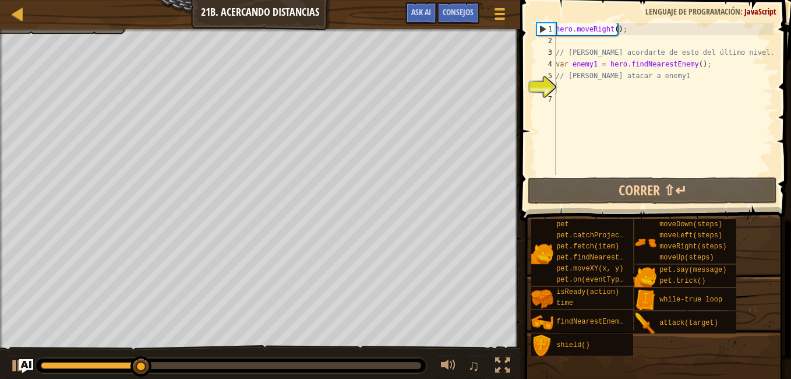
click at [585, 84] on div "hero . moveRight ( ) ; // Deberías acordarte de esto del último nivel. var enem…" at bounding box center [663, 110] width 220 height 175
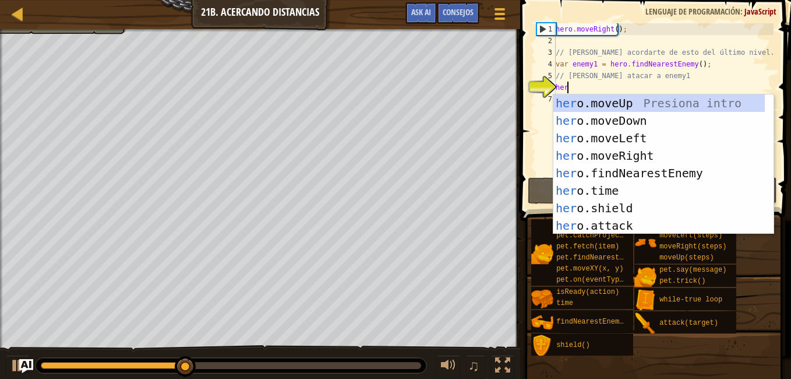
scroll to position [5, 0]
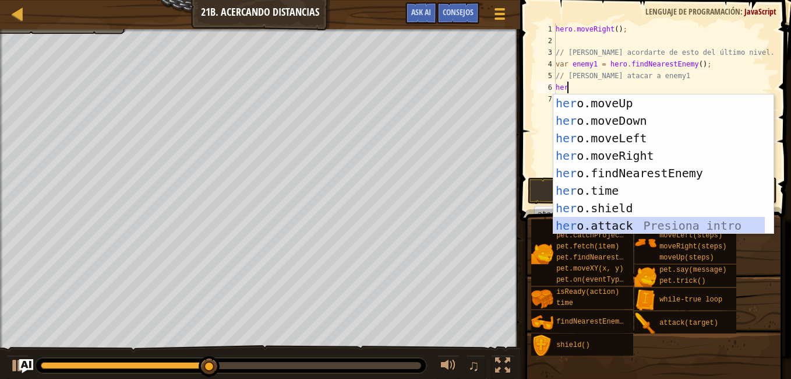
click at [614, 223] on div "her o.moveUp Presiona intro her o.moveDown Presiona intro her o.moveLeft Presio…" at bounding box center [658, 181] width 211 height 175
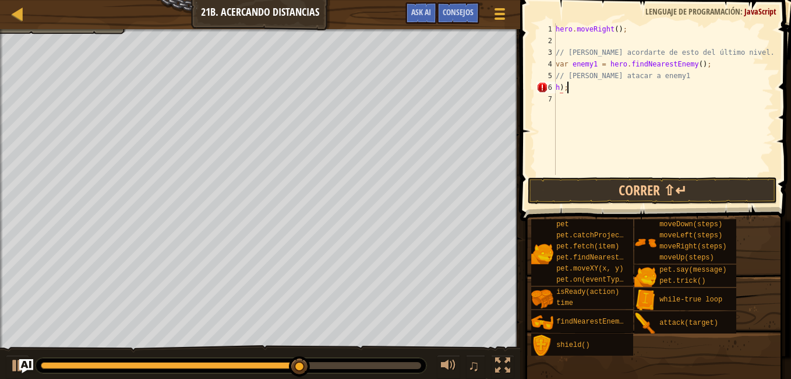
click at [613, 87] on div "hero . moveRight ( ) ; // Deberías acordarte de esto del último nivel. var enem…" at bounding box center [663, 110] width 220 height 175
type textarea "h"
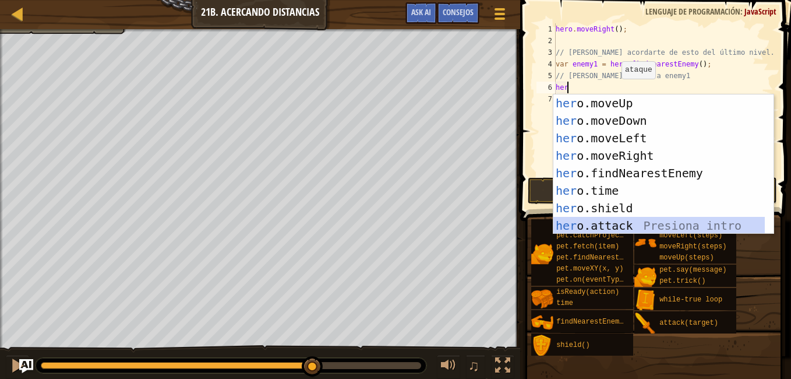
click at [618, 220] on div "her o.moveUp Presiona intro her o.moveDown Presiona intro her o.moveLeft Presio…" at bounding box center [658, 181] width 211 height 175
type textarea "hero.attack(enemy);"
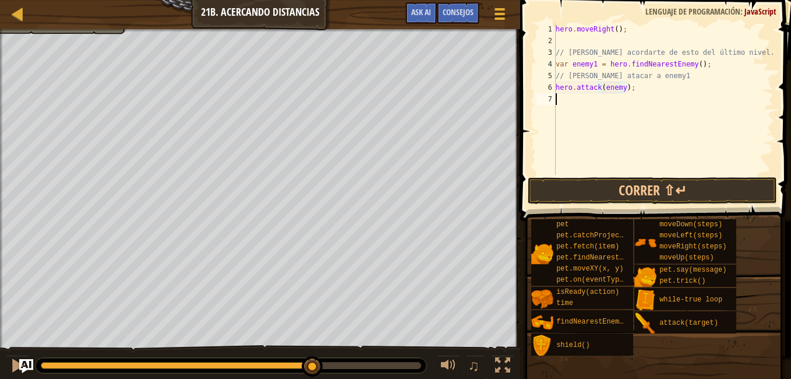
click at [566, 95] on div "hero . moveRight ( ) ; // Deberías acordarte de esto del último nivel. var enem…" at bounding box center [663, 110] width 220 height 175
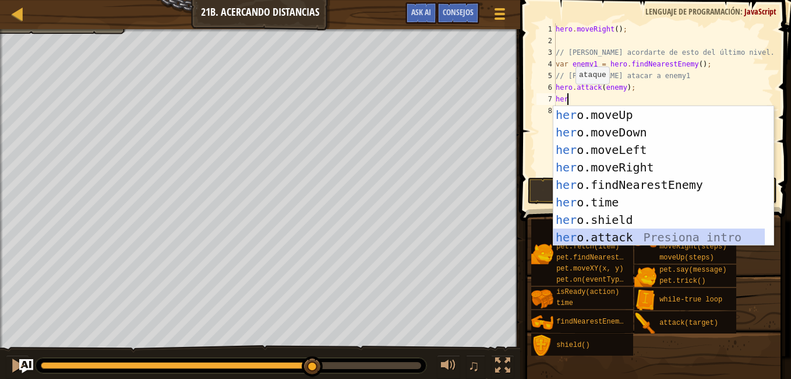
click at [610, 236] on div "her o.moveUp Presiona intro her o.moveDown Presiona intro her o.moveLeft Presio…" at bounding box center [658, 193] width 211 height 175
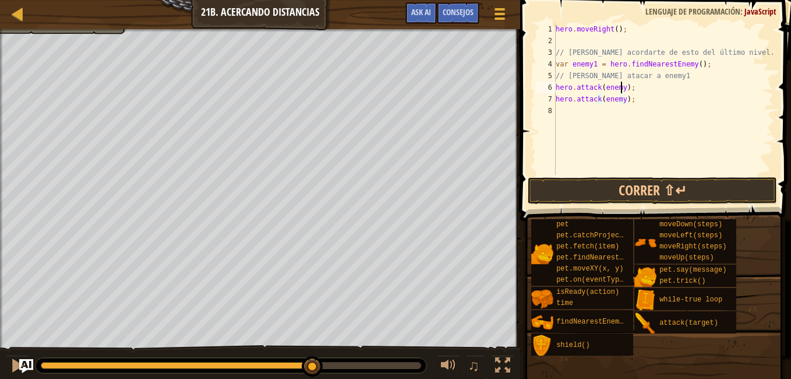
click at [621, 90] on div "hero . moveRight ( ) ; // Deberías acordarte de esto del último nivel. var enem…" at bounding box center [663, 110] width 220 height 175
click at [620, 99] on div "hero . moveRight ( ) ; // Deberías acordarte de esto del último nivel. var enem…" at bounding box center [663, 110] width 220 height 175
click at [622, 194] on button "Correr ⇧↵" at bounding box center [652, 190] width 249 height 27
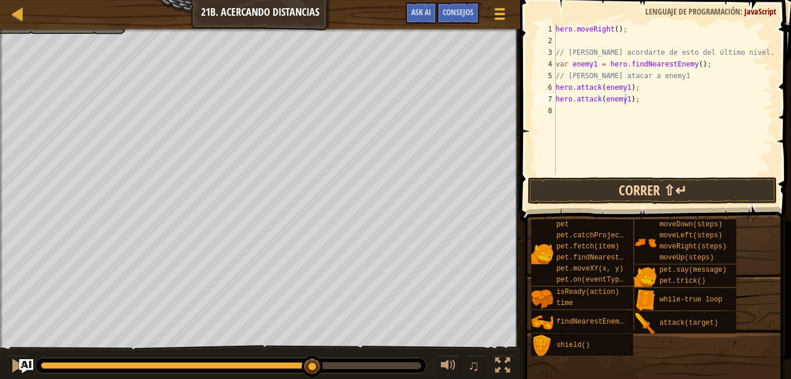
type textarea "hero.attack(enemy1);"
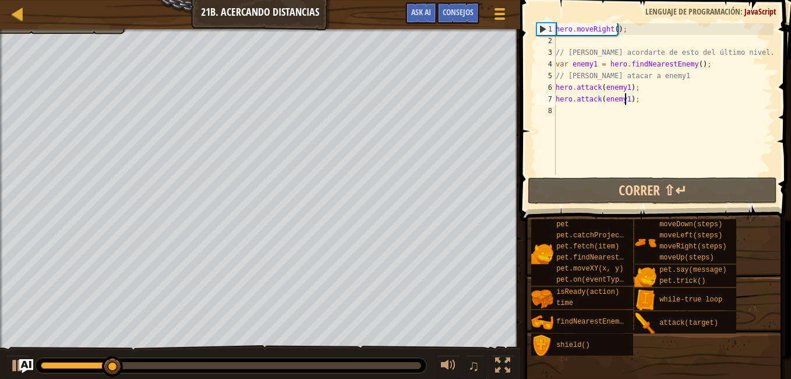
click at [562, 107] on div "hero . moveRight ( ) ; // Deberías acordarte de esto del último nivel. var enem…" at bounding box center [663, 110] width 220 height 175
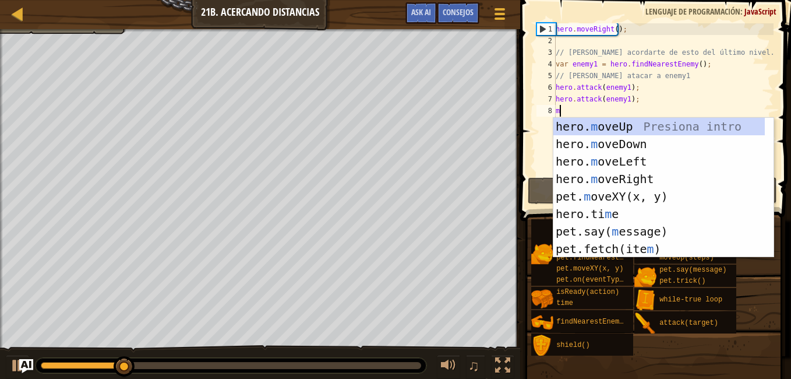
type textarea "mo"
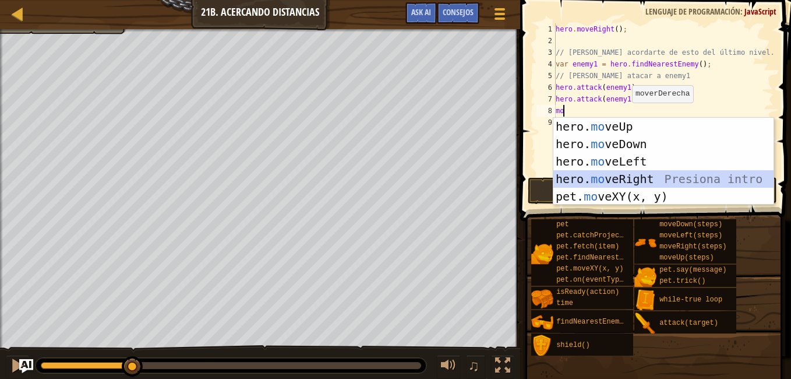
click at [634, 174] on div "hero. mo veUp Presiona intro hero. mo veDown Presiona intro hero. mo veLeft Pre…" at bounding box center [663, 179] width 220 height 122
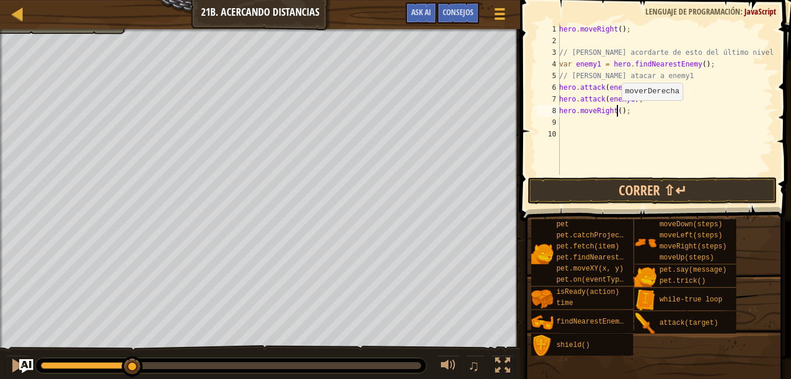
click at [615, 112] on div "hero . moveRight ( ) ; // Deberías acordarte de esto del último nivel. var enem…" at bounding box center [665, 110] width 217 height 175
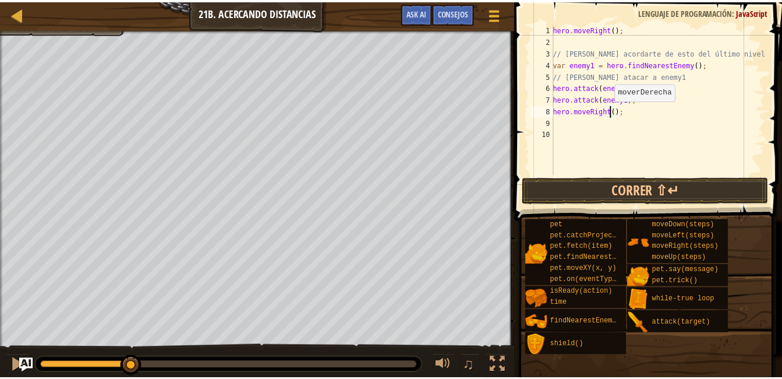
scroll to position [5, 5]
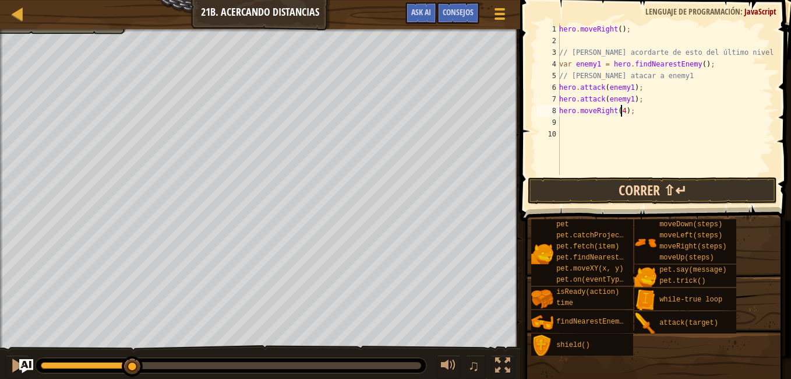
type textarea "hero.moveRight(4);"
click at [624, 192] on button "Correr ⇧↵" at bounding box center [652, 190] width 249 height 27
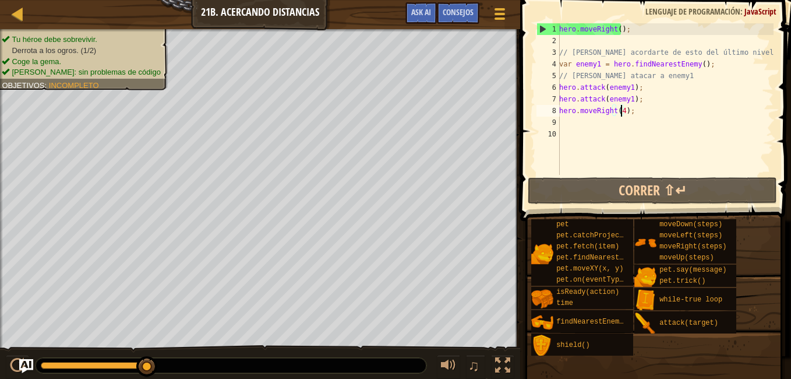
select select "es-ES"
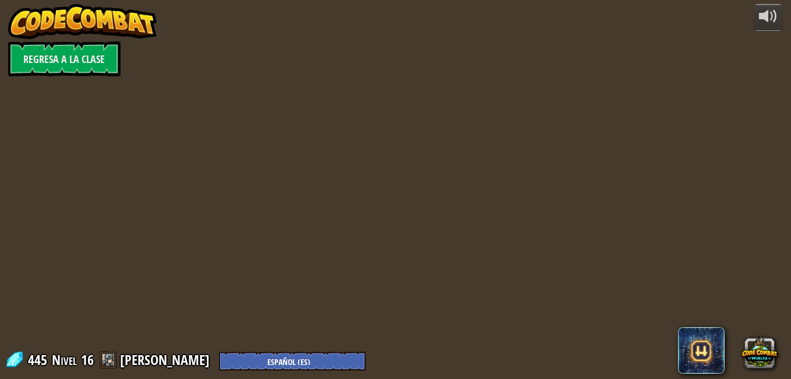
select select "es-ES"
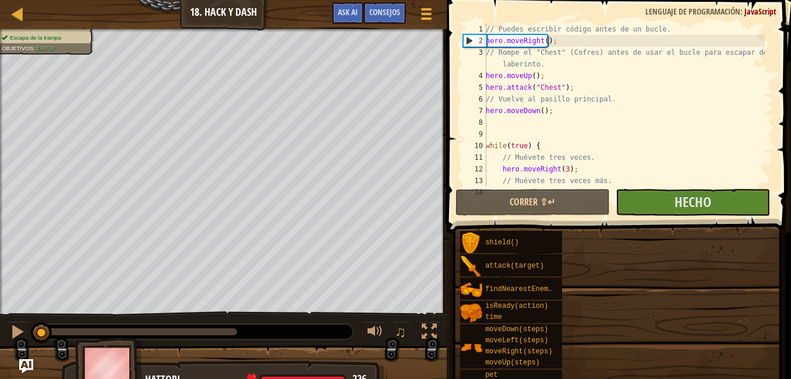
select select "es-ES"
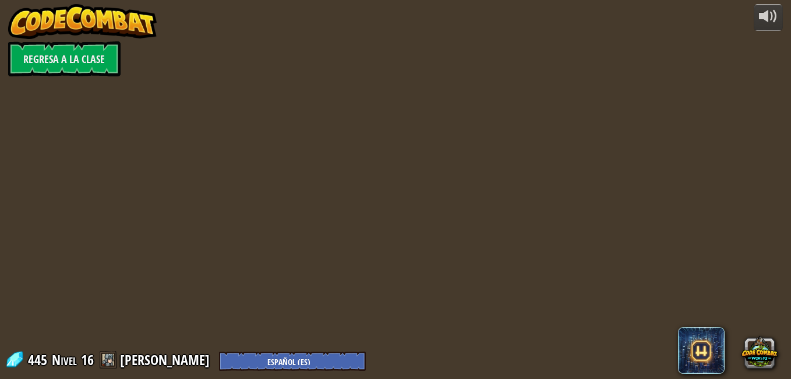
select select "es-ES"
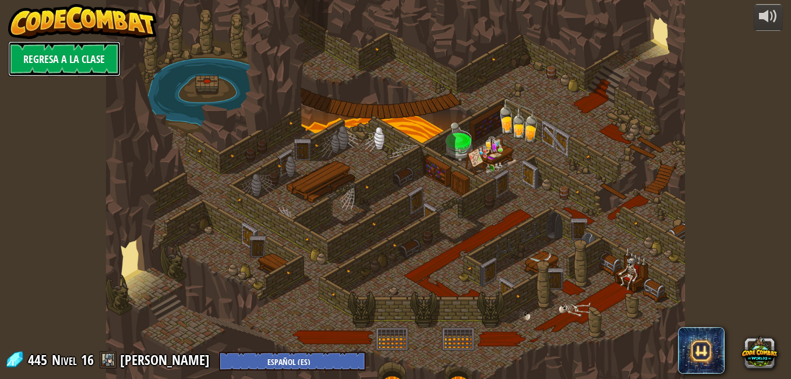
drag, startPoint x: 38, startPoint y: 38, endPoint x: 44, endPoint y: 45, distance: 9.6
click at [44, 45] on link "Regresa a la clase" at bounding box center [64, 58] width 112 height 35
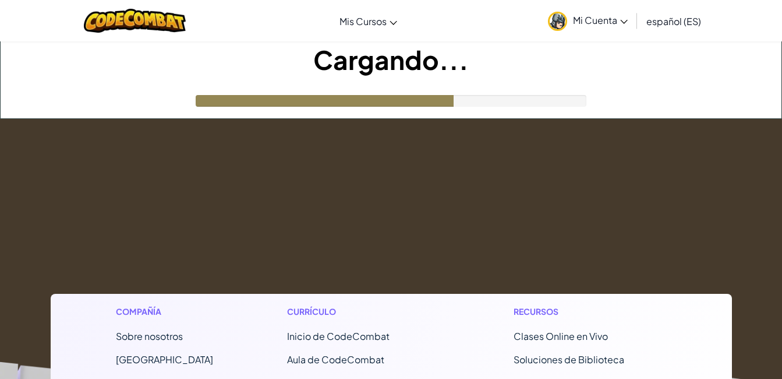
click at [615, 23] on span "Mi Cuenta" at bounding box center [600, 20] width 55 height 12
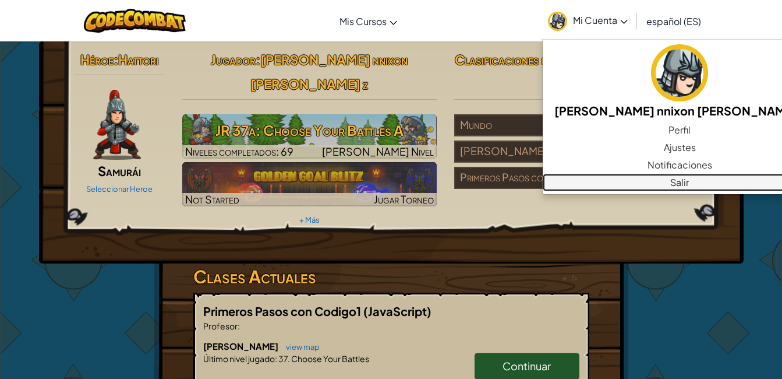
click at [621, 186] on link "Salir" at bounding box center [680, 182] width 274 height 17
